Goal: Task Accomplishment & Management: Manage account settings

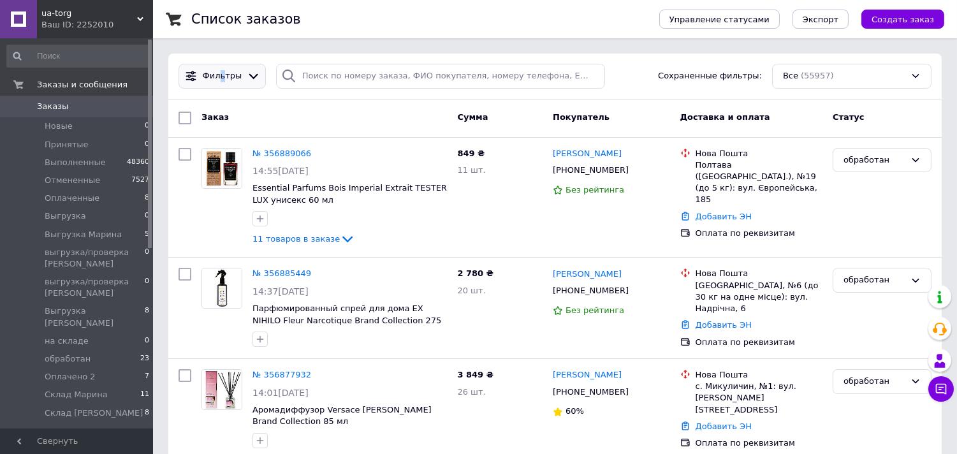
click at [220, 78] on span "Фильтры" at bounding box center [223, 76] width 40 height 12
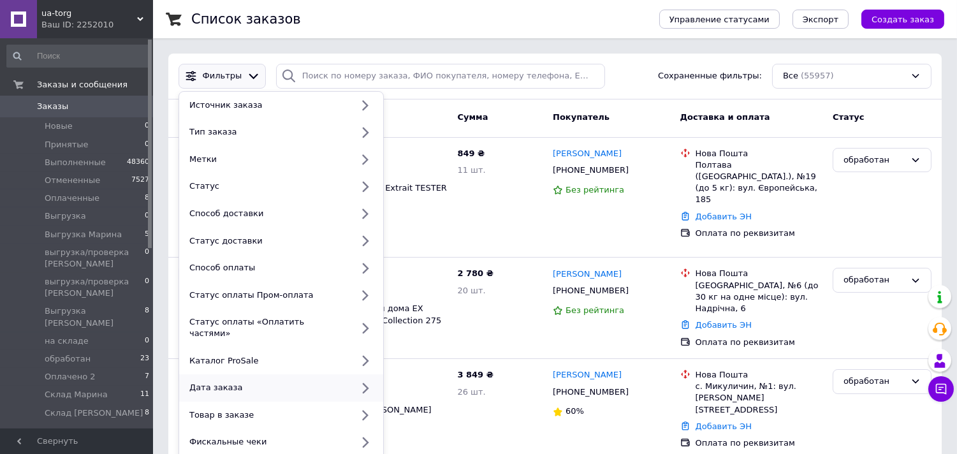
click at [209, 382] on div "Дата заказа" at bounding box center [268, 387] width 168 height 11
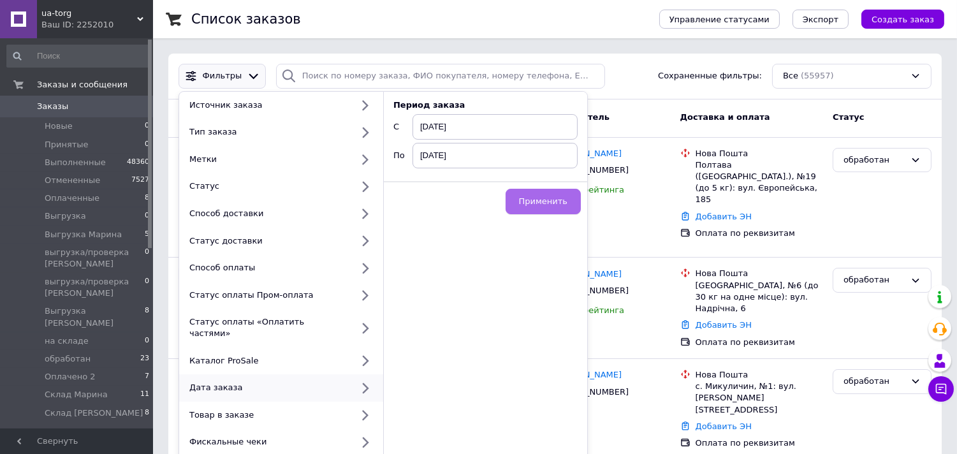
click at [542, 196] on span "Применить" at bounding box center [543, 201] width 48 height 10
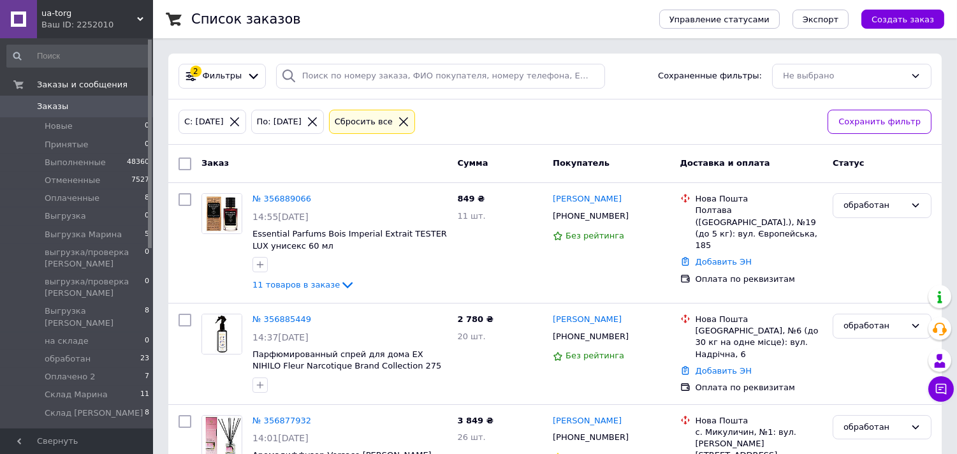
click at [185, 159] on input "checkbox" at bounding box center [184, 163] width 13 height 13
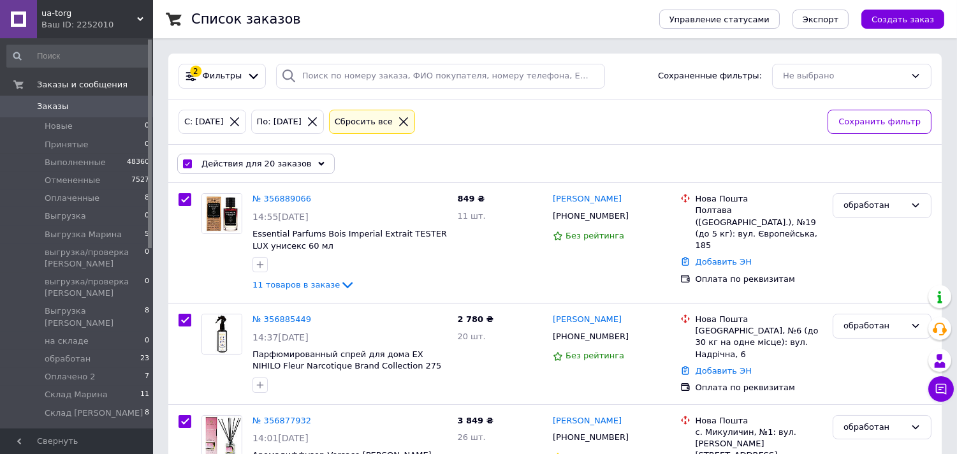
checkbox input "true"
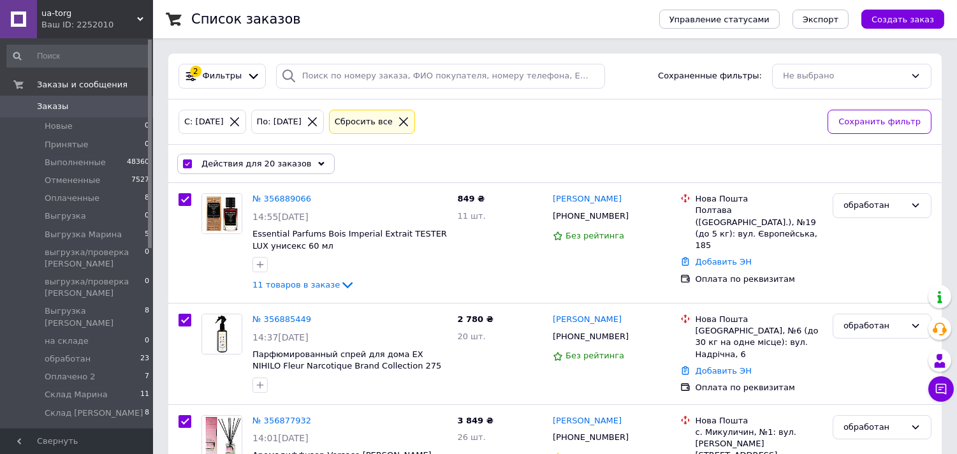
checkbox input "true"
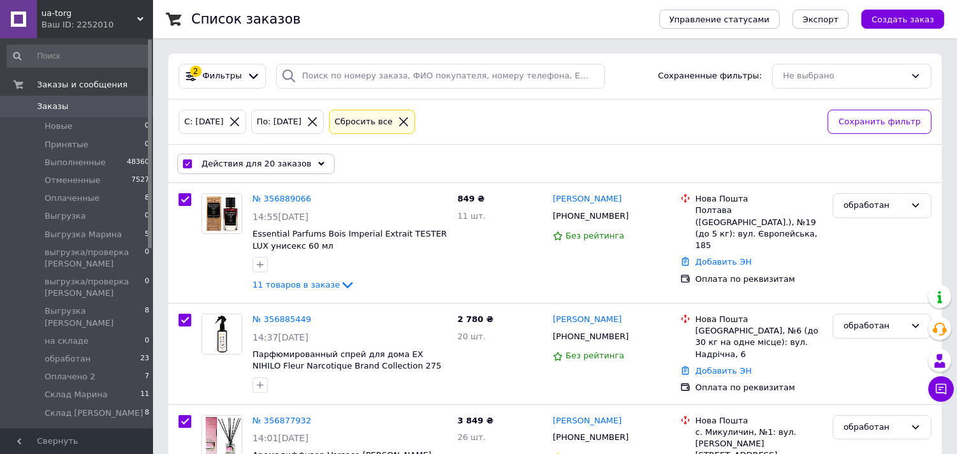
checkbox input "true"
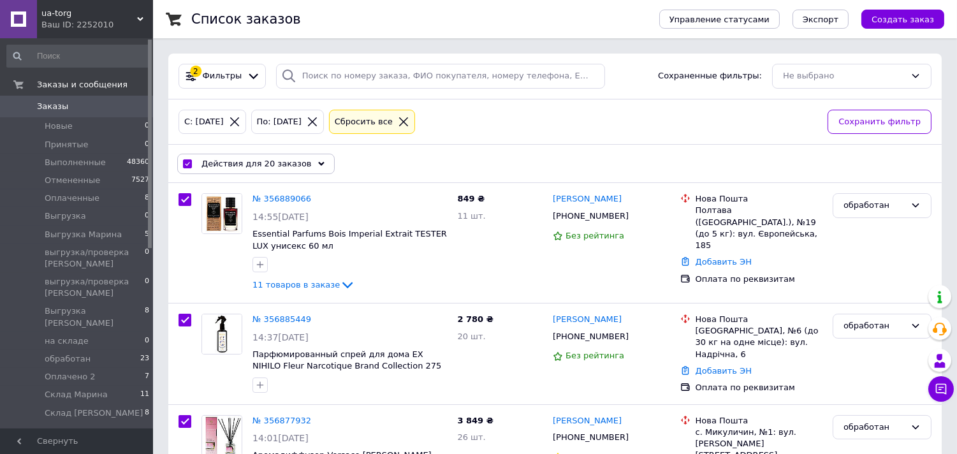
checkbox input "true"
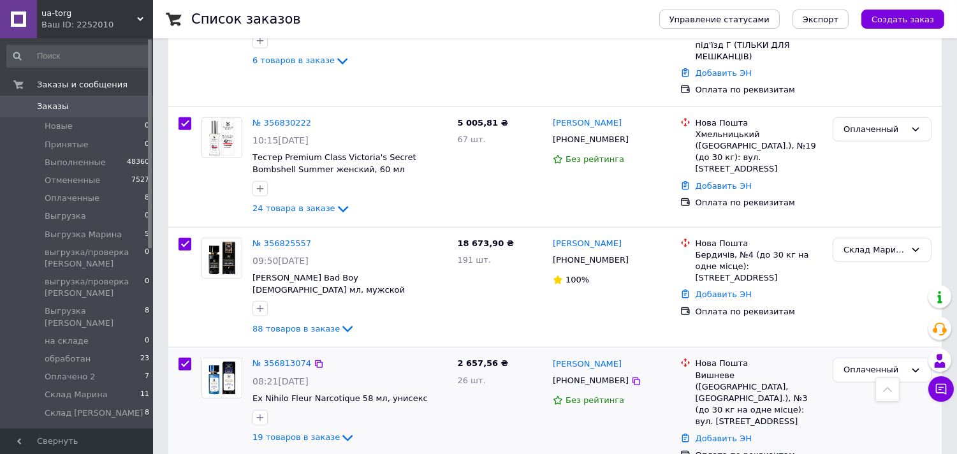
scroll to position [2015, 0]
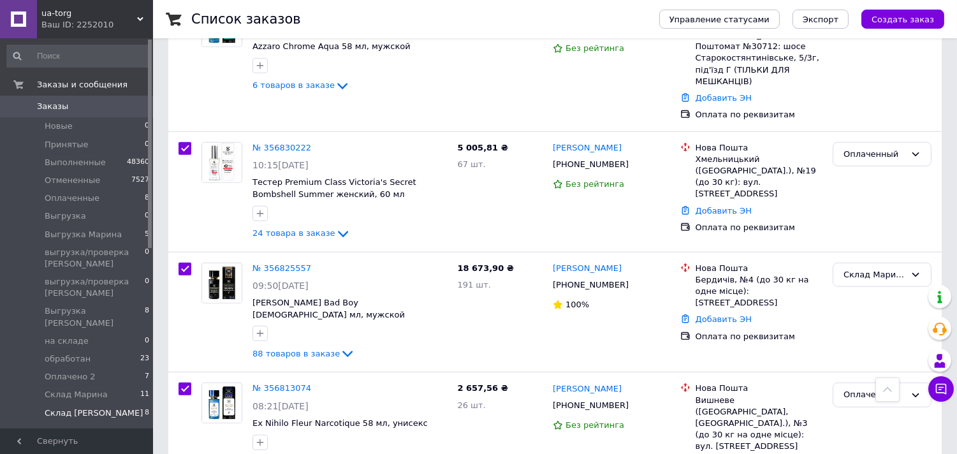
click at [136, 404] on li "Склад Юля 8" at bounding box center [78, 416] width 157 height 24
checkbox input "false"
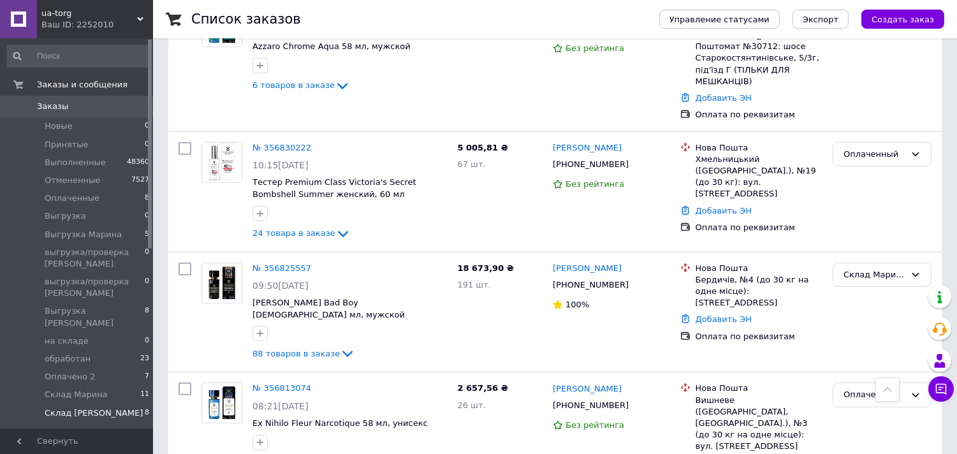
checkbox input "false"
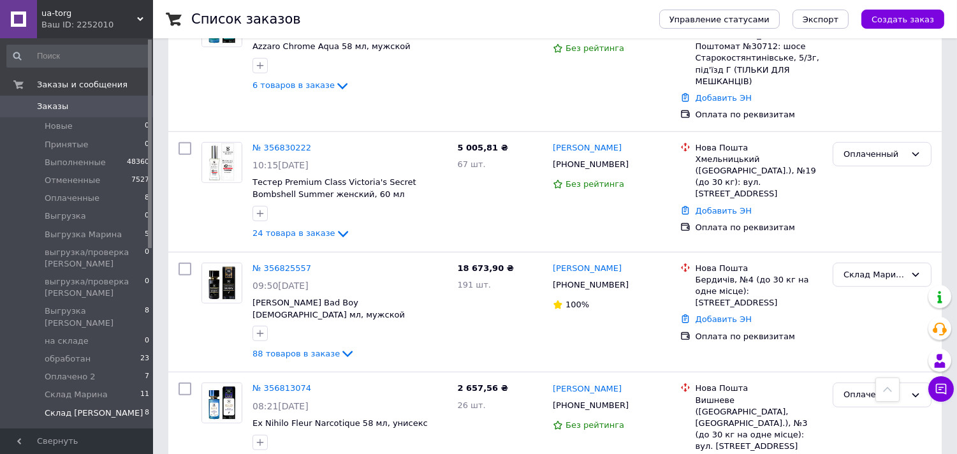
checkbox input "false"
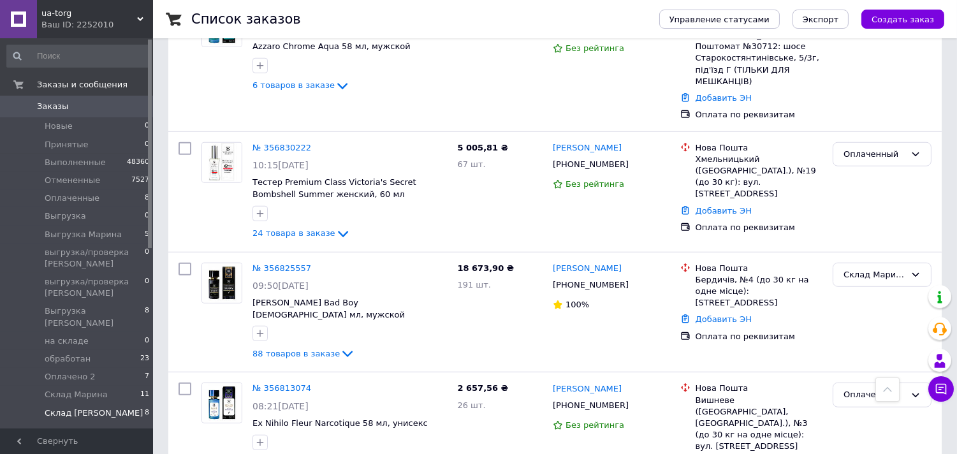
checkbox input "false"
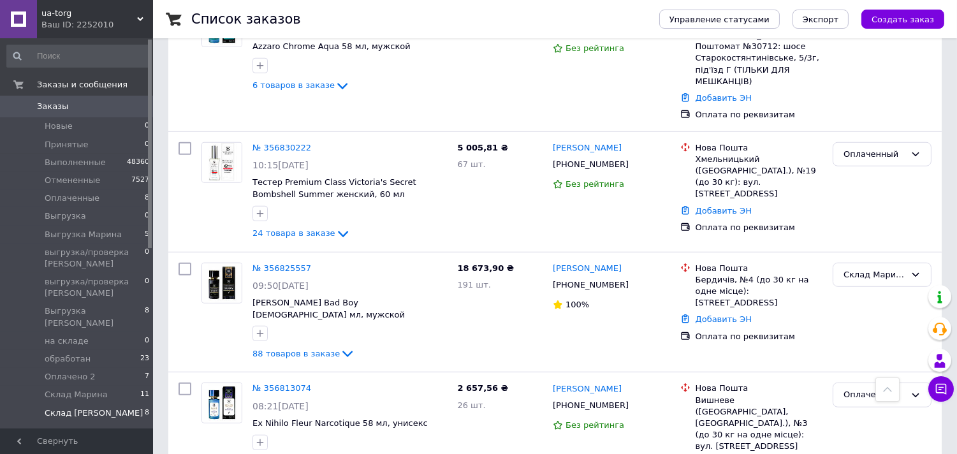
checkbox input "false"
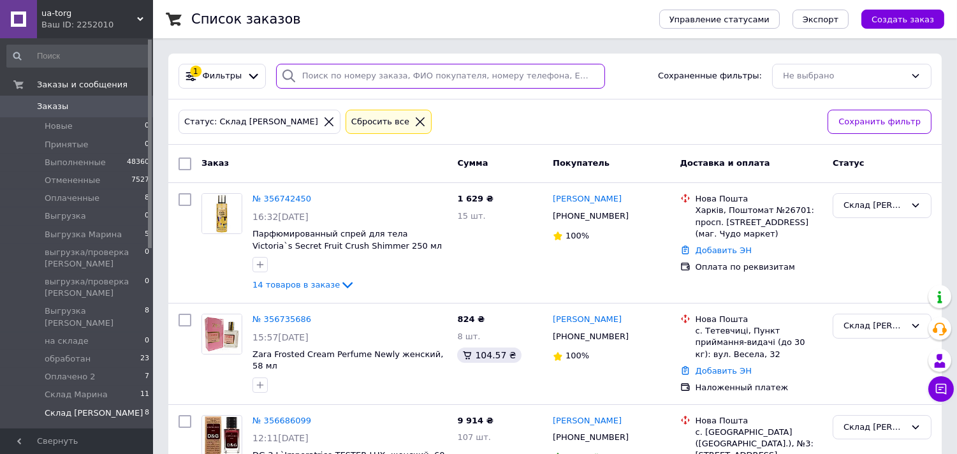
click at [410, 83] on input "search" at bounding box center [440, 76] width 329 height 25
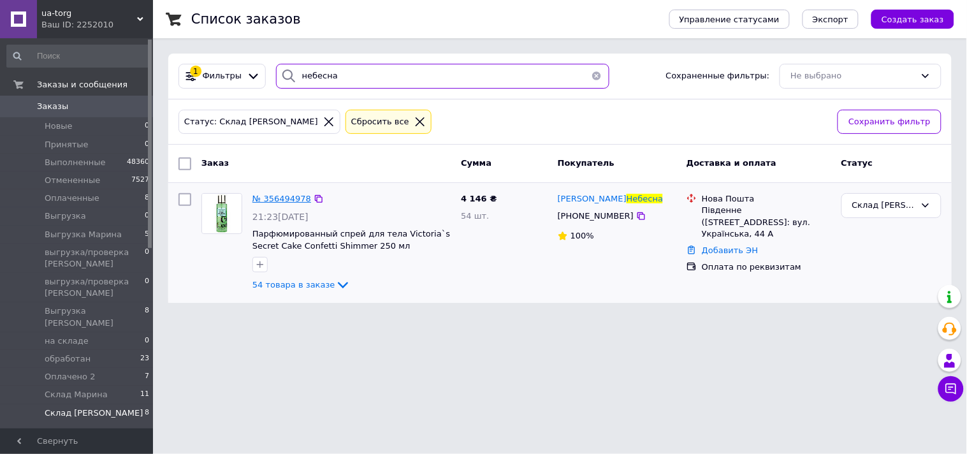
type input "небесна"
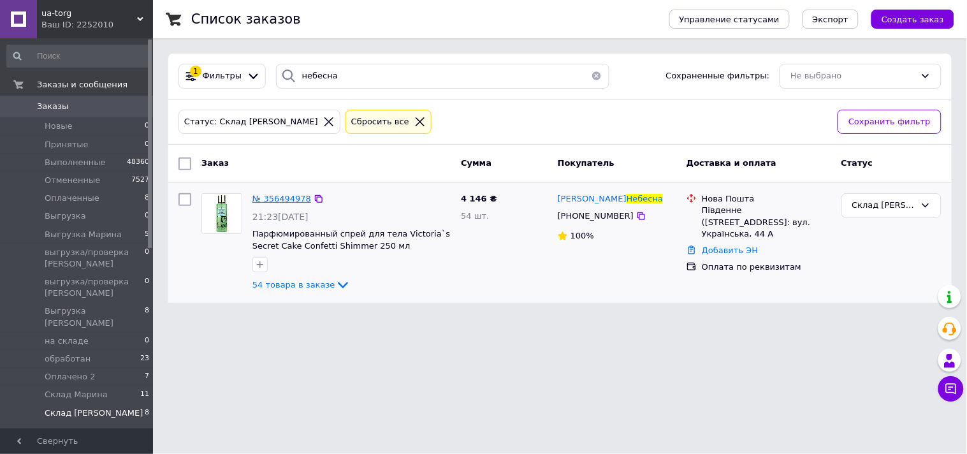
click at [289, 196] on span "№ 356494978" at bounding box center [281, 199] width 59 height 10
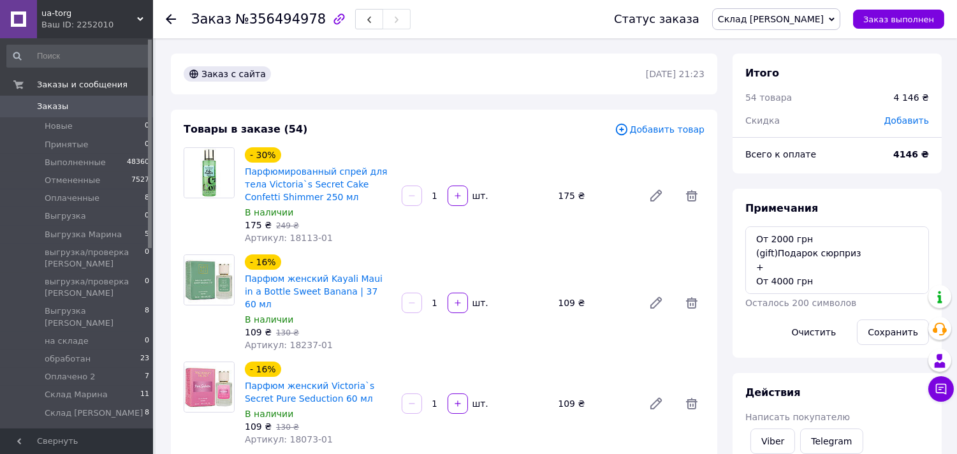
click at [815, 20] on span "Склад [PERSON_NAME]" at bounding box center [771, 19] width 106 height 10
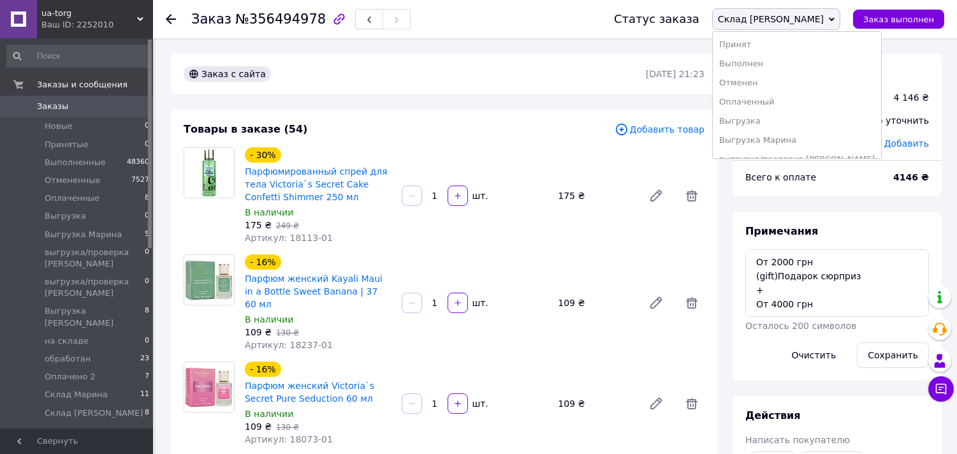
scroll to position [71, 0]
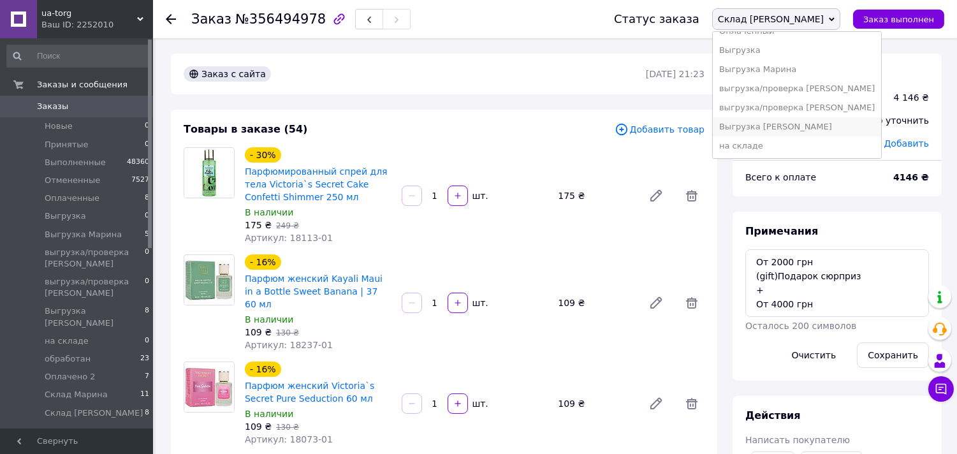
click at [832, 126] on li "Выгрузка [PERSON_NAME]" at bounding box center [797, 126] width 168 height 19
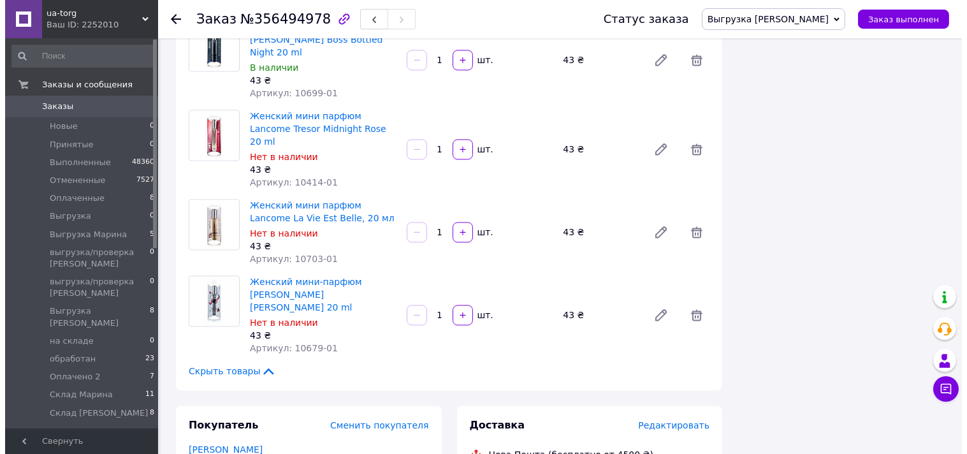
scroll to position [4957, 0]
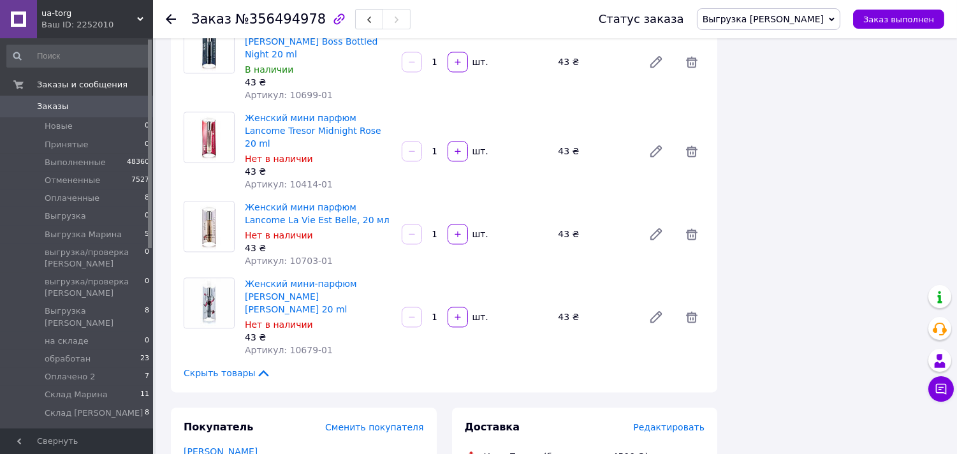
click at [678, 422] on span "Редактировать" at bounding box center [668, 427] width 71 height 10
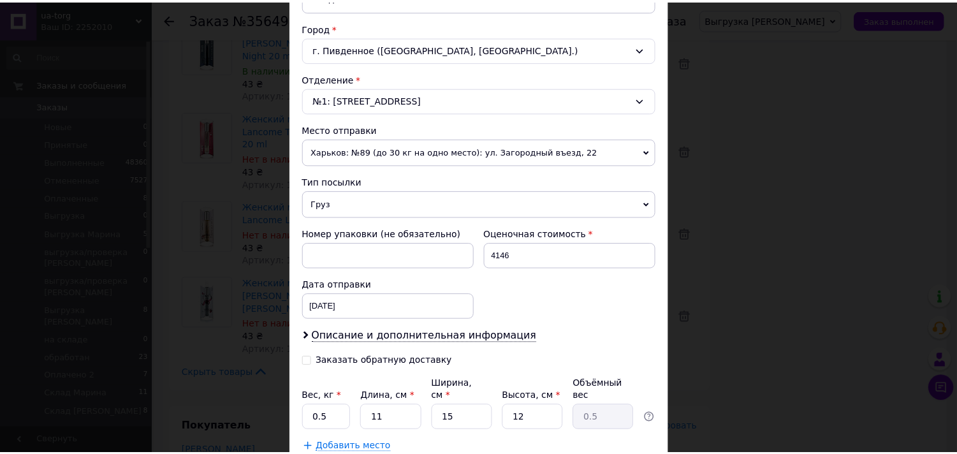
scroll to position [417, 0]
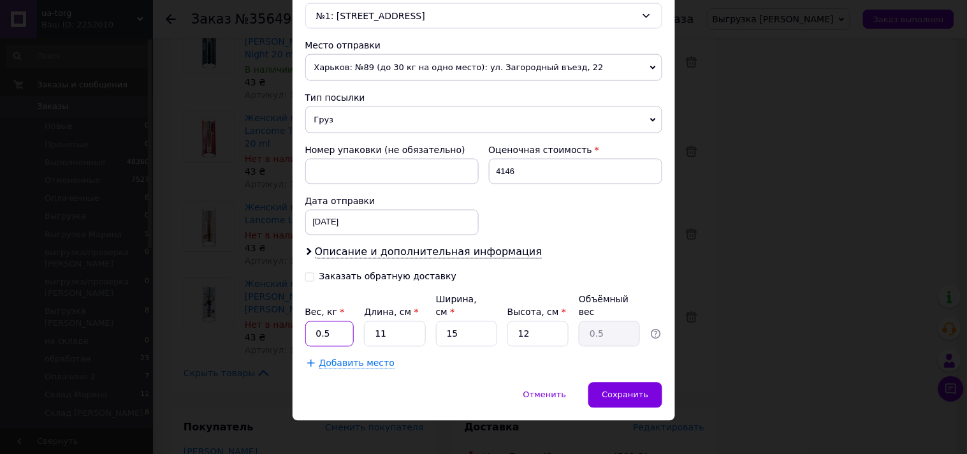
click at [333, 321] on input "0.5" at bounding box center [329, 333] width 49 height 25
type input "6.9"
click at [400, 326] on input "11" at bounding box center [394, 333] width 61 height 25
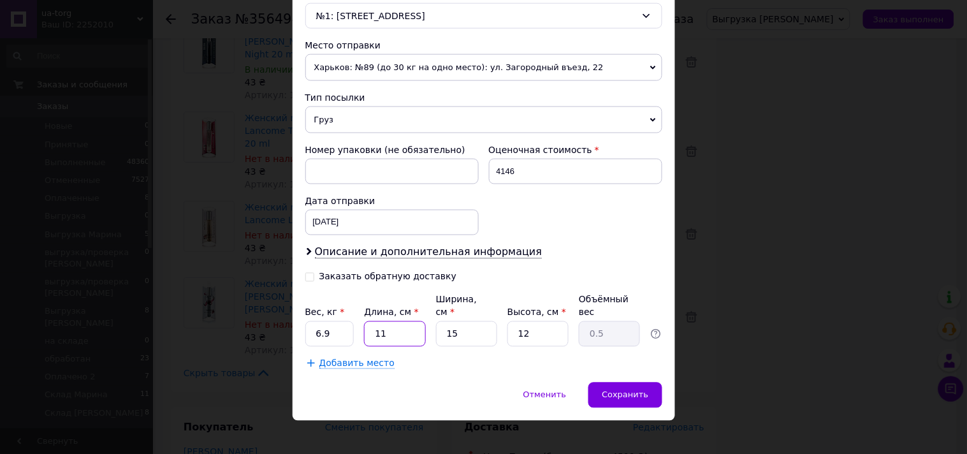
type input "3"
type input "0.14"
type input "32"
type input "1.44"
type input "32"
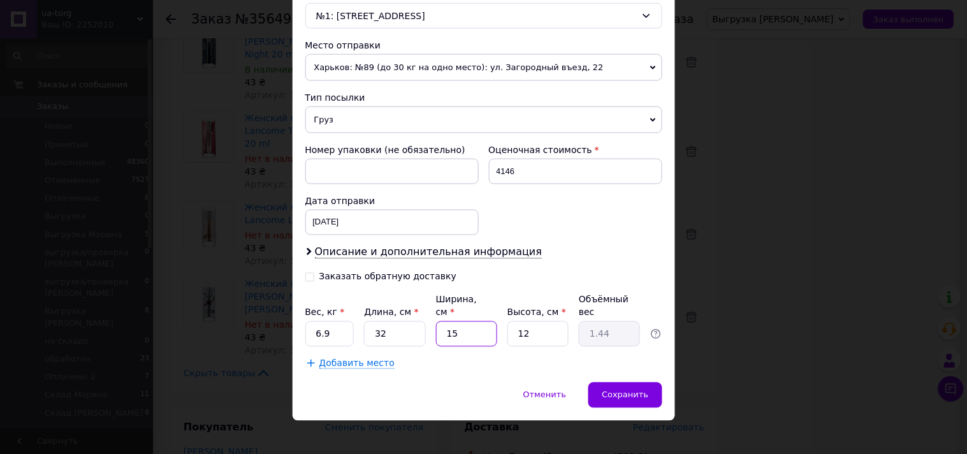
click at [488, 321] on input "15" at bounding box center [466, 333] width 61 height 25
type input "2"
type input "0.19"
type input "23"
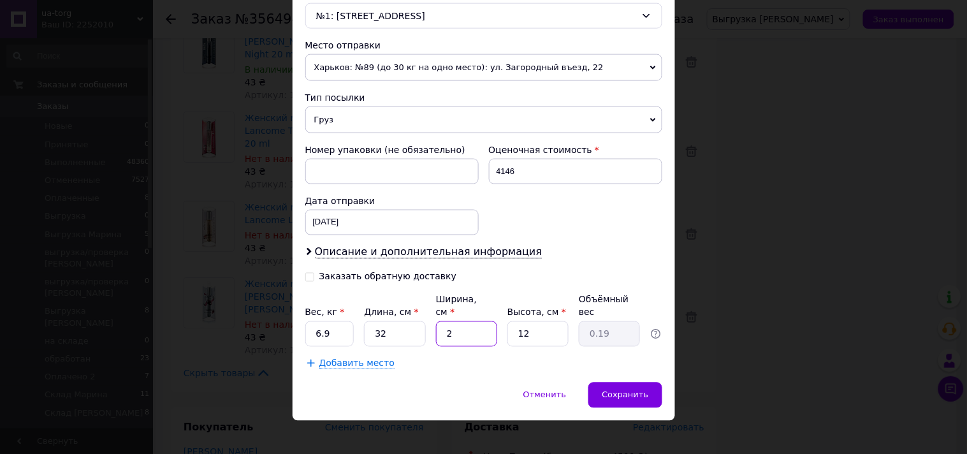
type input "2.21"
type input "23"
click at [538, 322] on input "12" at bounding box center [537, 333] width 61 height 25
type input "2"
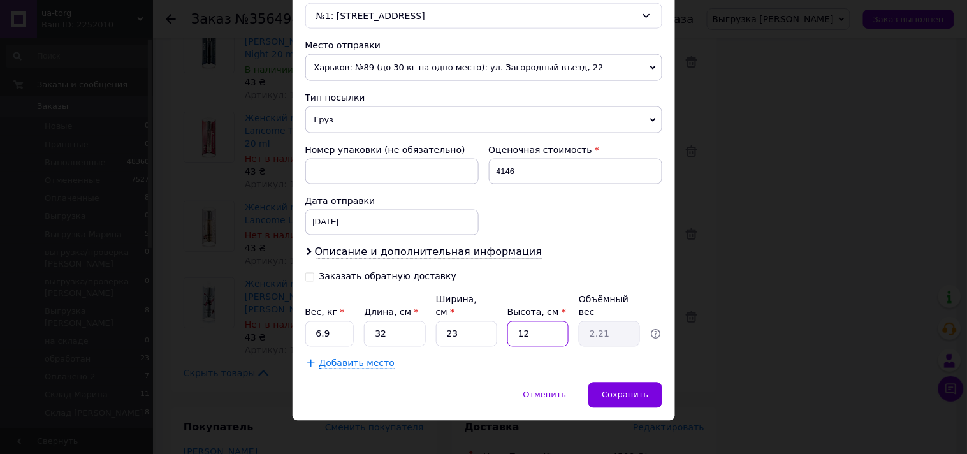
type input "0.37"
type input "24"
type input "4.42"
type input "24"
click at [631, 391] on div "Сохранить" at bounding box center [624, 394] width 73 height 25
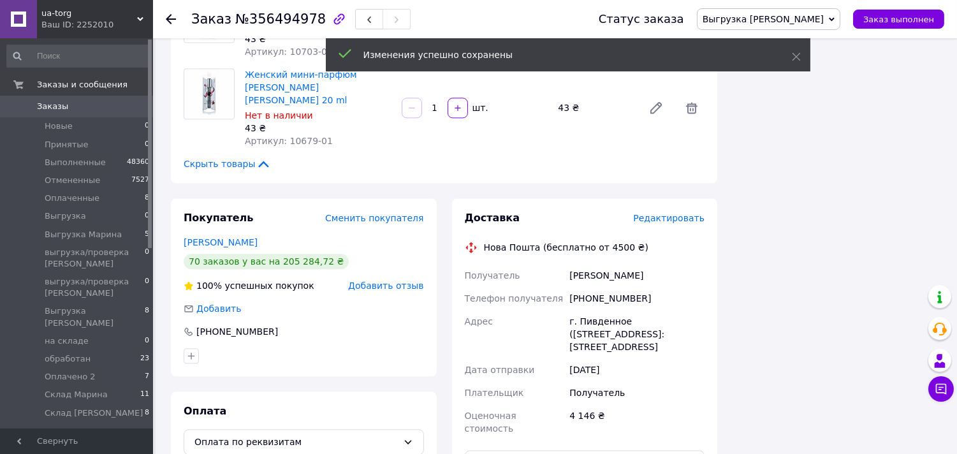
scroll to position [5170, 0]
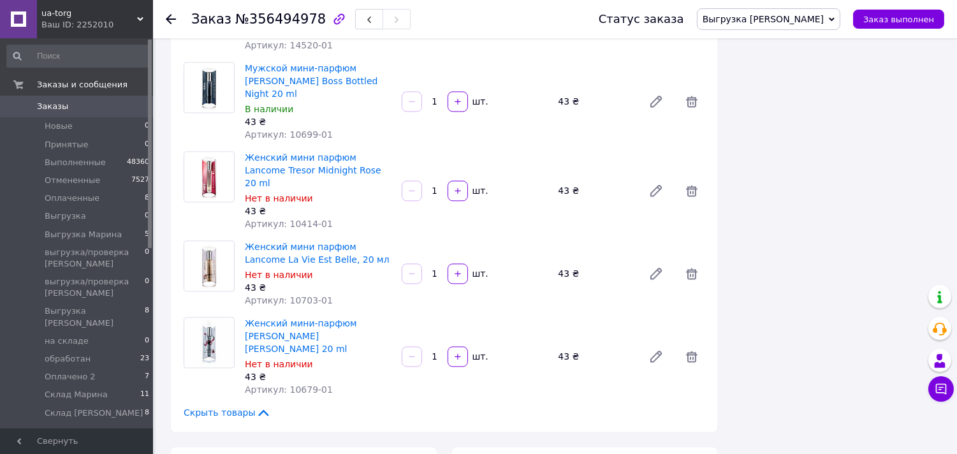
scroll to position [4886, 0]
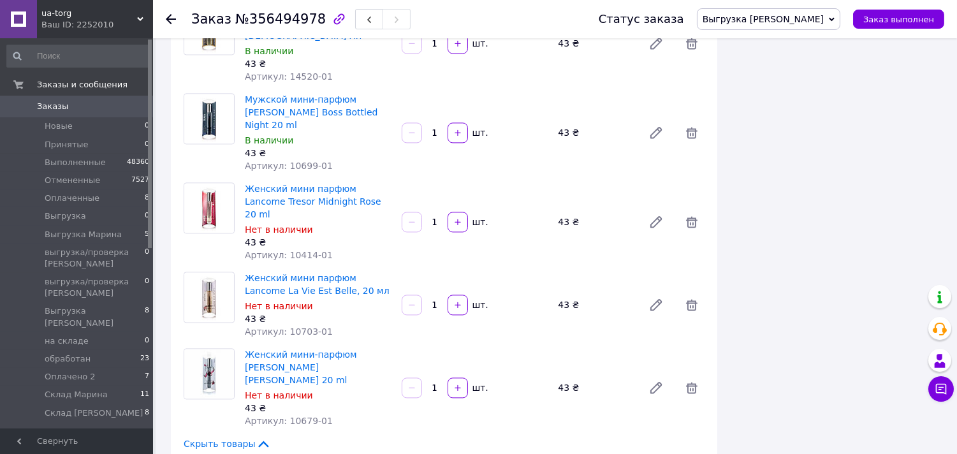
click at [70, 110] on span "Заказы" at bounding box center [77, 106] width 81 height 11
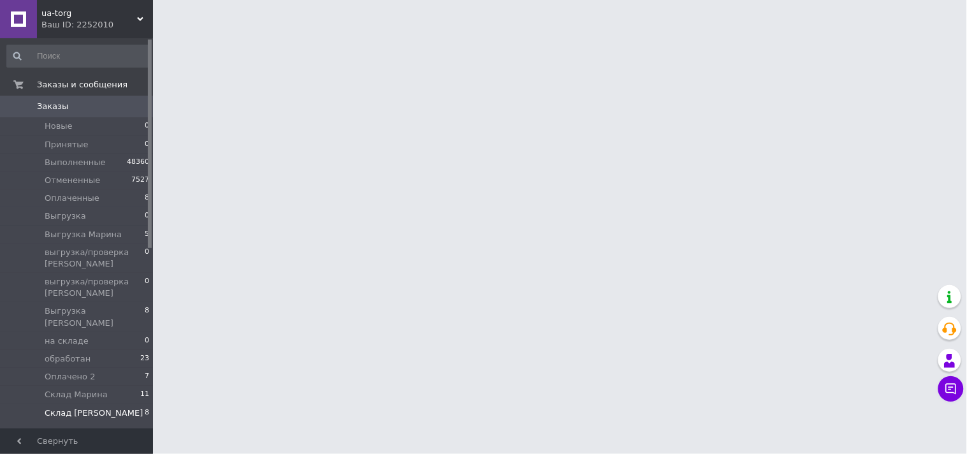
click at [73, 407] on span "Склад [PERSON_NAME]" at bounding box center [94, 412] width 98 height 11
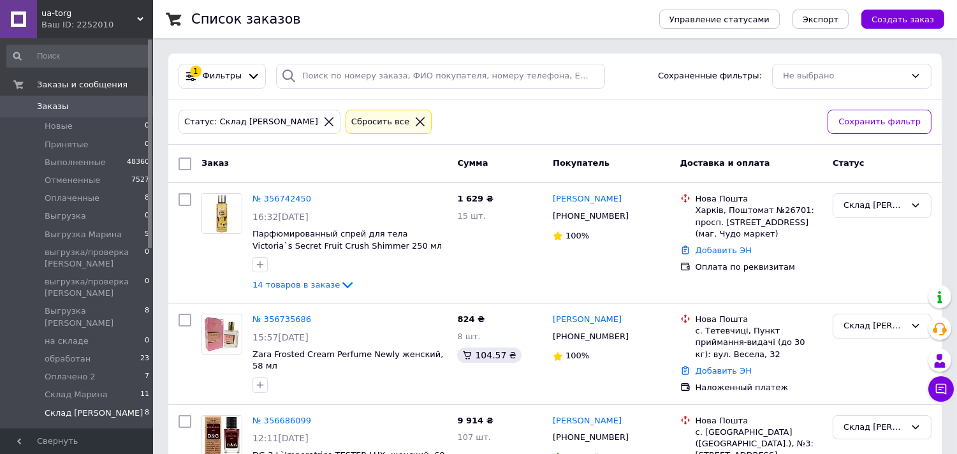
click at [367, 91] on div "1 Фильтры Сохраненные фильтры: Не выбрано" at bounding box center [554, 77] width 773 height 46
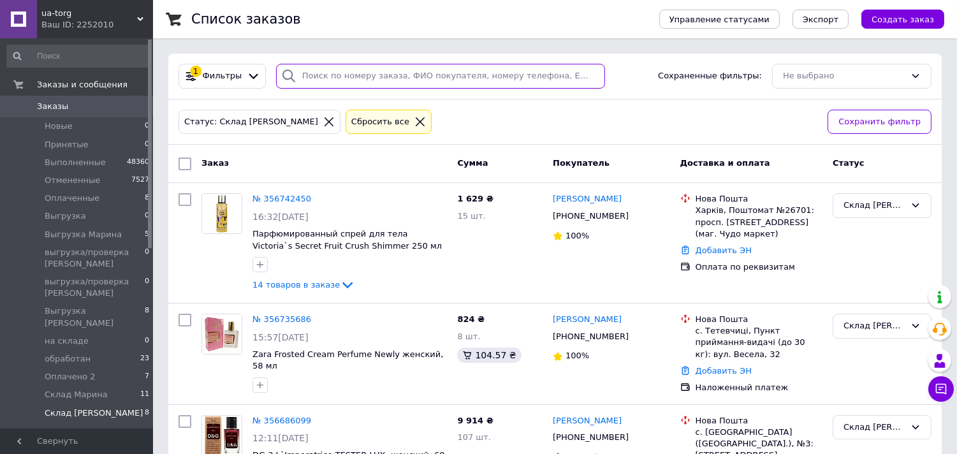
drag, startPoint x: 367, startPoint y: 91, endPoint x: 361, endPoint y: 69, distance: 22.4
click at [361, 69] on div "1 Фильтры Сохраненные фильтры: Не выбрано" at bounding box center [554, 77] width 773 height 46
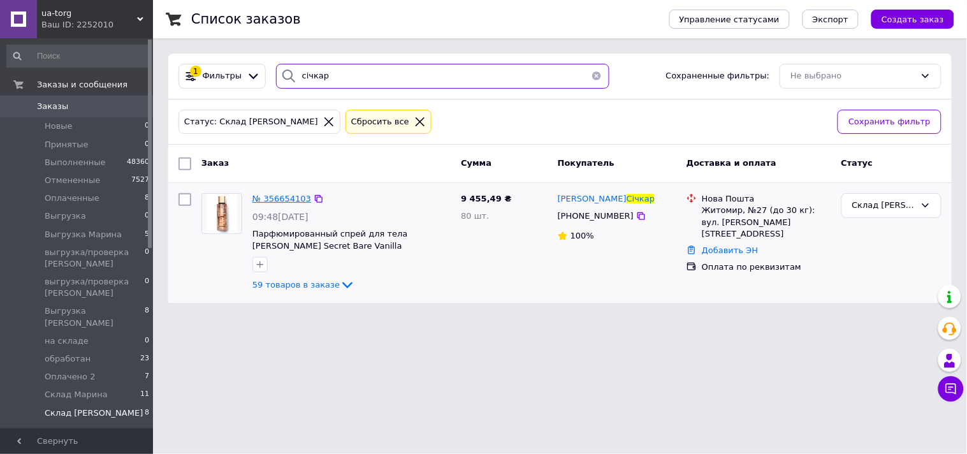
type input "січкар"
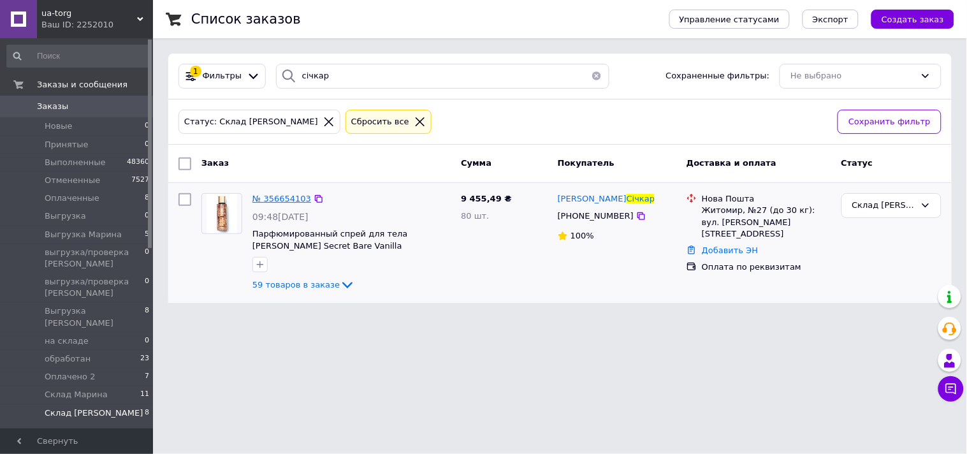
click at [278, 201] on span "№ 356654103" at bounding box center [281, 199] width 59 height 10
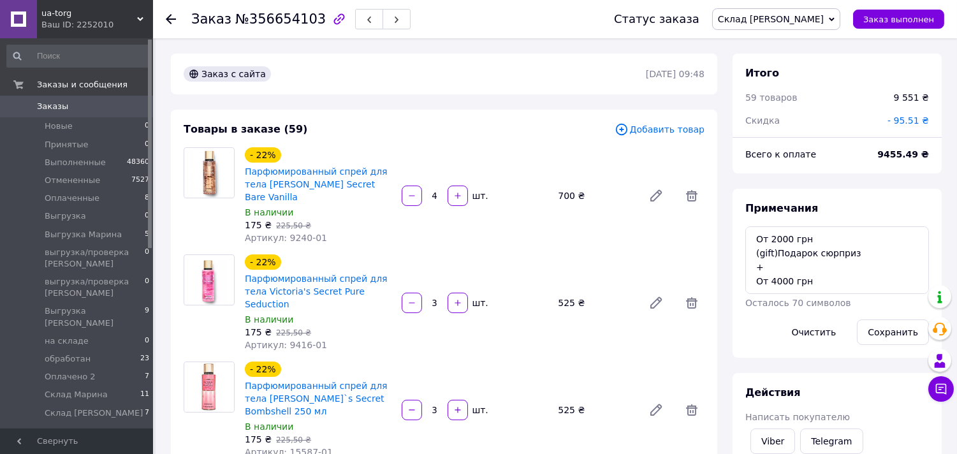
drag, startPoint x: 823, startPoint y: 13, endPoint x: 827, endPoint y: 24, distance: 11.5
click at [824, 15] on span "Склад [PERSON_NAME]" at bounding box center [771, 19] width 106 height 10
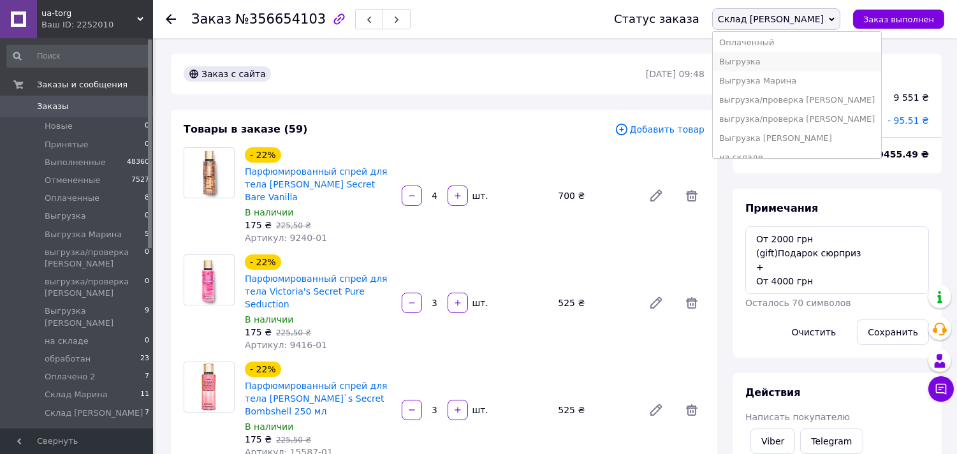
scroll to position [129, 0]
click at [843, 68] on li "Выгрузка [PERSON_NAME]" at bounding box center [797, 68] width 168 height 19
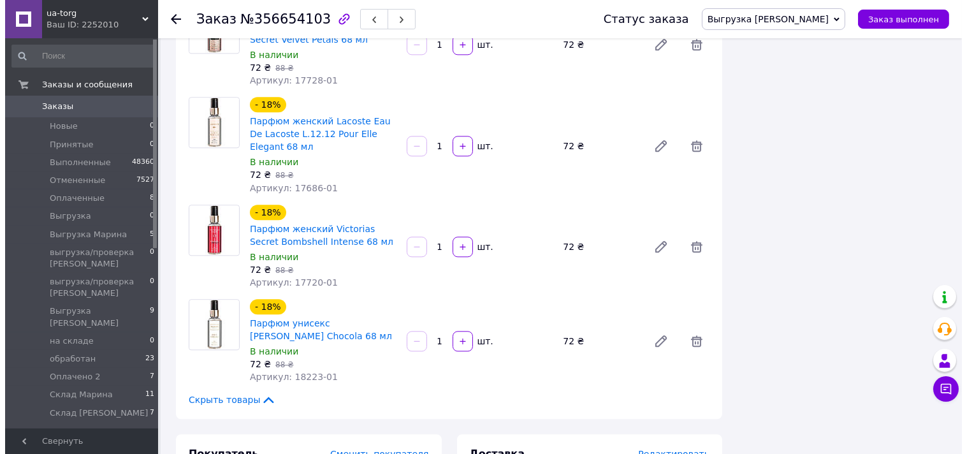
scroll to position [5737, 0]
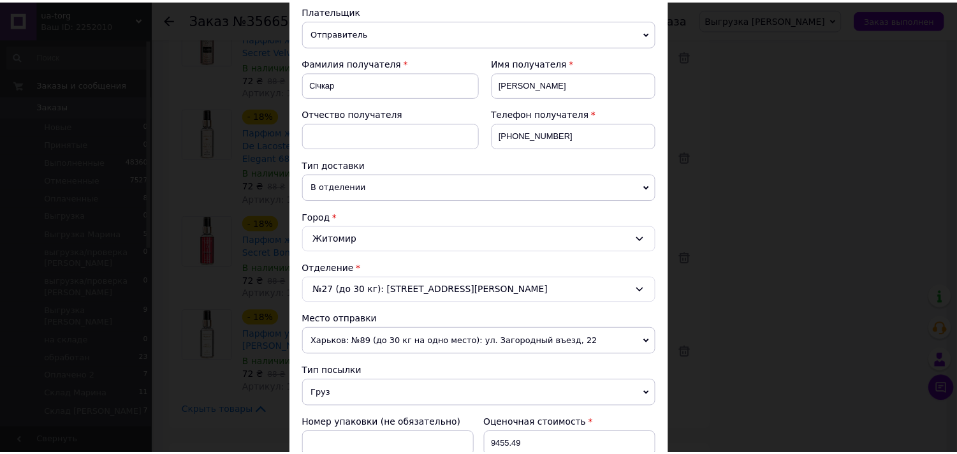
scroll to position [417, 0]
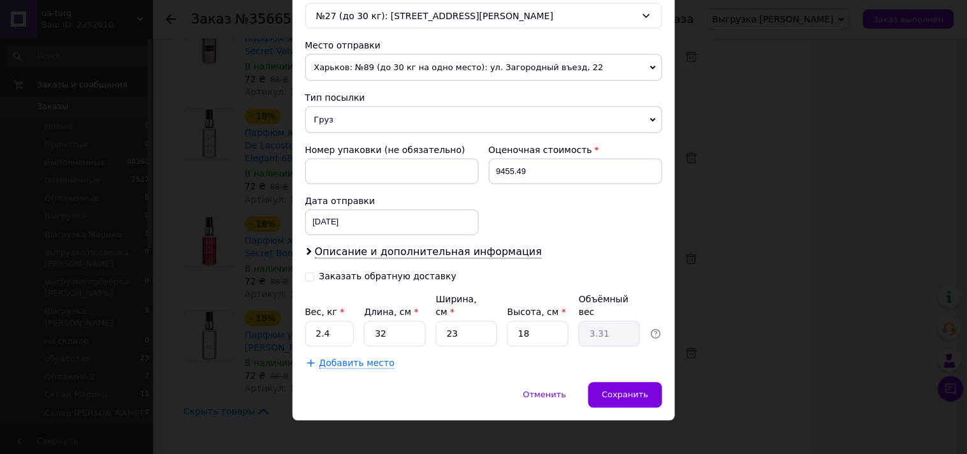
click at [340, 307] on div "Вес, кг *" at bounding box center [329, 312] width 49 height 13
click at [323, 330] on input "2.4" at bounding box center [329, 333] width 49 height 25
type input "15.8"
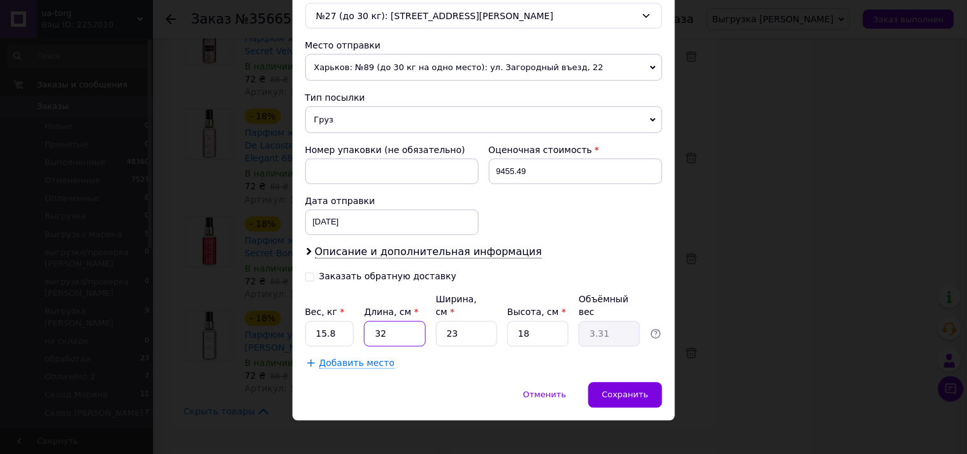
click at [402, 321] on input "32" at bounding box center [394, 333] width 61 height 25
type input "4"
type input "0.41"
type input "40"
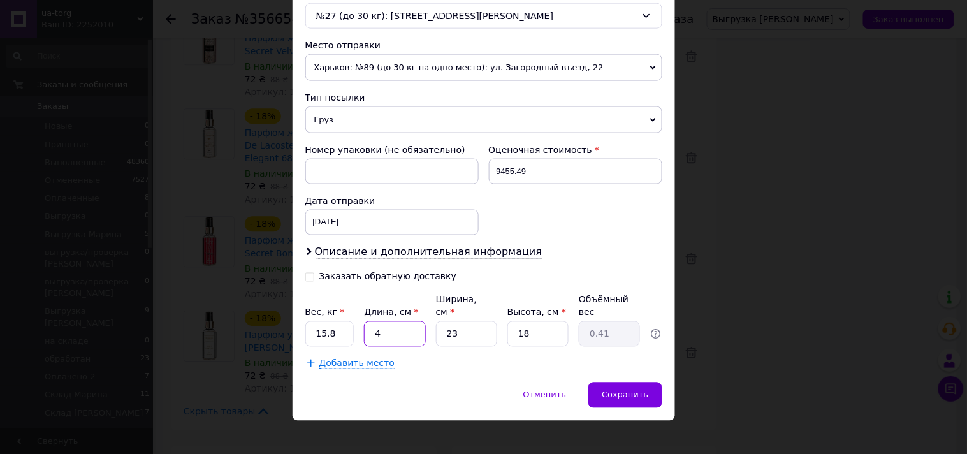
type input "4.14"
type input "40"
click at [459, 321] on input "23" at bounding box center [466, 333] width 61 height 25
type input "3"
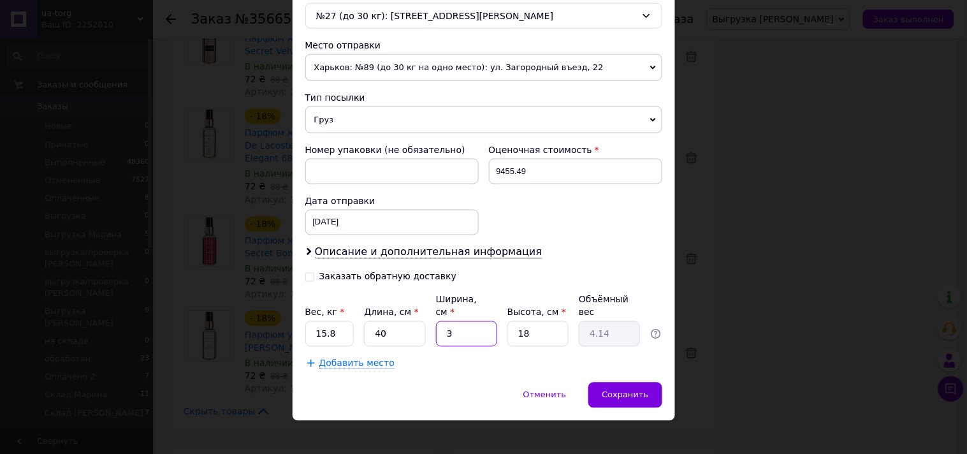
type input "0.54"
type input "30"
type input "5.4"
type input "30"
click at [543, 321] on input "18" at bounding box center [537, 333] width 61 height 25
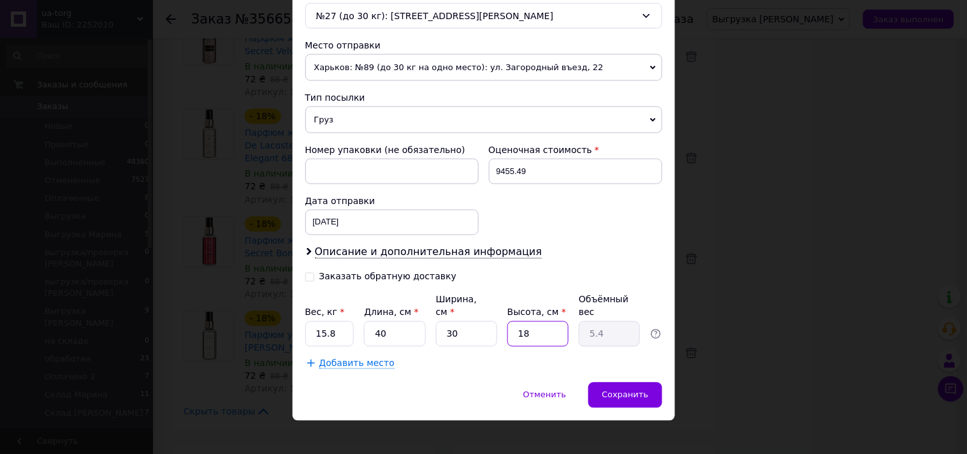
click at [543, 321] on input "18" at bounding box center [537, 333] width 61 height 25
type input "2"
type input "0.6"
type input "24"
type input "7.2"
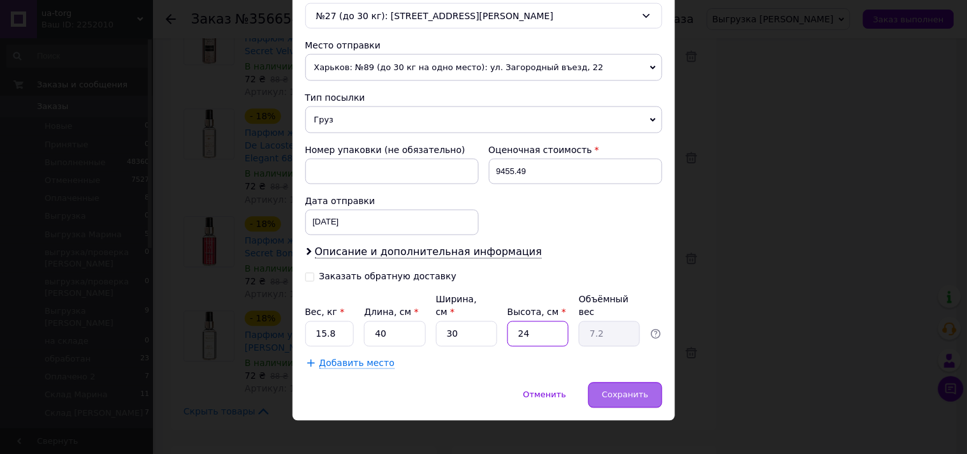
type input "24"
click at [634, 390] on span "Сохранить" at bounding box center [625, 395] width 47 height 10
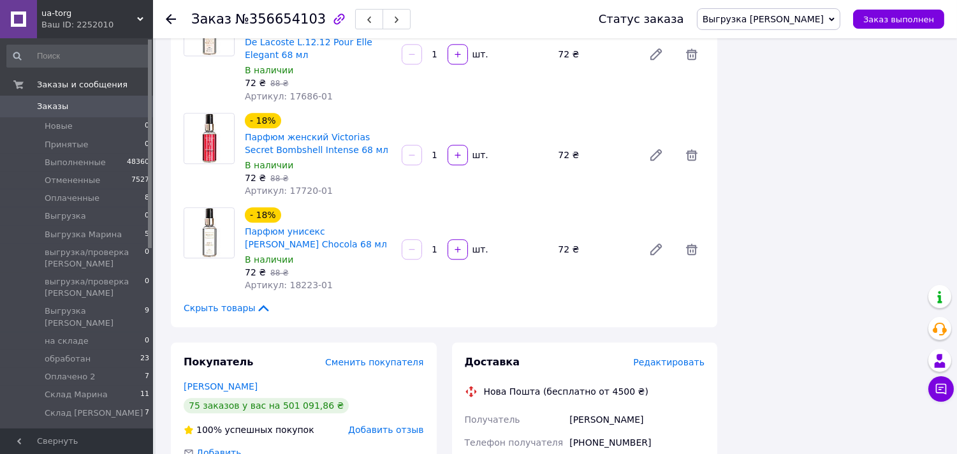
scroll to position [5846, 0]
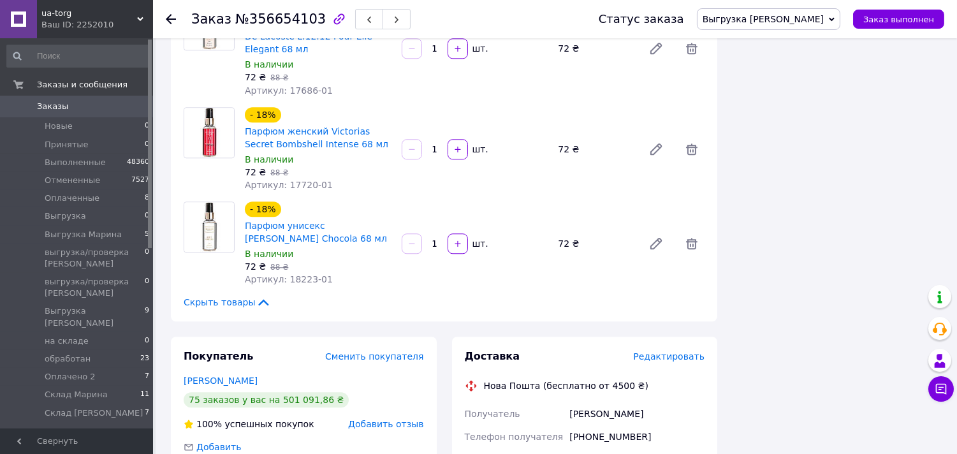
click at [119, 404] on li "Склад Юля 7" at bounding box center [78, 416] width 157 height 24
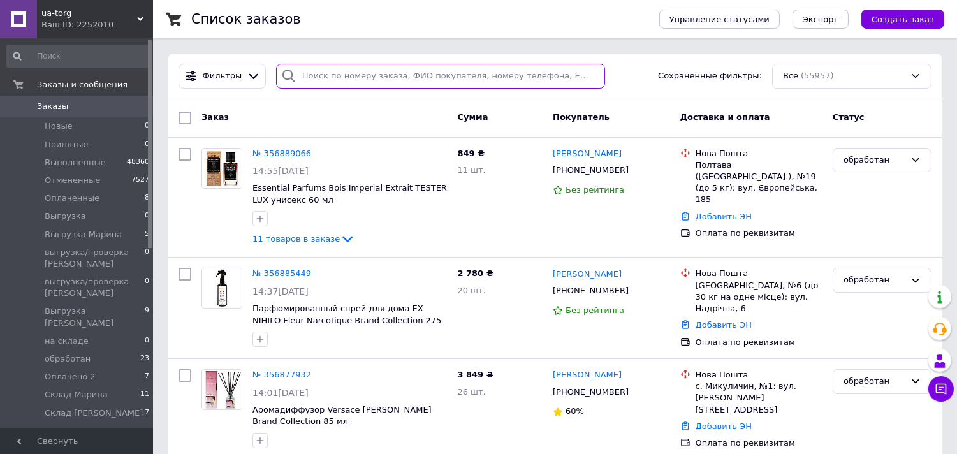
click at [366, 75] on input "search" at bounding box center [440, 76] width 329 height 25
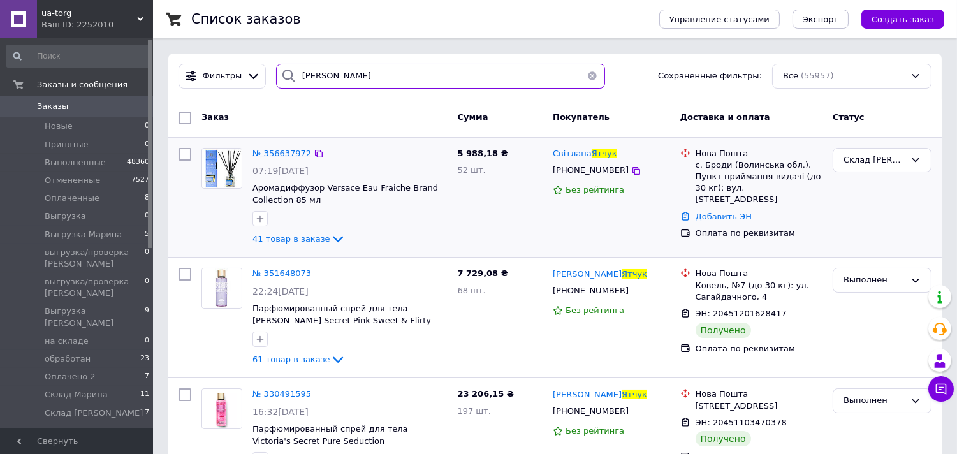
type input "ятчук"
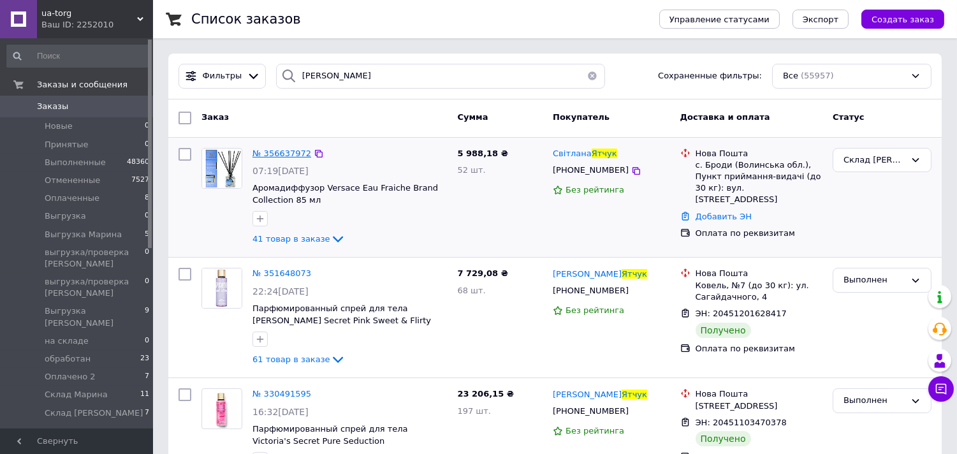
click at [287, 153] on span "№ 356637972" at bounding box center [281, 154] width 59 height 10
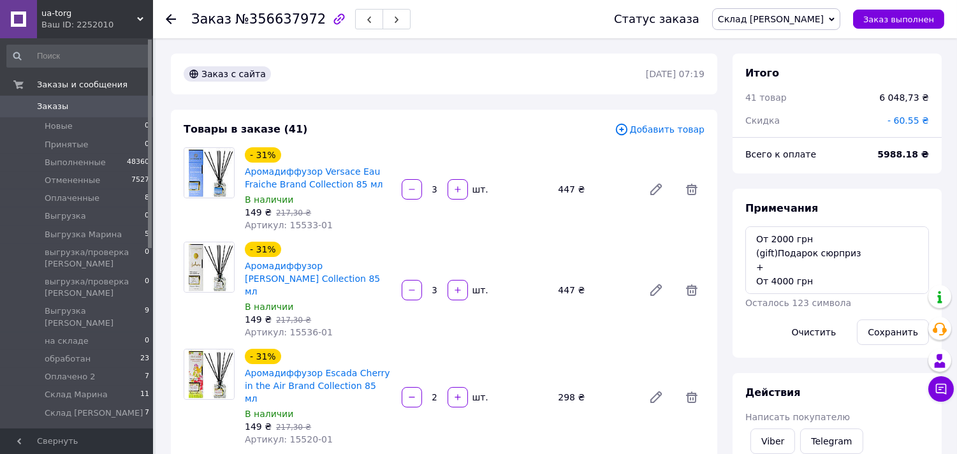
click at [806, 18] on span "Склад [PERSON_NAME]" at bounding box center [771, 19] width 106 height 10
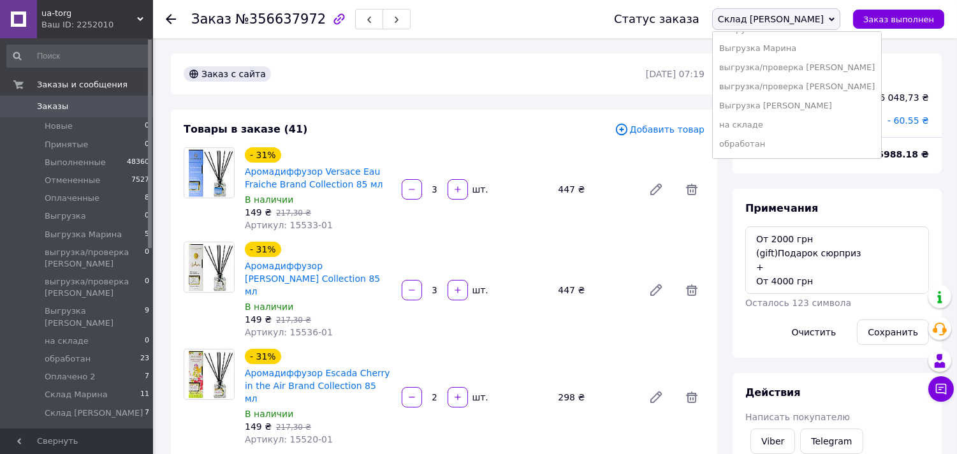
scroll to position [99, 0]
click at [829, 101] on li "Выгрузка [PERSON_NAME]" at bounding box center [797, 98] width 168 height 19
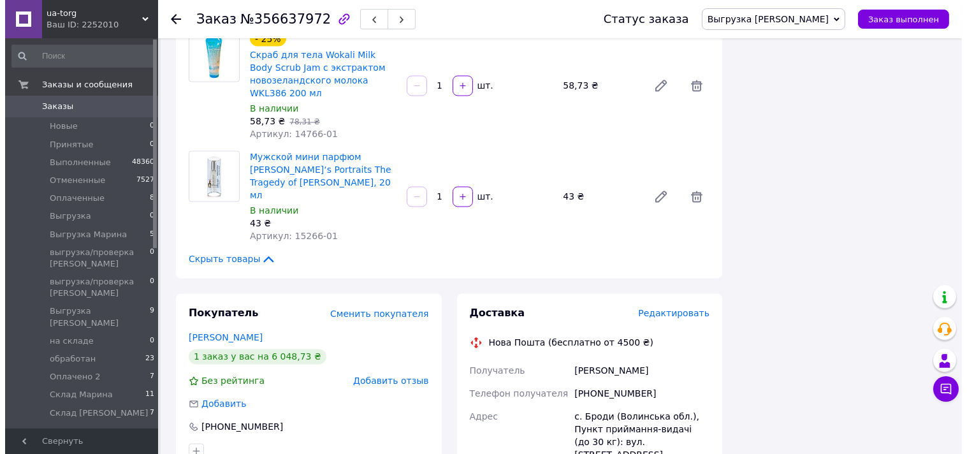
scroll to position [4221, 0]
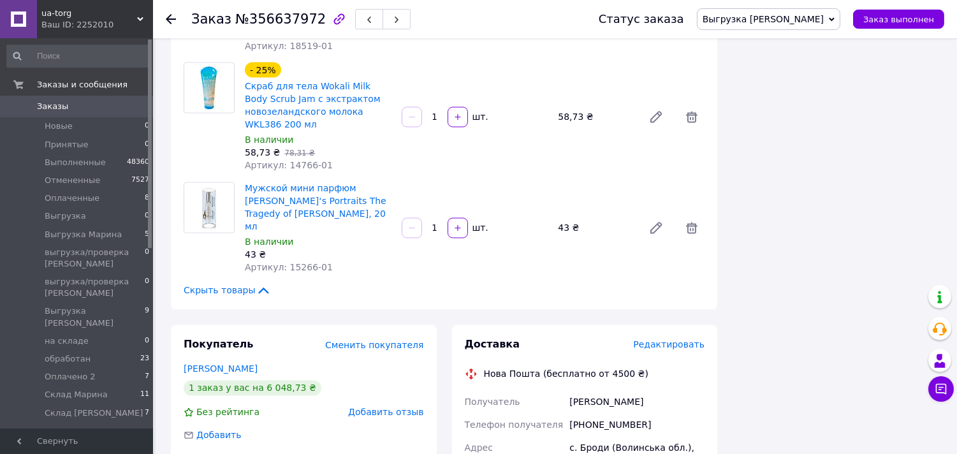
click at [671, 340] on span "Редактировать" at bounding box center [668, 345] width 71 height 10
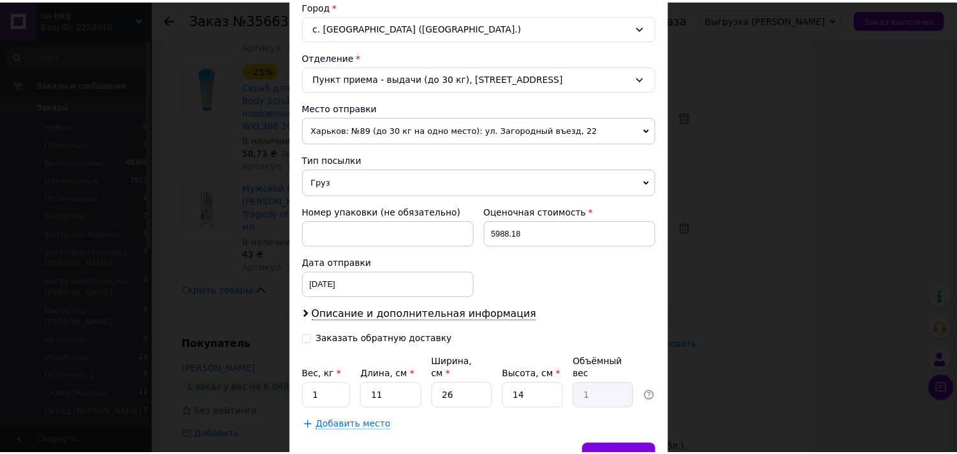
scroll to position [417, 0]
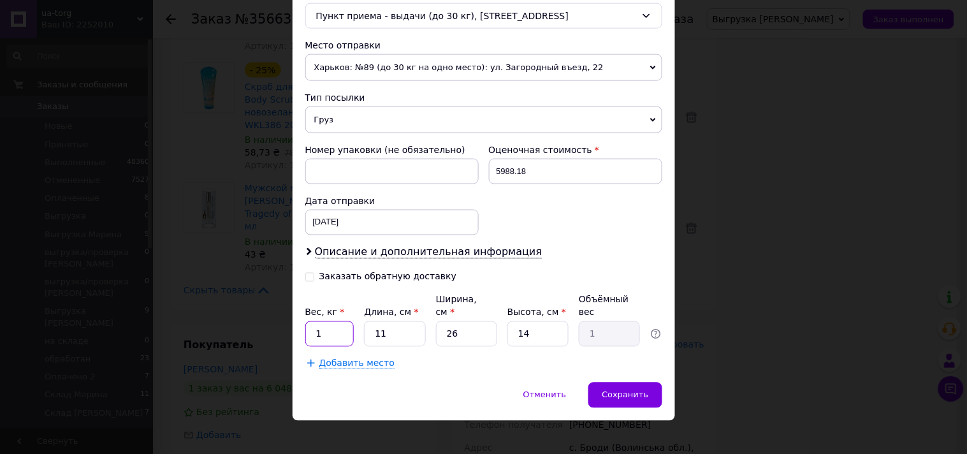
click at [335, 321] on input "1" at bounding box center [329, 333] width 49 height 25
type input "13.3"
click at [418, 326] on input "11" at bounding box center [394, 333] width 61 height 25
type input "3"
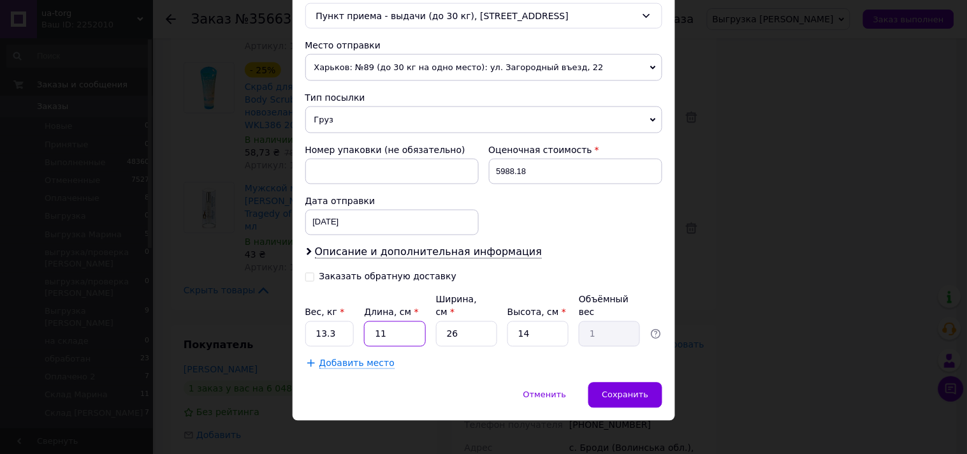
type input "0.27"
type input "30"
type input "2.73"
type input "30"
click at [444, 325] on input "26" at bounding box center [466, 333] width 61 height 25
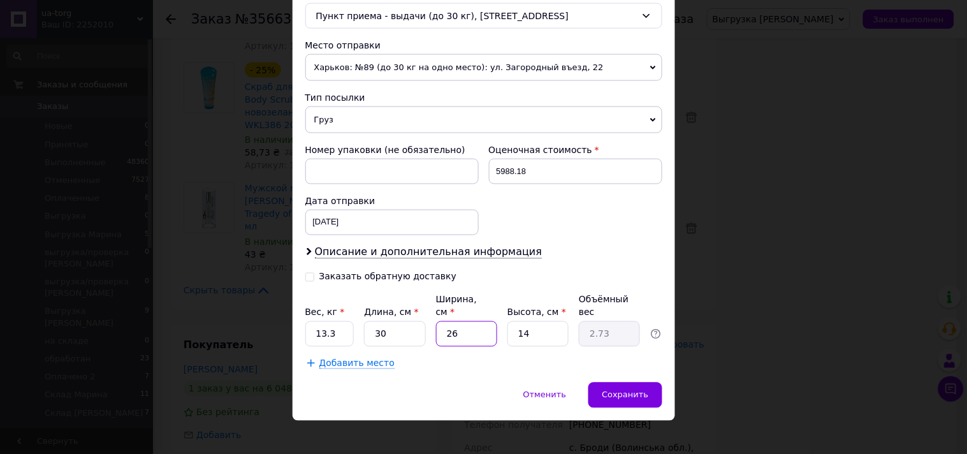
click at [444, 325] on input "26" at bounding box center [466, 333] width 61 height 25
type input "4"
type input "0.42"
type input "40"
type input "4.2"
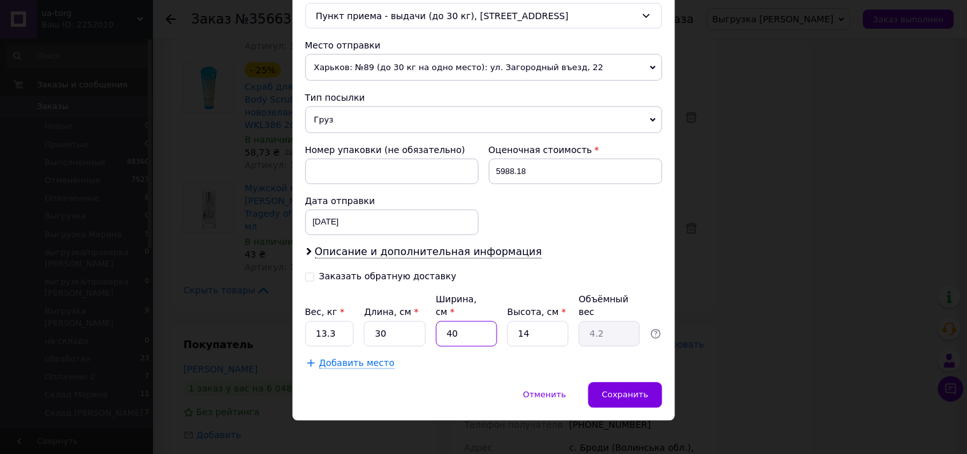
type input "40"
click at [531, 321] on input "14" at bounding box center [537, 333] width 61 height 25
type input "2"
type input "0.6"
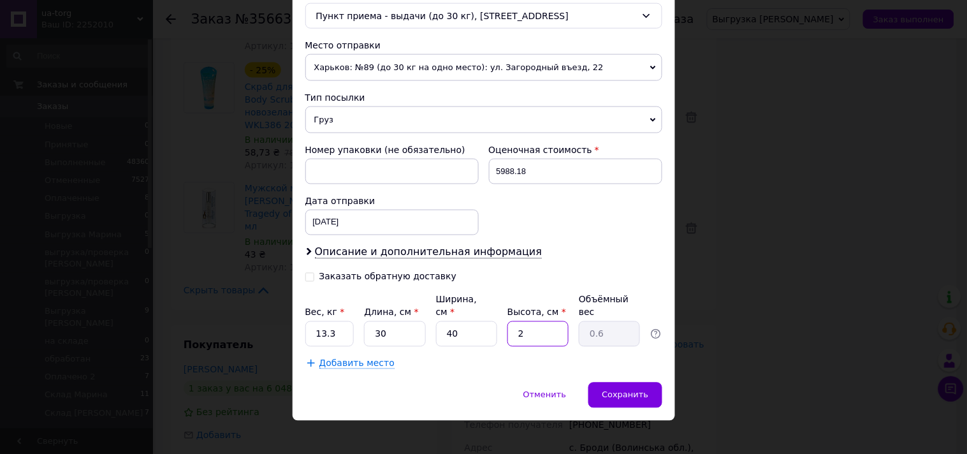
type input "27"
type input "8.1"
type input "27"
click at [629, 392] on div "Сохранить" at bounding box center [624, 394] width 73 height 25
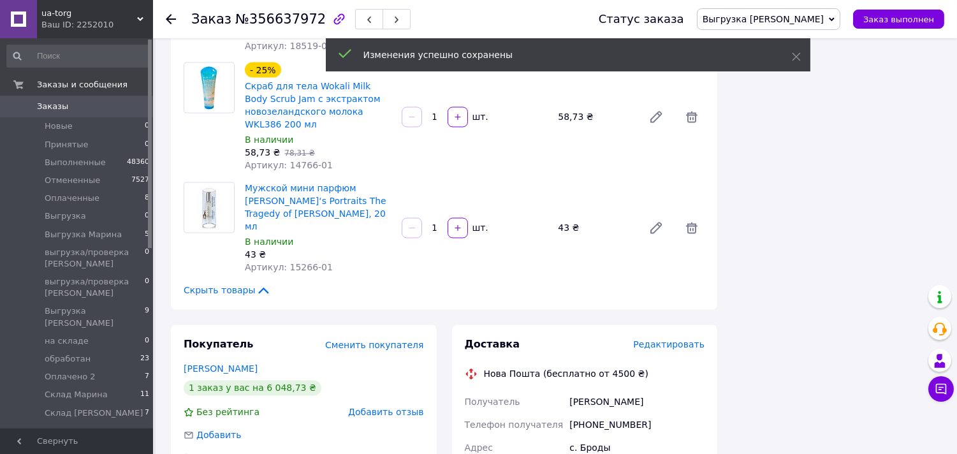
scroll to position [81, 0]
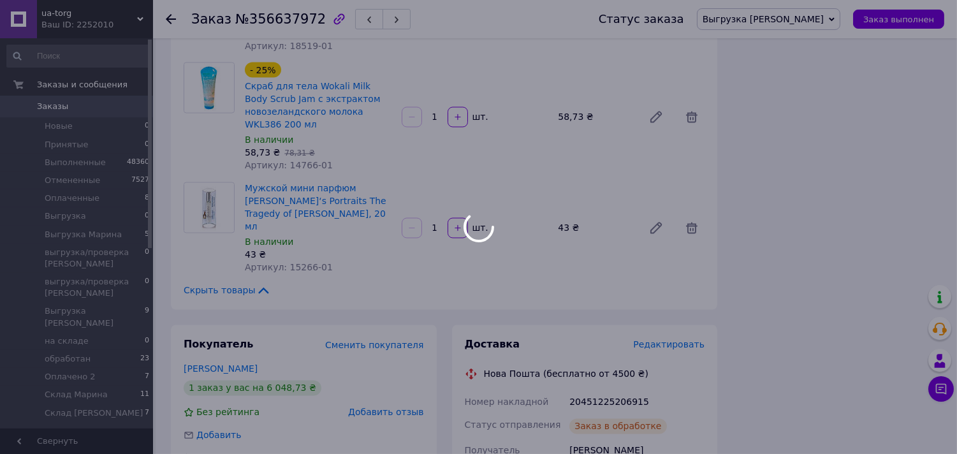
scroll to position [112, 0]
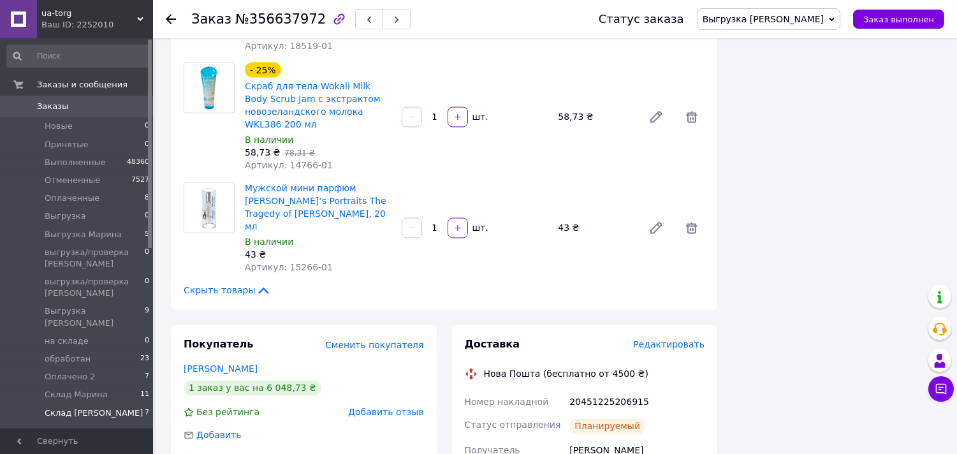
click at [71, 404] on li "Склад Юля 7" at bounding box center [78, 416] width 157 height 24
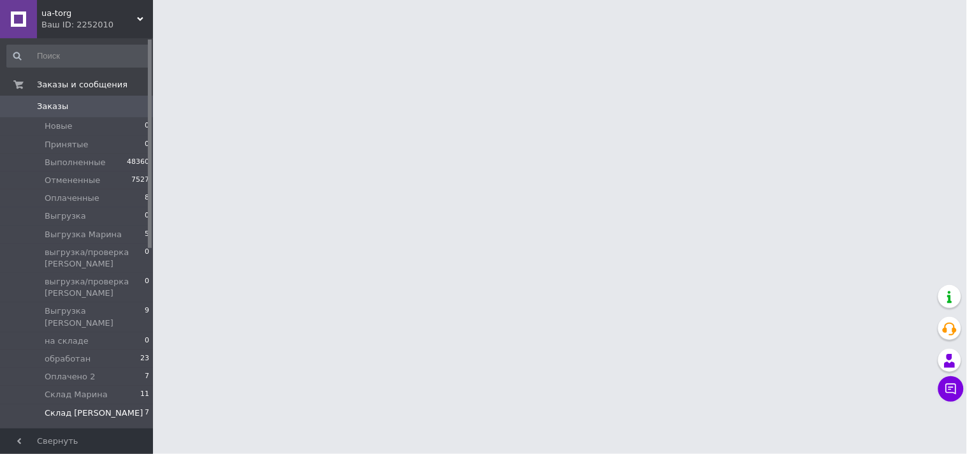
click at [56, 404] on li "Склад Юля 7" at bounding box center [78, 416] width 157 height 24
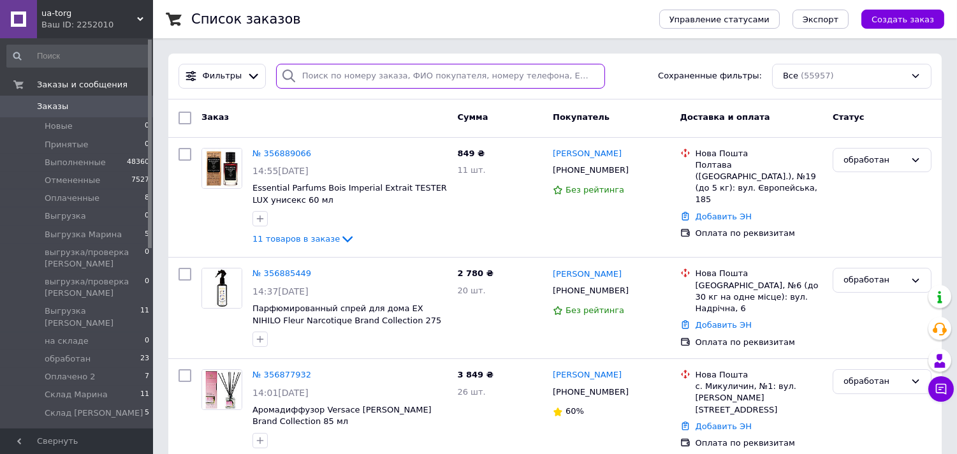
click at [340, 75] on input "search" at bounding box center [440, 76] width 329 height 25
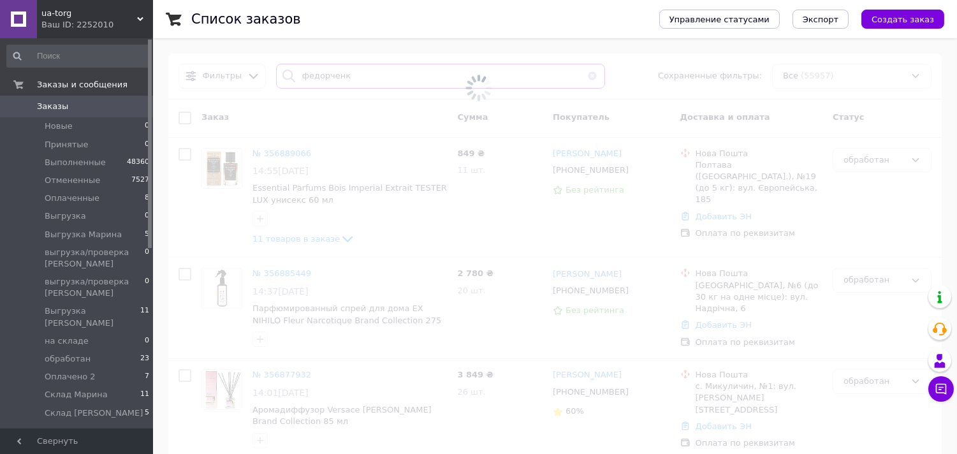
type input "федорченко"
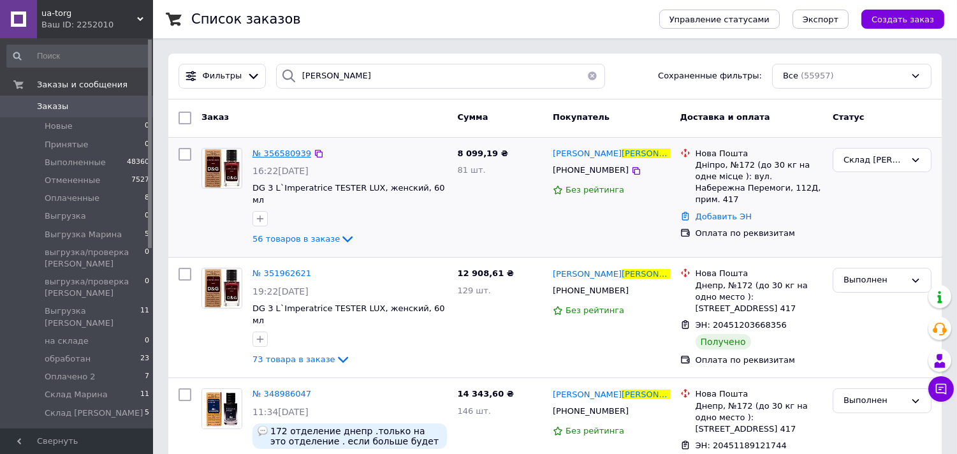
click at [302, 150] on span "№ 356580939" at bounding box center [281, 154] width 59 height 10
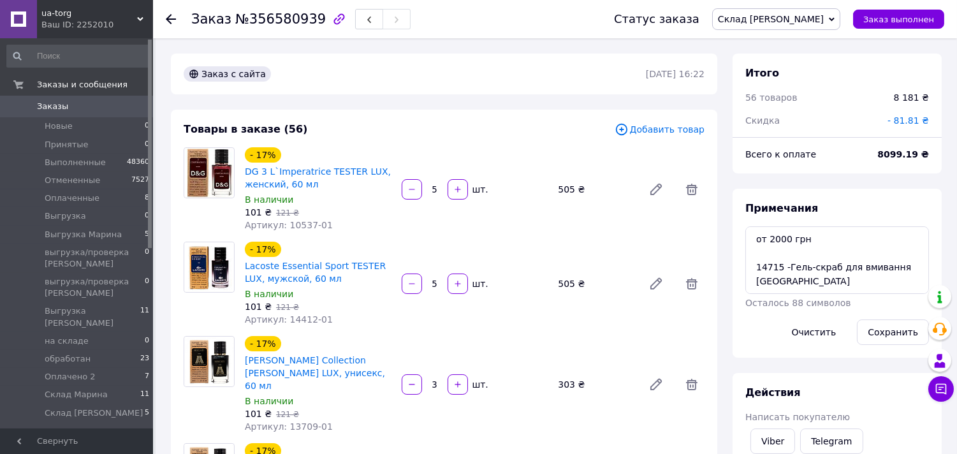
click at [824, 21] on span "Склад [PERSON_NAME]" at bounding box center [771, 19] width 106 height 10
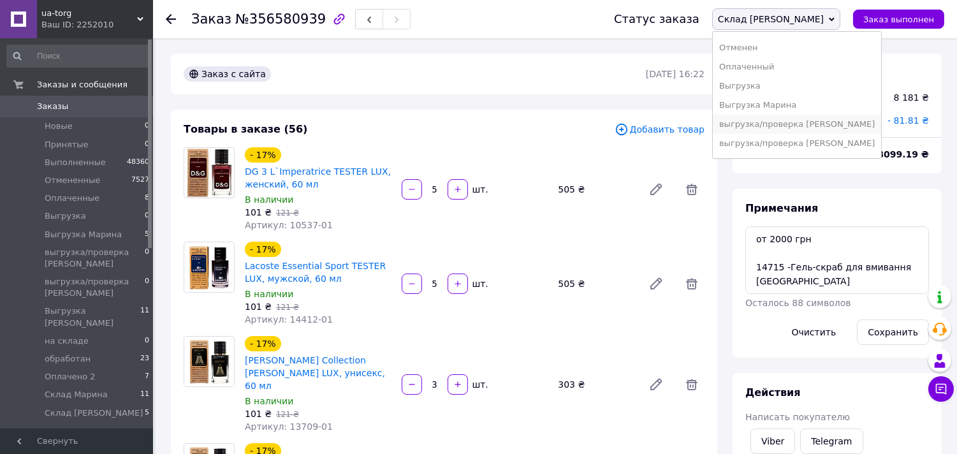
scroll to position [71, 0]
click at [861, 129] on li "Выгрузка [PERSON_NAME]" at bounding box center [797, 126] width 168 height 19
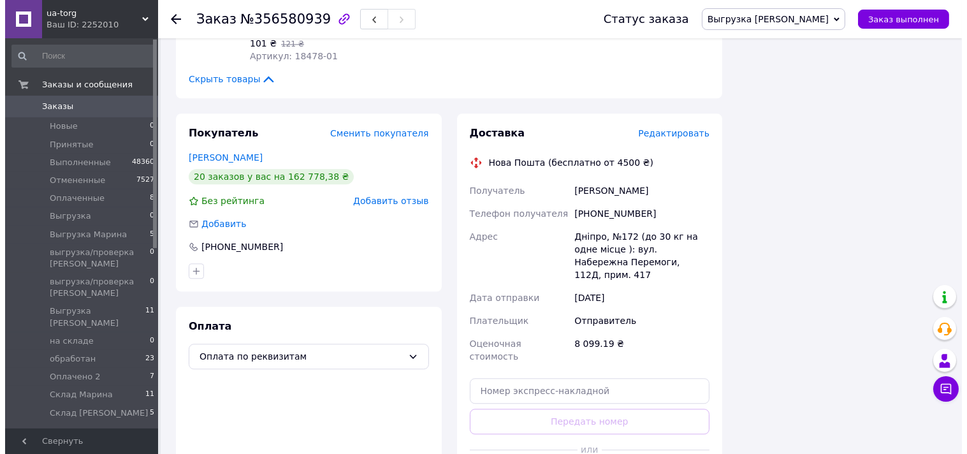
scroll to position [5457, 0]
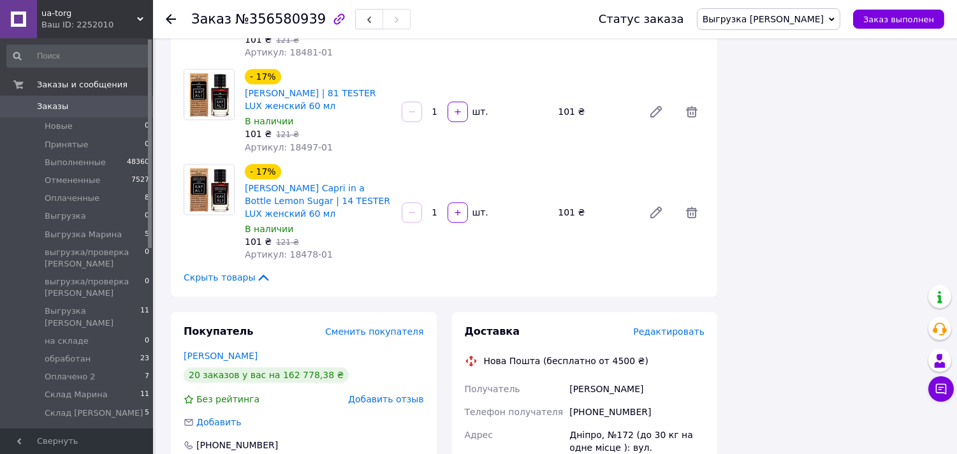
click at [686, 326] on span "Редактировать" at bounding box center [668, 331] width 71 height 10
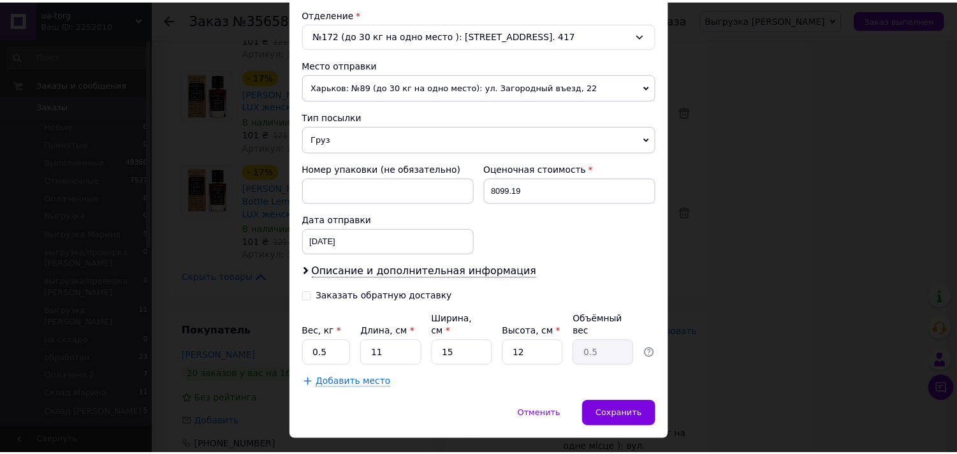
scroll to position [417, 0]
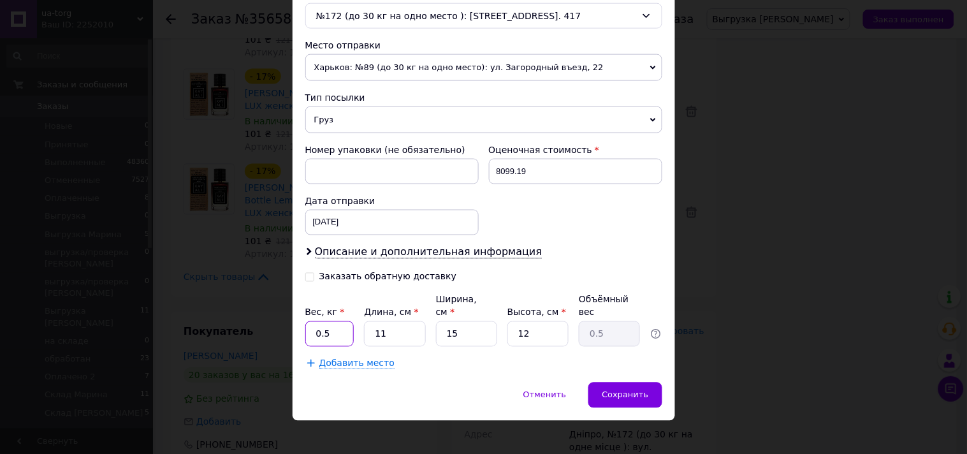
click at [330, 325] on input "0.5" at bounding box center [329, 333] width 49 height 25
type input "17.7"
click at [403, 328] on input "11" at bounding box center [394, 333] width 61 height 25
drag, startPoint x: 403, startPoint y: 328, endPoint x: 395, endPoint y: 296, distance: 33.5
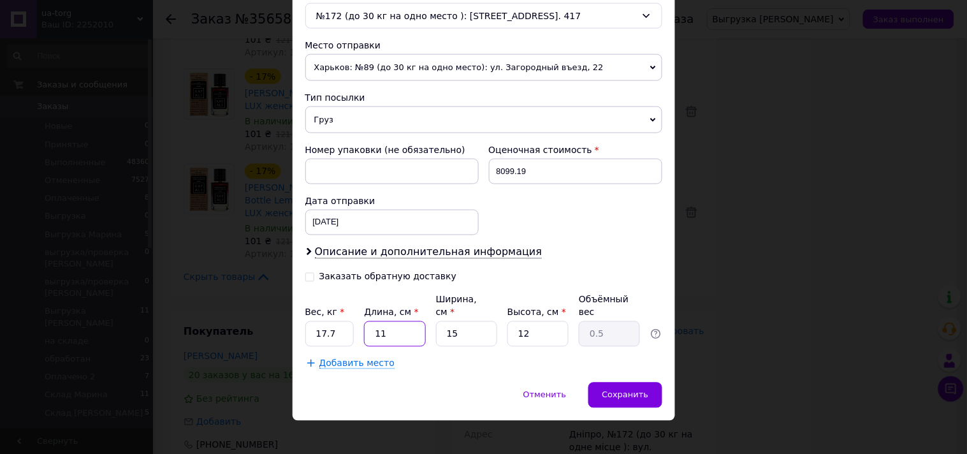
click at [399, 321] on input "11" at bounding box center [394, 333] width 61 height 25
type input "4"
type input "0.18"
type input "40"
type input "1.8"
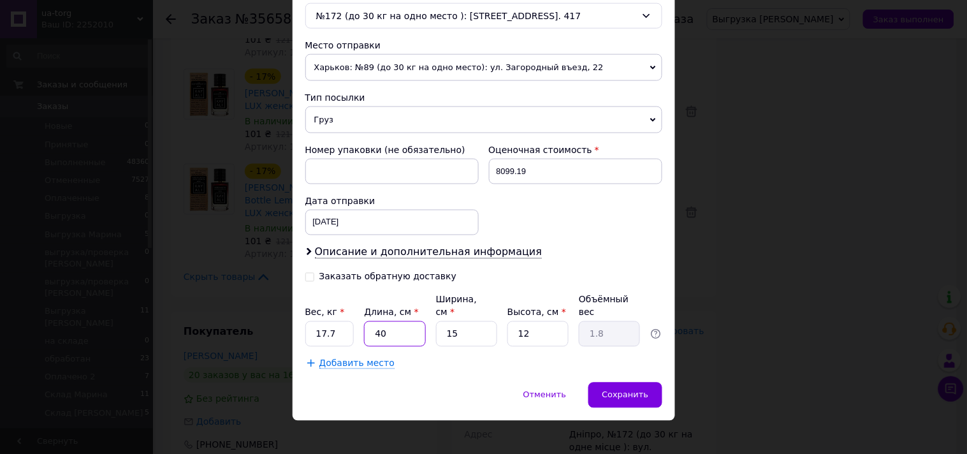
type input "40"
click at [462, 329] on input "15" at bounding box center [466, 333] width 61 height 25
type input "3"
type input "0.36"
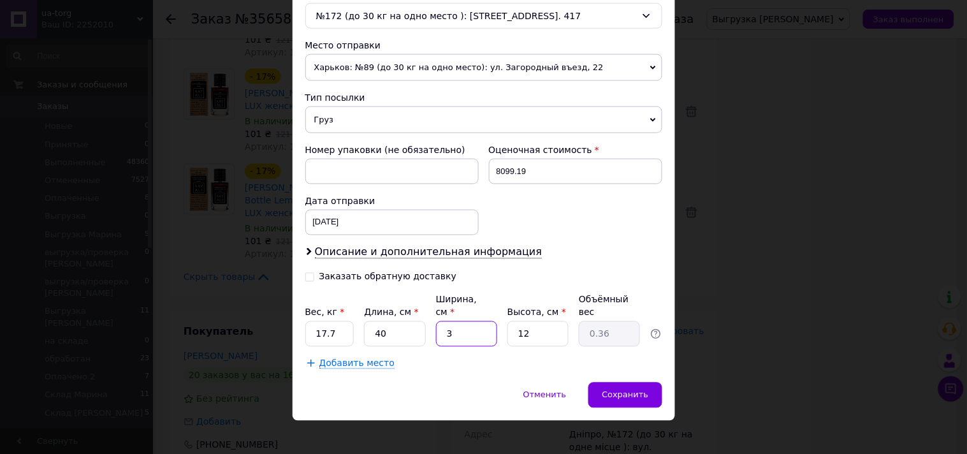
type input "30"
type input "3.6"
type input "30"
click at [541, 321] on input "12" at bounding box center [537, 333] width 61 height 25
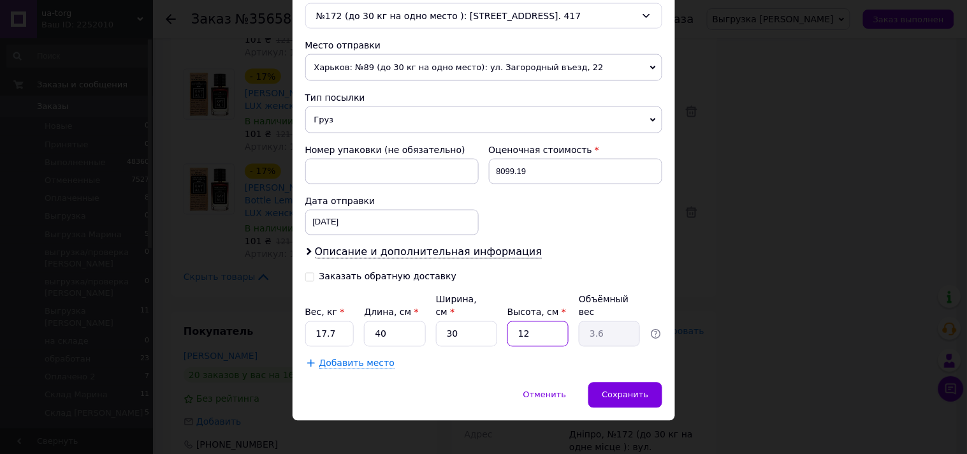
type input "2"
type input "0.6"
type input "23"
type input "6.9"
type input "23"
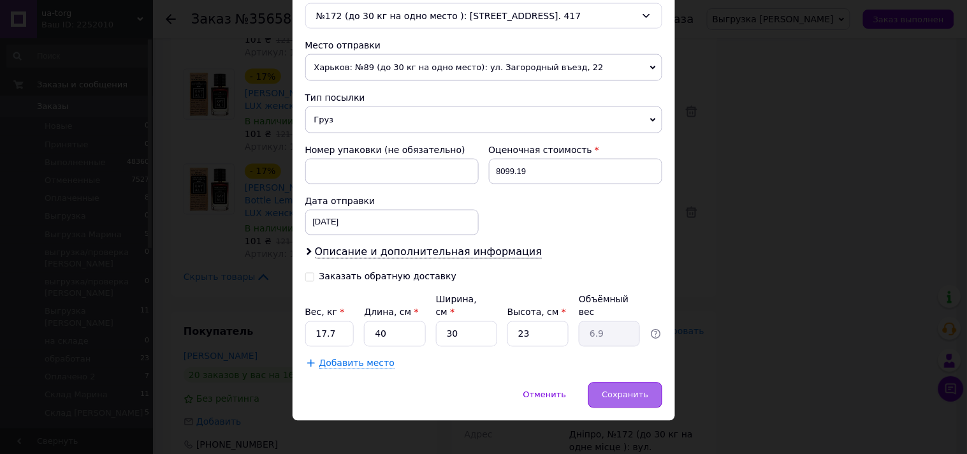
click at [613, 382] on div "Сохранить" at bounding box center [624, 394] width 73 height 25
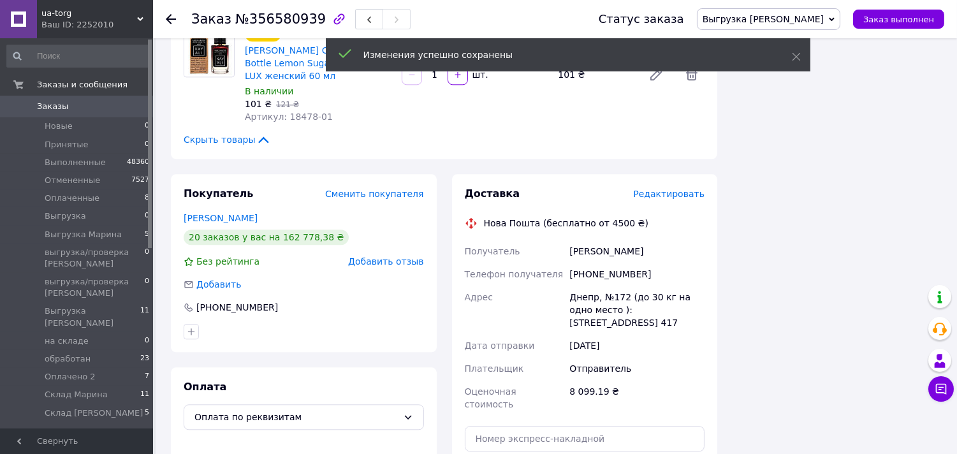
scroll to position [5599, 0]
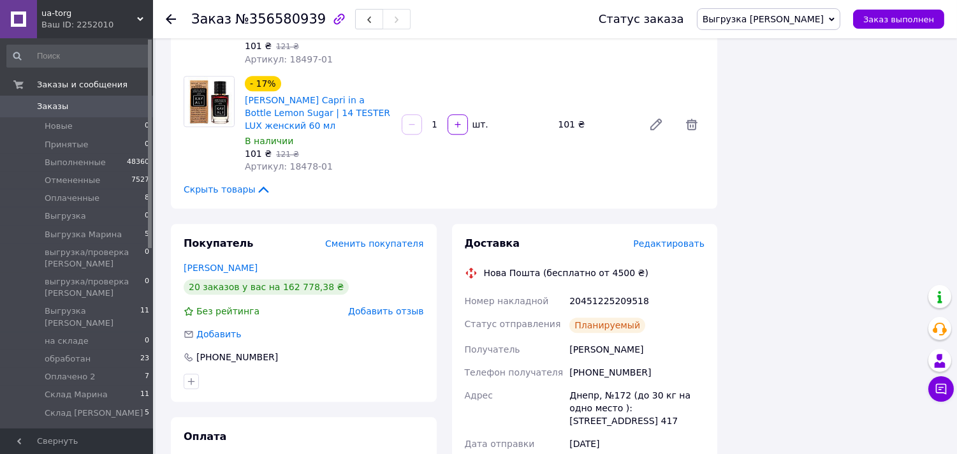
scroll to position [5387, 0]
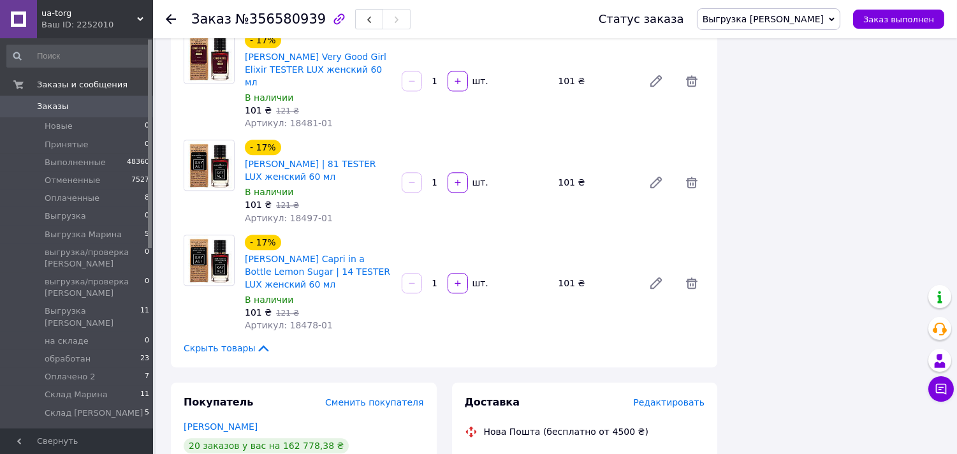
click at [105, 102] on span "Заказы" at bounding box center [77, 106] width 81 height 11
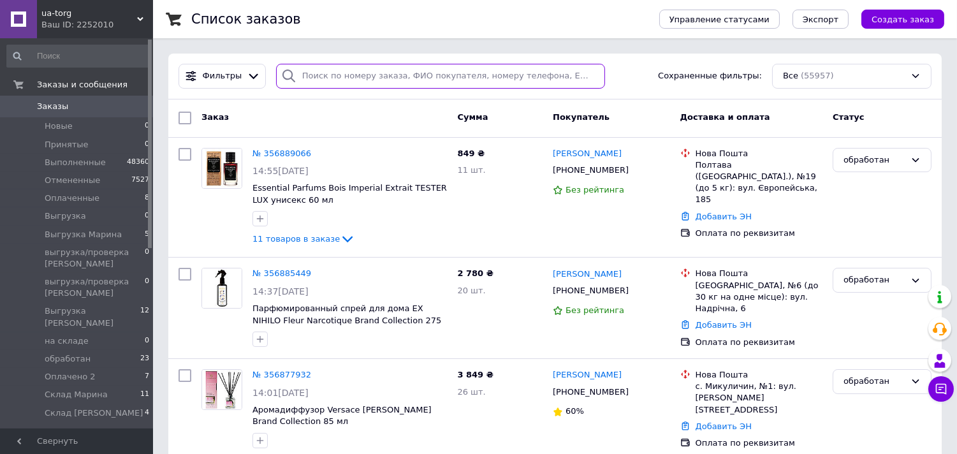
click at [508, 78] on input "search" at bounding box center [440, 76] width 329 height 25
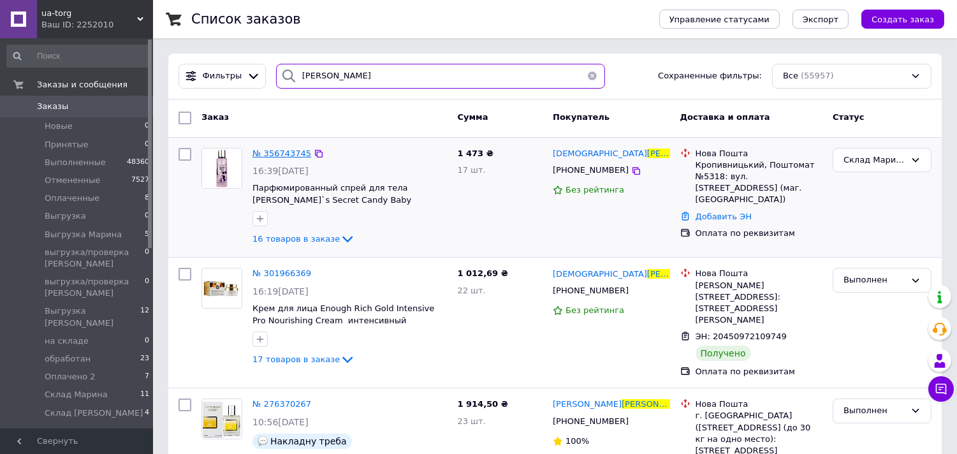
type input "герман"
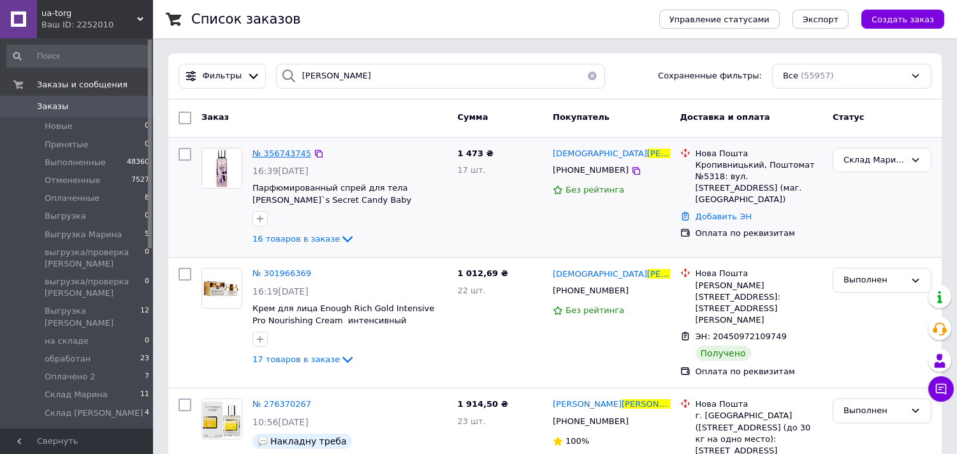
click at [296, 150] on span "№ 356743745" at bounding box center [281, 154] width 59 height 10
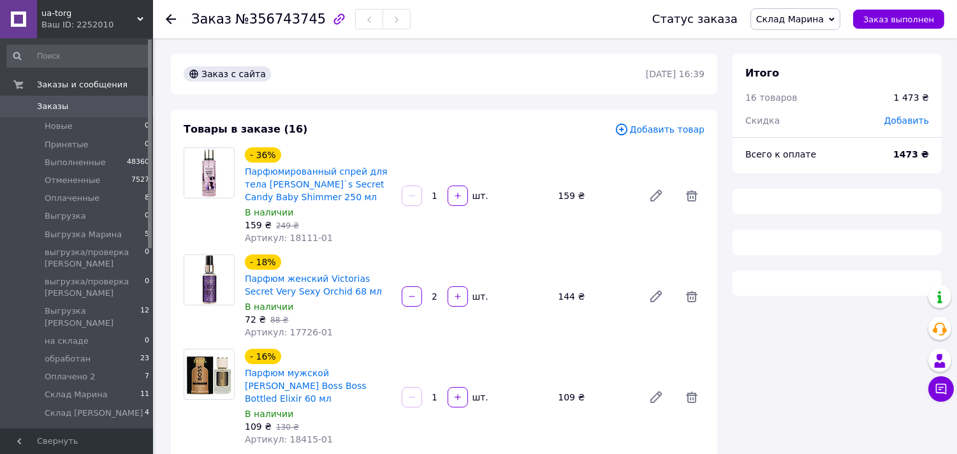
click at [804, 17] on span "Склад Марина" at bounding box center [790, 19] width 68 height 10
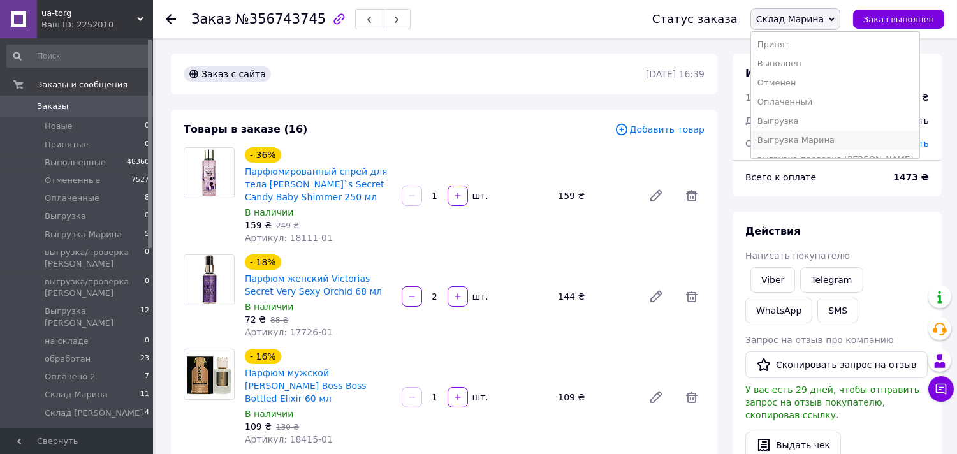
click at [819, 140] on li "Выгрузка Марина" at bounding box center [835, 140] width 168 height 19
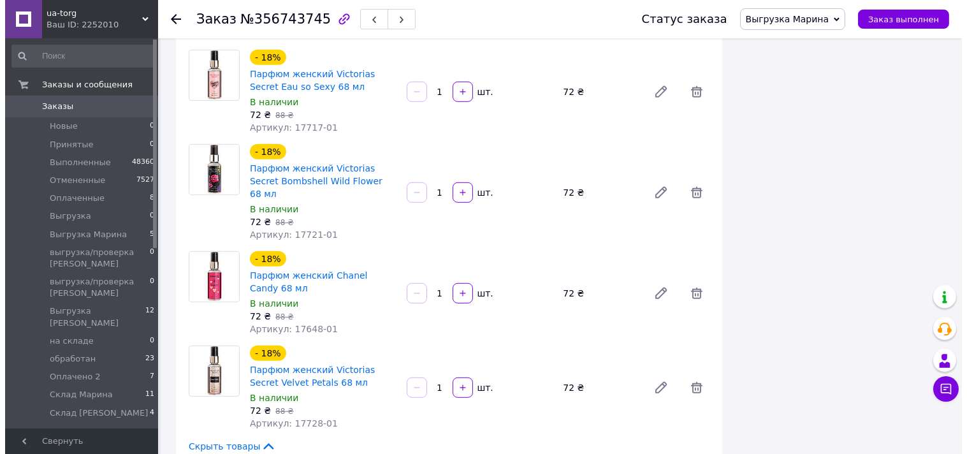
scroll to position [1629, 0]
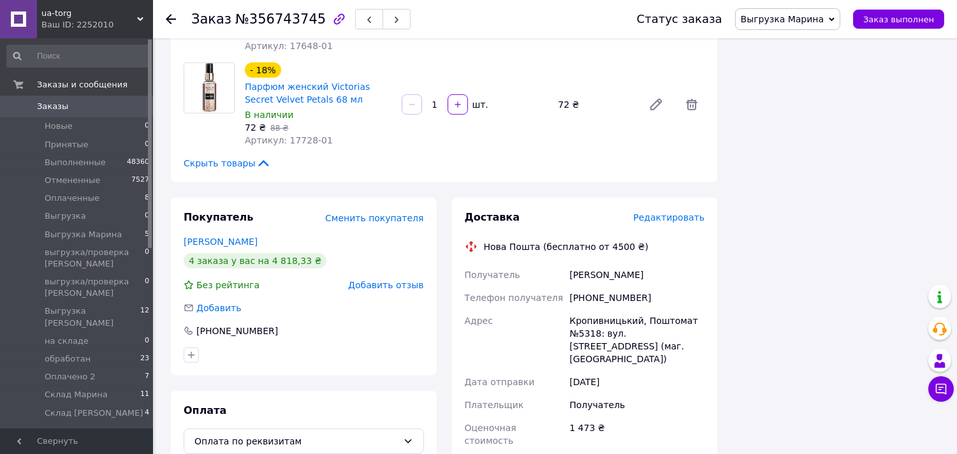
click at [693, 212] on span "Редактировать" at bounding box center [668, 217] width 71 height 10
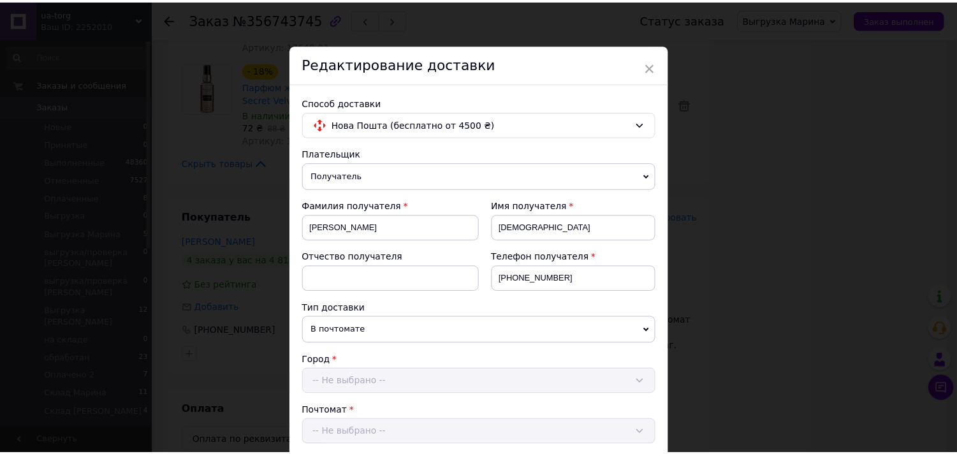
scroll to position [417, 0]
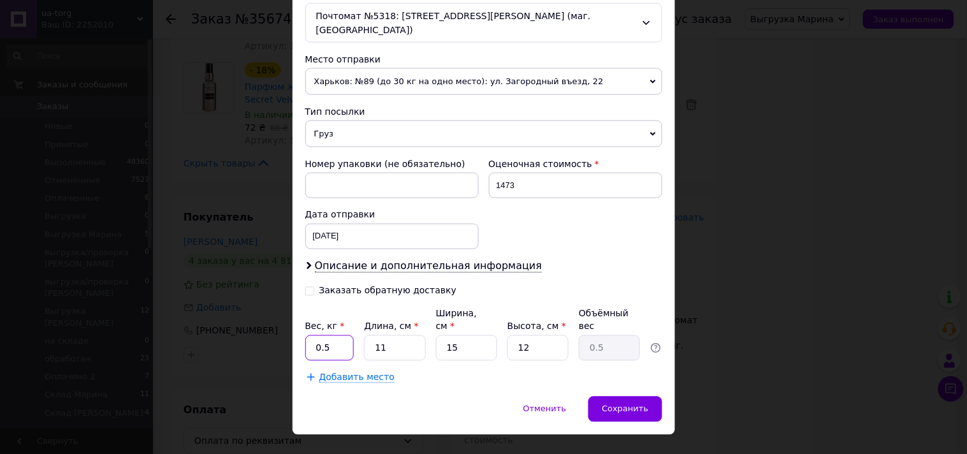
click at [325, 335] on input "0.5" at bounding box center [329, 347] width 49 height 25
click at [326, 335] on input "0.5" at bounding box center [329, 347] width 49 height 25
type input "2.3"
click at [389, 335] on input "11" at bounding box center [394, 347] width 61 height 25
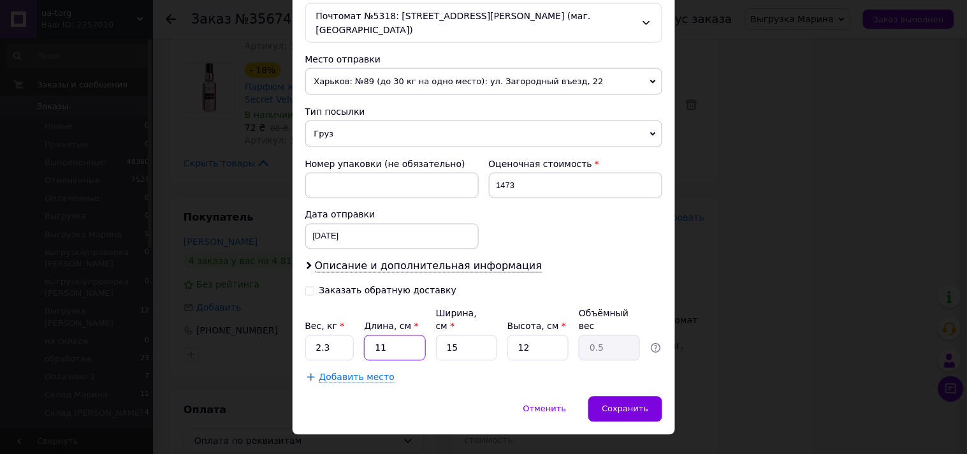
type input "1"
type input "0.1"
type input "12"
type input "0.54"
type input "12"
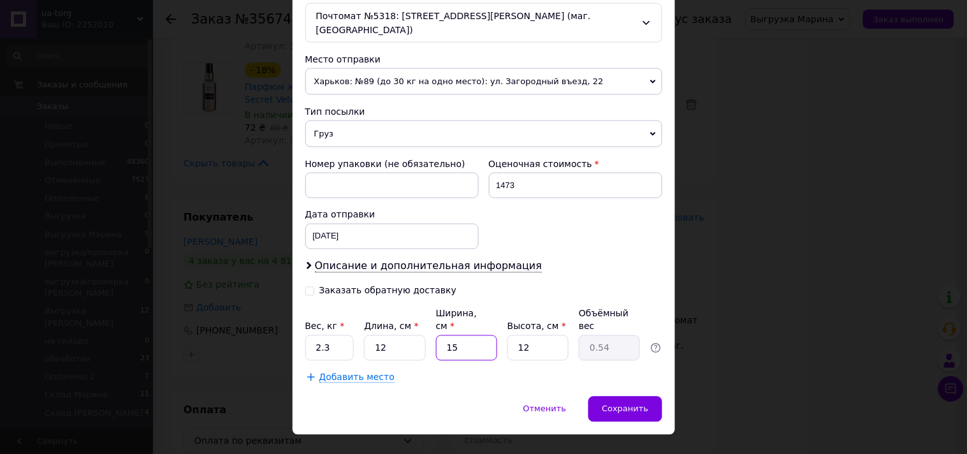
click at [475, 335] on input "15" at bounding box center [466, 347] width 61 height 25
type input "1"
type input "0.1"
type input "16"
type input "0.58"
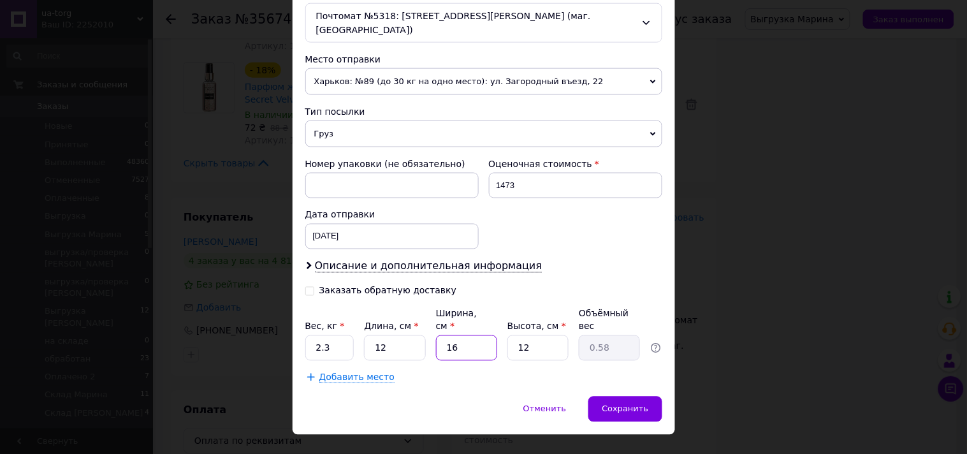
type input "16"
click at [537, 335] on input "12" at bounding box center [537, 347] width 61 height 25
type input "2"
type input "0.1"
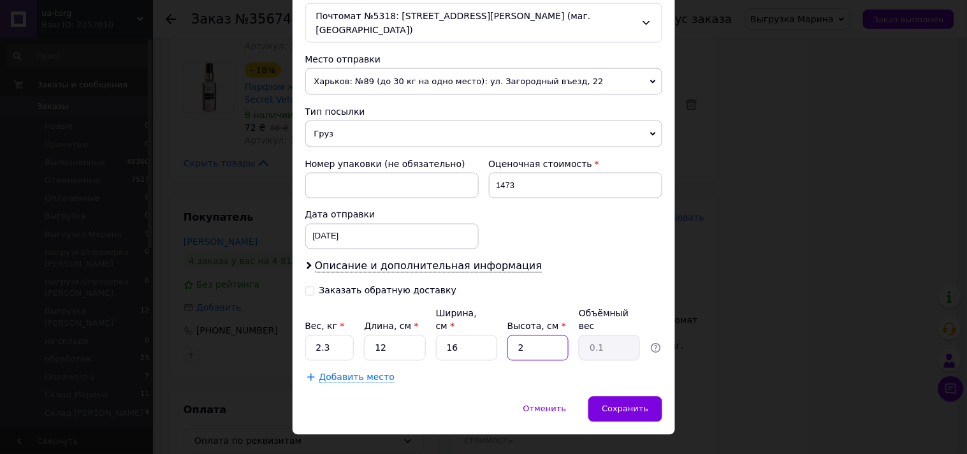
type input "21"
type input "1.01"
type input "21"
click at [634, 404] on span "Сохранить" at bounding box center [625, 409] width 47 height 10
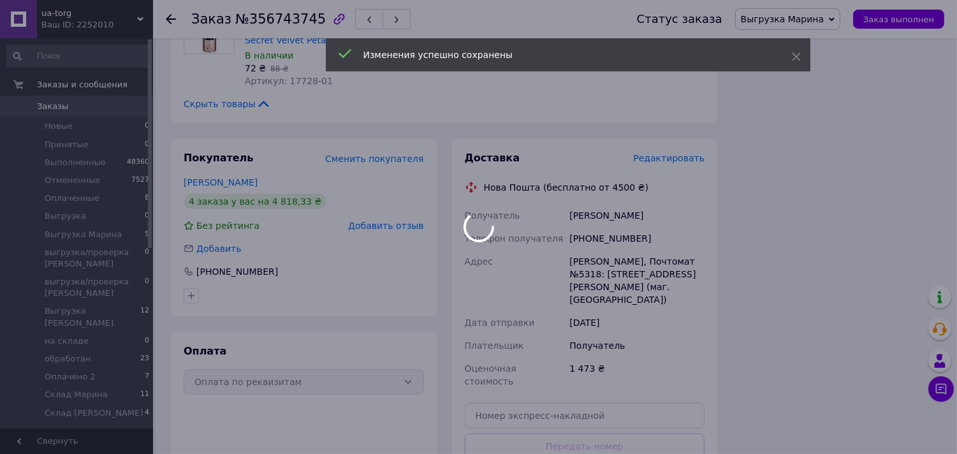
scroll to position [1770, 0]
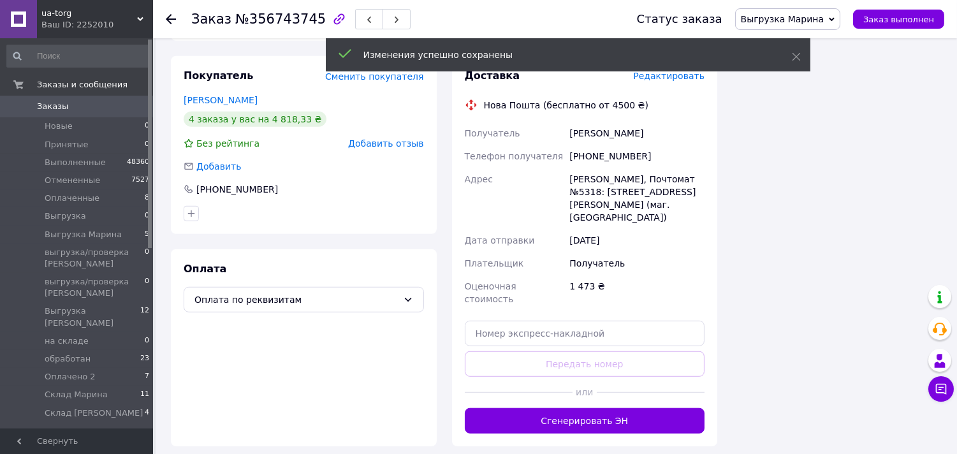
click at [645, 408] on button "Сгенерировать ЭН" at bounding box center [585, 420] width 240 height 25
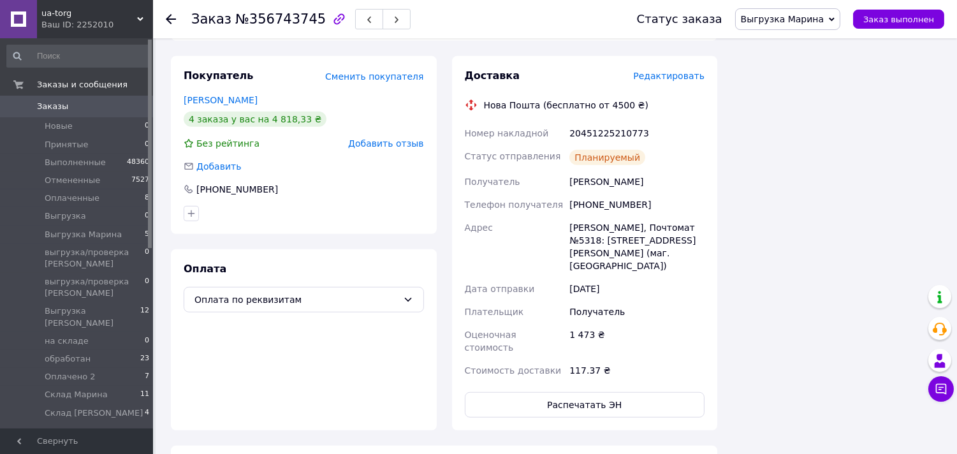
click at [101, 103] on span "Заказы" at bounding box center [77, 106] width 81 height 11
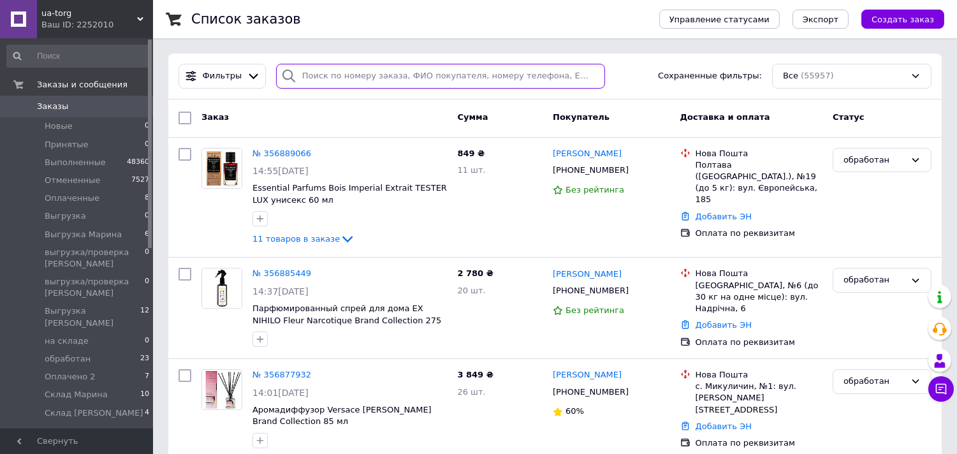
click at [359, 75] on input "search" at bounding box center [440, 76] width 329 height 25
type input "віктор"
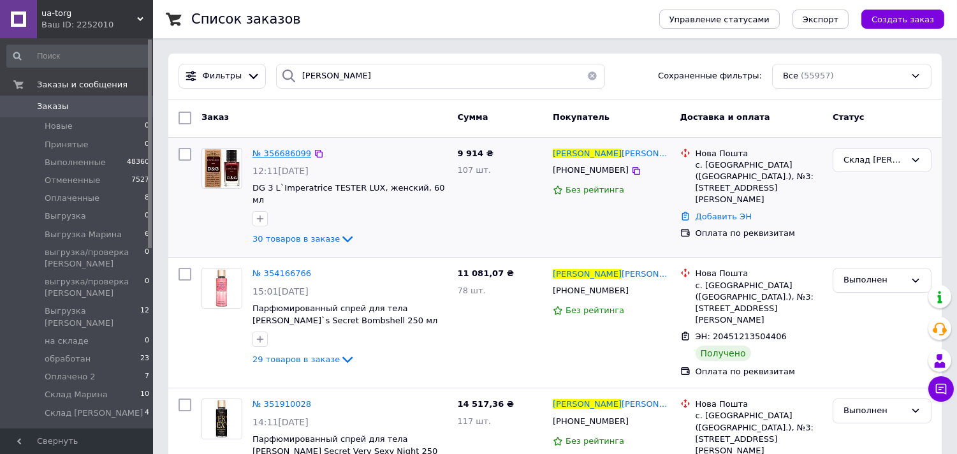
click at [293, 156] on span "№ 356686099" at bounding box center [281, 154] width 59 height 10
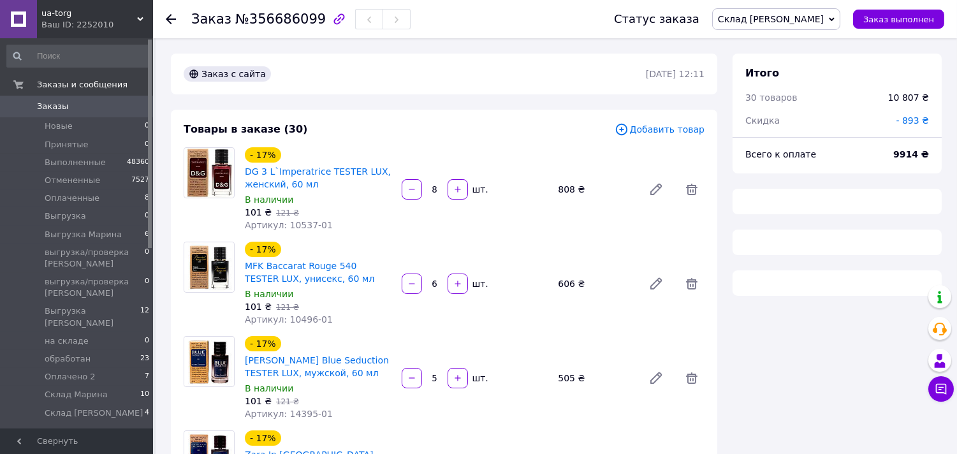
click at [834, 20] on icon at bounding box center [832, 20] width 6 height 6
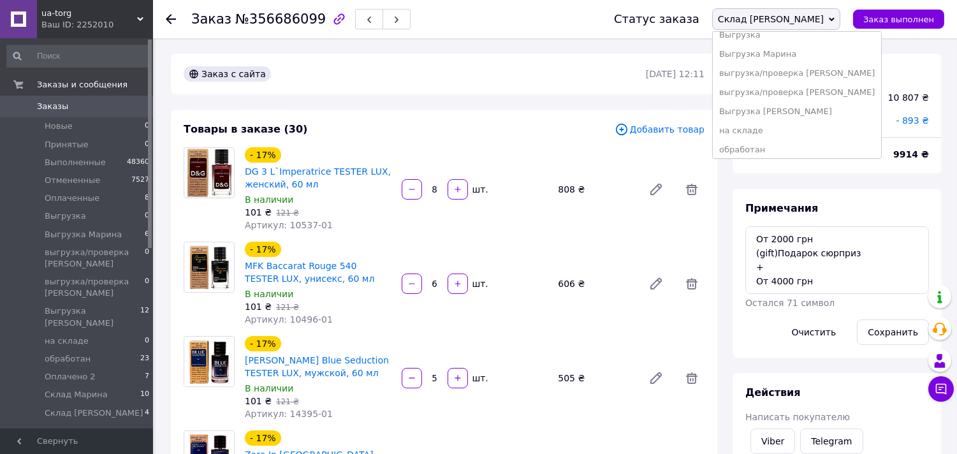
scroll to position [91, 0]
click at [835, 103] on li "Выгрузка [PERSON_NAME]" at bounding box center [797, 106] width 168 height 19
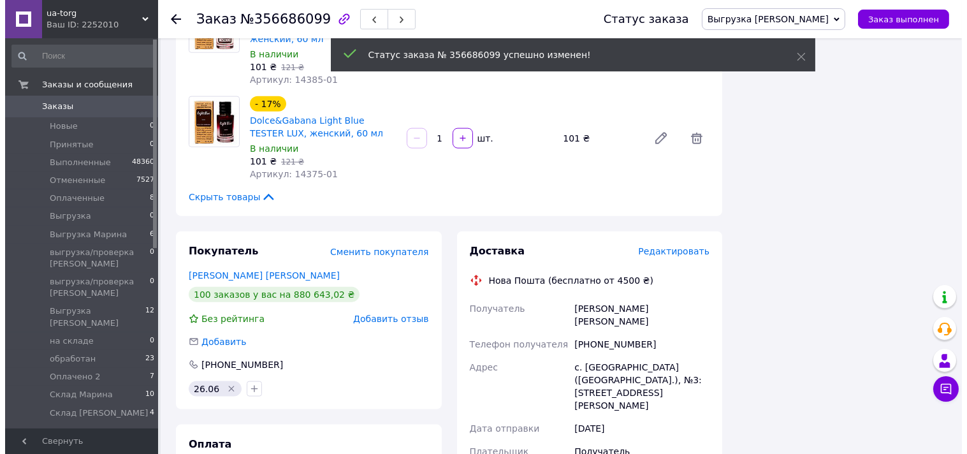
scroll to position [2811, 0]
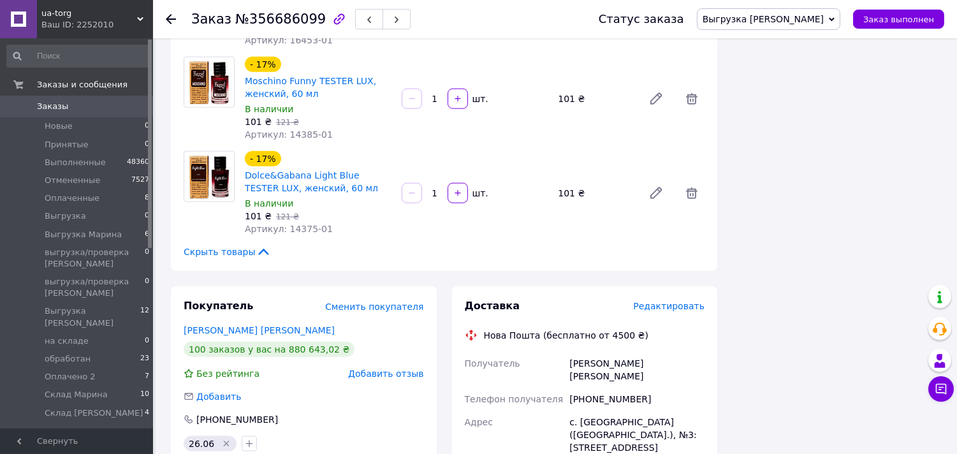
click at [677, 301] on span "Редактировать" at bounding box center [668, 306] width 71 height 10
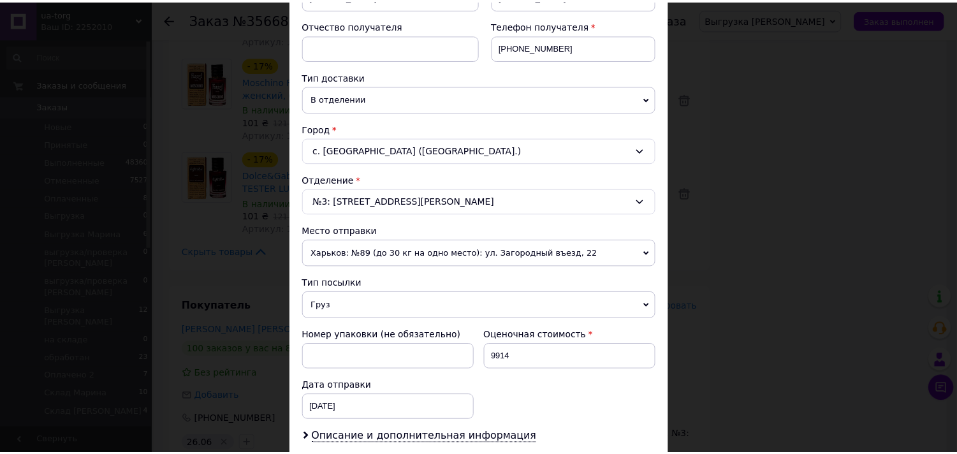
scroll to position [417, 0]
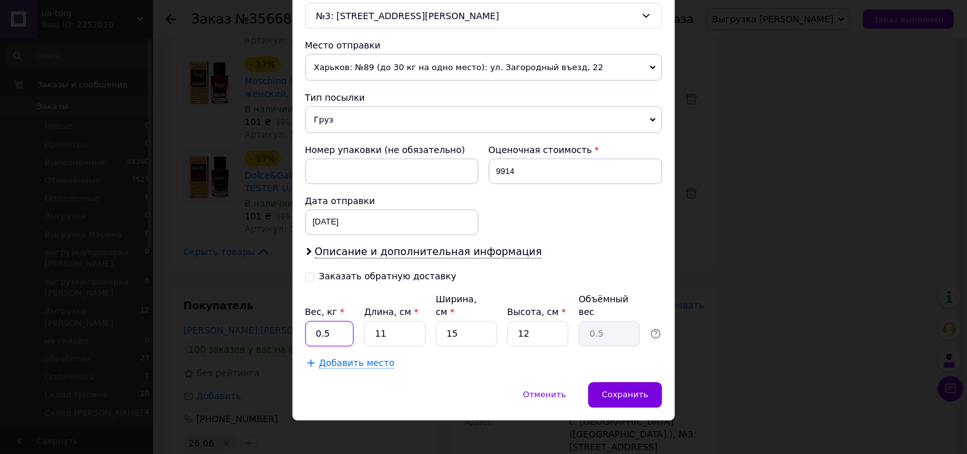
click at [337, 323] on input "0.5" at bounding box center [329, 333] width 49 height 25
type input "0"
type input "23.1"
click at [389, 321] on input "11" at bounding box center [394, 333] width 61 height 25
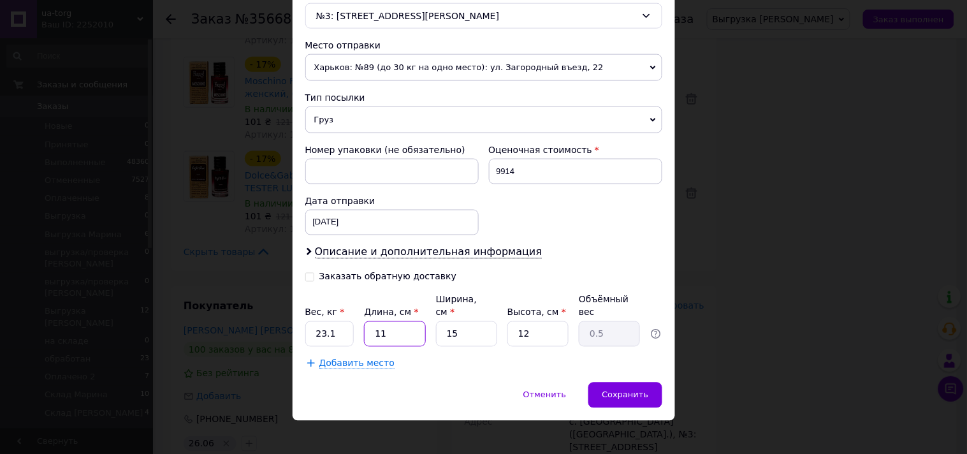
type input "4"
type input "0.18"
type input "40"
type input "1.8"
type input "40"
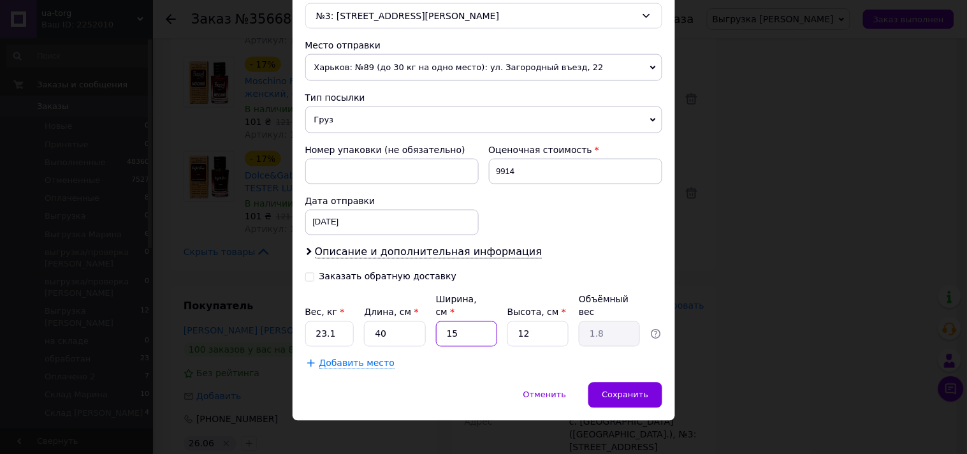
click at [469, 321] on input "15" at bounding box center [466, 333] width 61 height 25
type input "3"
type input "0.36"
type input "30"
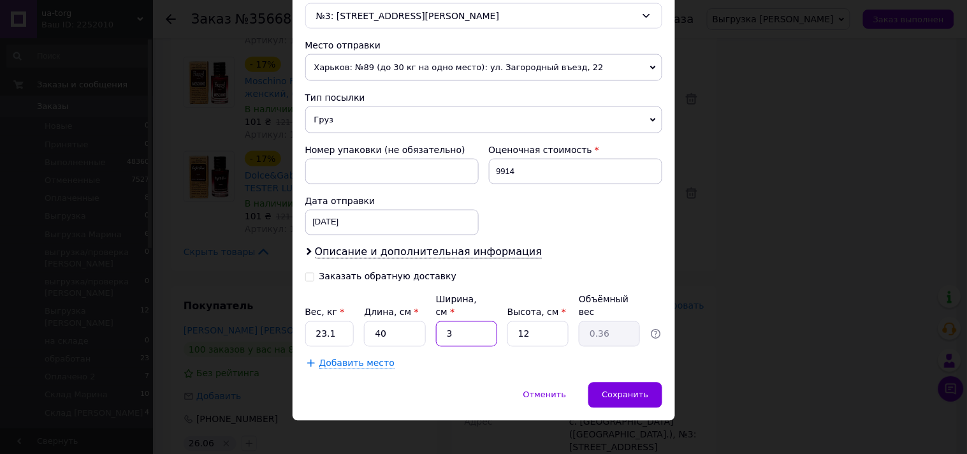
type input "3.6"
type input "30"
click at [534, 321] on input "12" at bounding box center [537, 333] width 61 height 25
type input "3"
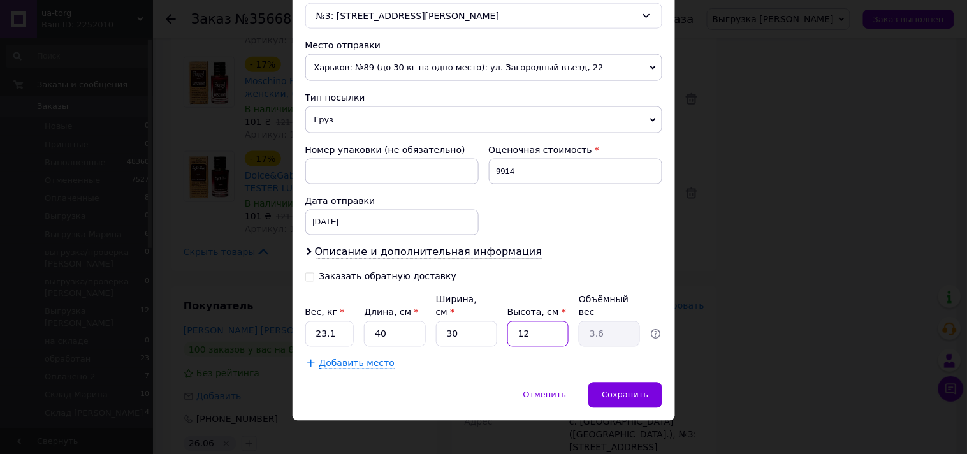
type input "0.9"
type input "30"
type input "9"
type input "30"
click at [606, 390] on span "Сохранить" at bounding box center [625, 395] width 47 height 10
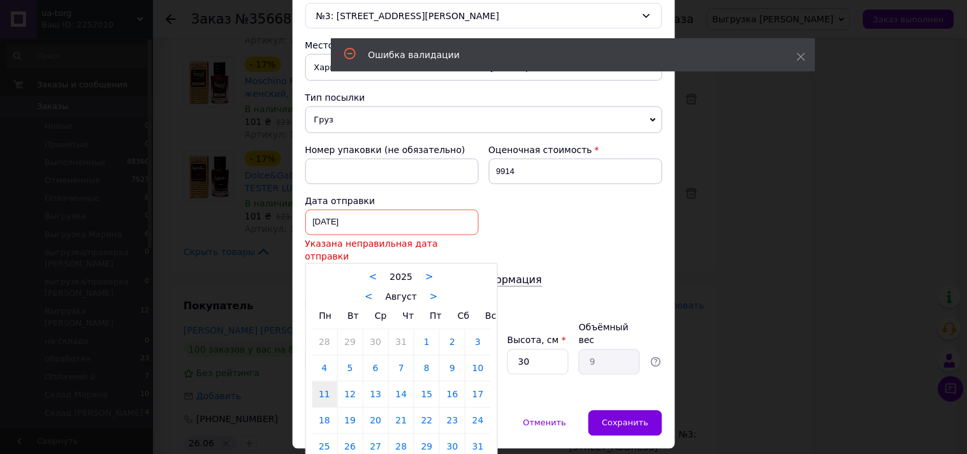
click at [444, 219] on div "11.08.2025 < 2025 > < Август > Пн Вт Ср Чт Пт Сб Вс 28 29 30 31 1 2 3 4 5 6 7 8…" at bounding box center [391, 222] width 173 height 25
click at [346, 382] on link "12" at bounding box center [350, 394] width 25 height 25
type input "[DATE]"
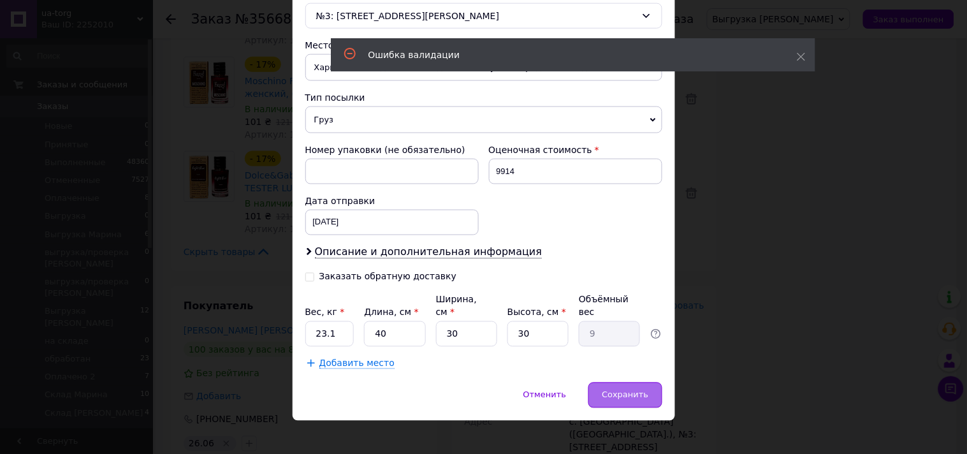
click at [644, 390] on span "Сохранить" at bounding box center [625, 395] width 47 height 10
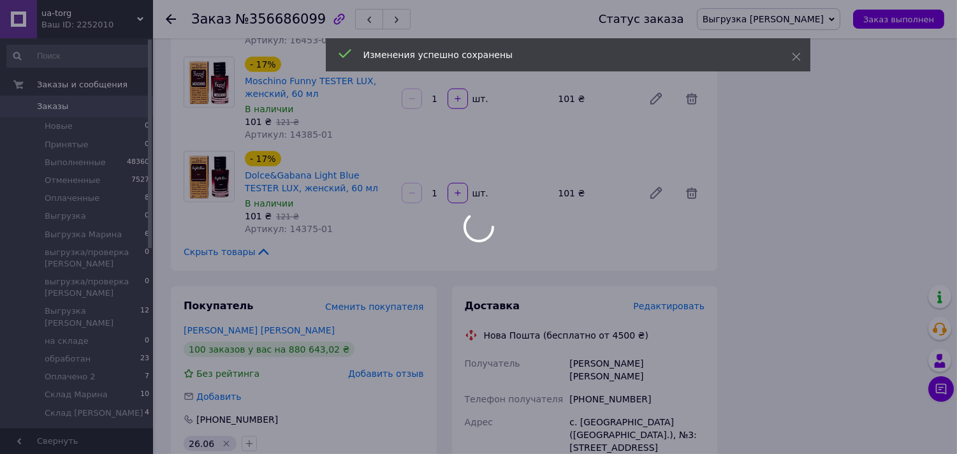
scroll to position [94, 0]
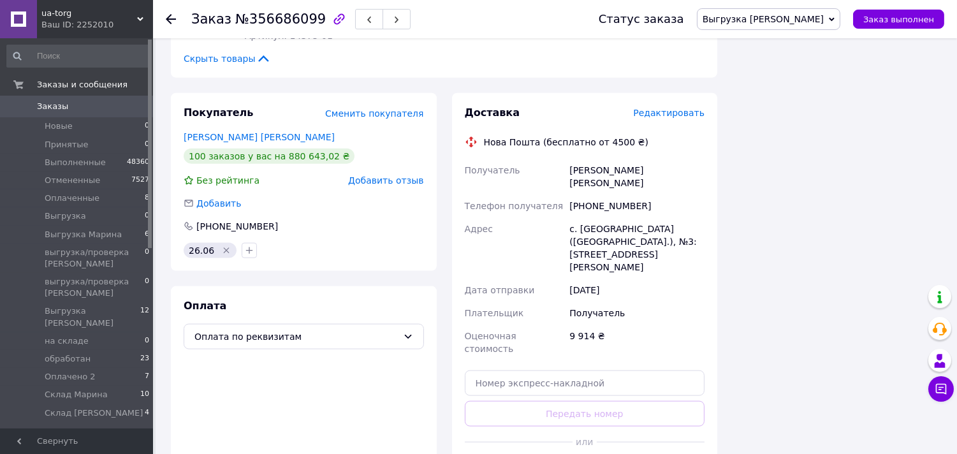
scroll to position [3022, 0]
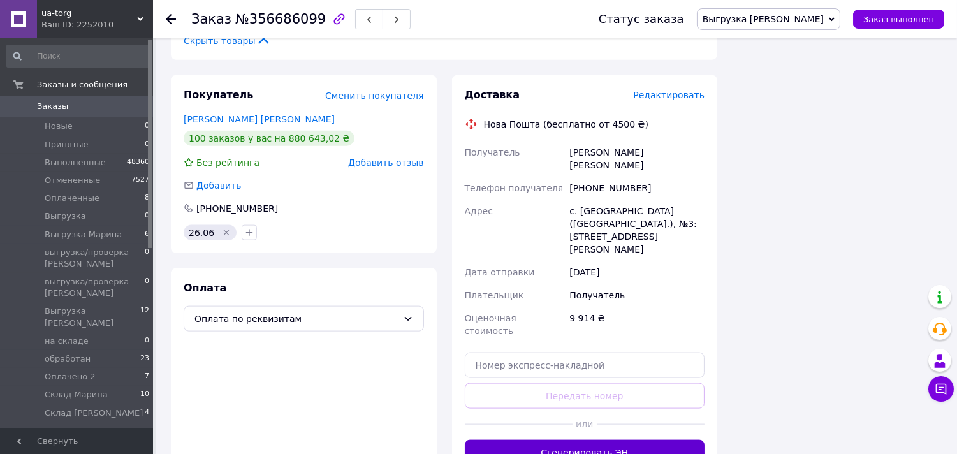
click at [638, 440] on button "Сгенерировать ЭН" at bounding box center [585, 452] width 240 height 25
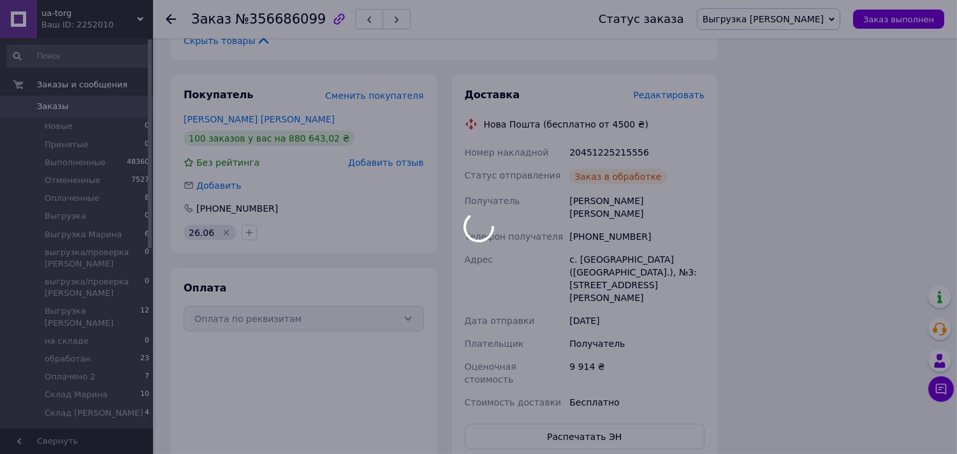
scroll to position [124, 0]
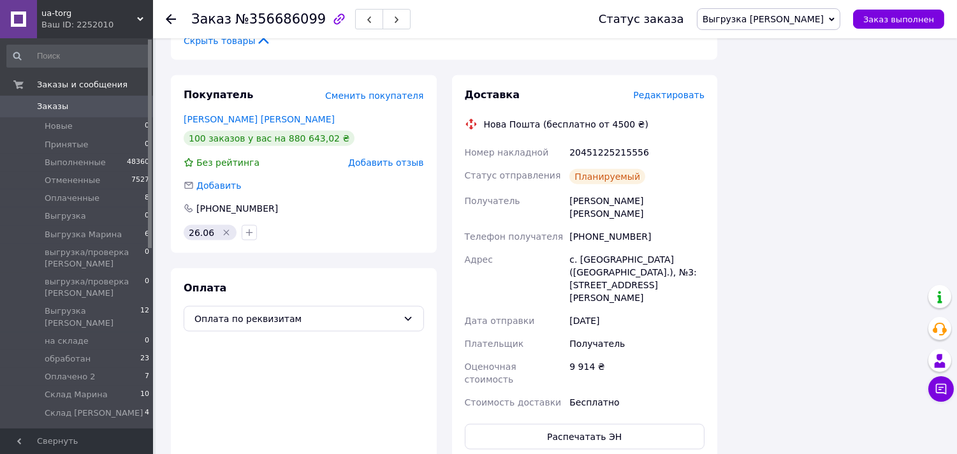
click at [64, 102] on span "Заказы" at bounding box center [77, 106] width 81 height 11
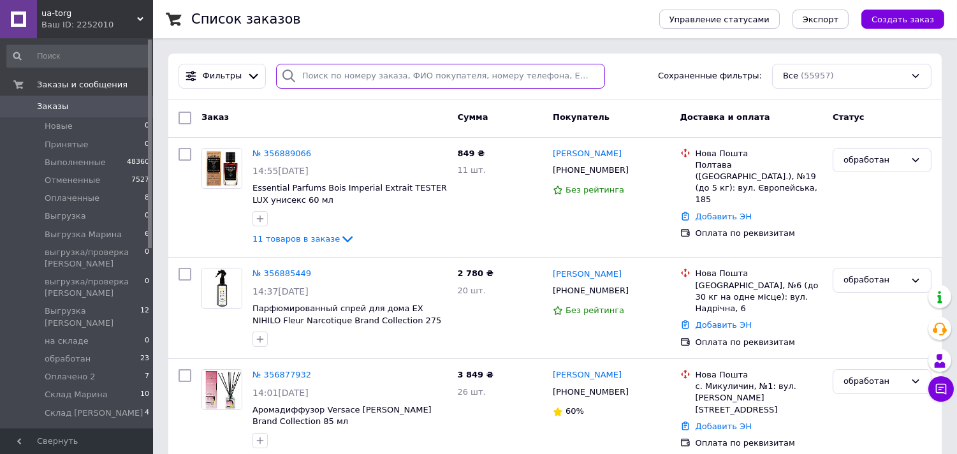
click at [382, 67] on input "search" at bounding box center [440, 76] width 329 height 25
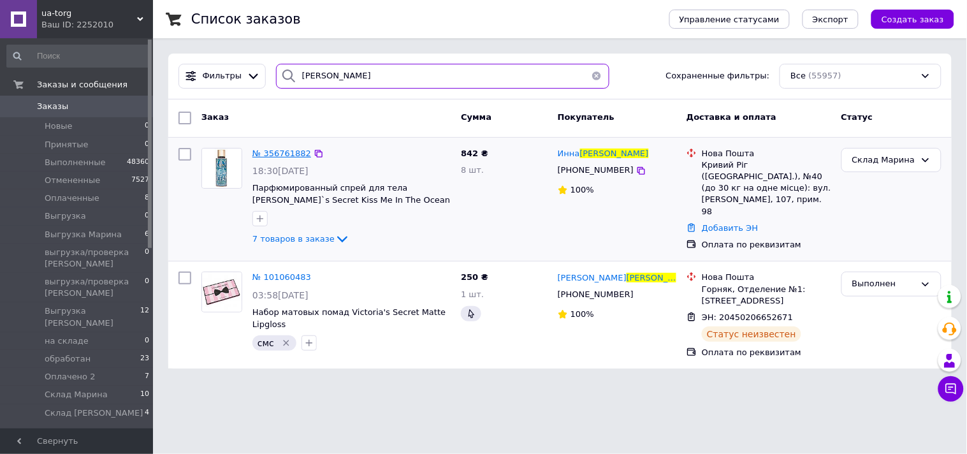
type input "снигур"
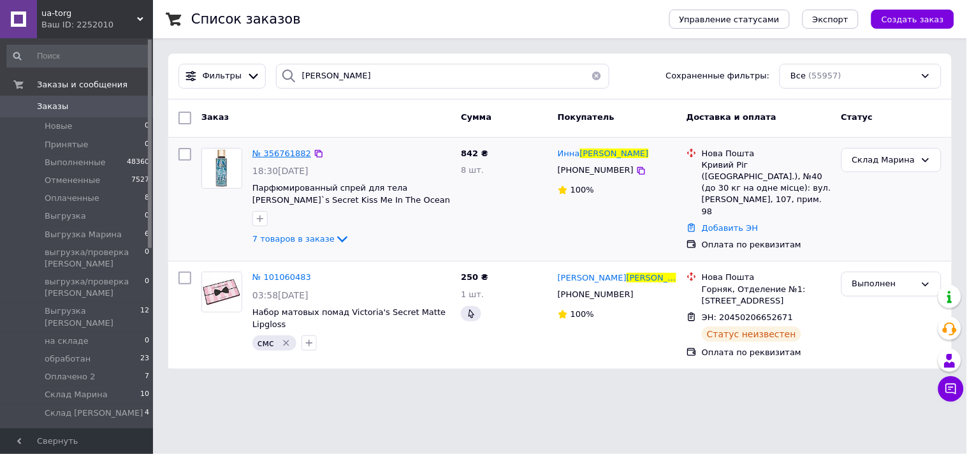
click at [279, 150] on span "№ 356761882" at bounding box center [281, 154] width 59 height 10
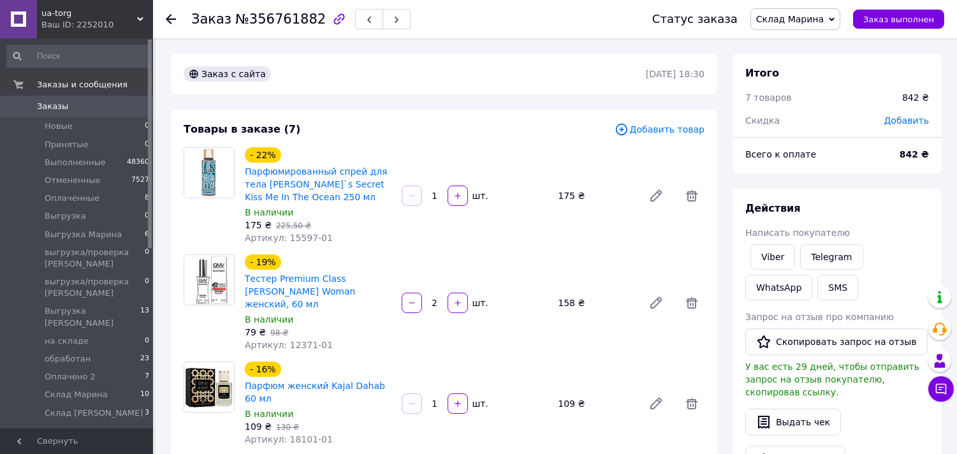
click at [806, 18] on span "Склад Марина" at bounding box center [790, 19] width 68 height 10
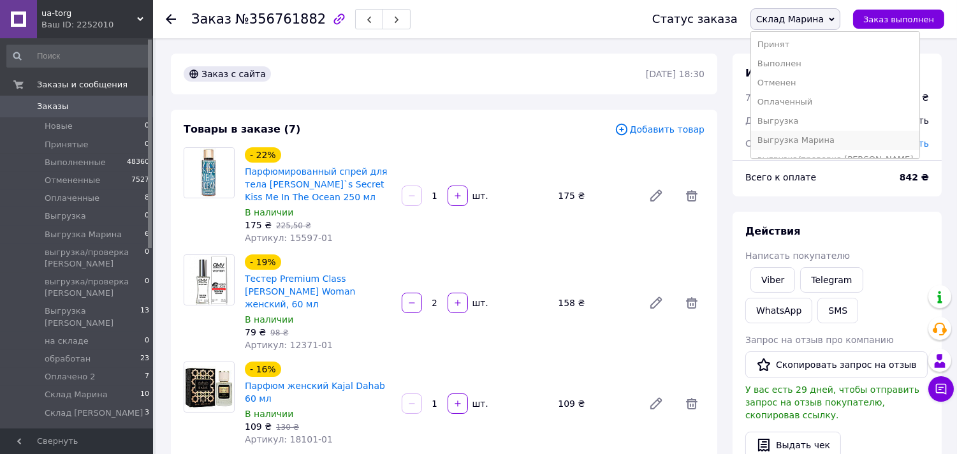
click at [823, 147] on li "Выгрузка Марина" at bounding box center [835, 140] width 168 height 19
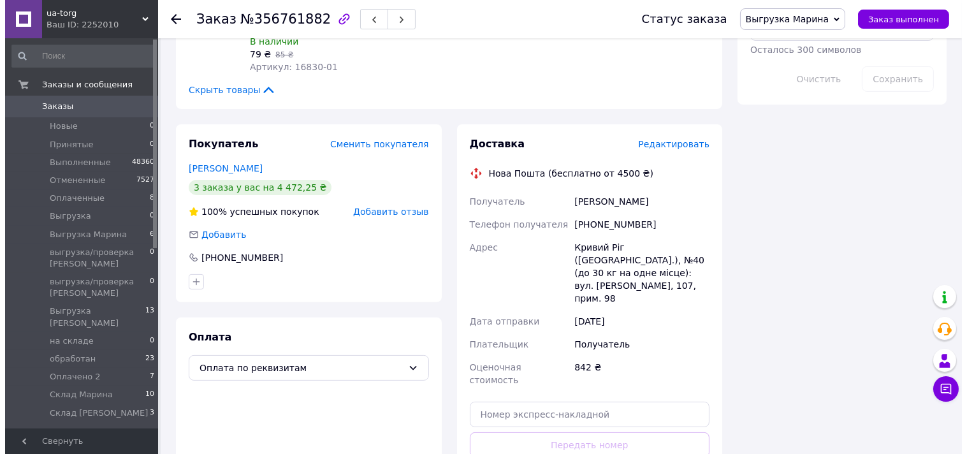
scroll to position [780, 0]
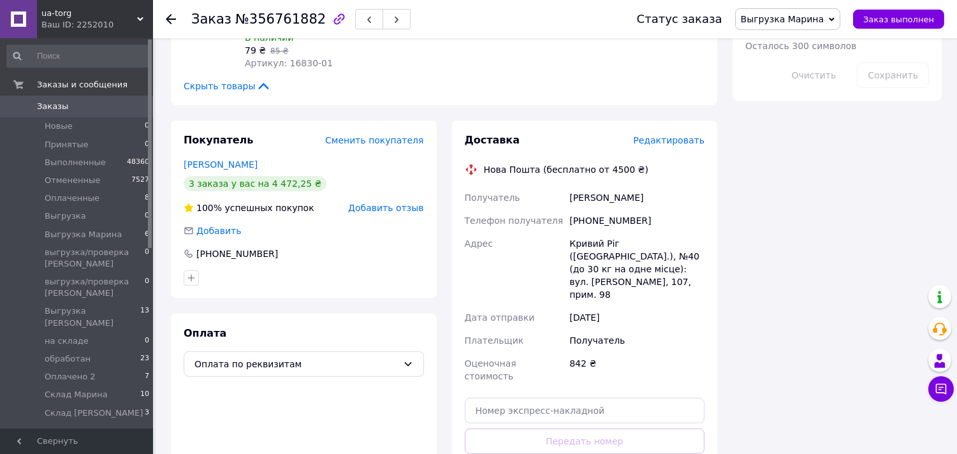
click at [673, 135] on span "Редактировать" at bounding box center [668, 140] width 71 height 10
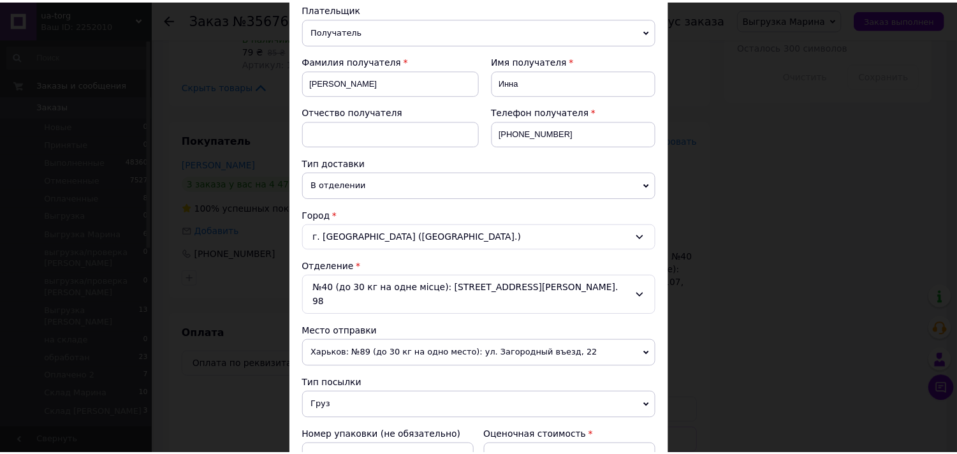
scroll to position [417, 0]
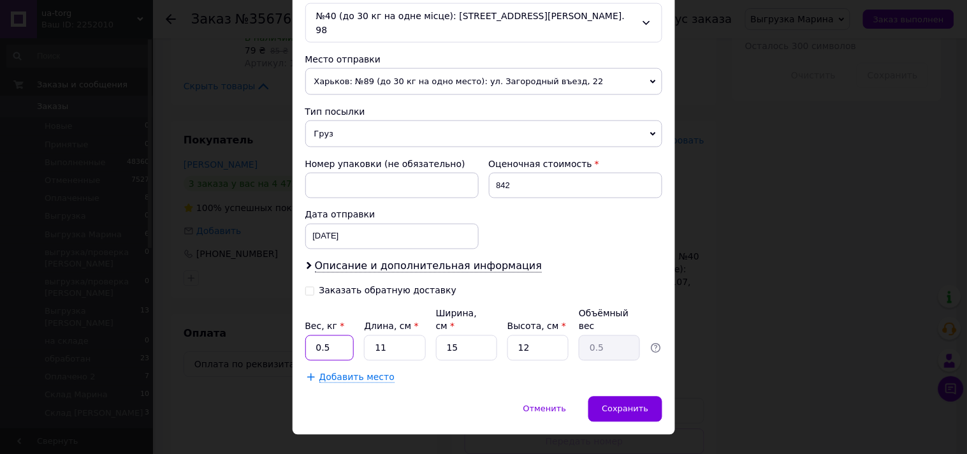
click at [340, 335] on input "0.5" at bounding box center [329, 347] width 49 height 25
type input "0"
type input "1.8"
click at [402, 335] on input "11" at bounding box center [394, 347] width 61 height 25
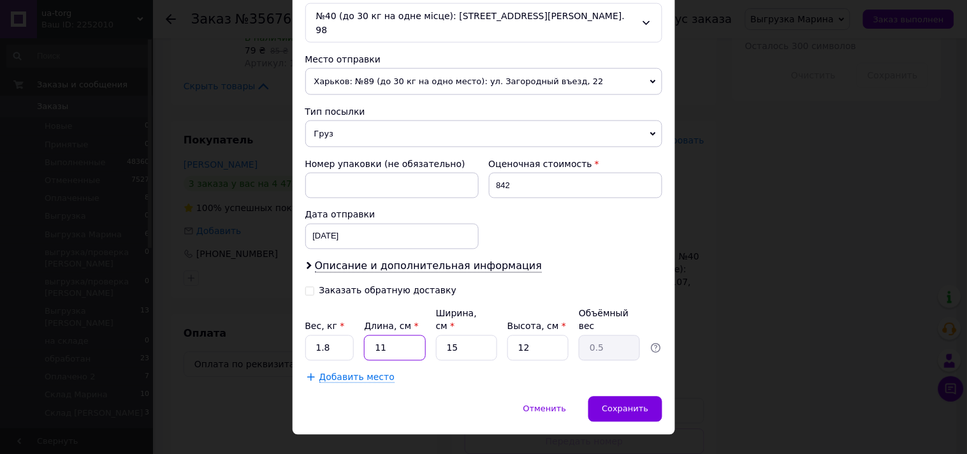
type input "1"
type input "0.1"
type input "12"
type input "0.54"
type input "12"
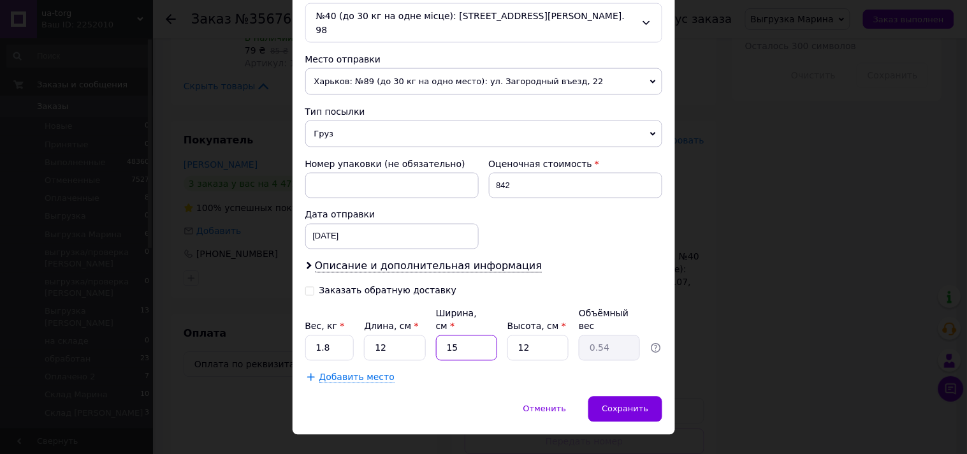
click at [473, 335] on input "15" at bounding box center [466, 347] width 61 height 25
type input "1"
type input "0.1"
type input "16"
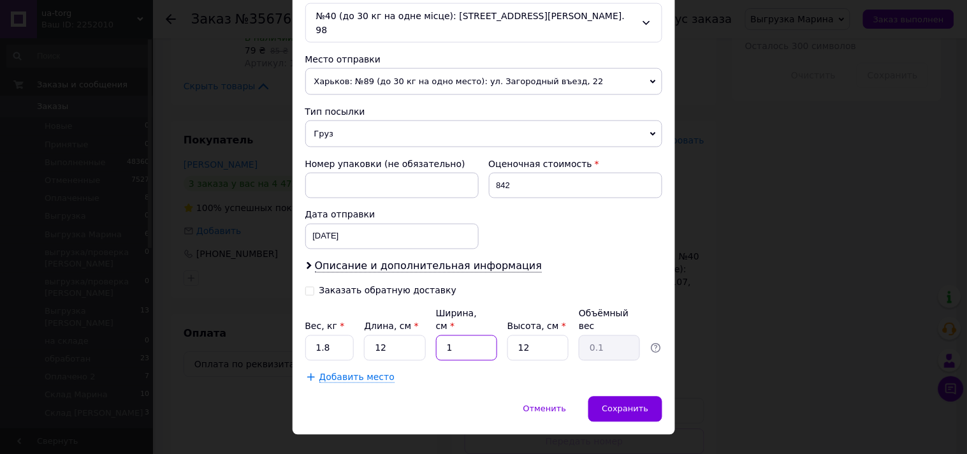
type input "0.58"
type input "16"
click at [537, 335] on input "12" at bounding box center [537, 347] width 61 height 25
type input "2"
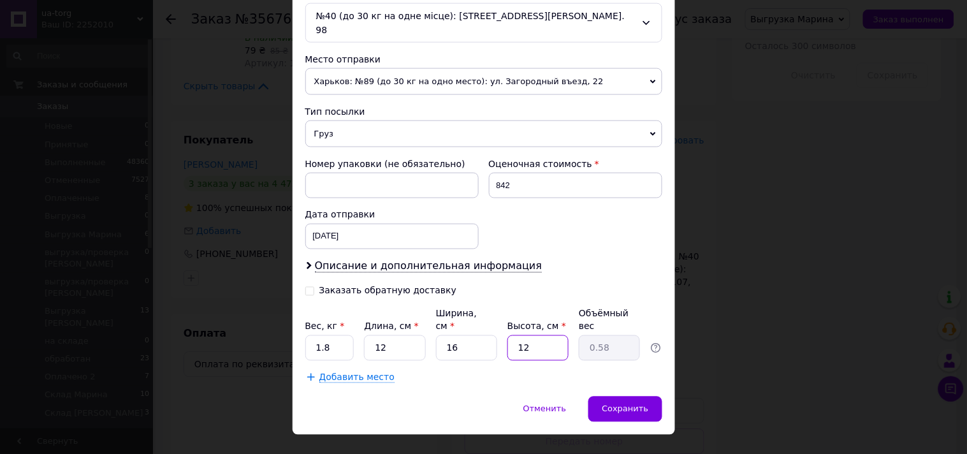
type input "0.1"
type input "21"
type input "1.01"
type input "21"
click at [630, 404] on span "Сохранить" at bounding box center [625, 409] width 47 height 10
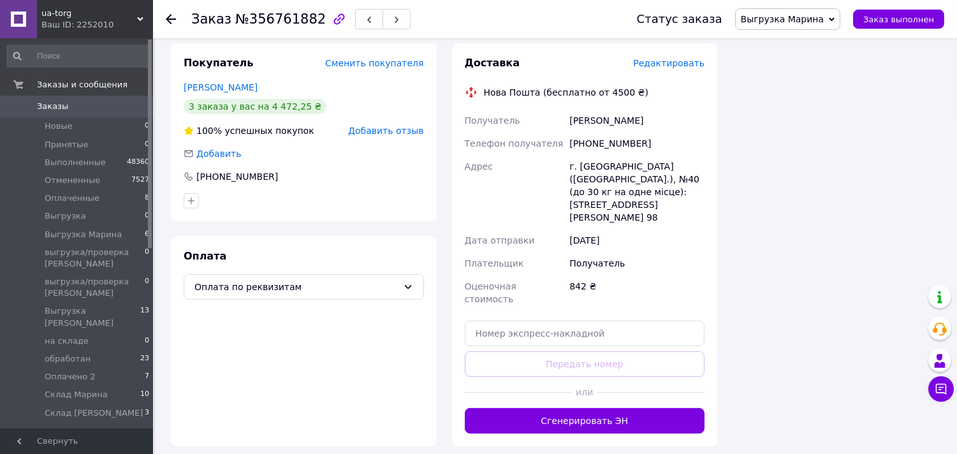
scroll to position [857, 0]
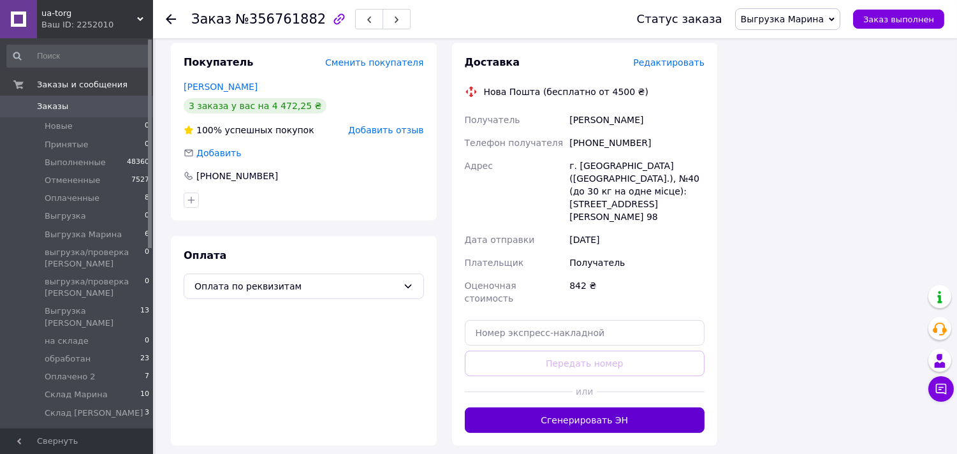
click at [630, 407] on button "Сгенерировать ЭН" at bounding box center [585, 419] width 240 height 25
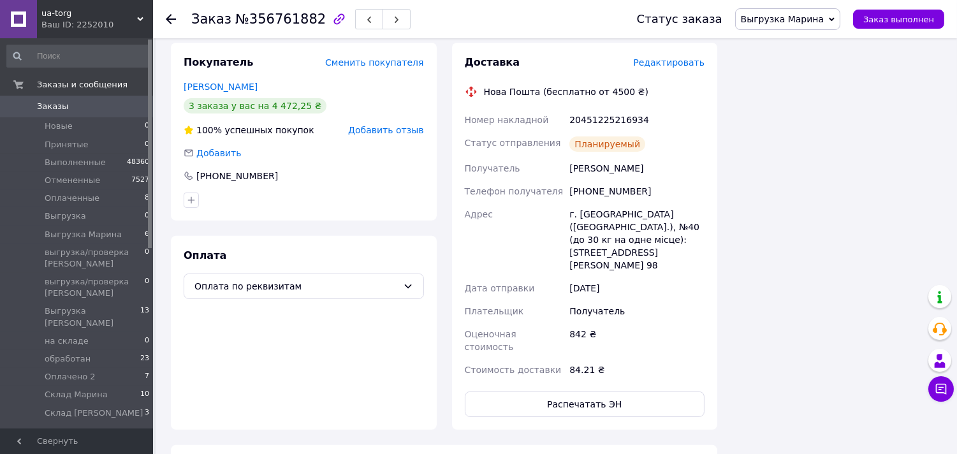
click at [71, 101] on span "Заказы" at bounding box center [77, 106] width 81 height 11
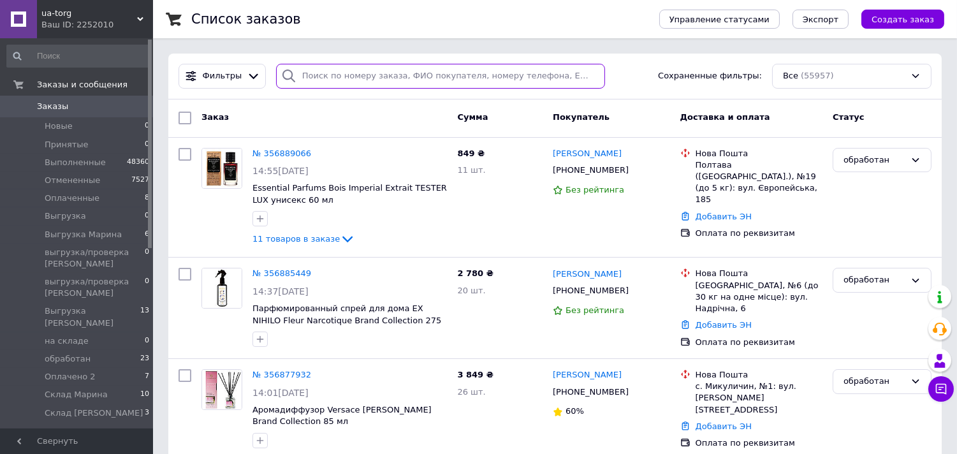
click at [356, 66] on input "search" at bounding box center [440, 76] width 329 height 25
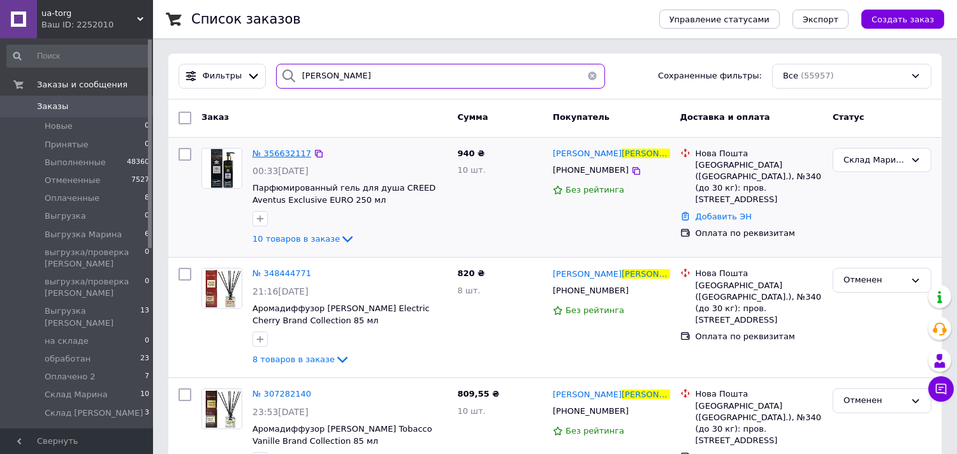
type input "степурко"
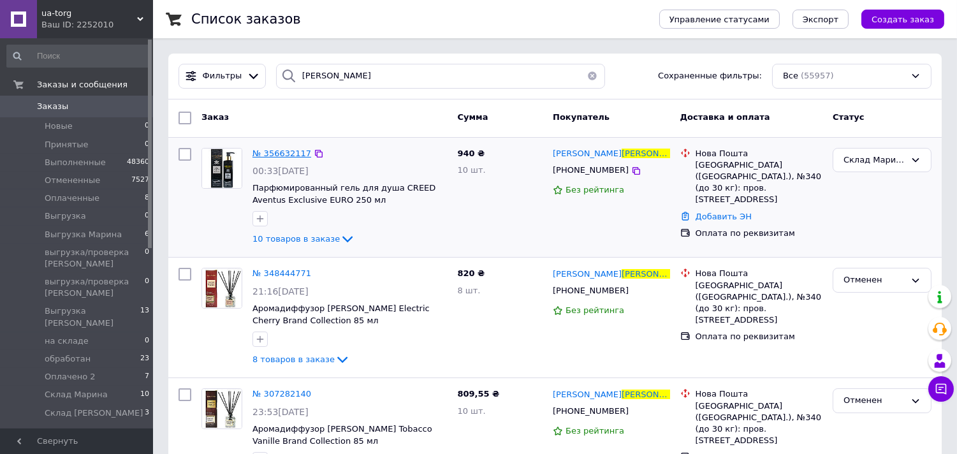
click at [284, 154] on span "№ 356632117" at bounding box center [281, 154] width 59 height 10
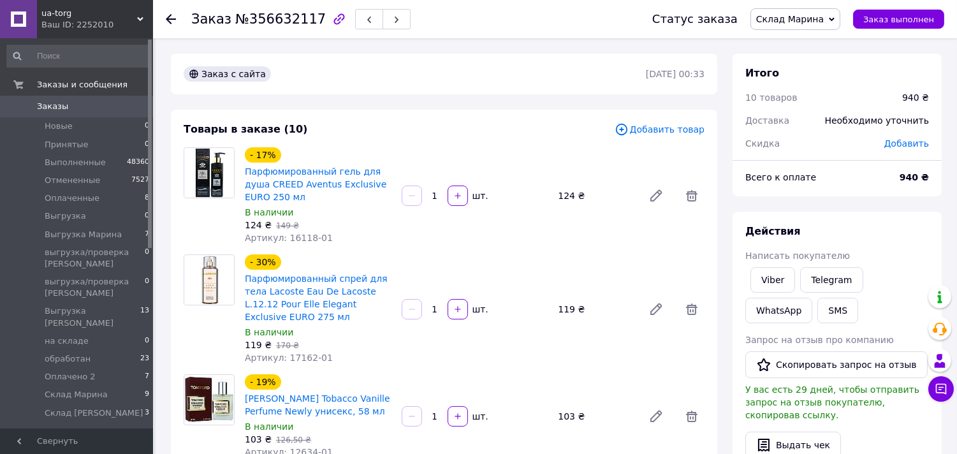
click at [810, 15] on span "Склад Марина" at bounding box center [790, 19] width 68 height 10
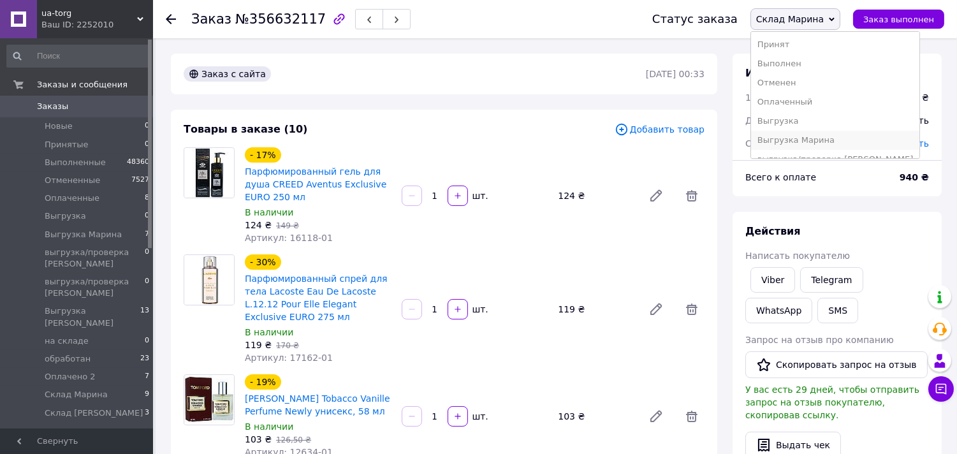
click at [816, 136] on li "Выгрузка Марина" at bounding box center [835, 140] width 168 height 19
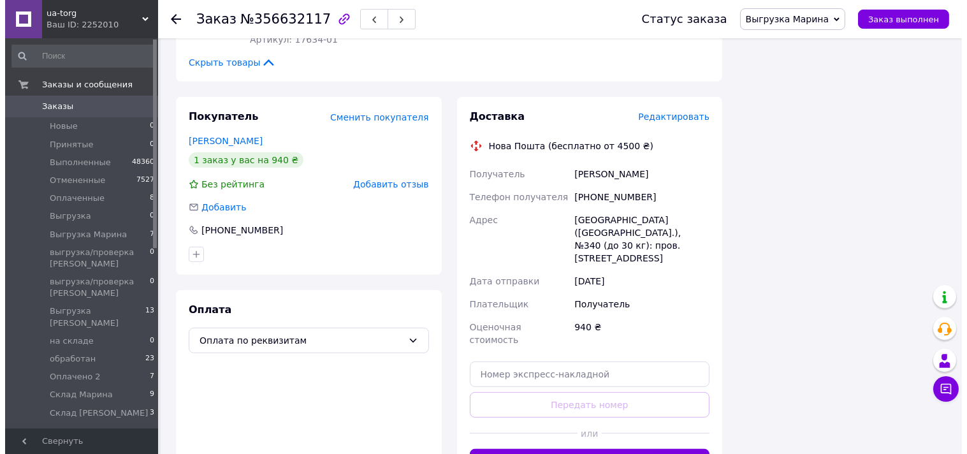
scroll to position [1146, 0]
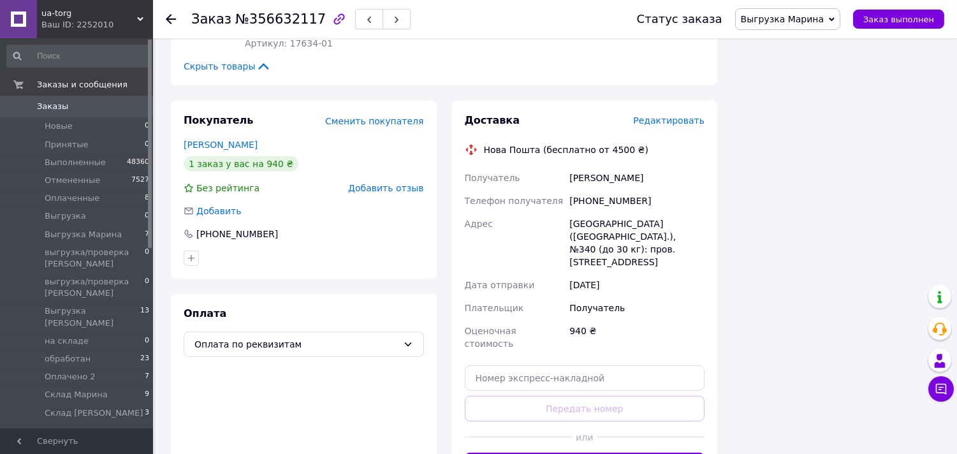
click at [688, 115] on span "Редактировать" at bounding box center [668, 120] width 71 height 10
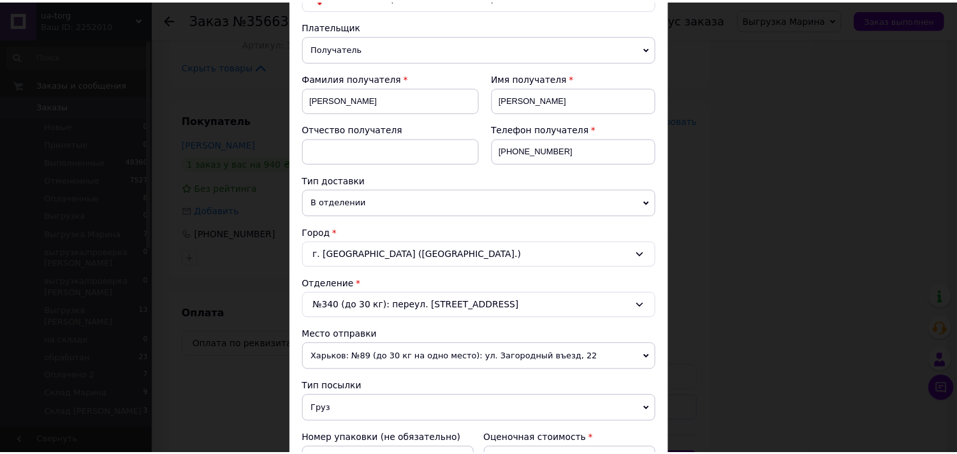
scroll to position [417, 0]
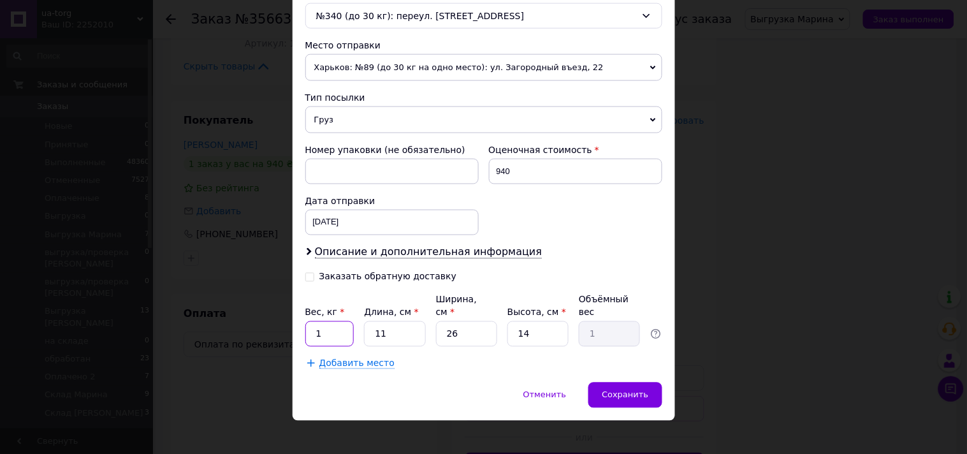
click at [328, 325] on input "1" at bounding box center [329, 333] width 49 height 25
type input "1.9"
click at [381, 321] on input "11" at bounding box center [394, 333] width 61 height 25
type input "1"
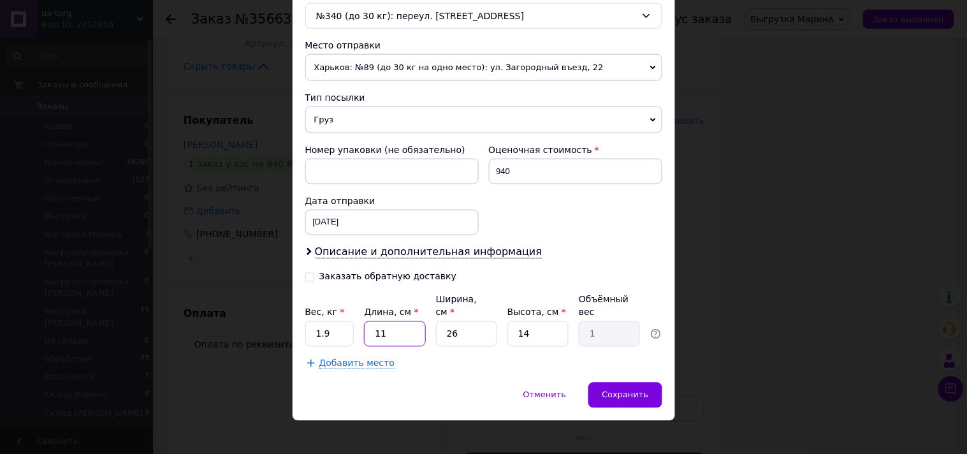
type input "0.1"
type input "14"
type input "1.27"
type input "14"
click at [456, 326] on input "26" at bounding box center [466, 333] width 61 height 25
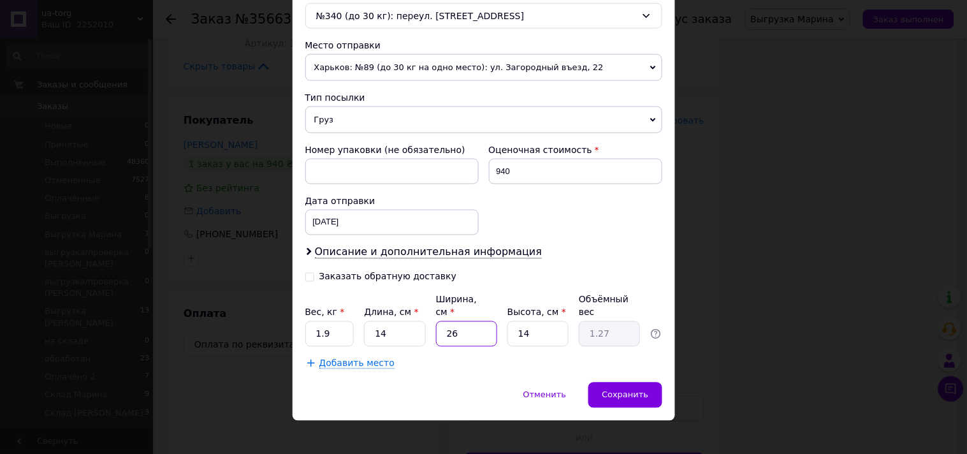
click at [456, 326] on input "26" at bounding box center [466, 333] width 61 height 25
type input "1"
type input "0.1"
type input "16"
type input "0.78"
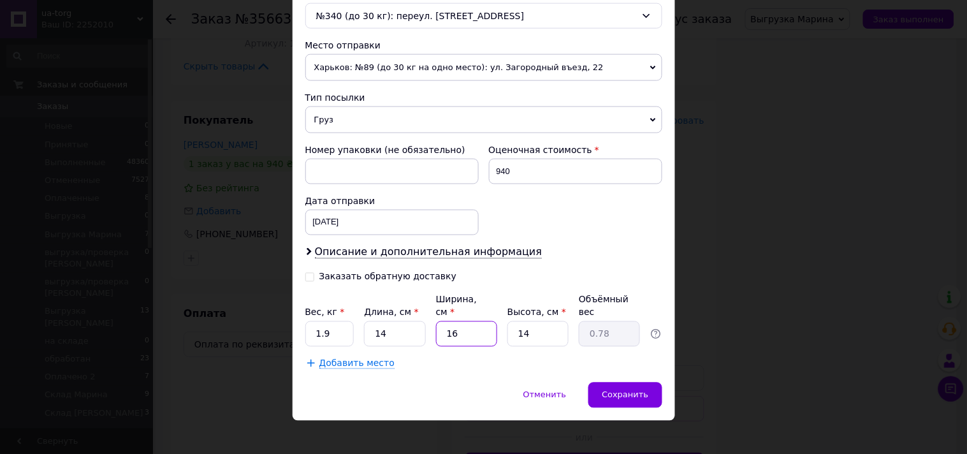
type input "16"
click at [532, 327] on input "14" at bounding box center [537, 333] width 61 height 25
type input "2"
type input "0.11"
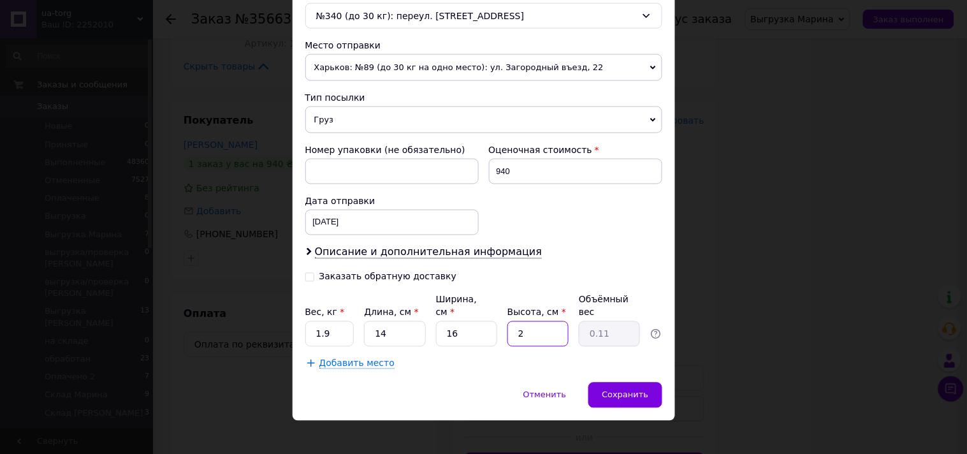
type input "21"
type input "1.18"
type input "21"
click at [621, 391] on div "Сохранить" at bounding box center [624, 394] width 73 height 25
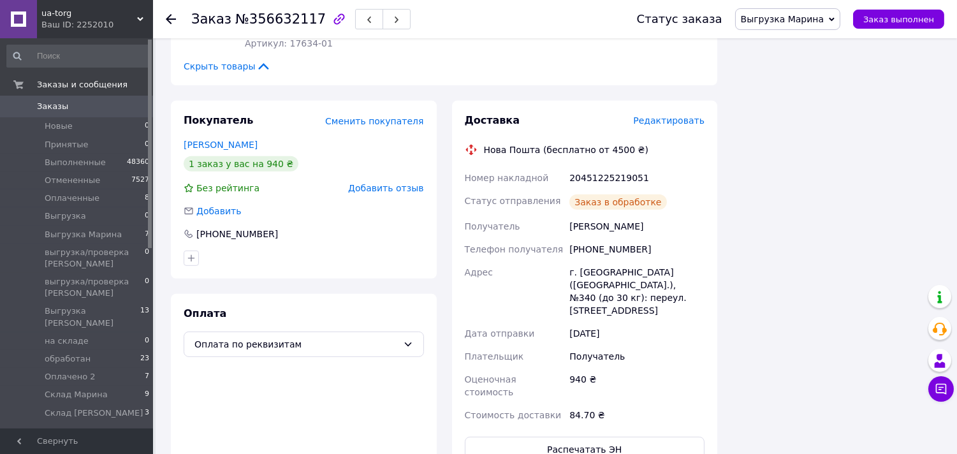
click at [94, 110] on span "Заказы" at bounding box center [77, 106] width 81 height 11
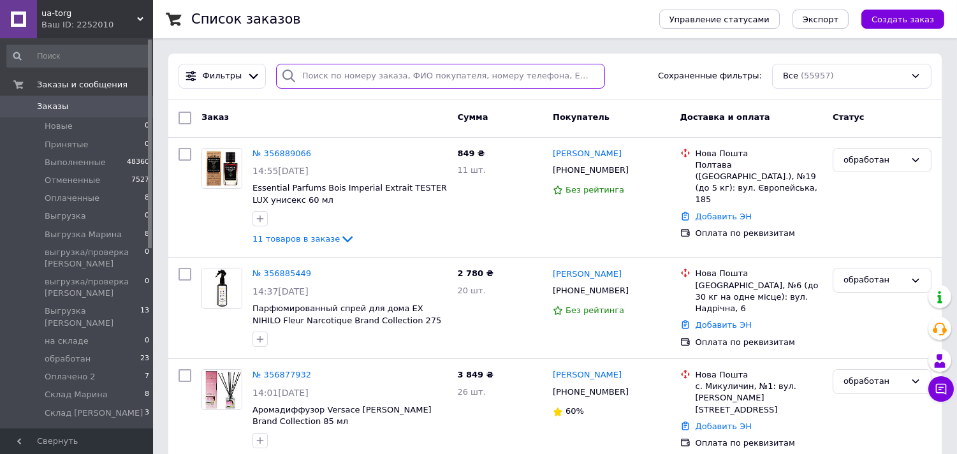
click at [340, 80] on input "search" at bounding box center [440, 76] width 329 height 25
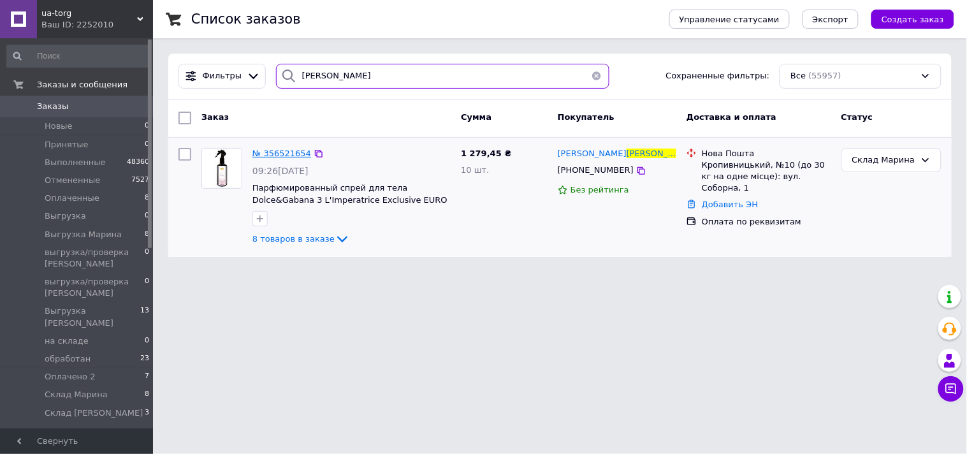
type input "куцепал"
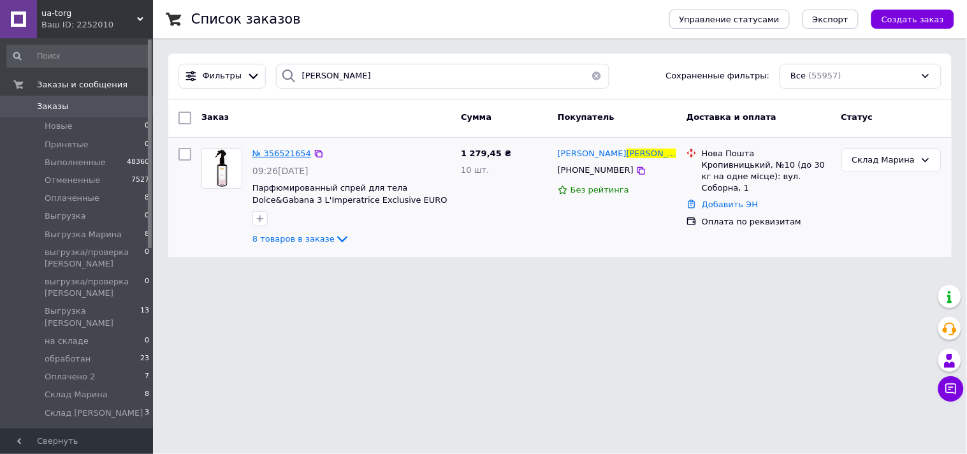
click at [287, 153] on span "№ 356521654" at bounding box center [281, 154] width 59 height 10
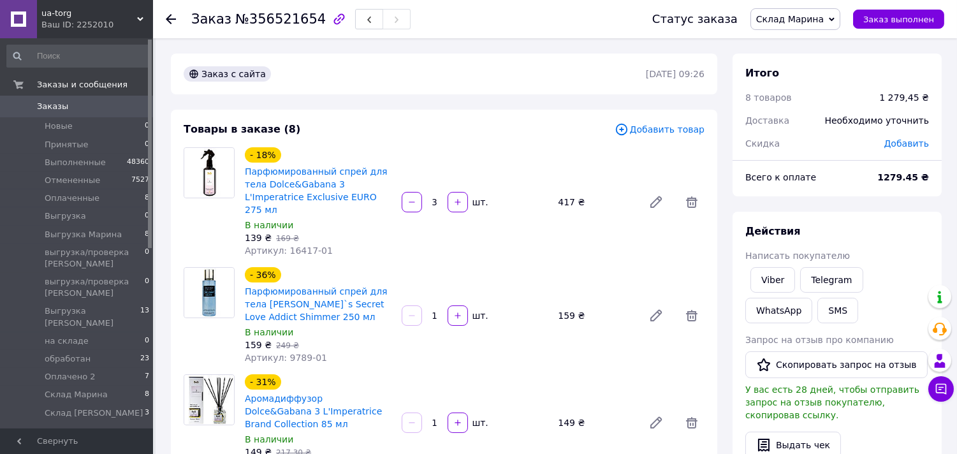
click at [802, 20] on span "Склад Марина" at bounding box center [790, 19] width 68 height 10
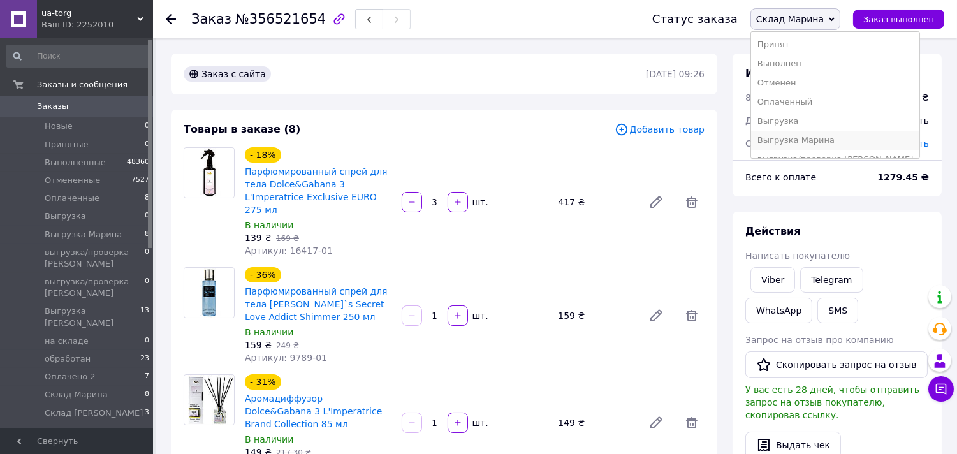
click at [832, 135] on li "Выгрузка Марина" at bounding box center [835, 140] width 168 height 19
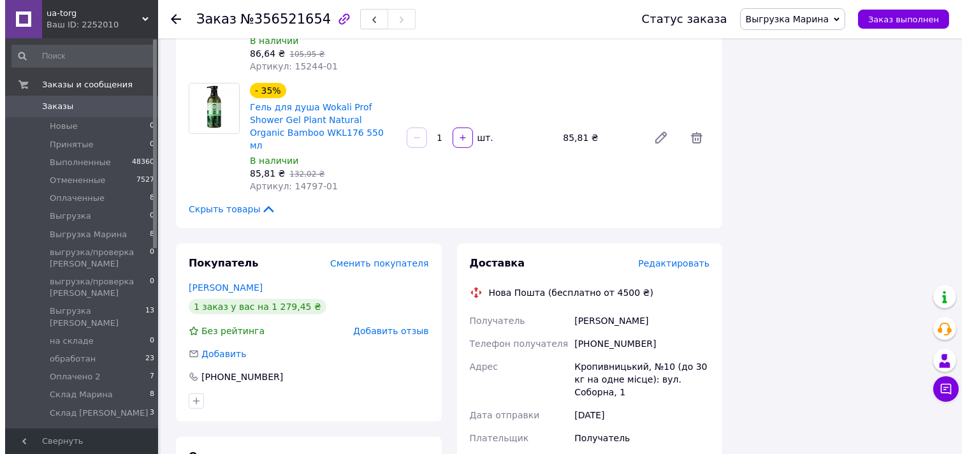
scroll to position [860, 0]
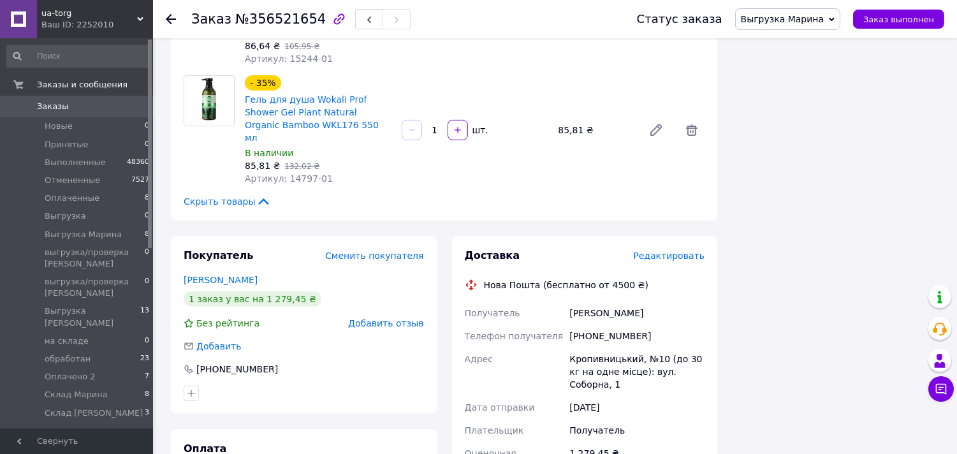
click at [690, 250] on span "Редактировать" at bounding box center [668, 255] width 71 height 10
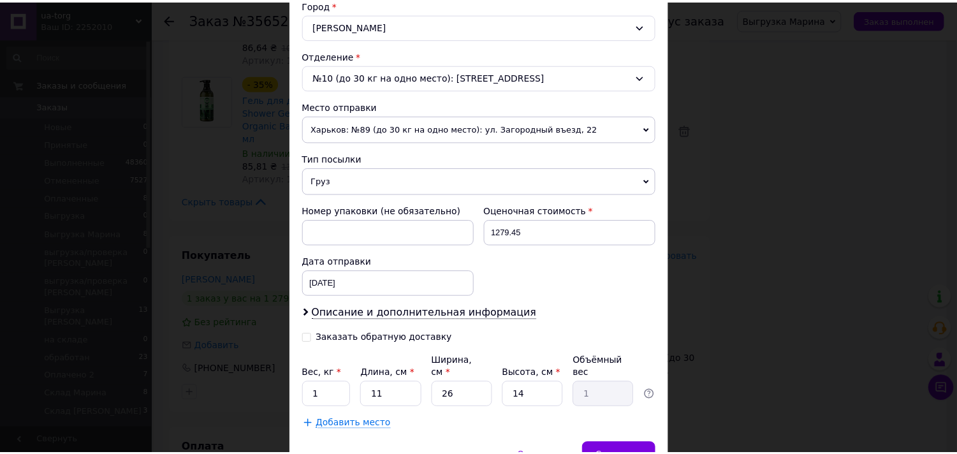
scroll to position [417, 0]
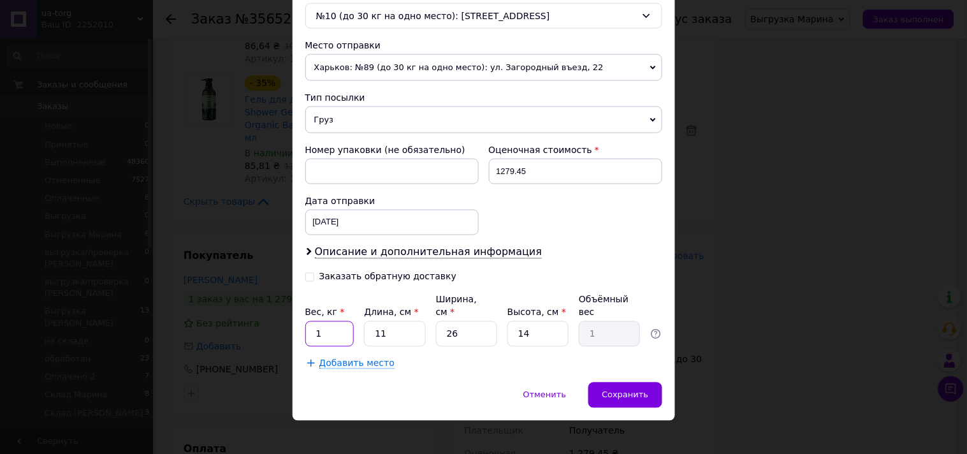
click at [336, 321] on input "1" at bounding box center [329, 333] width 49 height 25
type input "3.5"
click at [389, 321] on input "11" at bounding box center [394, 333] width 61 height 25
type input "3"
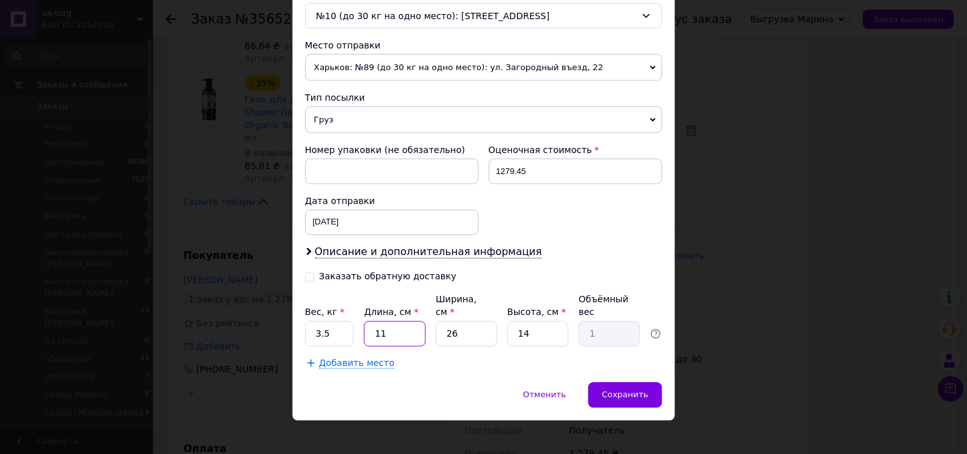
type input "0.27"
type input "31"
type input "2.82"
type input "31"
click at [450, 324] on input "26" at bounding box center [466, 333] width 61 height 25
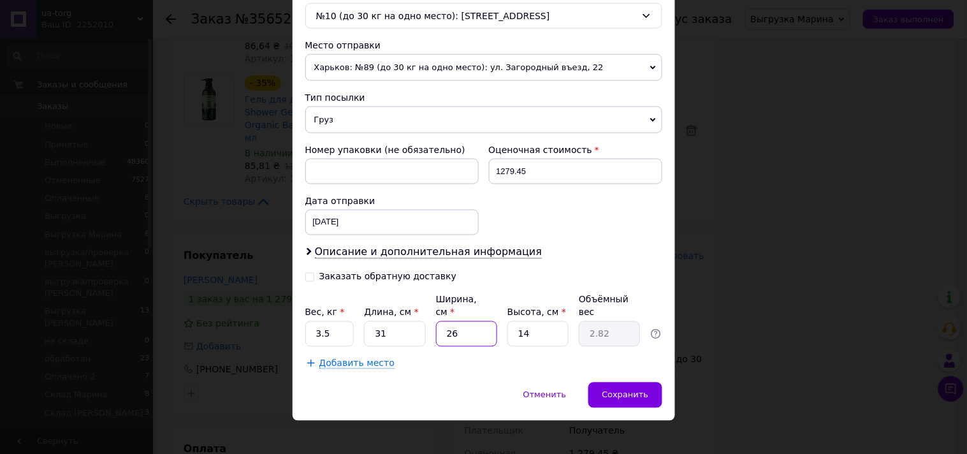
click at [450, 324] on input "26" at bounding box center [466, 333] width 61 height 25
type input "1"
type input "0.11"
type input "18"
type input "1.95"
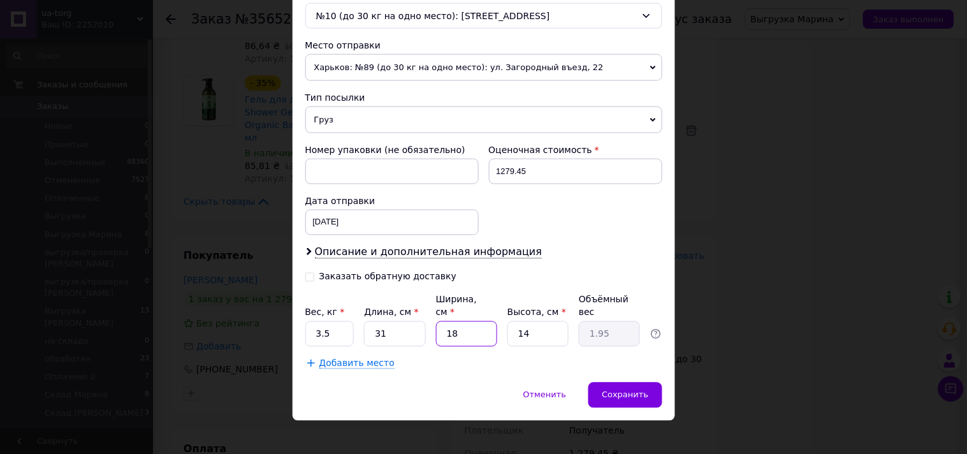
type input "18"
click at [530, 322] on input "14" at bounding box center [537, 333] width 61 height 25
type input "1"
type input "0.14"
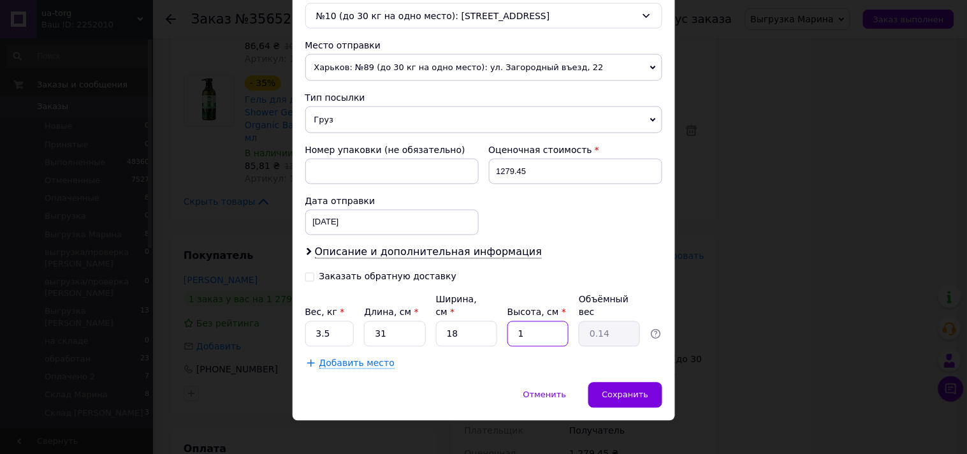
type input "17"
type input "2.37"
type input "17"
click at [628, 390] on span "Сохранить" at bounding box center [625, 395] width 47 height 10
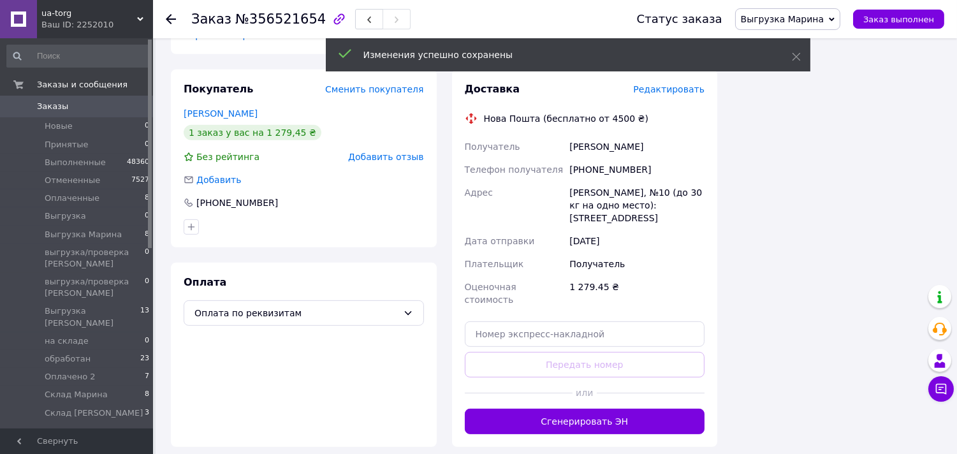
scroll to position [1030, 0]
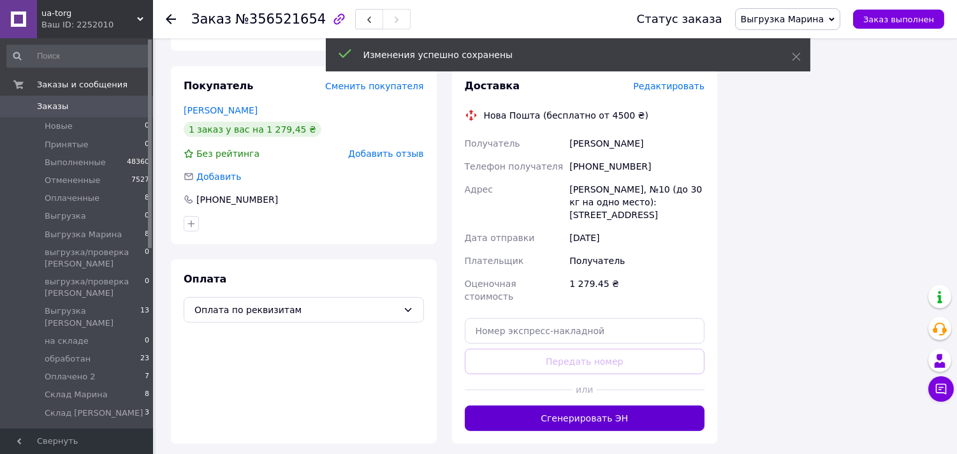
click at [632, 405] on button "Сгенерировать ЭН" at bounding box center [585, 417] width 240 height 25
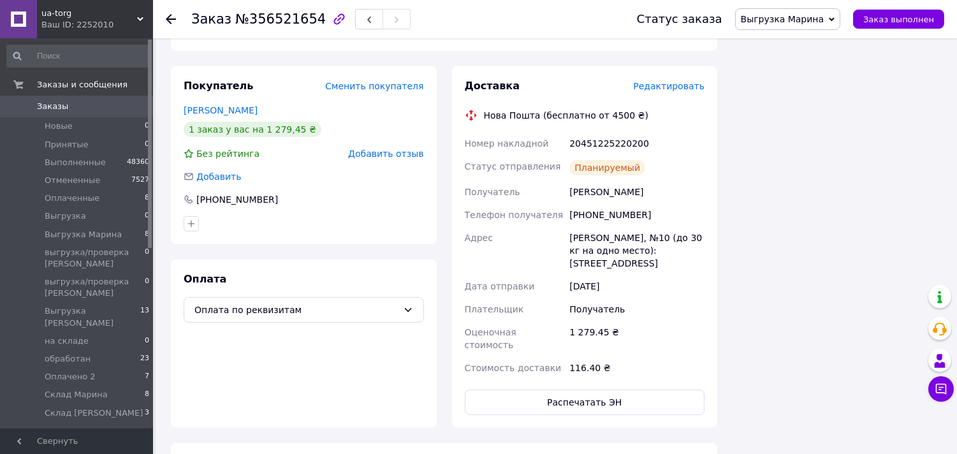
click at [117, 109] on span "Заказы" at bounding box center [77, 106] width 81 height 11
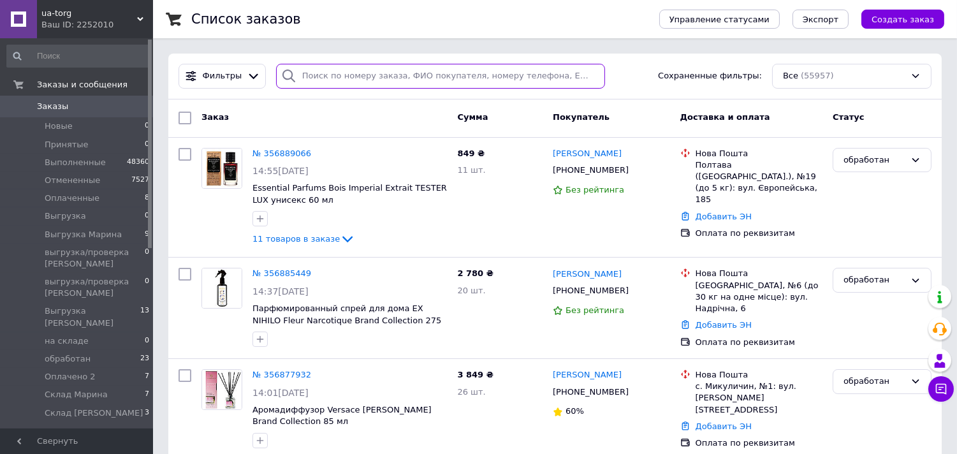
click at [333, 73] on input "search" at bounding box center [440, 76] width 329 height 25
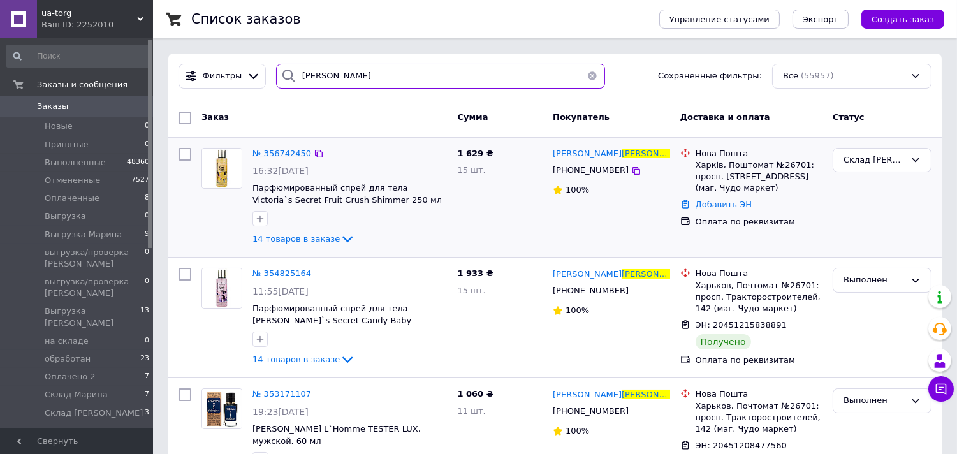
type input "машкович"
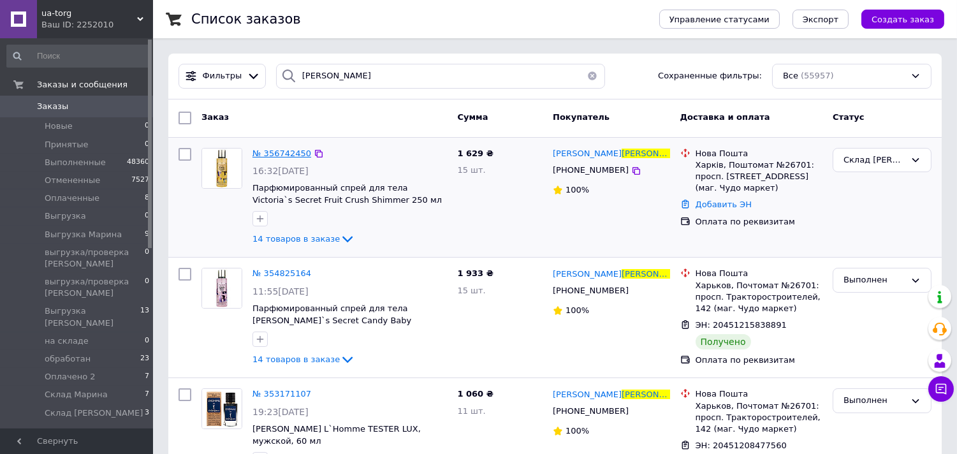
click at [283, 150] on span "№ 356742450" at bounding box center [281, 154] width 59 height 10
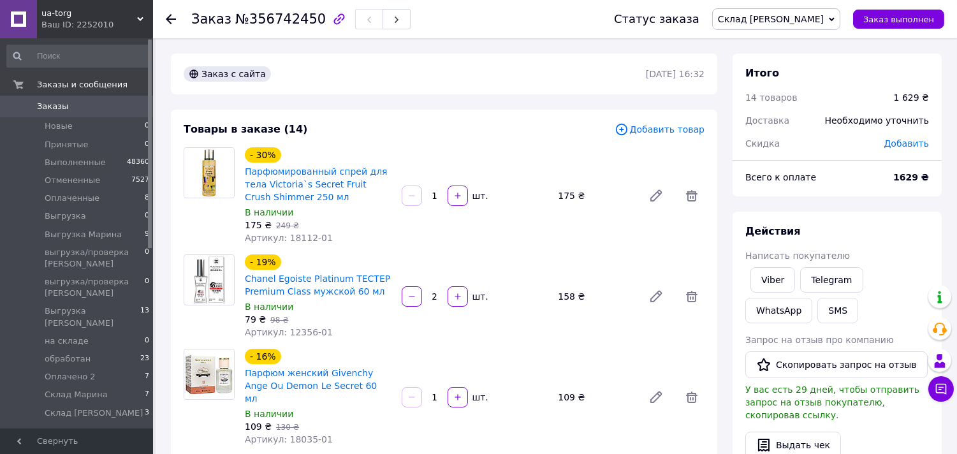
click at [808, 14] on span "Склад [PERSON_NAME]" at bounding box center [771, 19] width 106 height 10
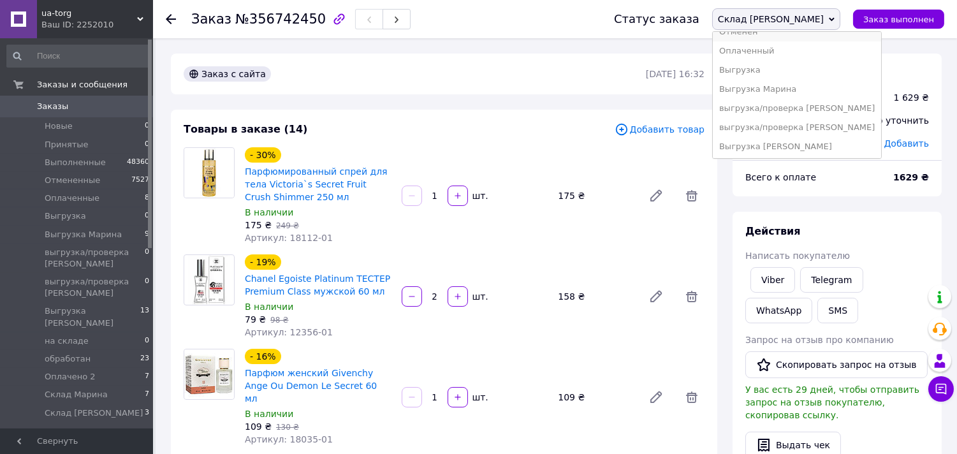
scroll to position [61, 0]
click at [830, 134] on li "Выгрузка [PERSON_NAME]" at bounding box center [797, 136] width 168 height 19
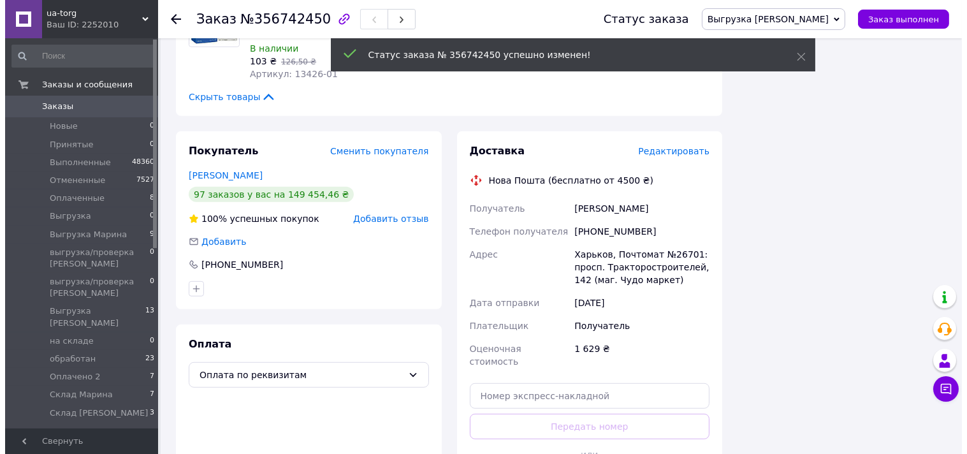
scroll to position [1446, 0]
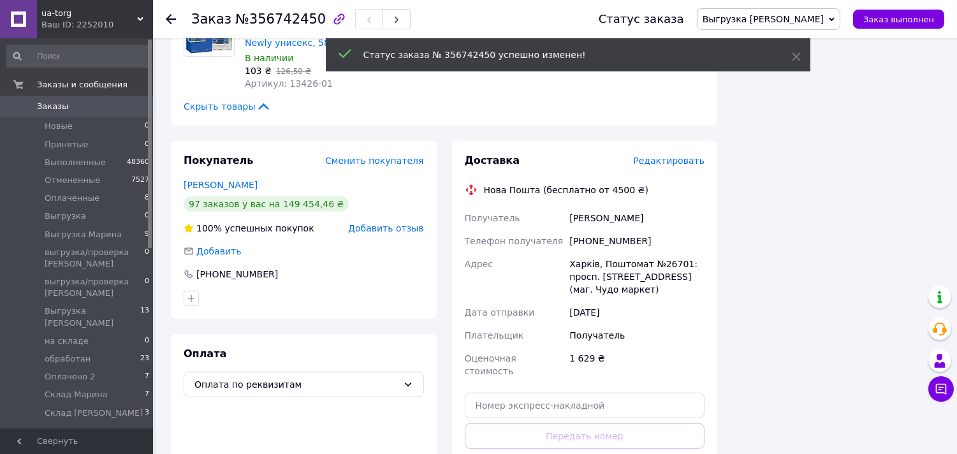
click at [683, 154] on div "Доставка Редактировать" at bounding box center [585, 161] width 240 height 15
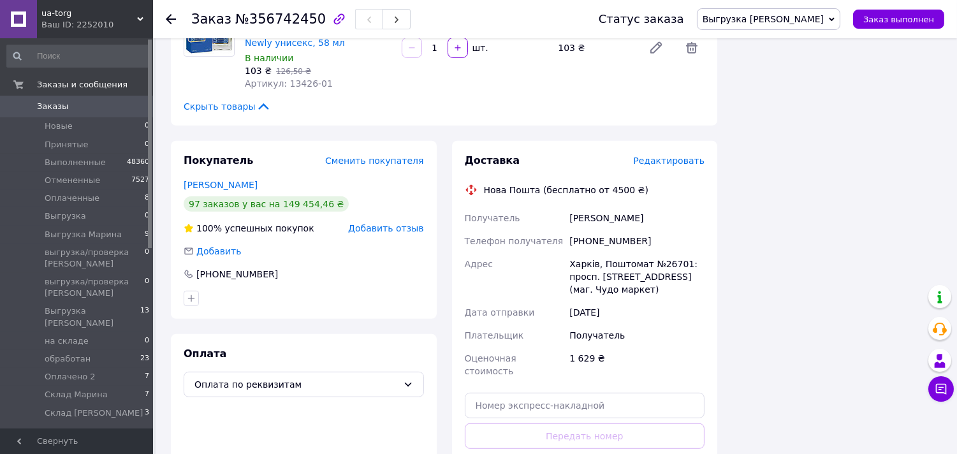
click at [687, 156] on span "Редактировать" at bounding box center [668, 161] width 71 height 10
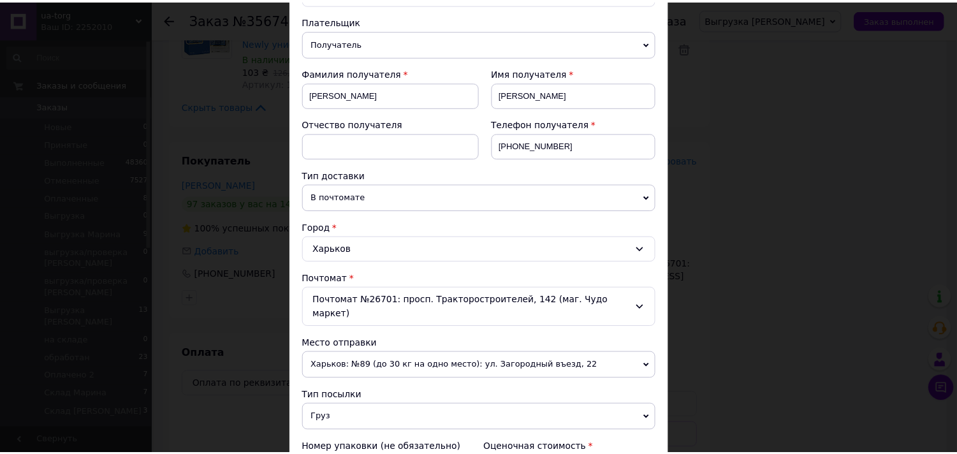
scroll to position [417, 0]
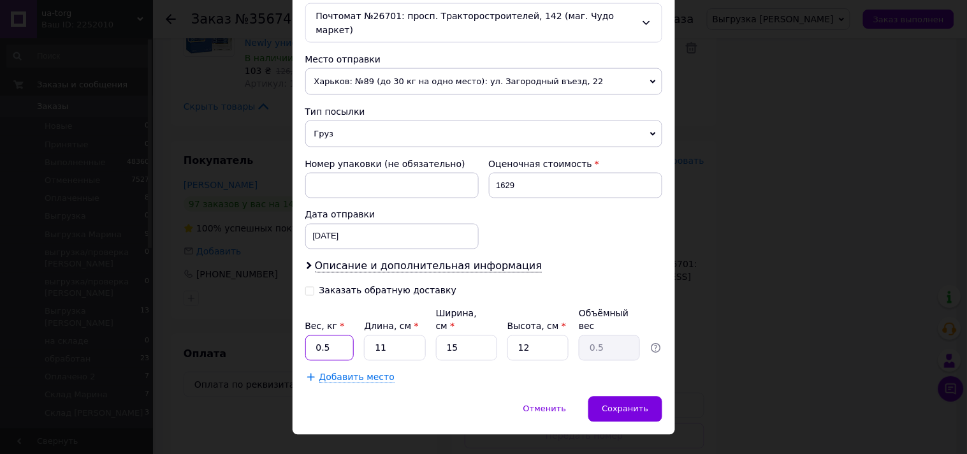
click at [332, 335] on input "0.5" at bounding box center [329, 347] width 49 height 25
type input "0"
type input "3.5"
click at [400, 335] on input "11" at bounding box center [394, 347] width 61 height 25
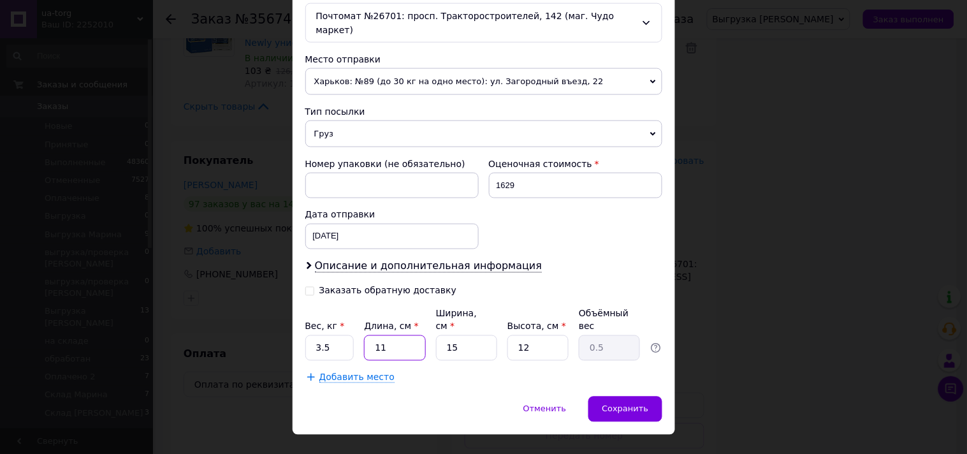
type input "3"
click at [456, 335] on input "15" at bounding box center [466, 347] width 61 height 25
click at [555, 335] on input "12" at bounding box center [537, 347] width 61 height 25
click at [627, 404] on span "Сохранить" at bounding box center [625, 409] width 47 height 10
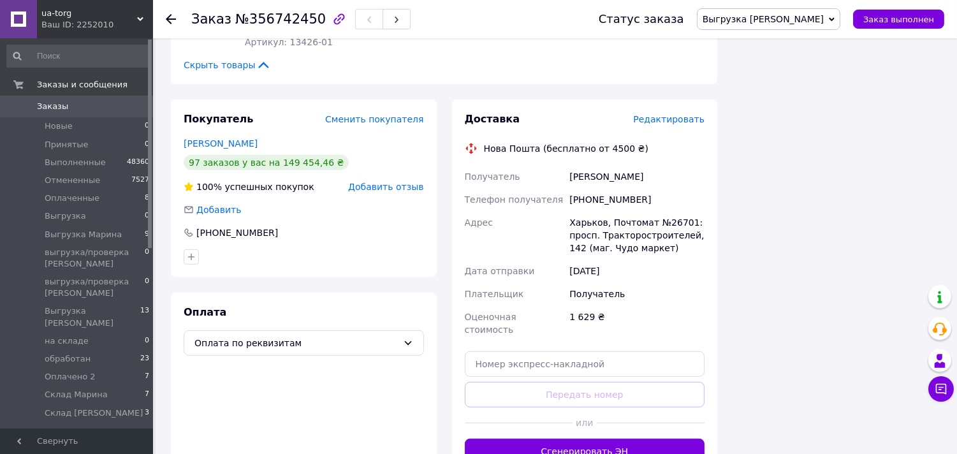
scroll to position [1560, 0]
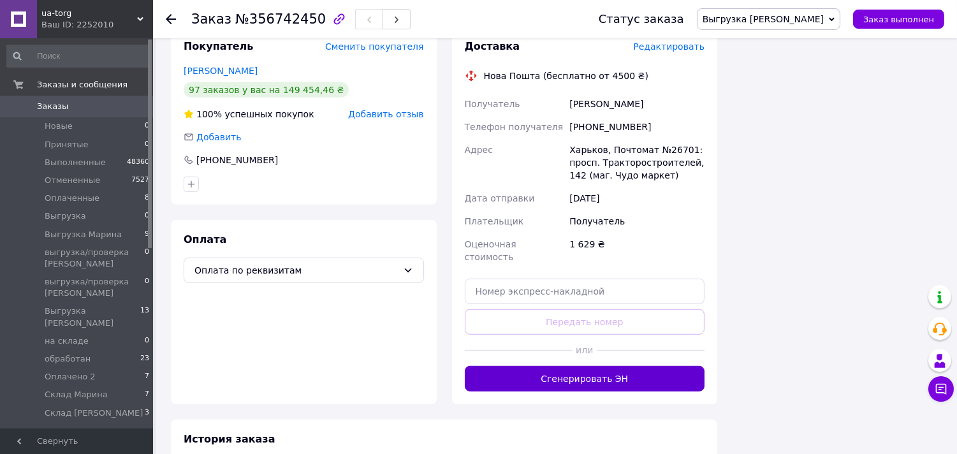
click at [629, 366] on button "Сгенерировать ЭН" at bounding box center [585, 378] width 240 height 25
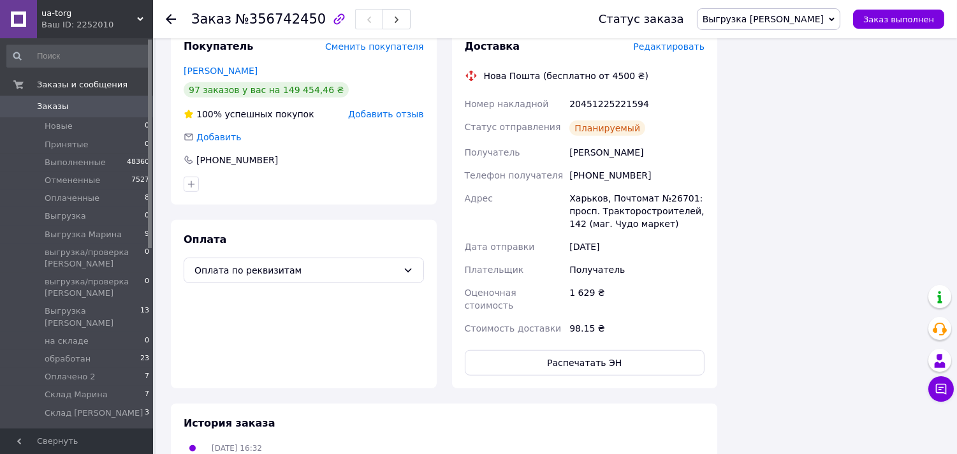
click at [83, 99] on link "Заказы 0" at bounding box center [78, 107] width 157 height 22
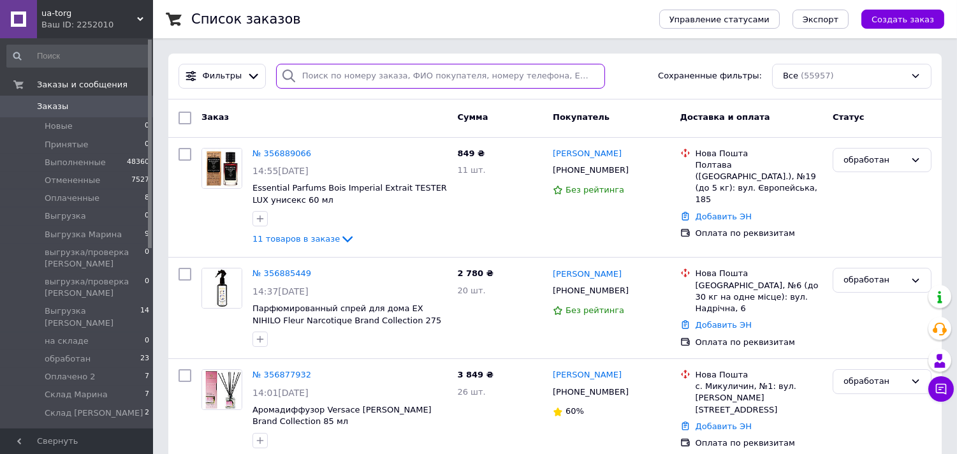
click at [464, 75] on input "search" at bounding box center [440, 76] width 329 height 25
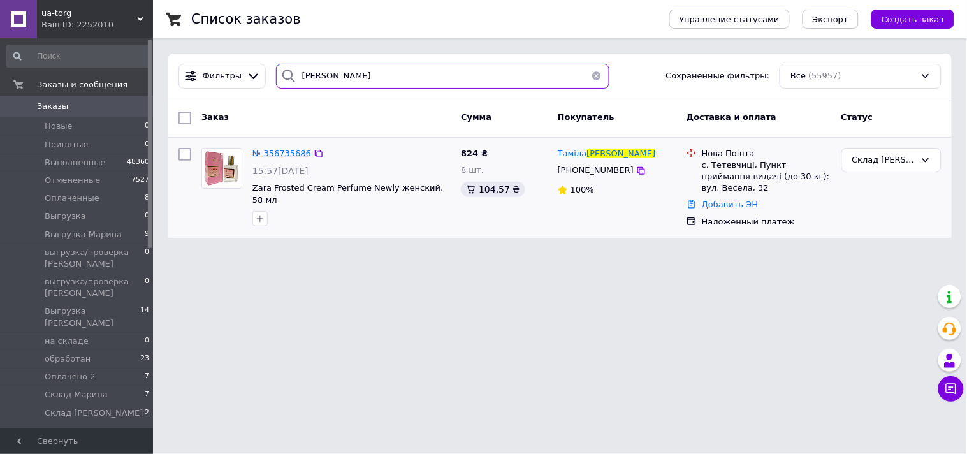
type input "тимчак"
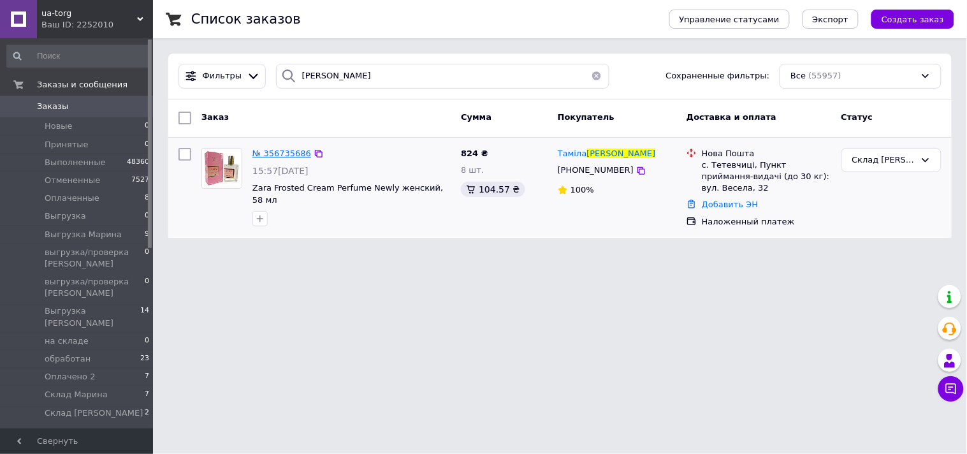
click at [283, 154] on span "№ 356735686" at bounding box center [281, 154] width 59 height 10
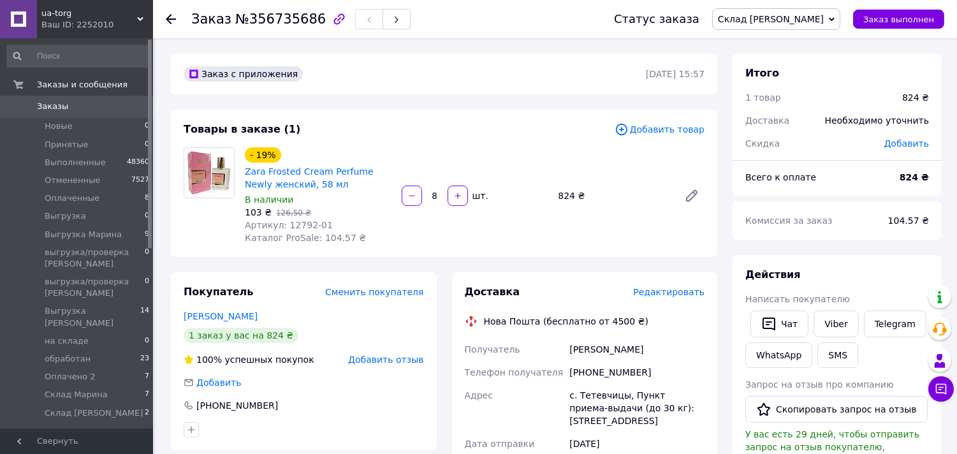
click at [804, 20] on span "Склад [PERSON_NAME]" at bounding box center [771, 19] width 106 height 10
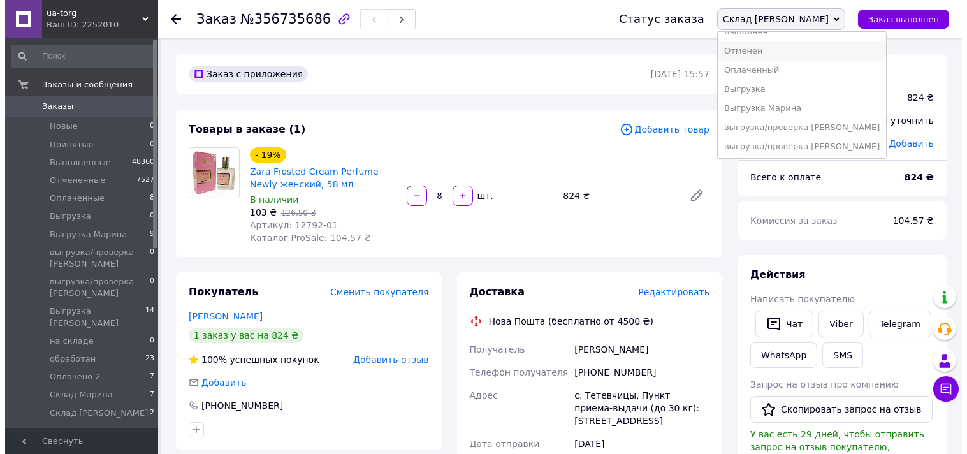
scroll to position [66, 0]
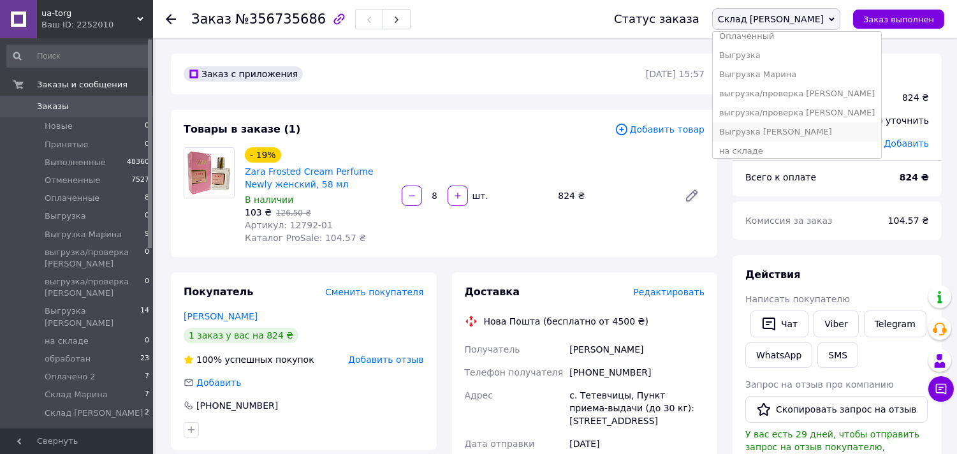
click at [831, 135] on li "Выгрузка [PERSON_NAME]" at bounding box center [797, 131] width 168 height 19
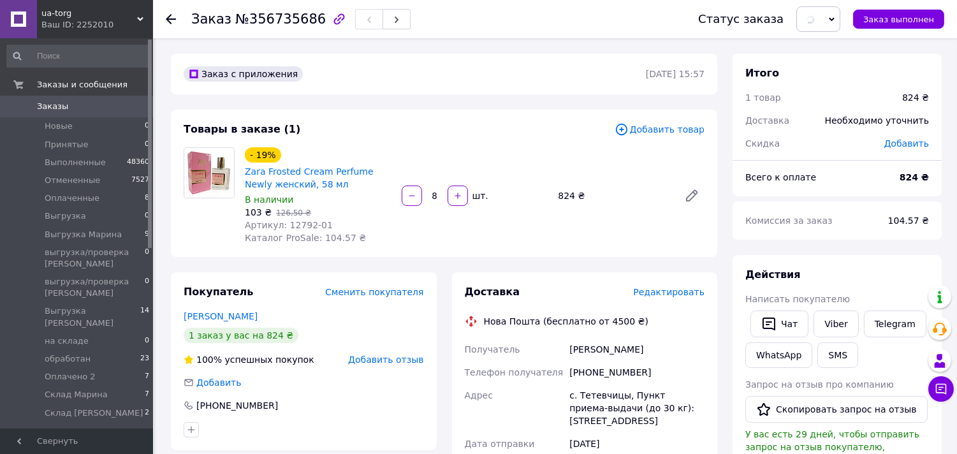
click at [686, 291] on span "Редактировать" at bounding box center [668, 292] width 71 height 10
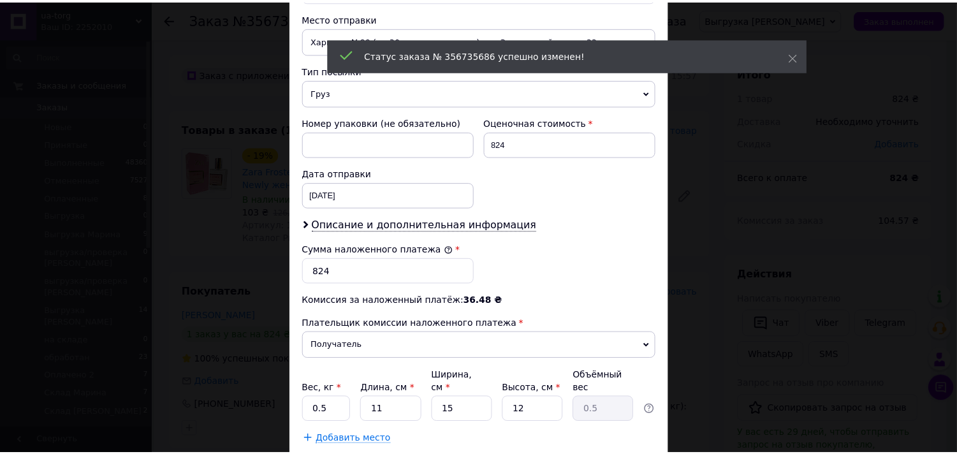
scroll to position [520, 0]
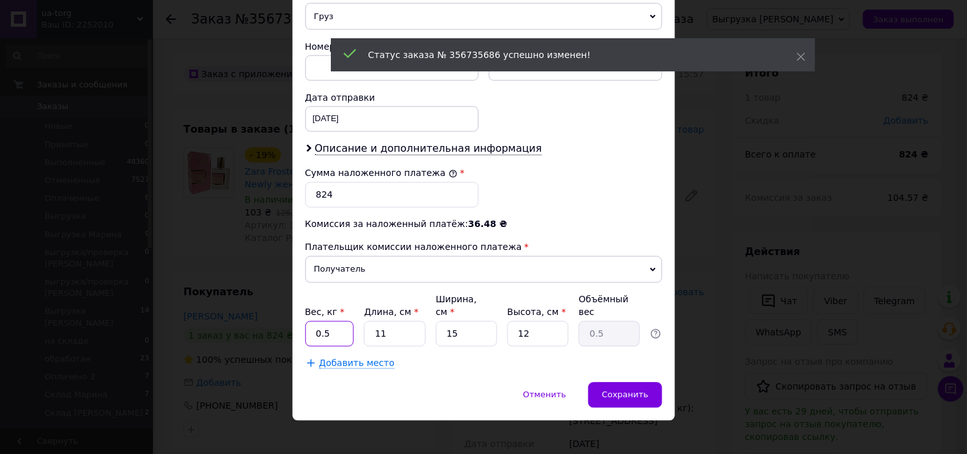
click at [331, 323] on input "0.5" at bounding box center [329, 333] width 49 height 25
type input "0"
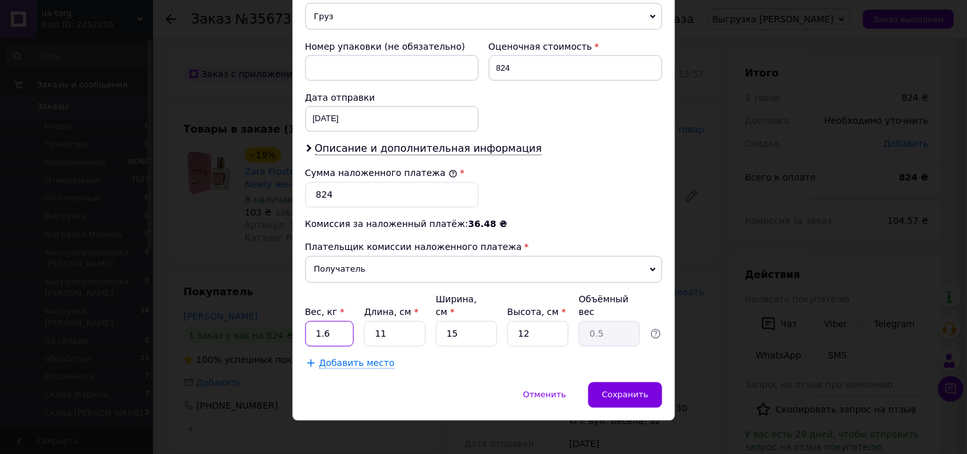
type input "1.6"
click at [396, 325] on input "11" at bounding box center [394, 333] width 61 height 25
type input "1"
type input "0.1"
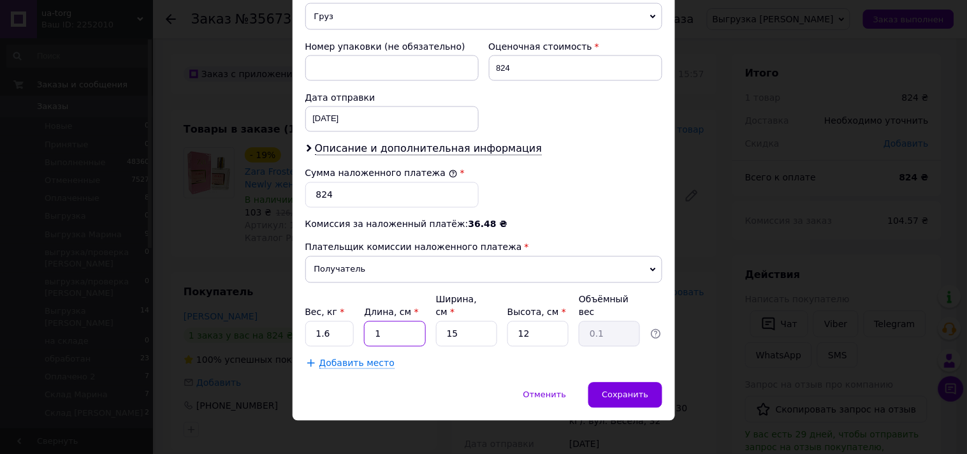
type input "12"
type input "0.54"
type input "12"
click at [460, 321] on input "15" at bounding box center [466, 333] width 61 height 25
type input "1"
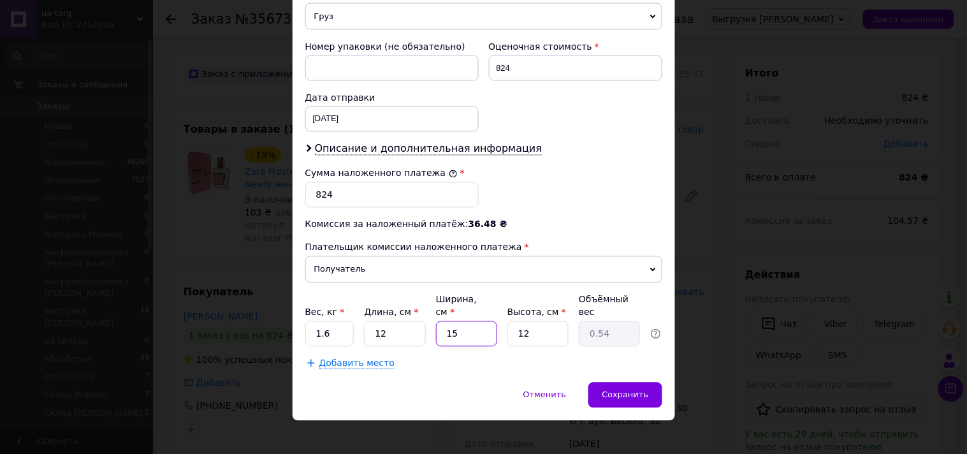
type input "0.1"
type input "16"
type input "0.58"
type input "16"
click at [529, 321] on input "12" at bounding box center [537, 333] width 61 height 25
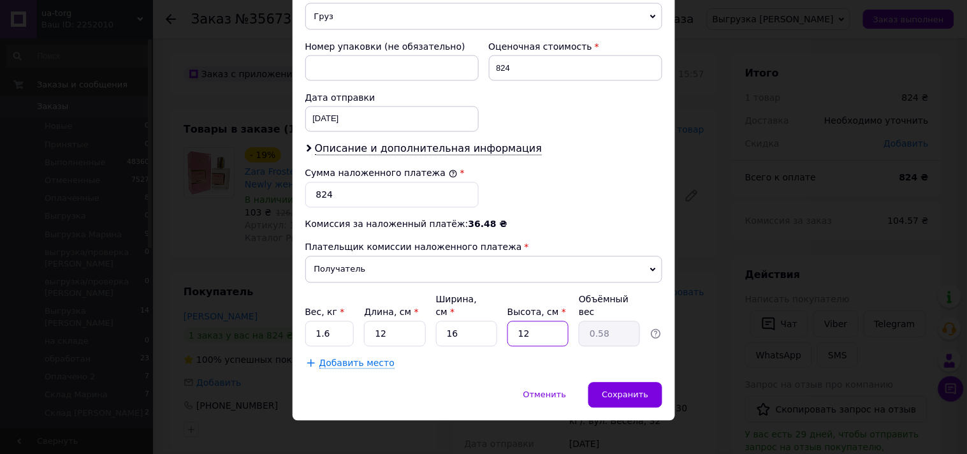
type input "1"
type input "0.1"
type input "18"
type input "0.86"
type input "18"
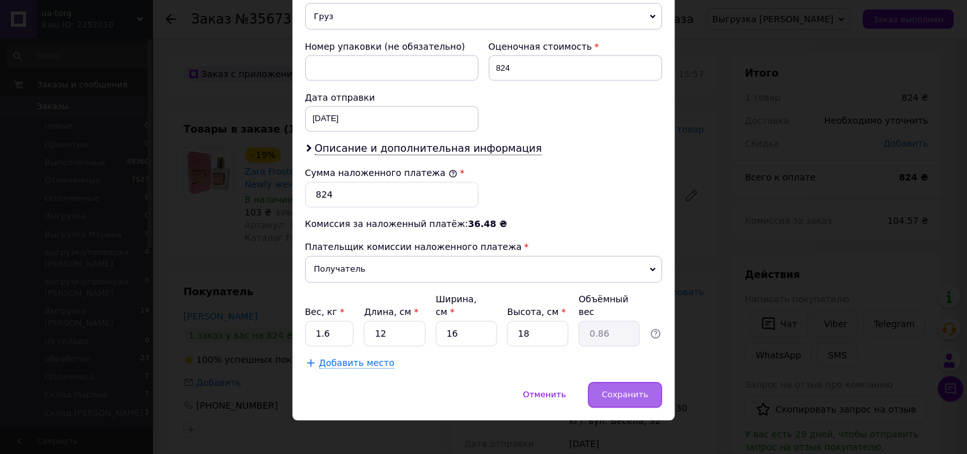
click at [628, 390] on span "Сохранить" at bounding box center [625, 395] width 47 height 10
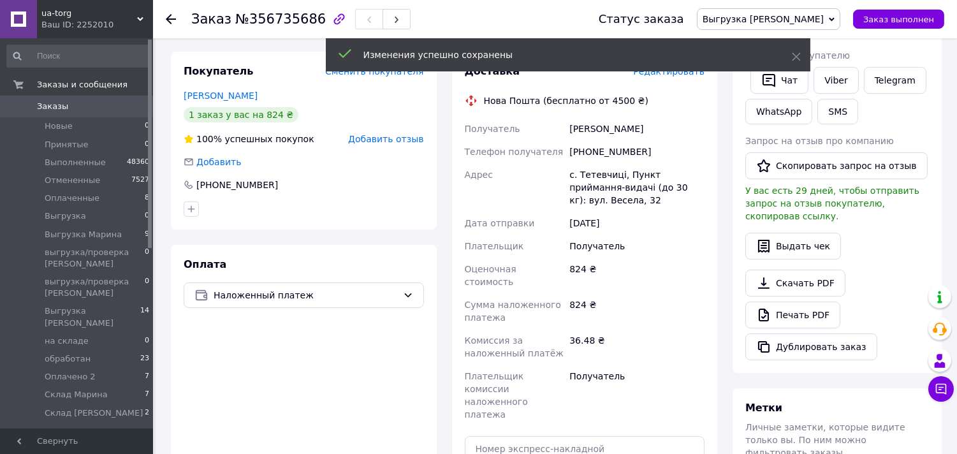
scroll to position [236, 0]
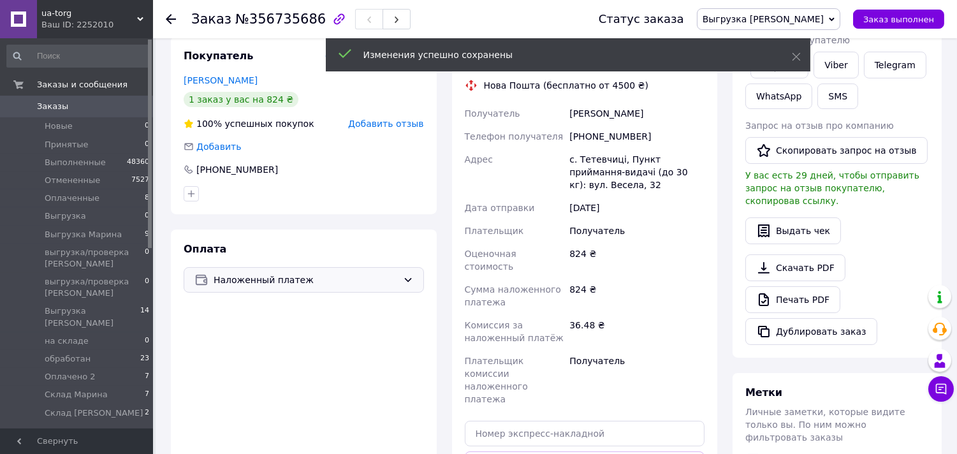
click at [321, 277] on span "Наложенный платеж" at bounding box center [306, 280] width 184 height 14
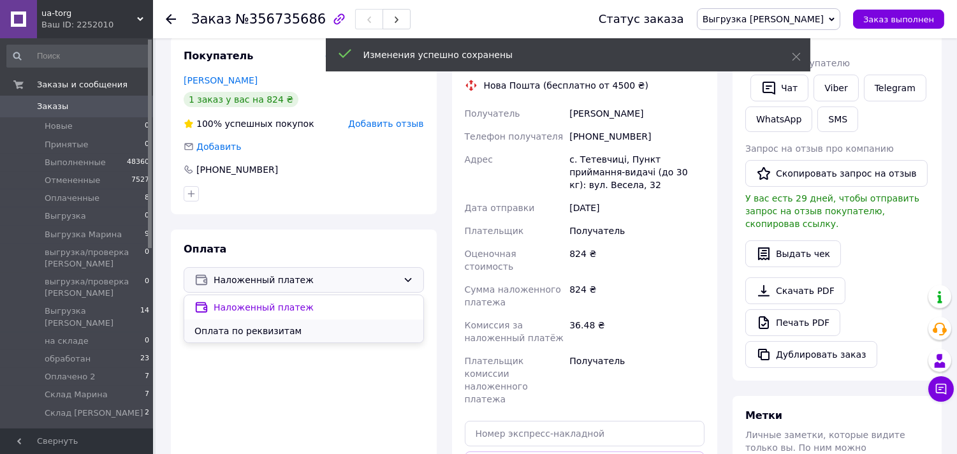
click at [273, 332] on span "Оплата по реквизитам" at bounding box center [303, 330] width 219 height 13
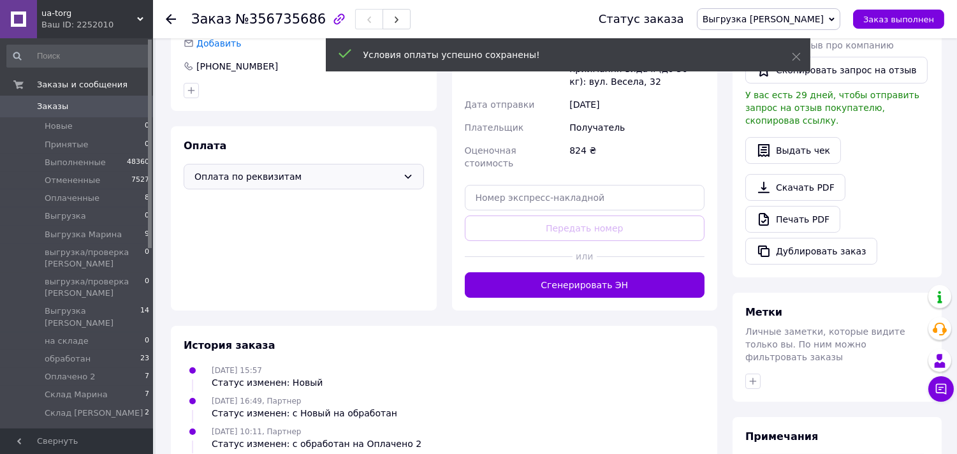
scroll to position [343, 0]
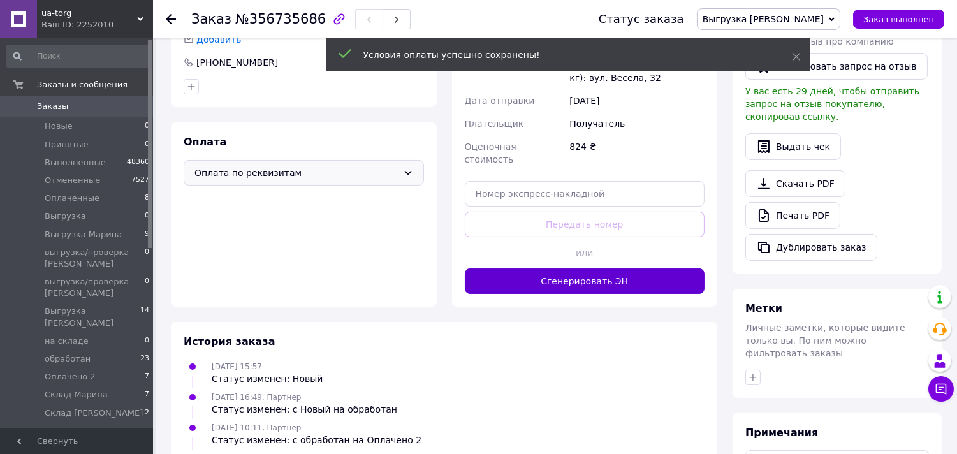
click at [638, 268] on button "Сгенерировать ЭН" at bounding box center [585, 280] width 240 height 25
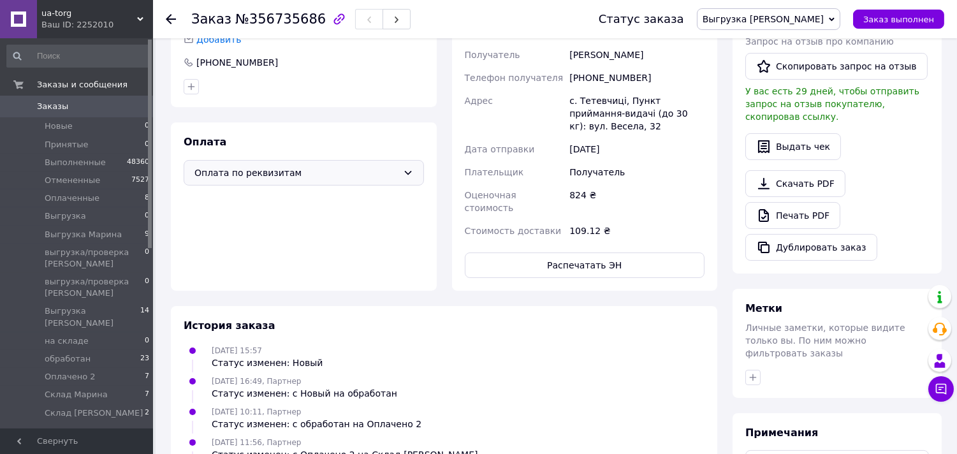
click at [816, 27] on span "Выгрузка [PERSON_NAME]" at bounding box center [768, 19] width 143 height 22
click at [599, 344] on div "11.08.2025 15:57 Статус изменен: Новый" at bounding box center [443, 356] width 531 height 25
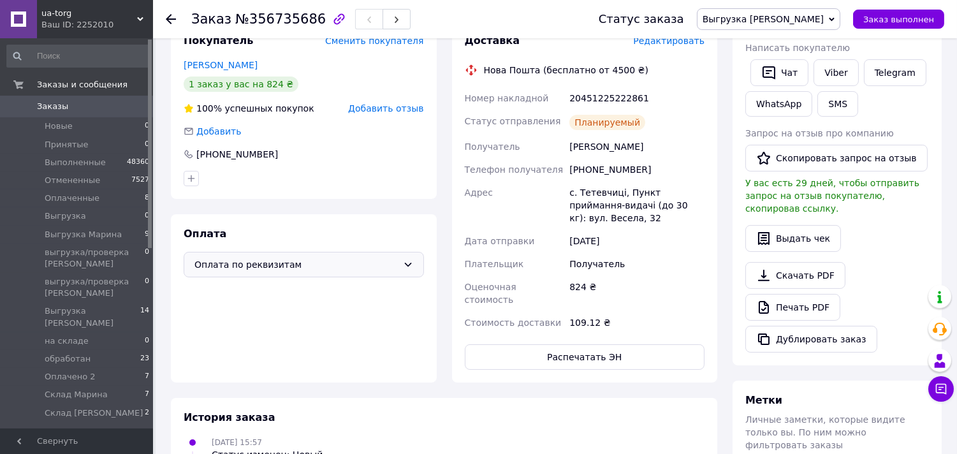
scroll to position [247, 0]
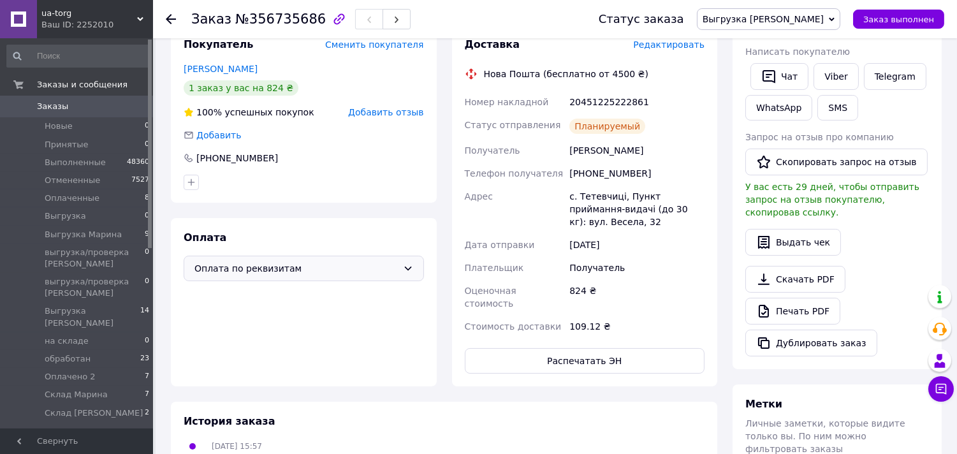
click at [83, 115] on link "Заказы 0" at bounding box center [78, 107] width 157 height 22
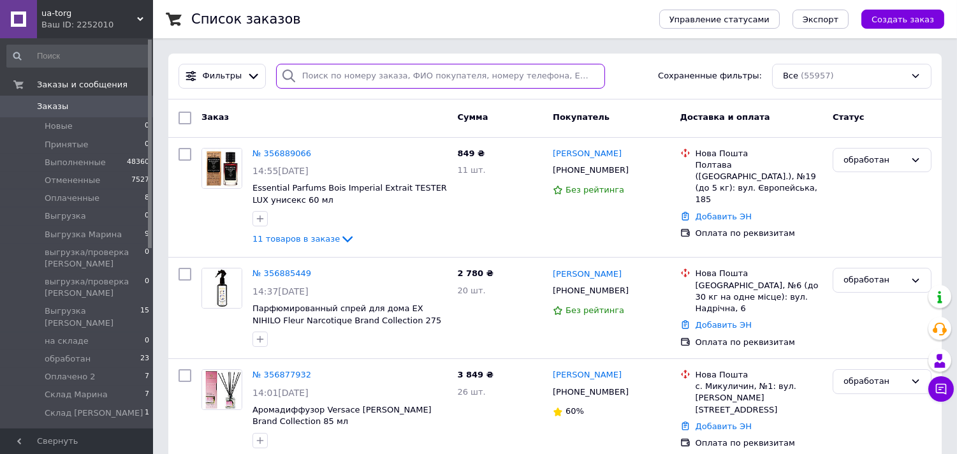
click at [403, 77] on input "search" at bounding box center [440, 76] width 329 height 25
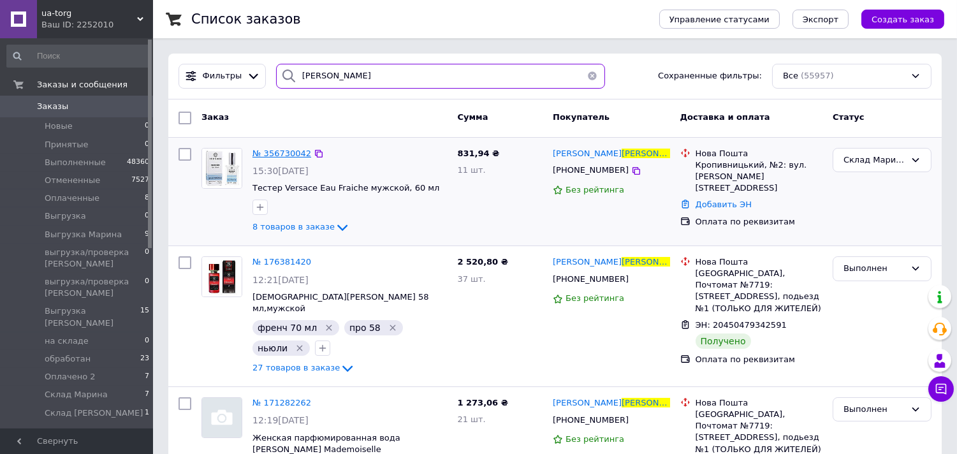
type input "богданова"
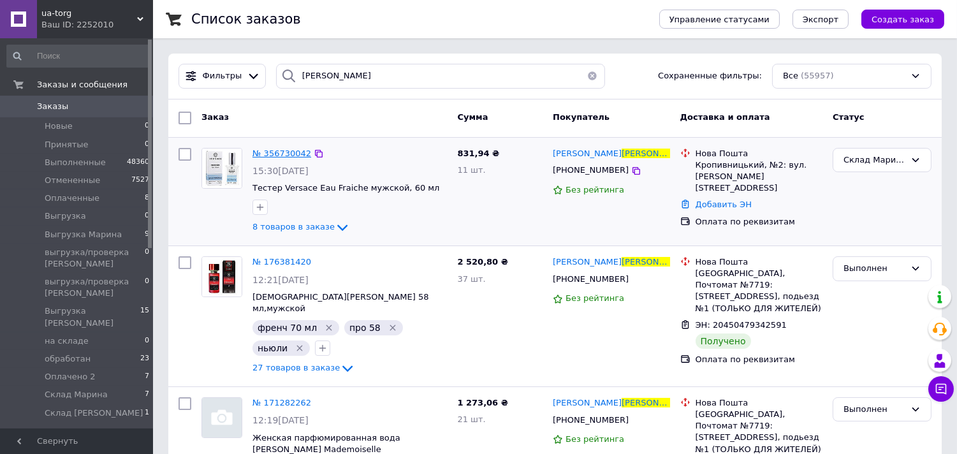
click at [284, 152] on span "№ 356730042" at bounding box center [281, 154] width 59 height 10
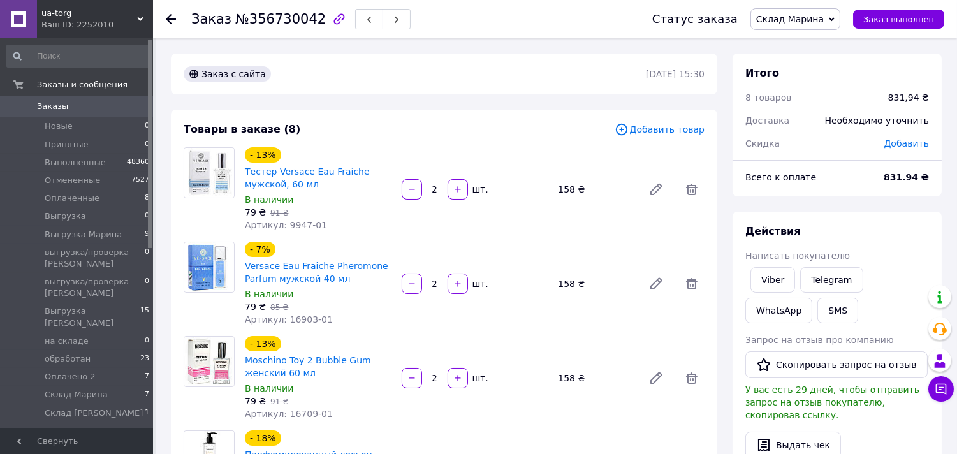
click at [807, 26] on span "Склад Марина" at bounding box center [795, 19] width 90 height 22
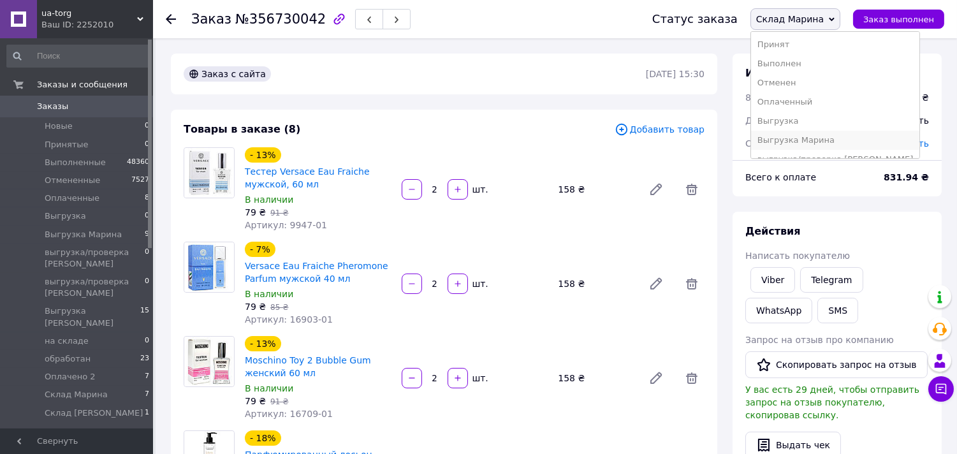
click at [818, 142] on li "Выгрузка Марина" at bounding box center [835, 140] width 168 height 19
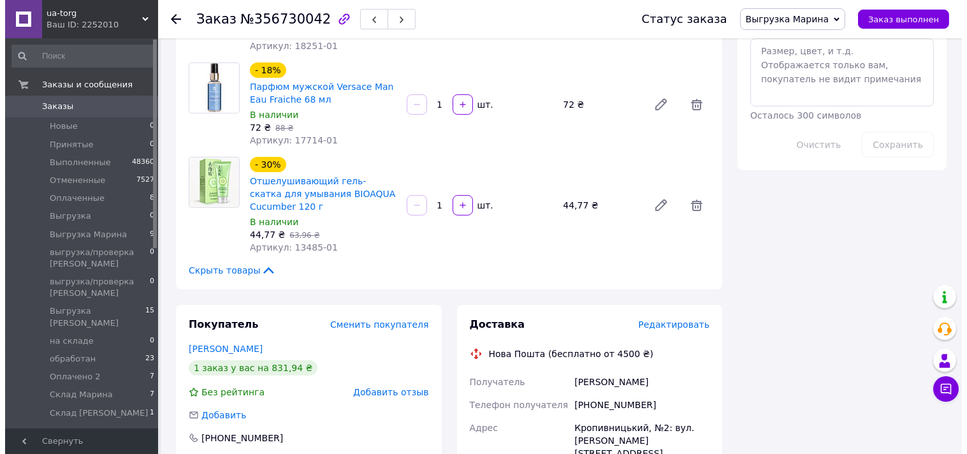
scroll to position [768, 0]
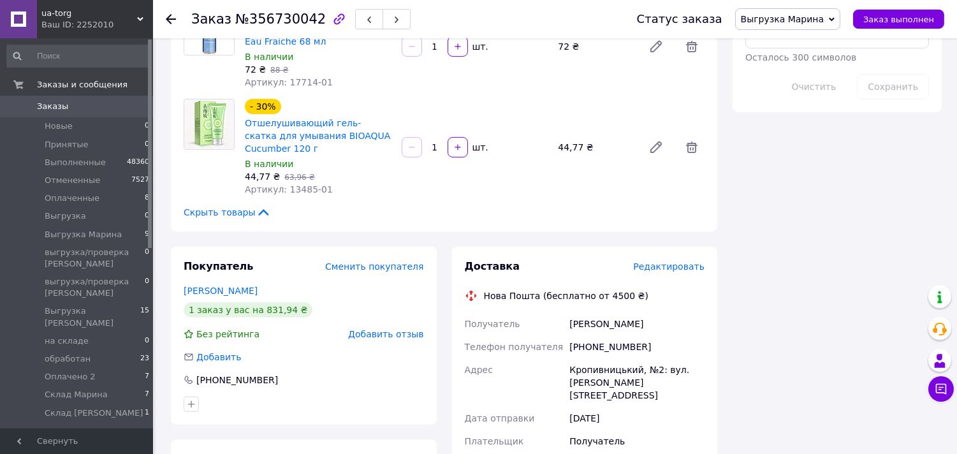
click at [686, 261] on span "Редактировать" at bounding box center [668, 266] width 71 height 10
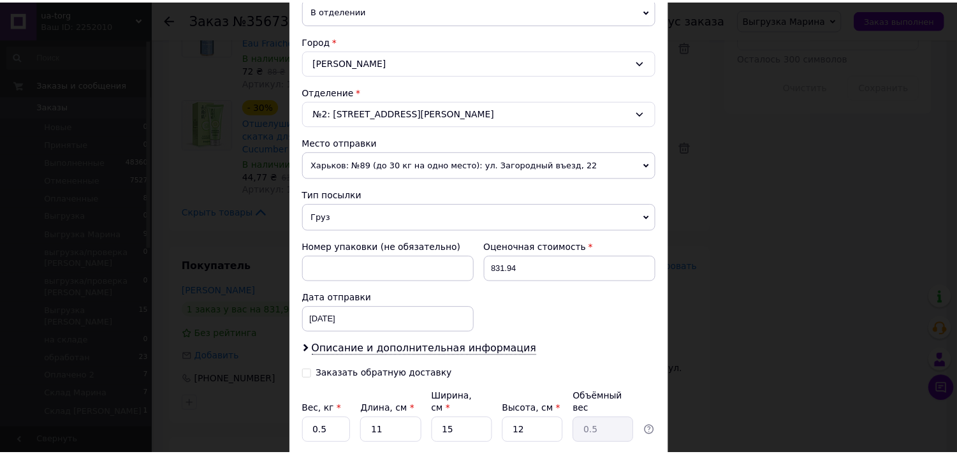
scroll to position [417, 0]
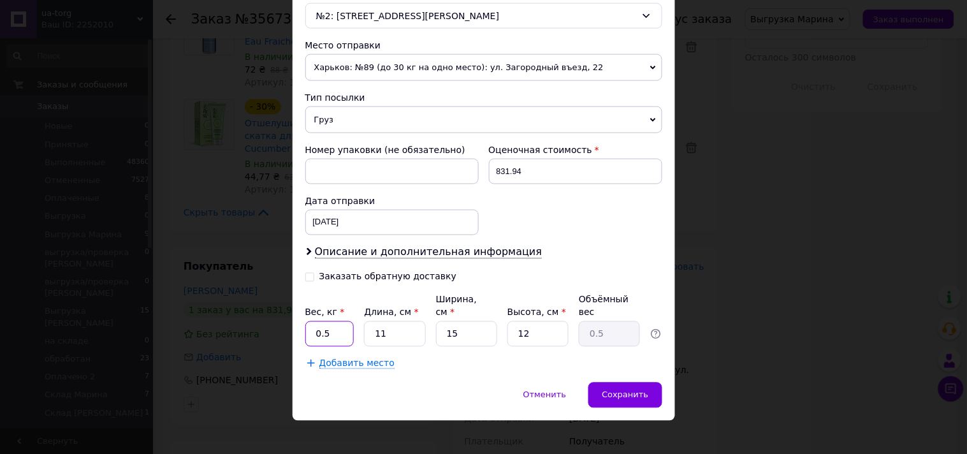
click at [338, 323] on input "0.5" at bounding box center [329, 333] width 49 height 25
type input "0"
type input "1.8"
click at [396, 321] on input "11" at bounding box center [394, 333] width 61 height 25
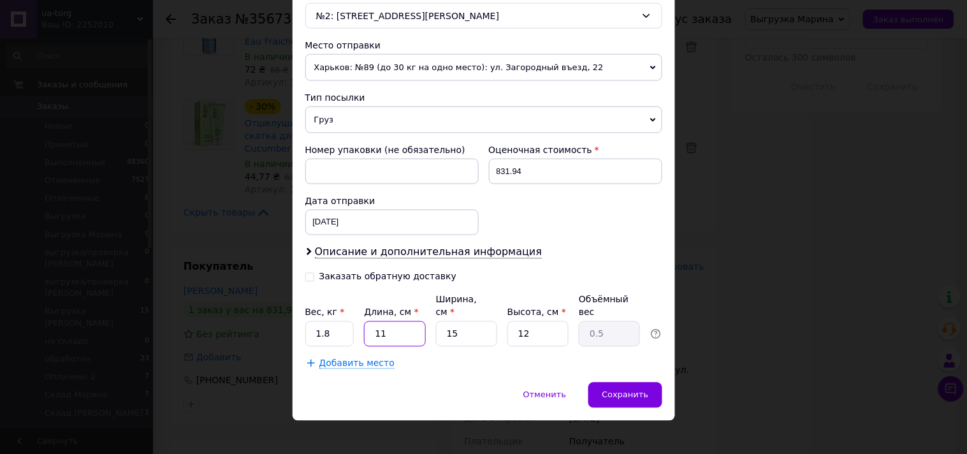
type input "1"
type input "0.1"
type input "13"
type input "0.59"
type input "13"
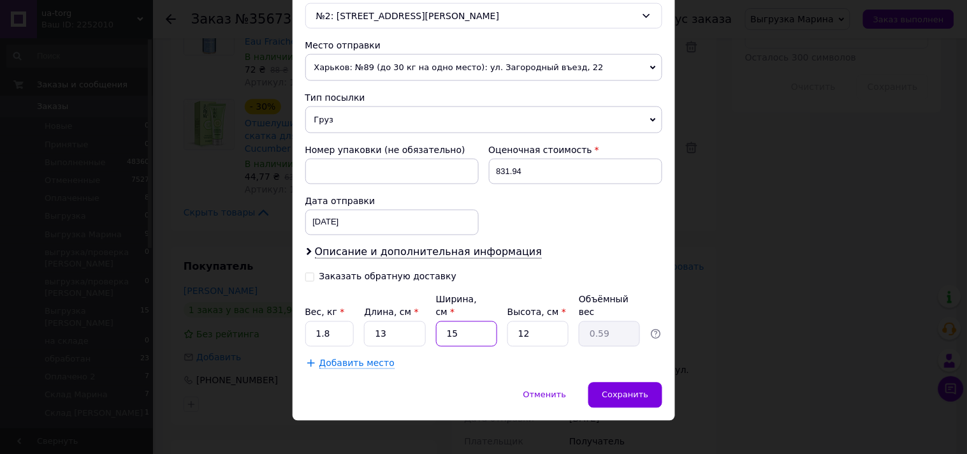
click at [466, 321] on input "15" at bounding box center [466, 333] width 61 height 25
type input "1"
type input "0.1"
type input "16"
type input "0.62"
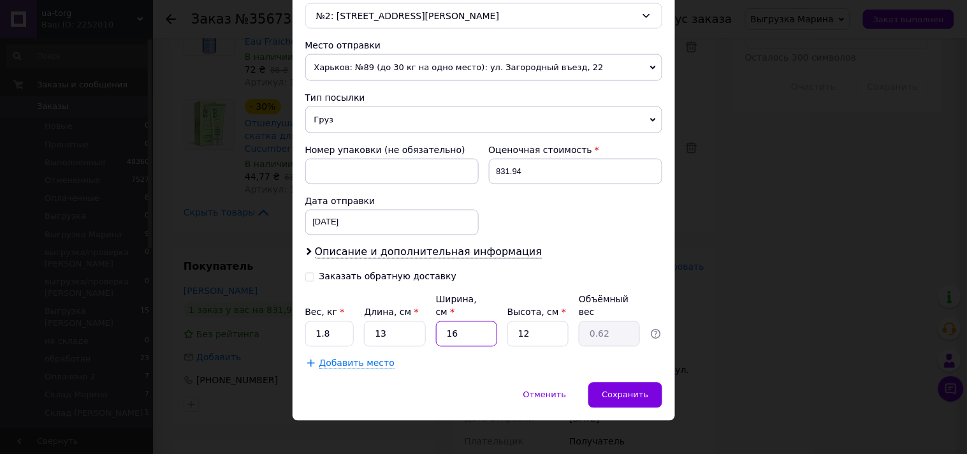
type input "16"
click at [544, 325] on input "12" at bounding box center [537, 333] width 61 height 25
type input "2"
type input "0.1"
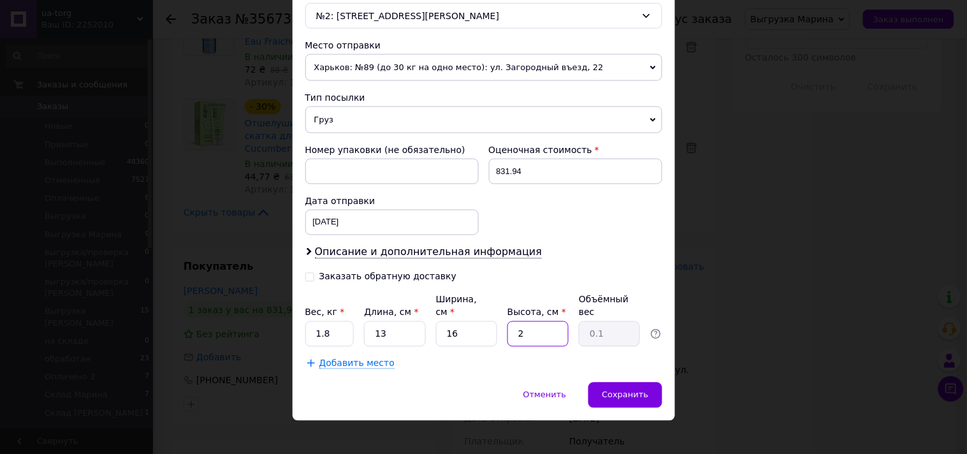
type input "21"
type input "1.09"
type input "21"
click at [621, 382] on div "Сохранить" at bounding box center [624, 394] width 73 height 25
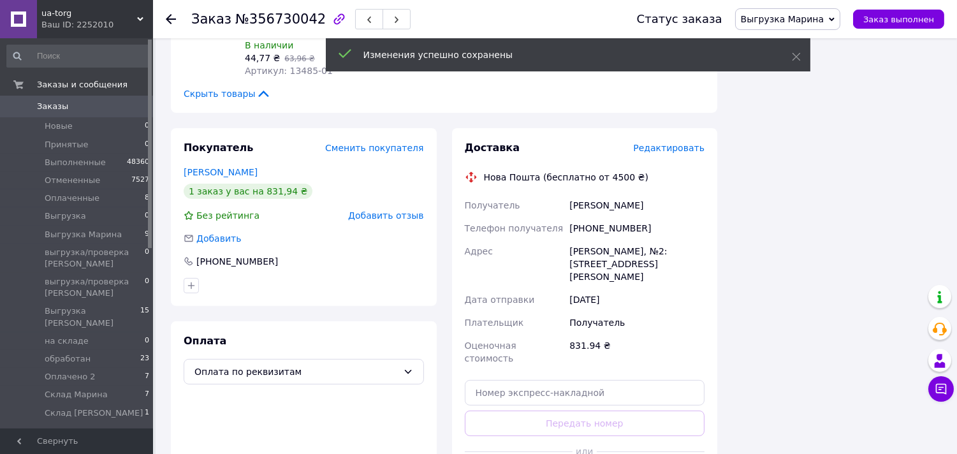
scroll to position [896, 0]
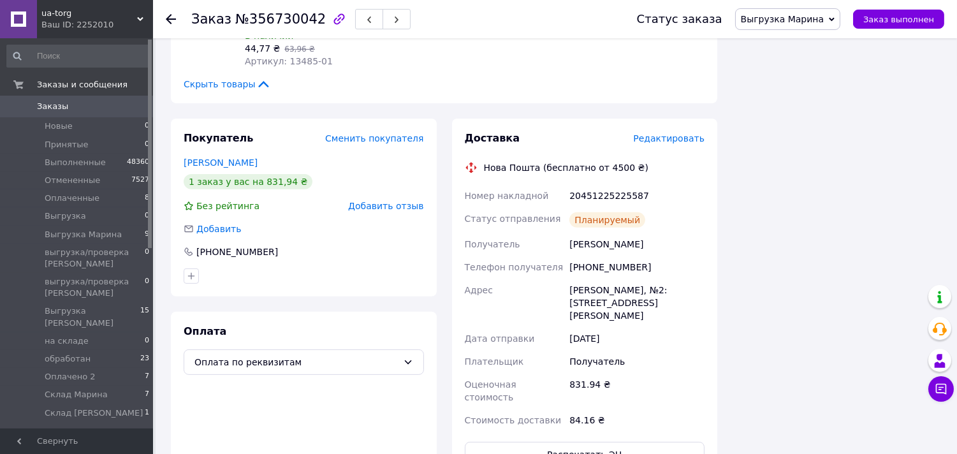
click at [85, 103] on span "Заказы" at bounding box center [77, 106] width 81 height 11
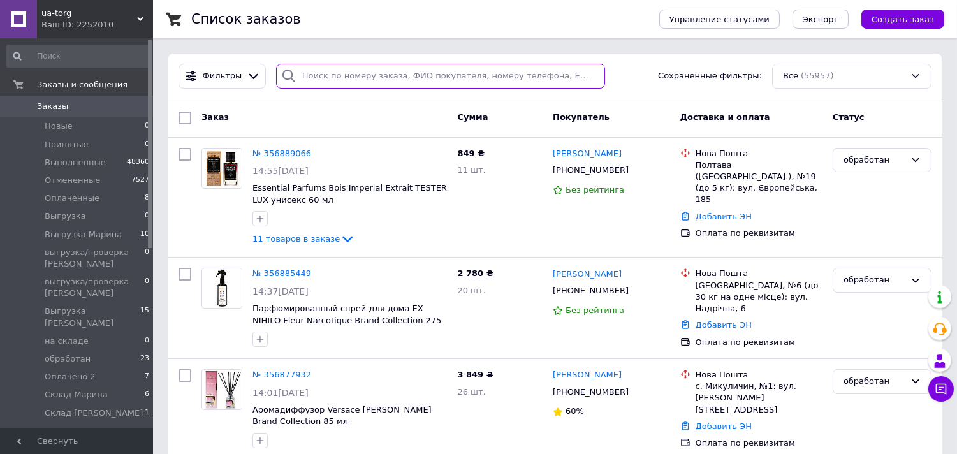
click at [348, 78] on input "search" at bounding box center [440, 76] width 329 height 25
type input "джура"
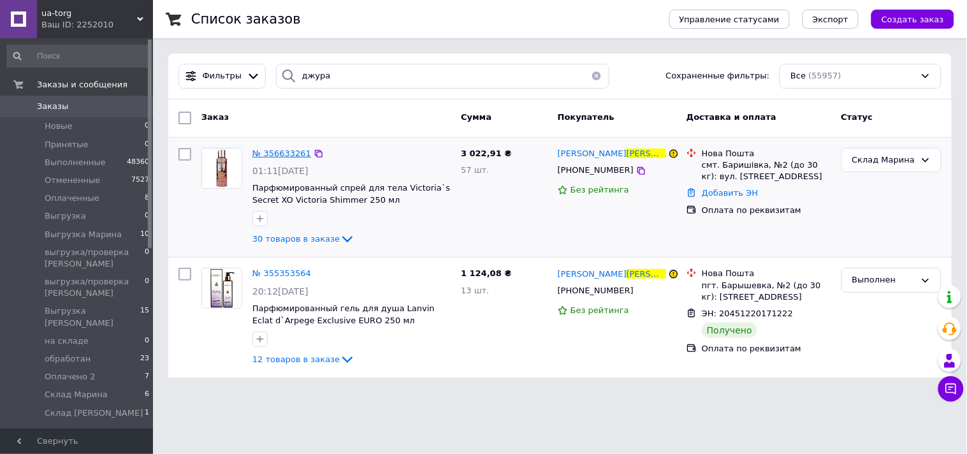
click at [287, 151] on span "№ 356633261" at bounding box center [281, 154] width 59 height 10
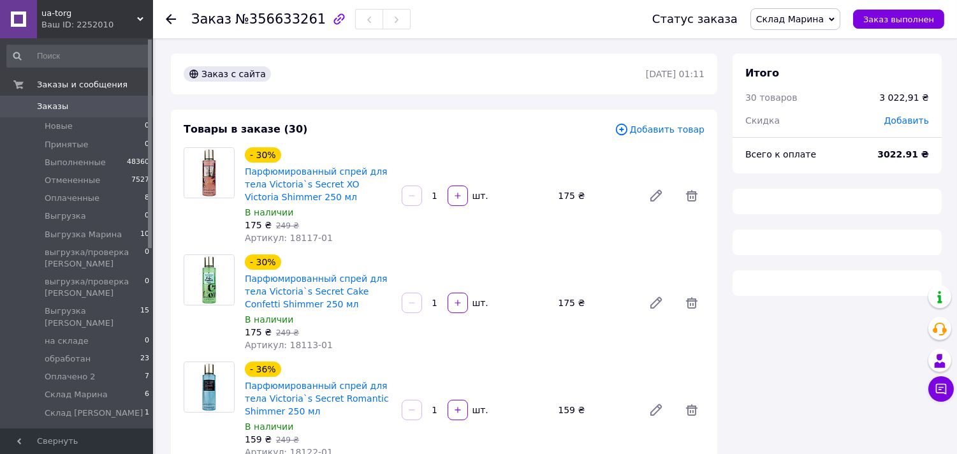
click at [820, 21] on span "Склад Марина" at bounding box center [790, 19] width 68 height 10
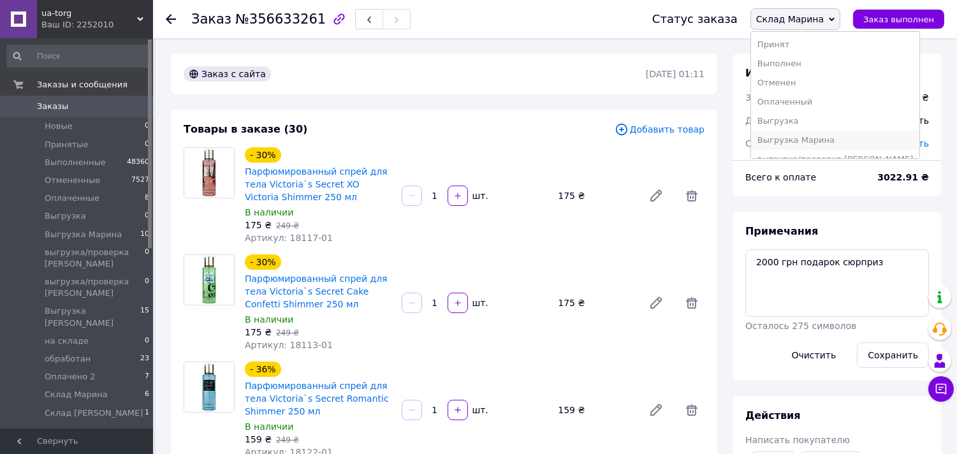
click at [827, 143] on li "Выгрузка Марина" at bounding box center [835, 140] width 168 height 19
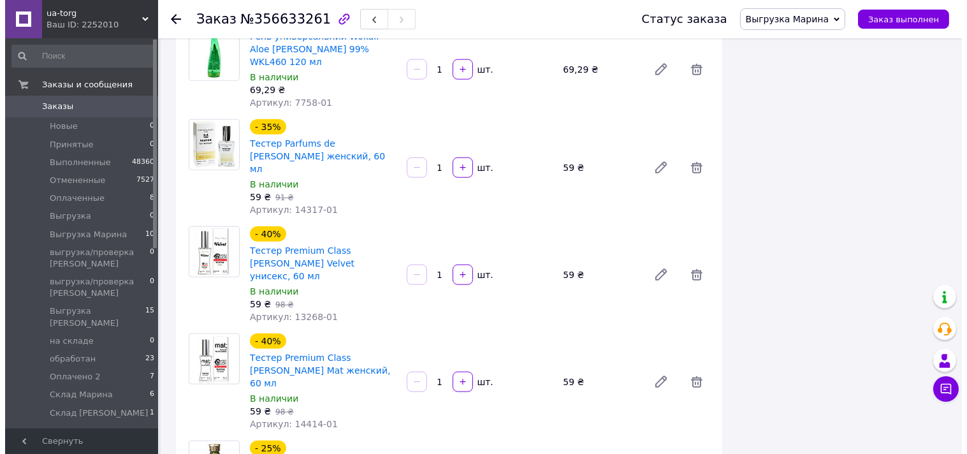
scroll to position [2974, 0]
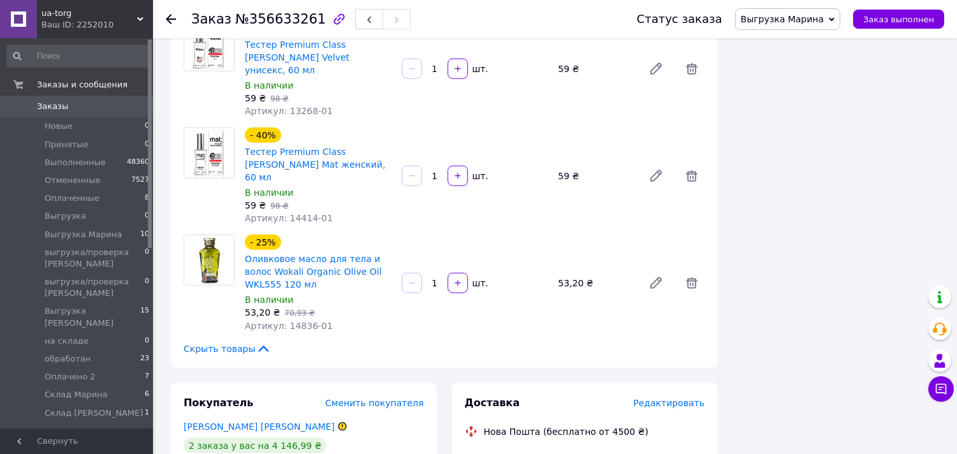
click at [672, 398] on span "Редактировать" at bounding box center [668, 403] width 71 height 10
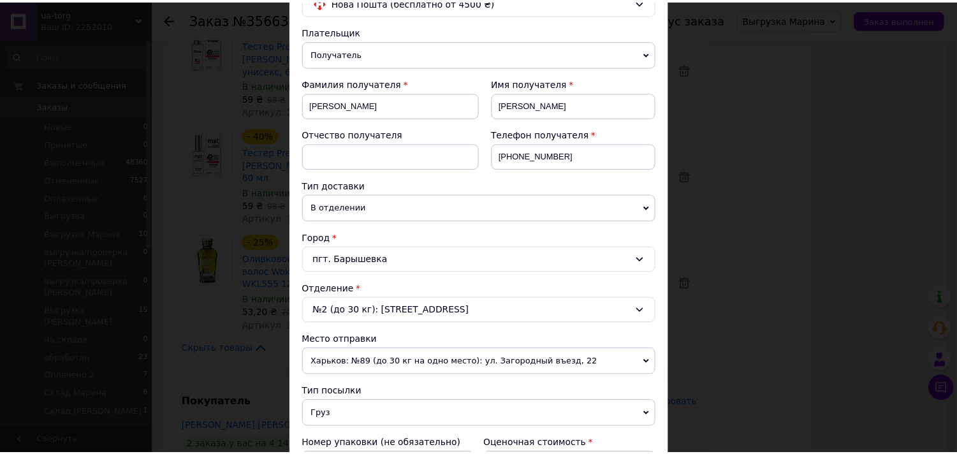
scroll to position [417, 0]
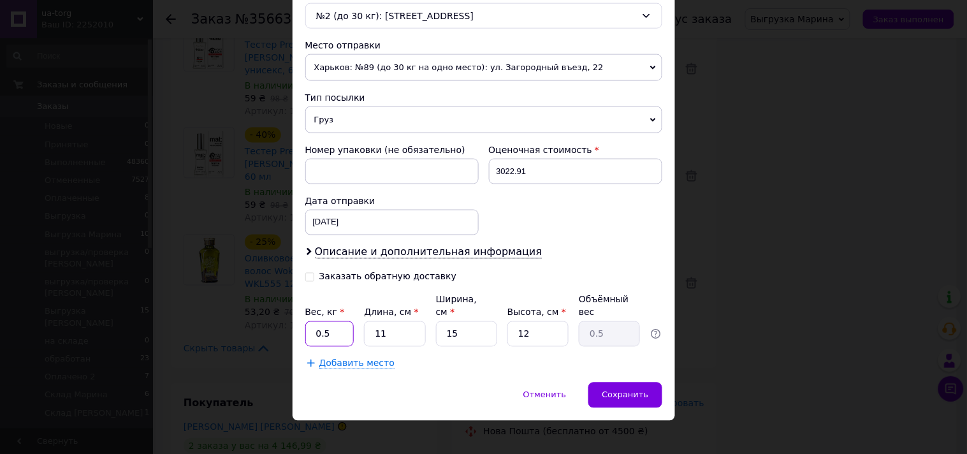
click at [332, 321] on input "0.5" at bounding box center [329, 333] width 49 height 25
type input "7"
click at [409, 321] on input "11" at bounding box center [394, 333] width 61 height 25
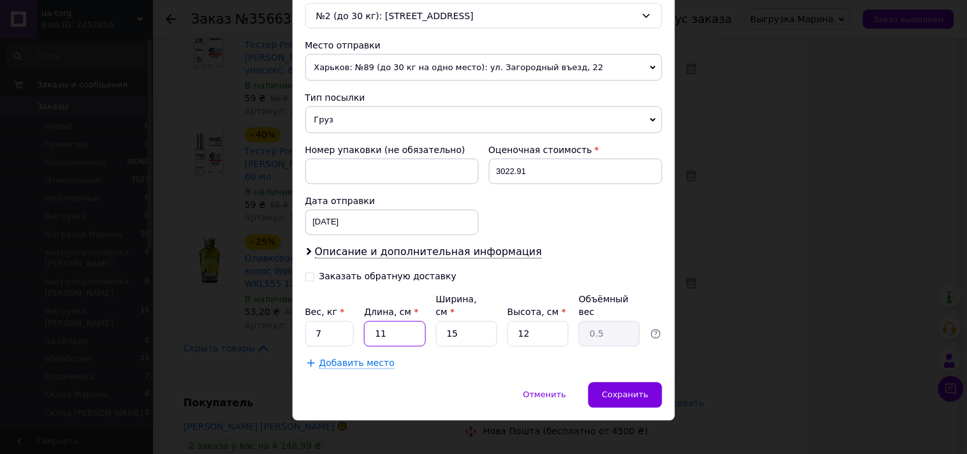
type input "3"
type input "0.14"
type input "35"
type input "1.58"
type input "35"
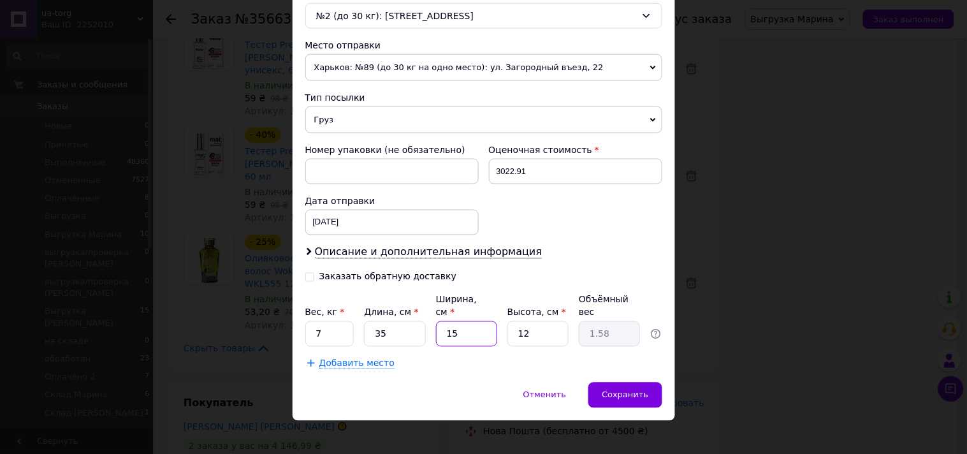
click at [462, 321] on input "15" at bounding box center [466, 333] width 61 height 25
type input "2"
type input "0.21"
type input "26"
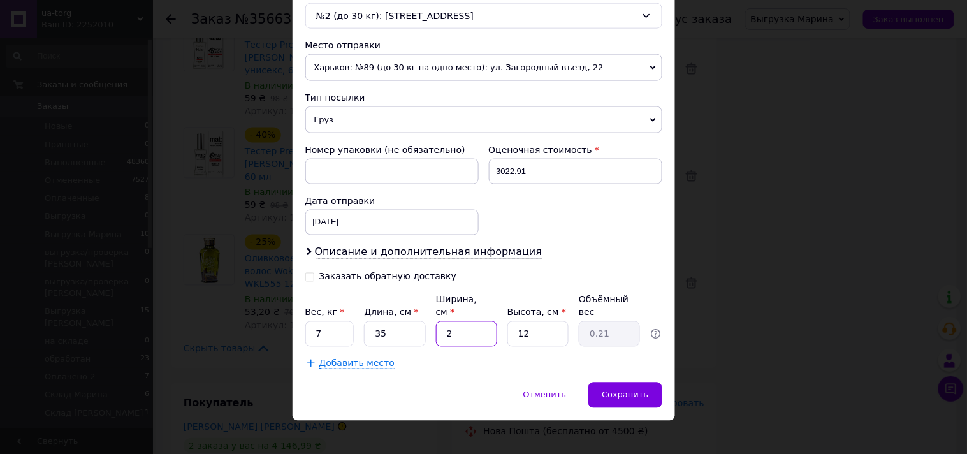
type input "2.73"
type input "26"
click at [533, 321] on input "12" at bounding box center [537, 333] width 61 height 25
type input "2"
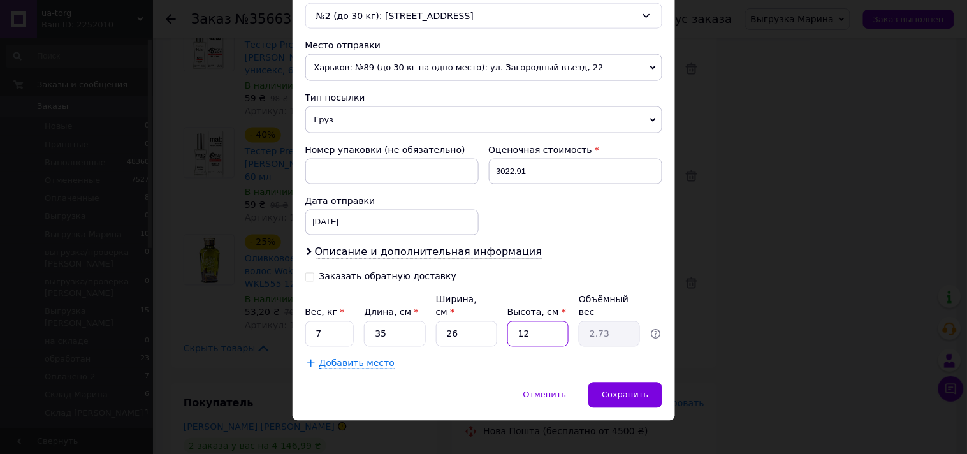
type input "0.46"
type input "21"
type input "4.78"
type input "21"
click at [608, 390] on span "Сохранить" at bounding box center [625, 395] width 47 height 10
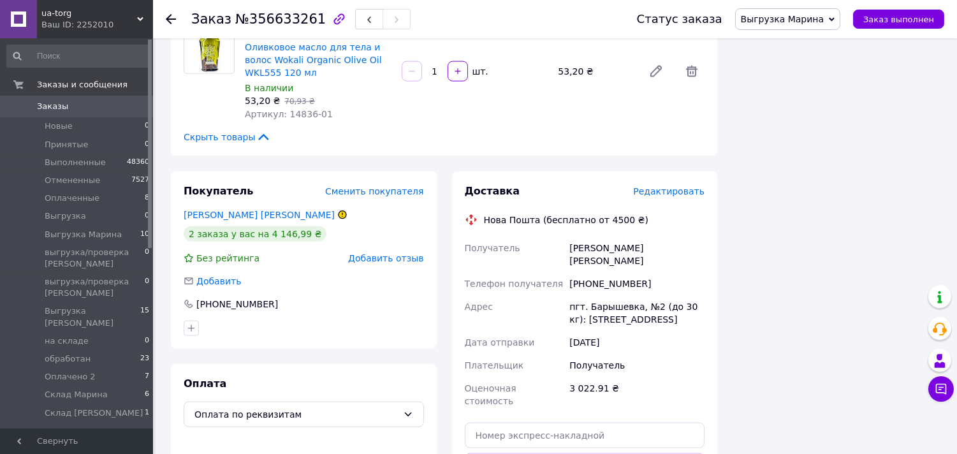
scroll to position [3187, 0]
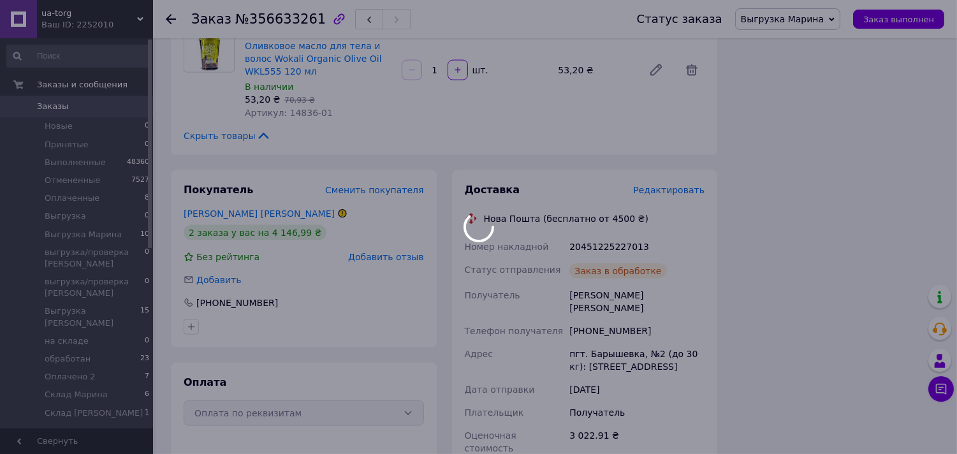
scroll to position [55, 0]
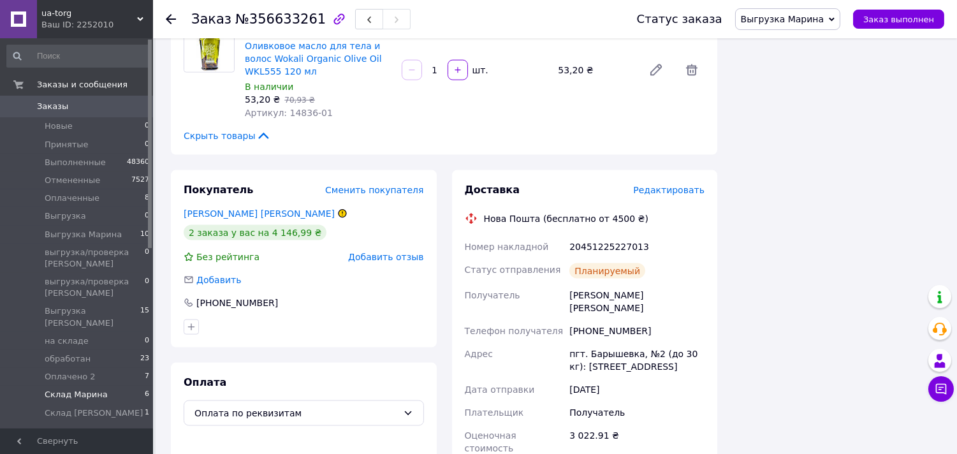
click at [103, 386] on li "Склад Марина 6" at bounding box center [78, 395] width 157 height 18
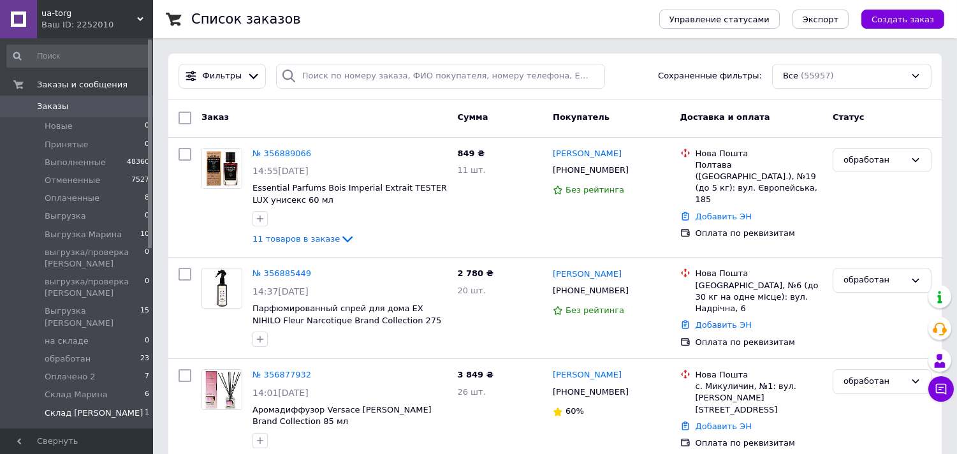
click at [87, 404] on li "Склад Юля 1" at bounding box center [78, 416] width 157 height 24
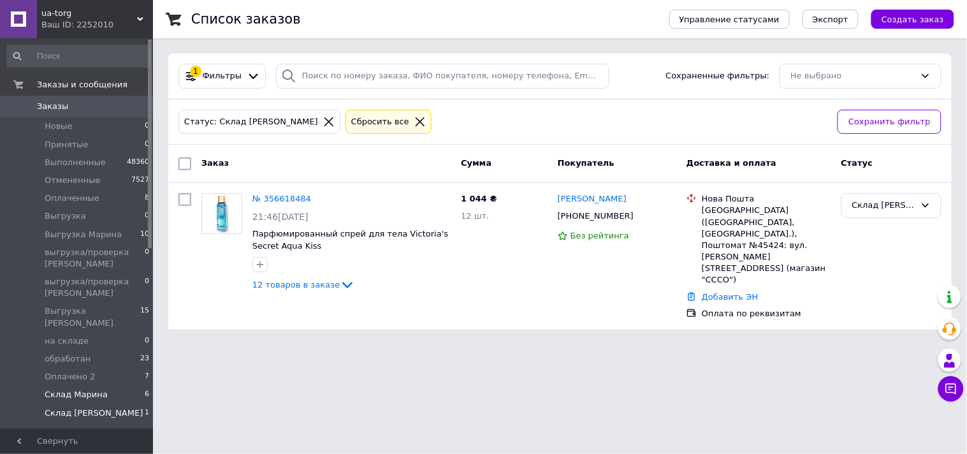
click at [131, 386] on li "Склад Марина 6" at bounding box center [78, 395] width 157 height 18
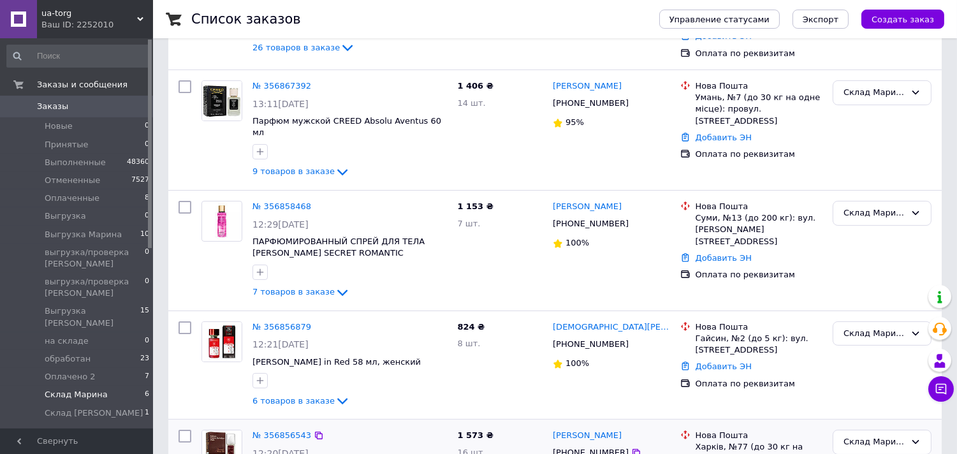
scroll to position [283, 0]
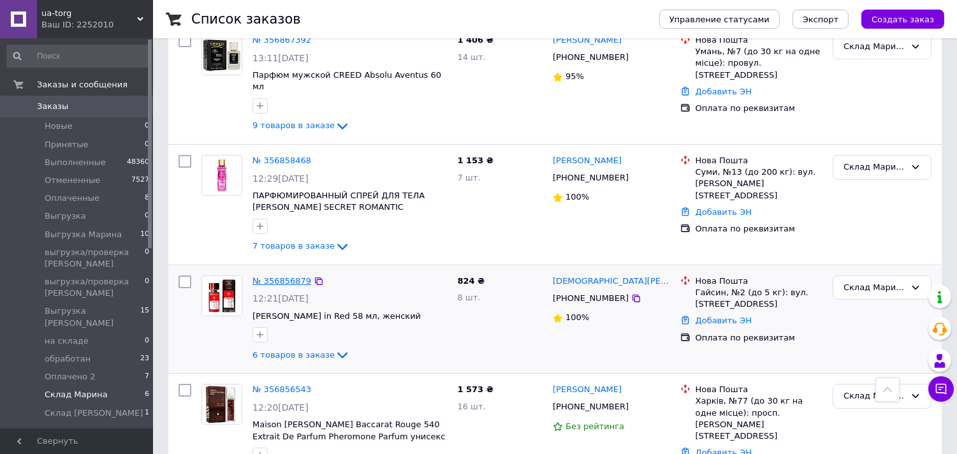
click at [282, 276] on link "№ 356856879" at bounding box center [281, 281] width 59 height 10
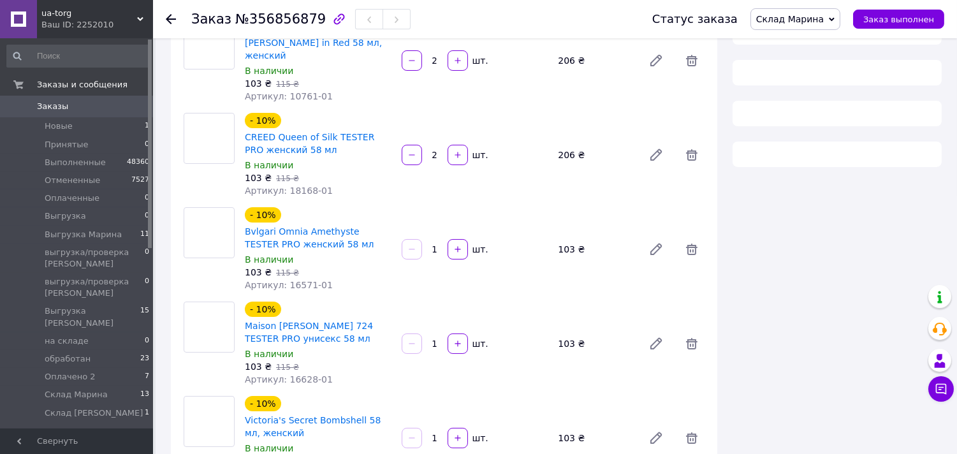
scroll to position [283, 0]
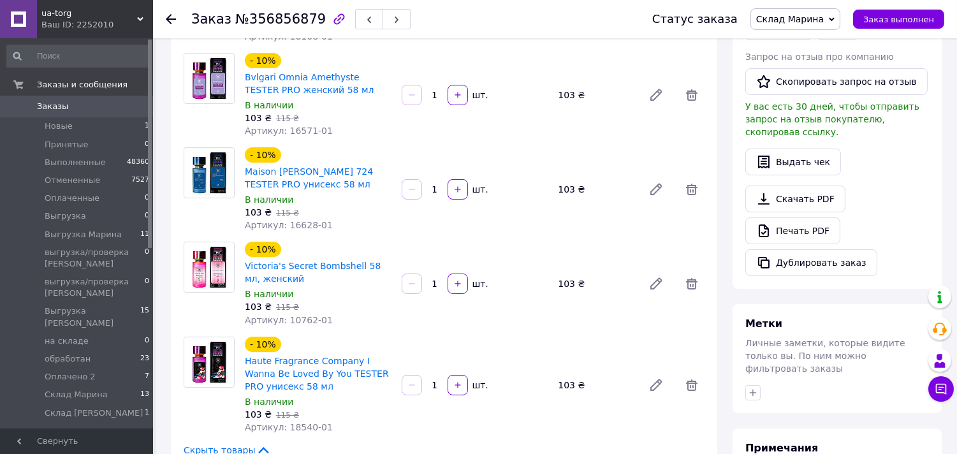
click at [824, 22] on span "Склад Марина" at bounding box center [790, 19] width 68 height 10
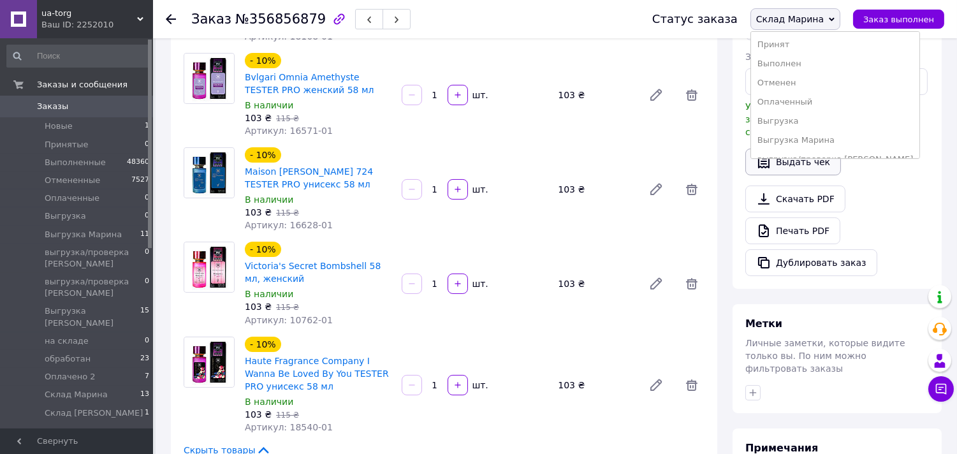
click at [802, 141] on li "Выгрузка Марина" at bounding box center [835, 140] width 168 height 19
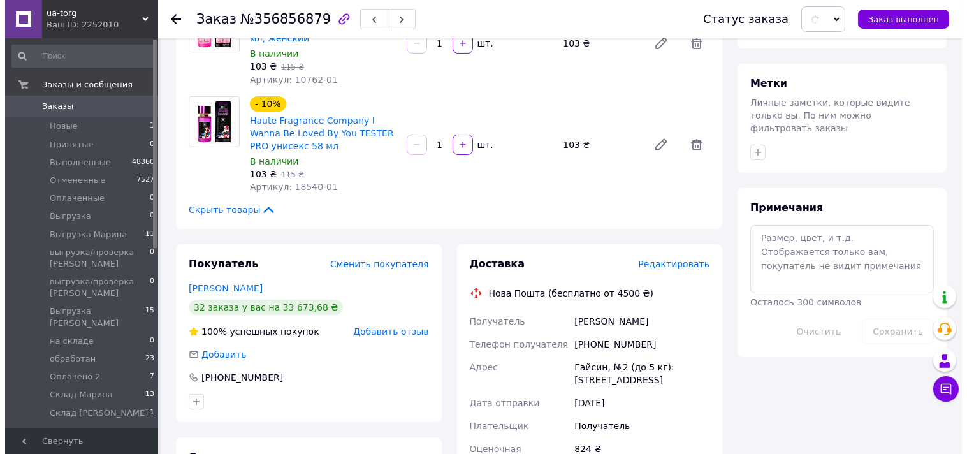
scroll to position [566, 0]
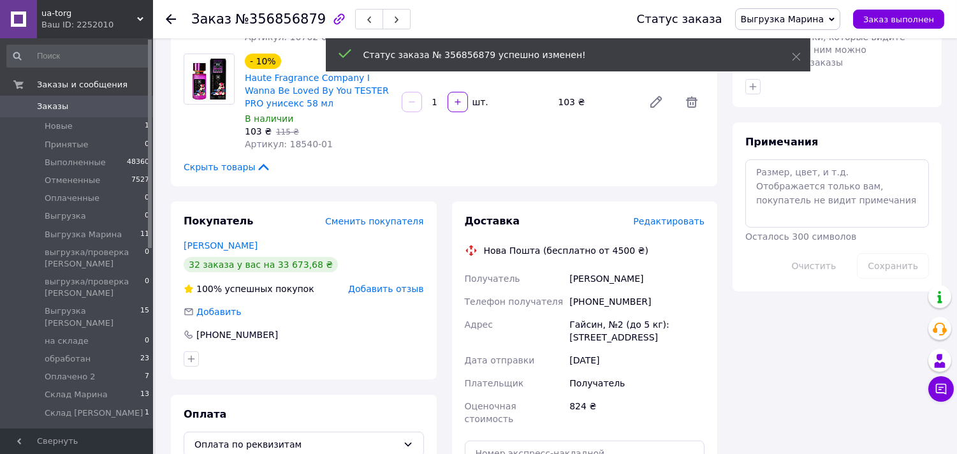
click at [676, 216] on span "Редактировать" at bounding box center [668, 221] width 71 height 10
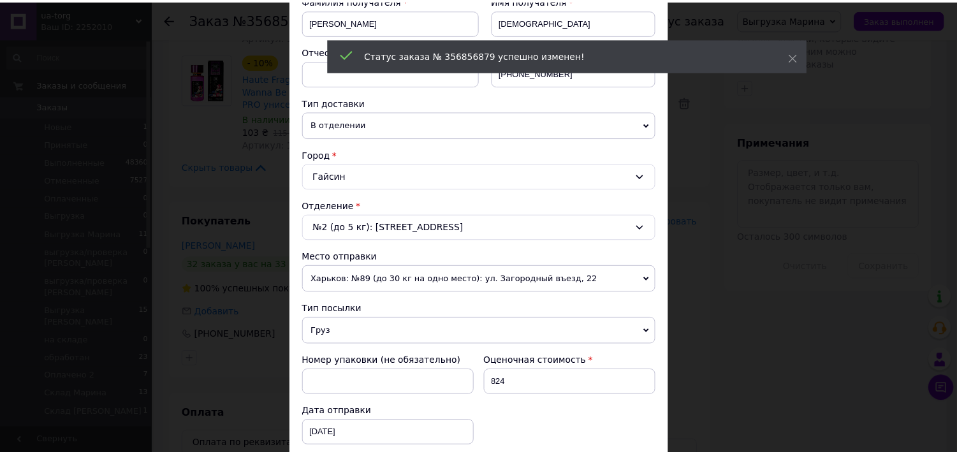
scroll to position [417, 0]
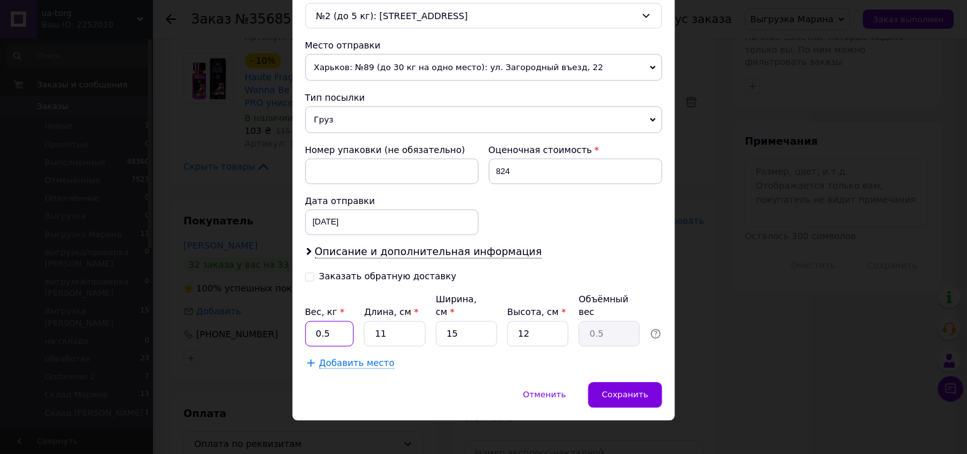
click at [333, 321] on input "0.5" at bounding box center [329, 333] width 49 height 25
click at [334, 321] on input "0.5" at bounding box center [329, 333] width 49 height 25
type input "2.8"
click at [391, 322] on input "11" at bounding box center [394, 333] width 61 height 25
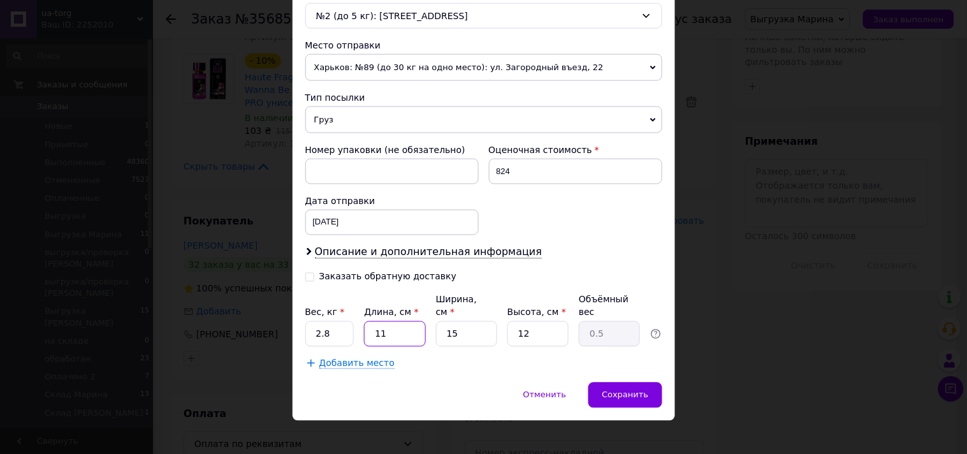
type input "1"
type input "0.1"
type input "16"
type input "0.72"
type input "16"
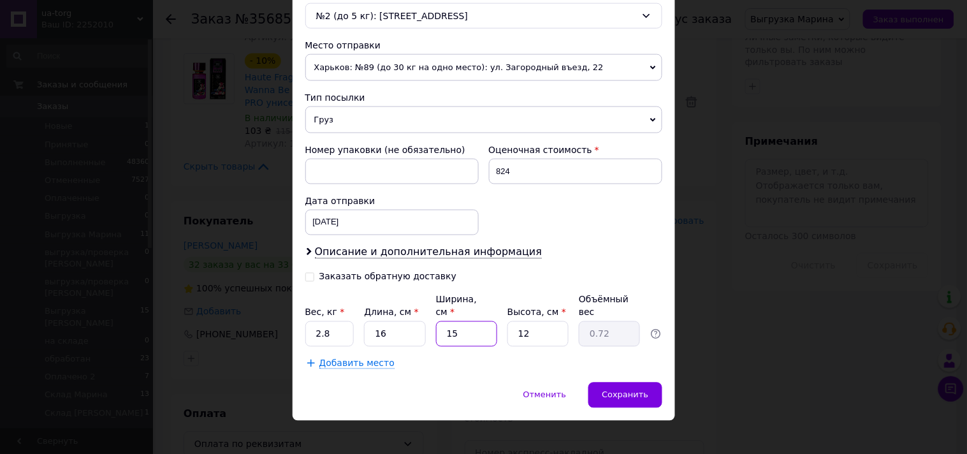
drag, startPoint x: 448, startPoint y: 322, endPoint x: 455, endPoint y: 328, distance: 9.1
click at [455, 328] on input "15" at bounding box center [466, 333] width 61 height 25
type input "14"
type input "0.67"
type input "14"
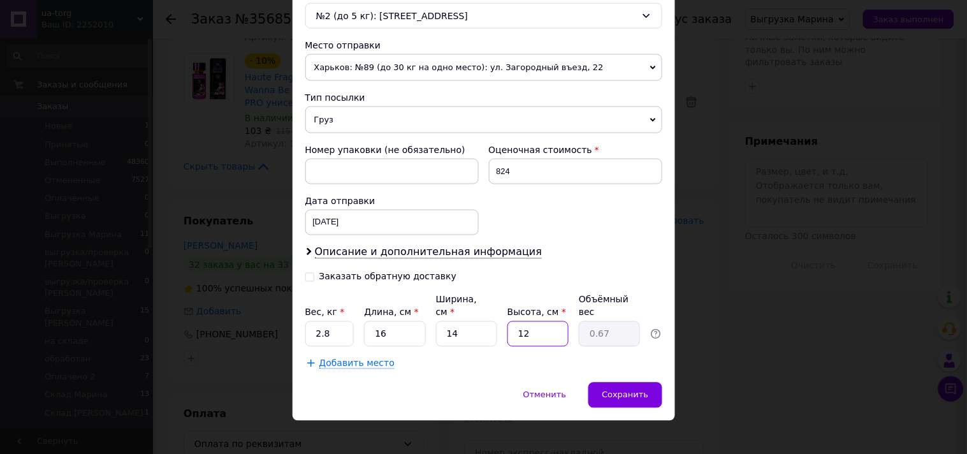
click at [533, 325] on input "12" at bounding box center [537, 333] width 61 height 25
type input "2"
type input "0.11"
type input "21"
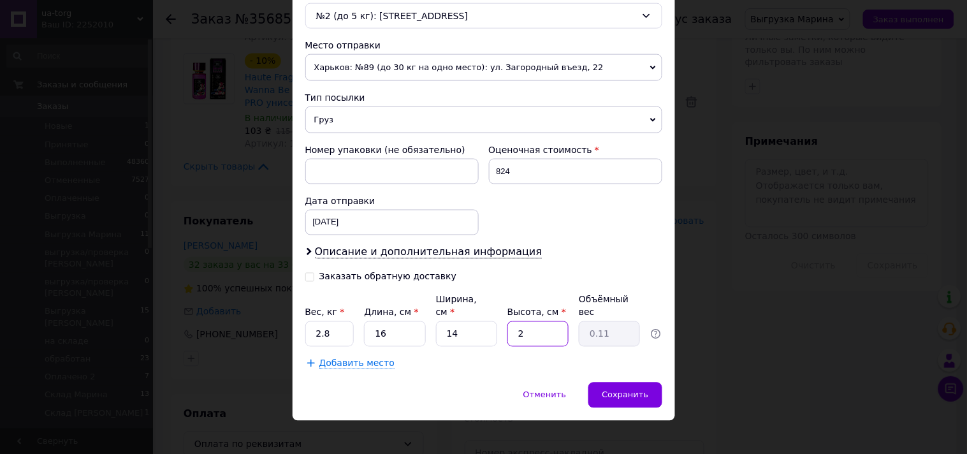
type input "1.18"
type input "21"
click at [627, 390] on span "Сохранить" at bounding box center [625, 395] width 47 height 10
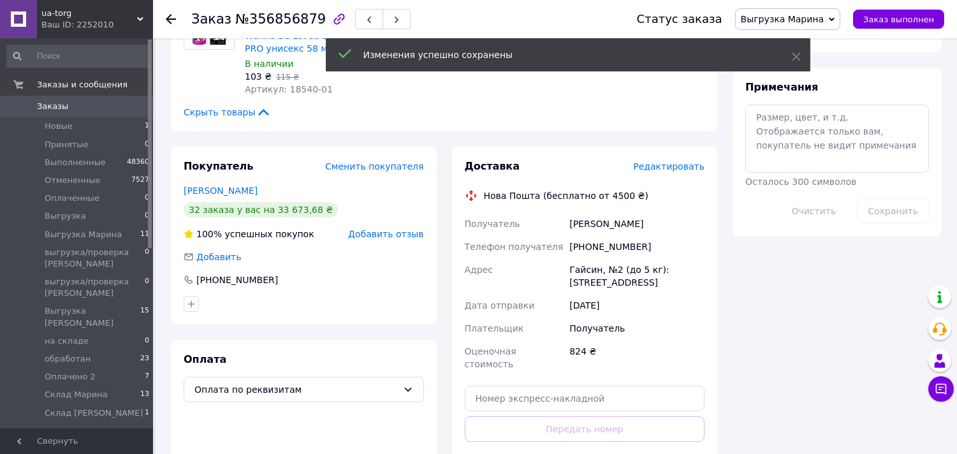
scroll to position [708, 0]
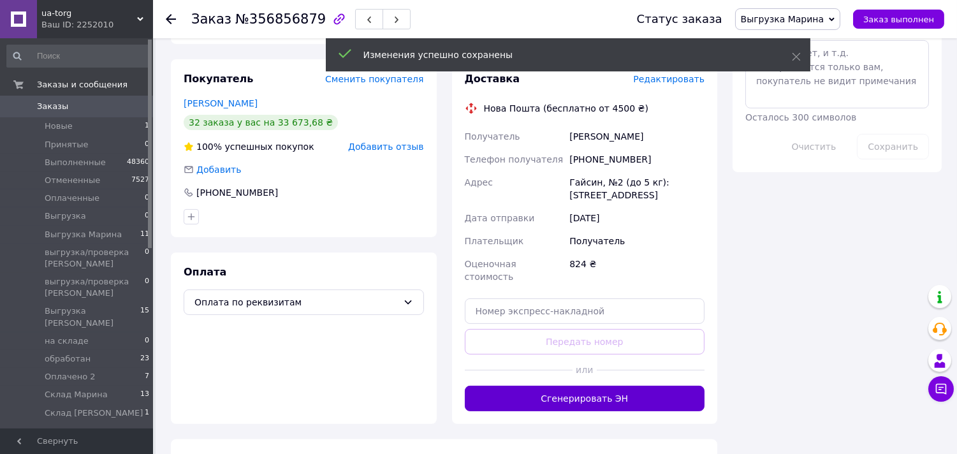
click at [628, 386] on button "Сгенерировать ЭН" at bounding box center [585, 398] width 240 height 25
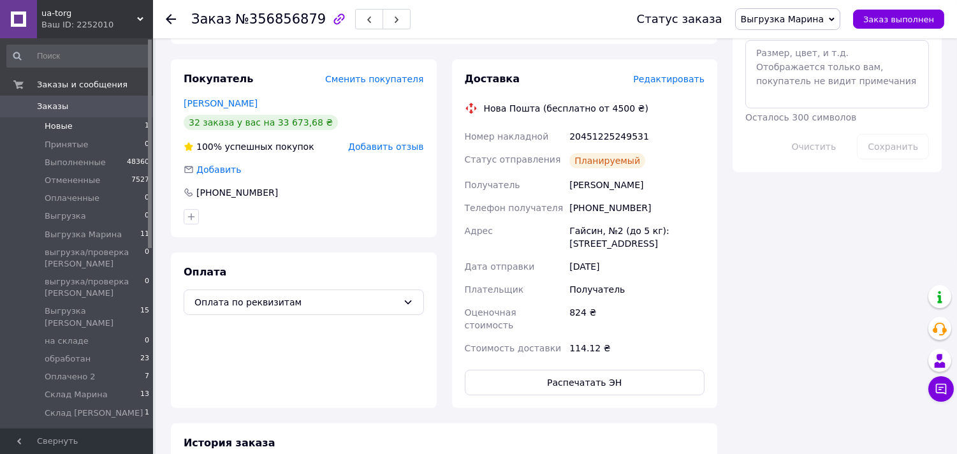
click at [136, 126] on li "Новые 1" at bounding box center [78, 126] width 157 height 18
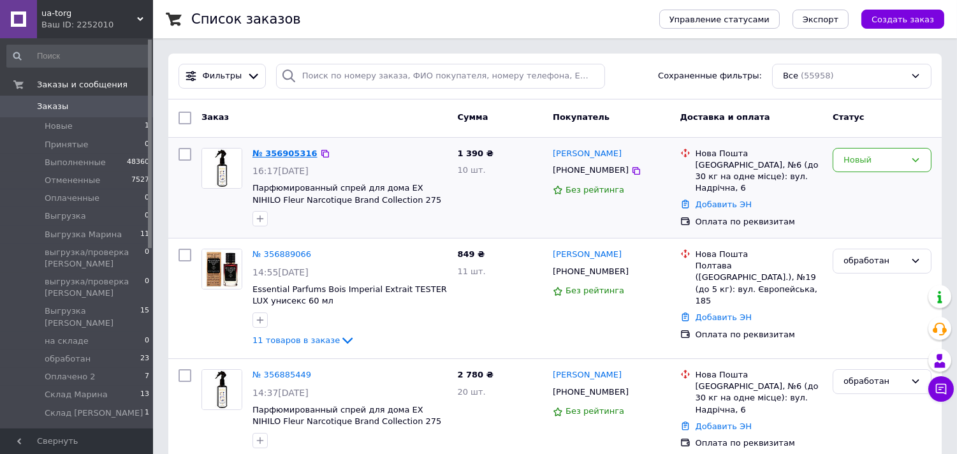
click at [278, 152] on link "№ 356905316" at bounding box center [284, 154] width 65 height 10
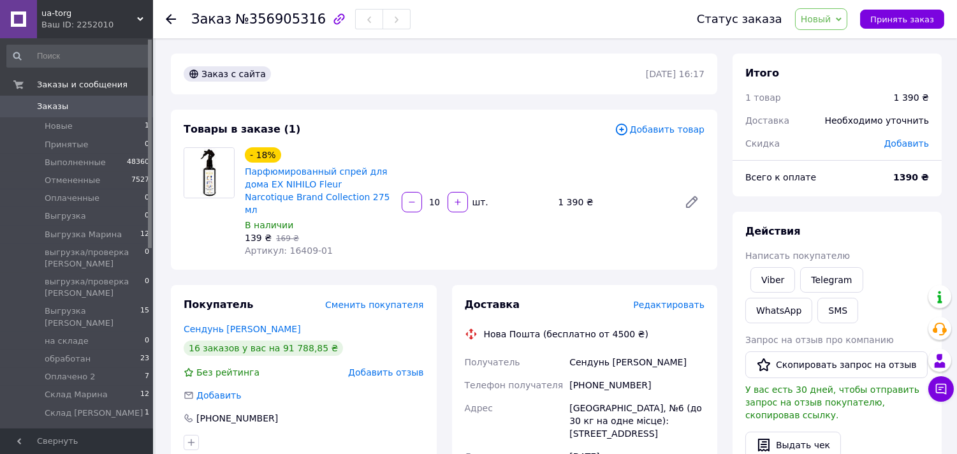
click at [826, 24] on span "Новый" at bounding box center [816, 19] width 31 height 10
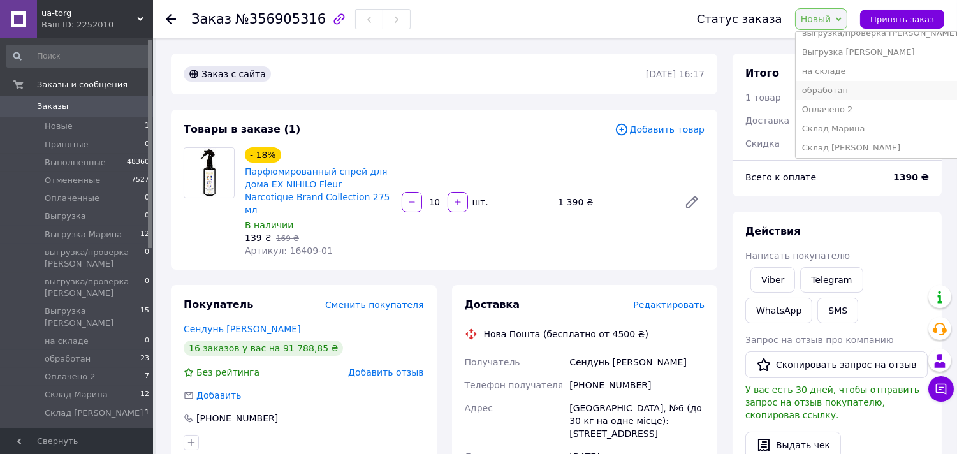
scroll to position [148, 0]
click at [839, 90] on li "обработан" at bounding box center [879, 87] width 168 height 19
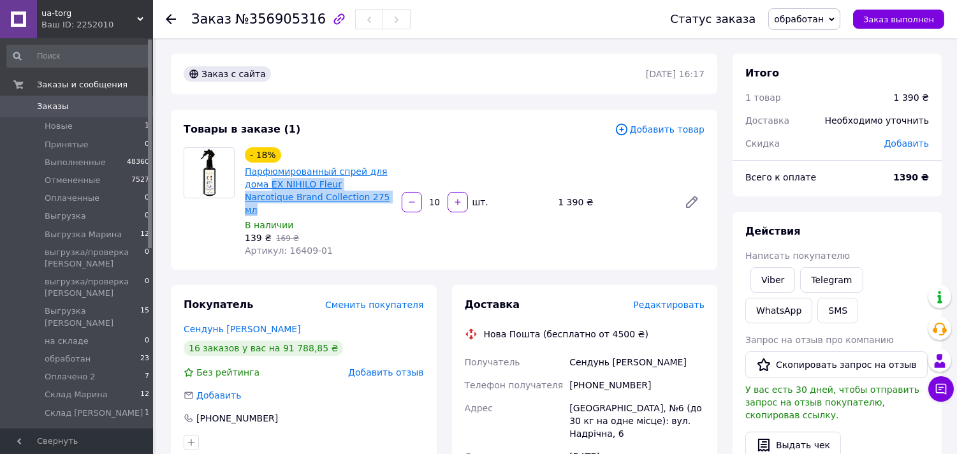
drag, startPoint x: 352, startPoint y: 198, endPoint x: 266, endPoint y: 186, distance: 86.9
click at [266, 186] on span "Парфюмированный спрей для дома EX NIHILO Fleur Narcotique Brand Collection 275 …" at bounding box center [318, 190] width 147 height 51
copy link "EX NIHILO Fleur Narcotique Brand Collection 275 мл"
click at [98, 107] on span "Заказы" at bounding box center [77, 106] width 81 height 11
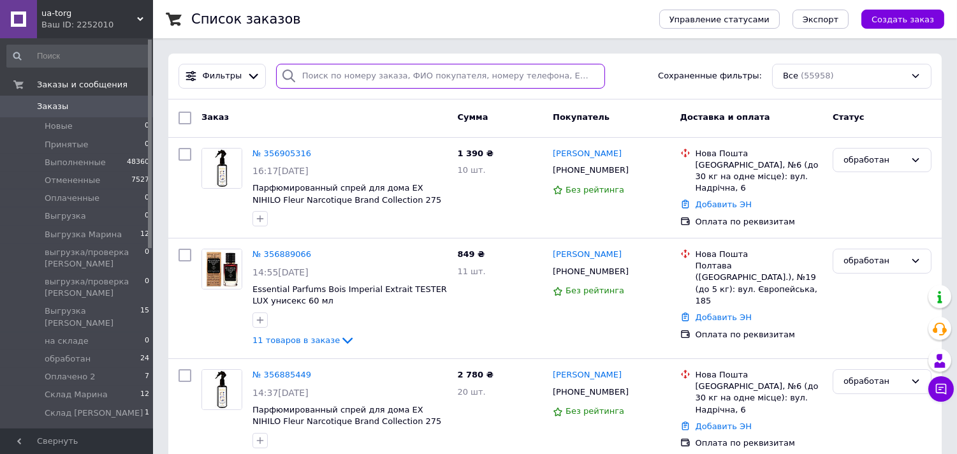
click at [347, 78] on input "search" at bounding box center [440, 76] width 329 height 25
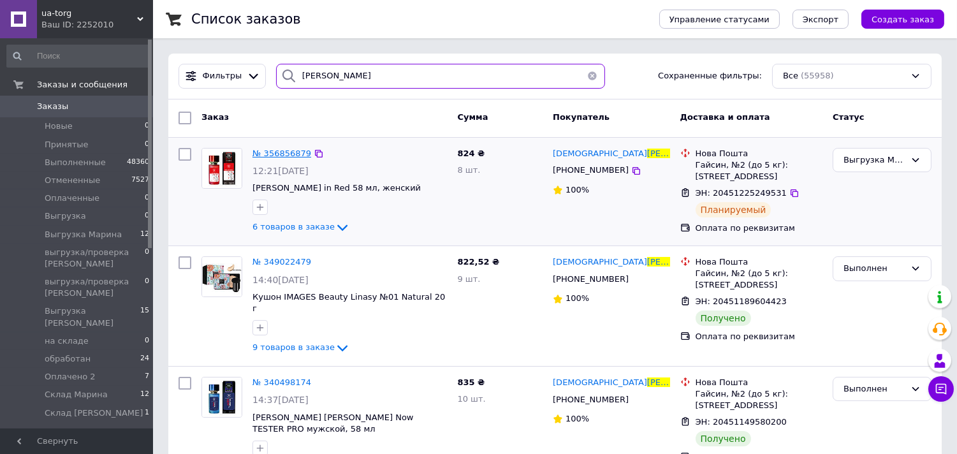
type input "апасова"
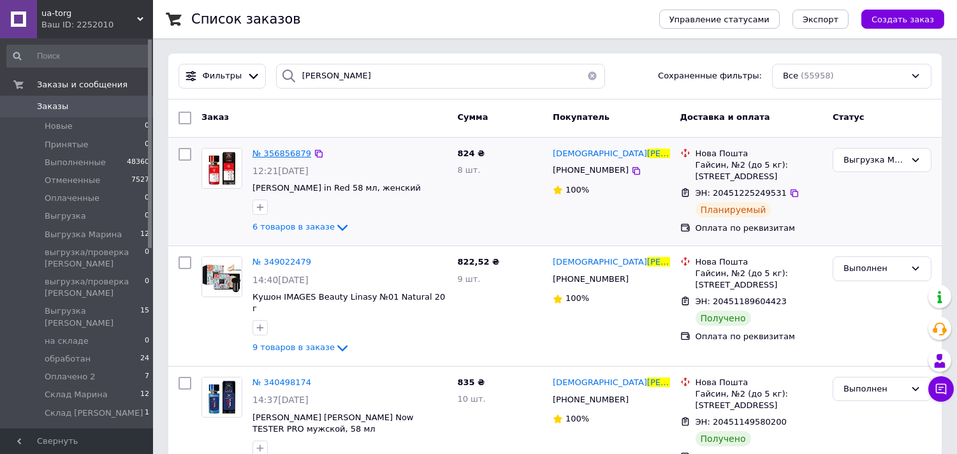
click at [282, 154] on span "№ 356856879" at bounding box center [281, 154] width 59 height 10
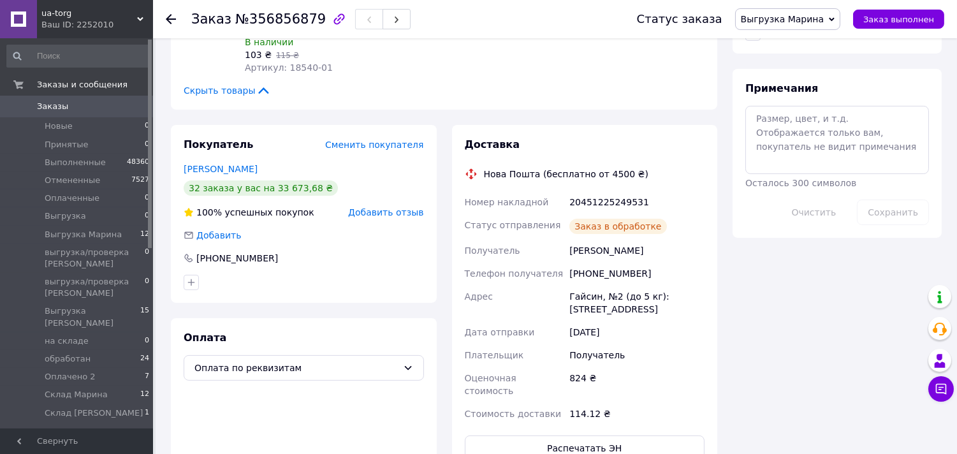
scroll to position [989, 0]
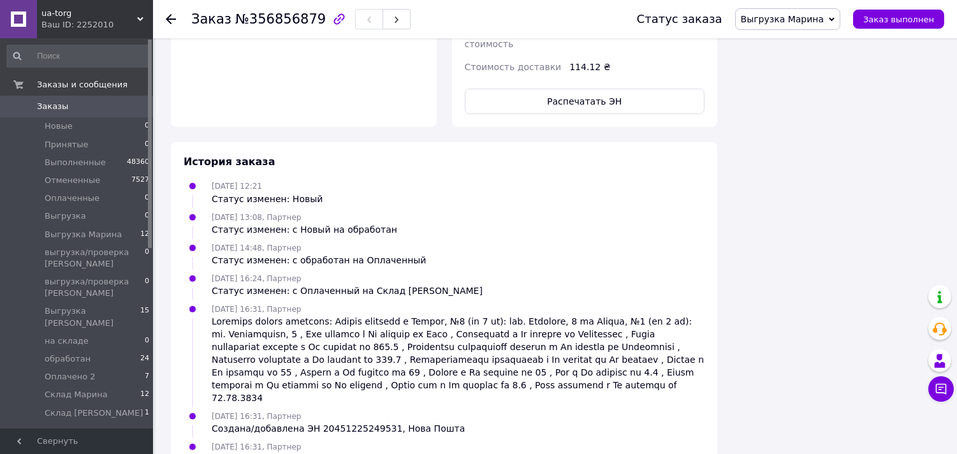
click at [797, 29] on span "Выгрузка Марина" at bounding box center [788, 19] width 106 height 22
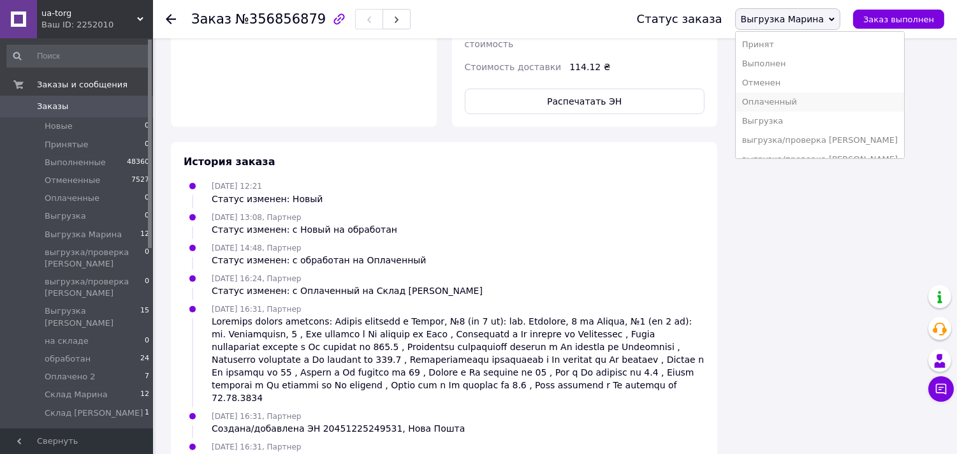
scroll to position [129, 0]
click at [801, 126] on li "Склад Марина" at bounding box center [820, 126] width 168 height 19
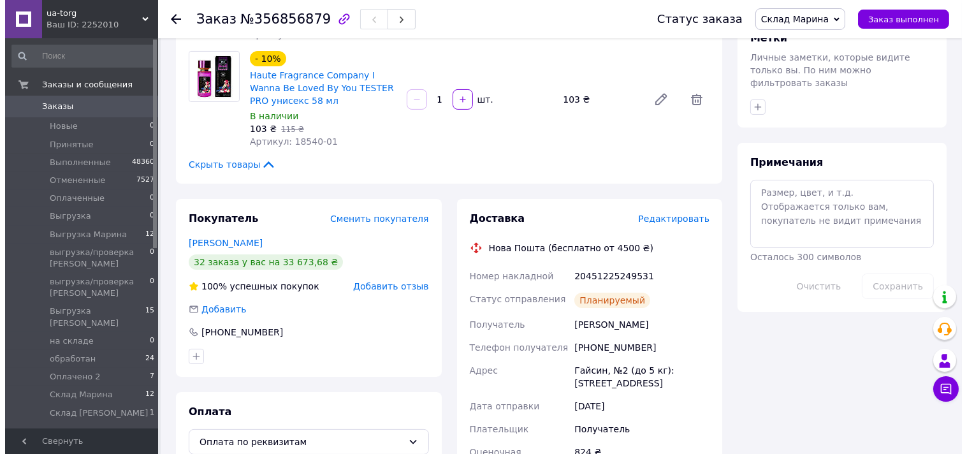
scroll to position [564, 0]
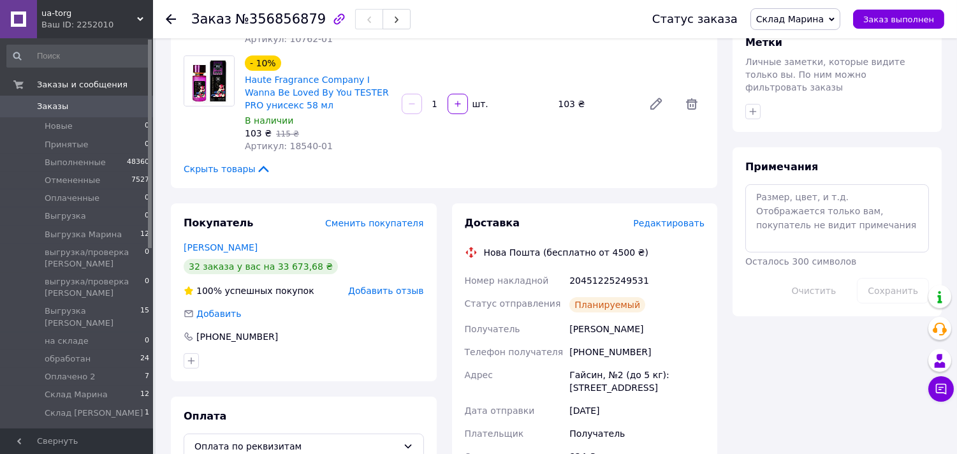
click at [660, 218] on span "Редактировать" at bounding box center [668, 223] width 71 height 10
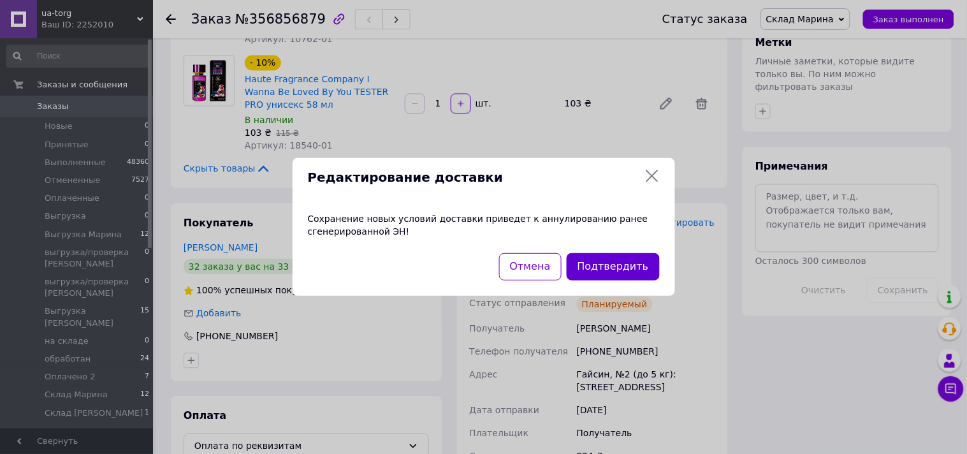
click at [636, 268] on button "Подтвердить" at bounding box center [613, 266] width 93 height 27
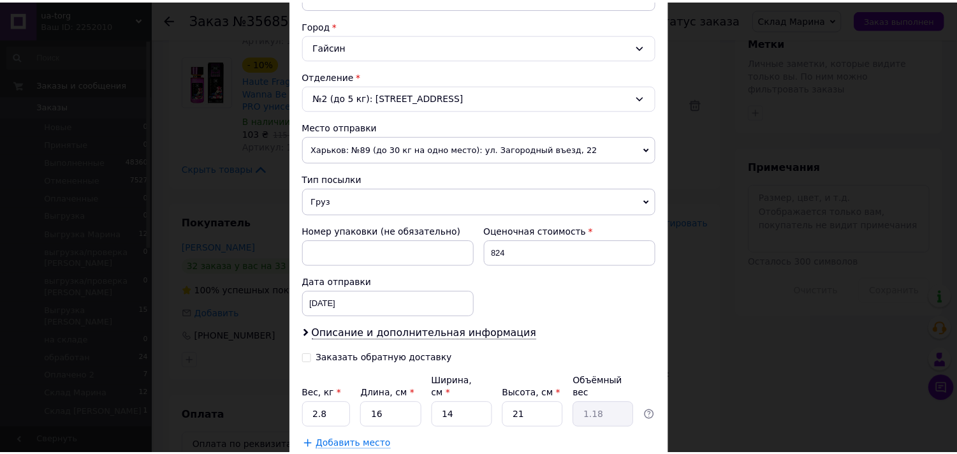
scroll to position [417, 0]
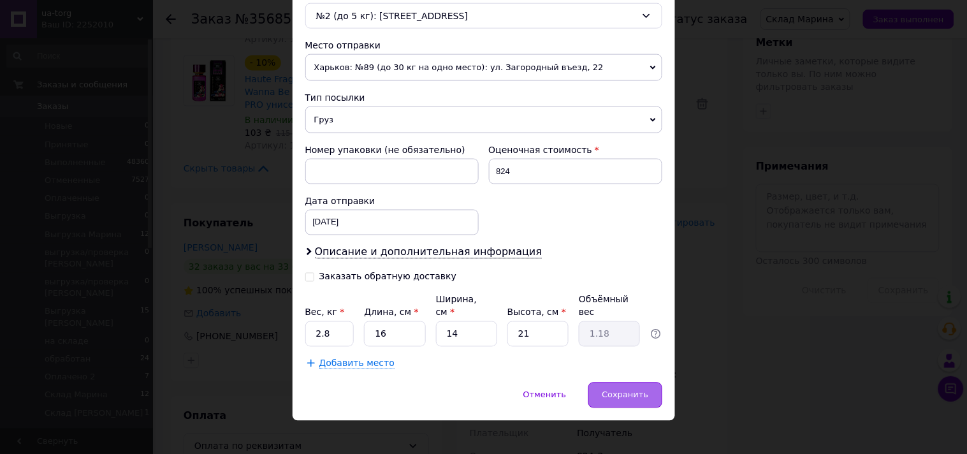
click at [636, 390] on span "Сохранить" at bounding box center [625, 395] width 47 height 10
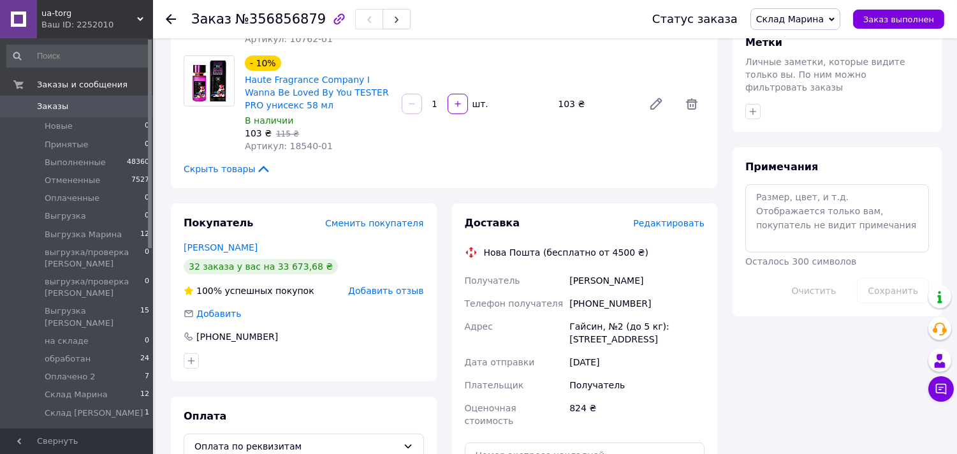
click at [70, 105] on span "Заказы" at bounding box center [77, 106] width 81 height 11
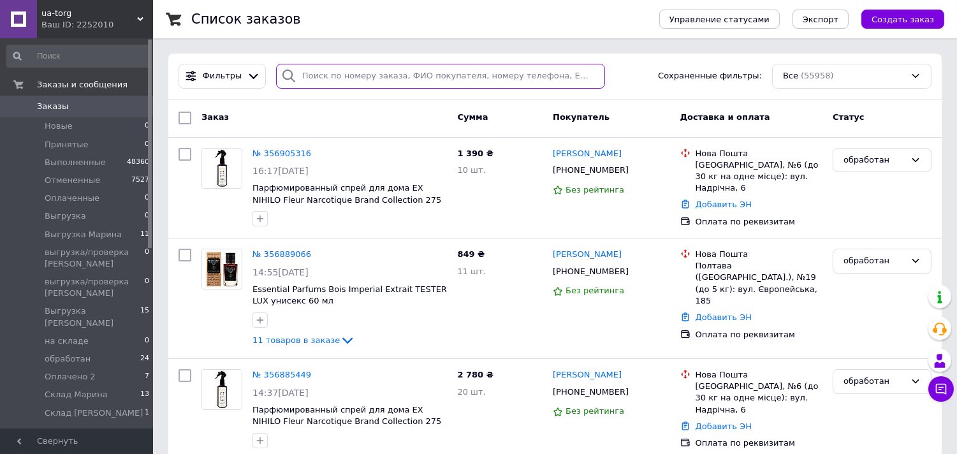
drag, startPoint x: 439, startPoint y: 78, endPoint x: 421, endPoint y: 59, distance: 25.3
click at [440, 78] on input "search" at bounding box center [440, 76] width 329 height 25
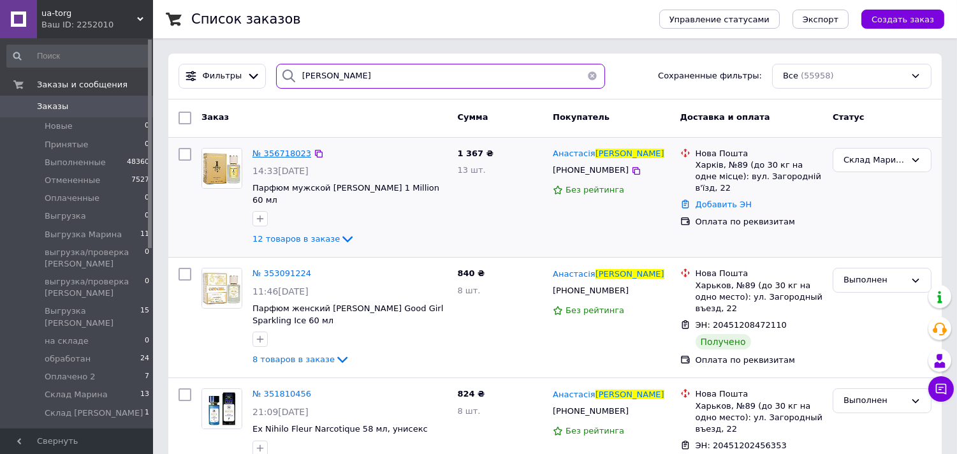
type input "абаньшина"
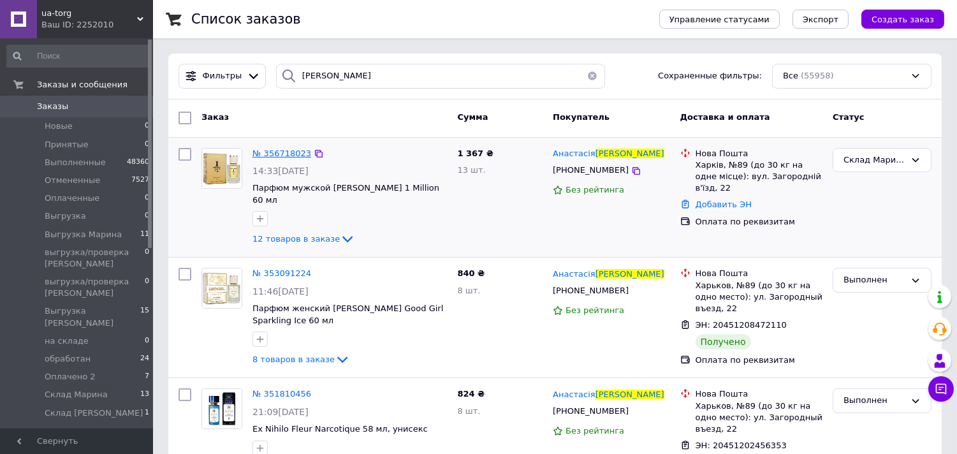
click at [278, 151] on span "№ 356718023" at bounding box center [281, 154] width 59 height 10
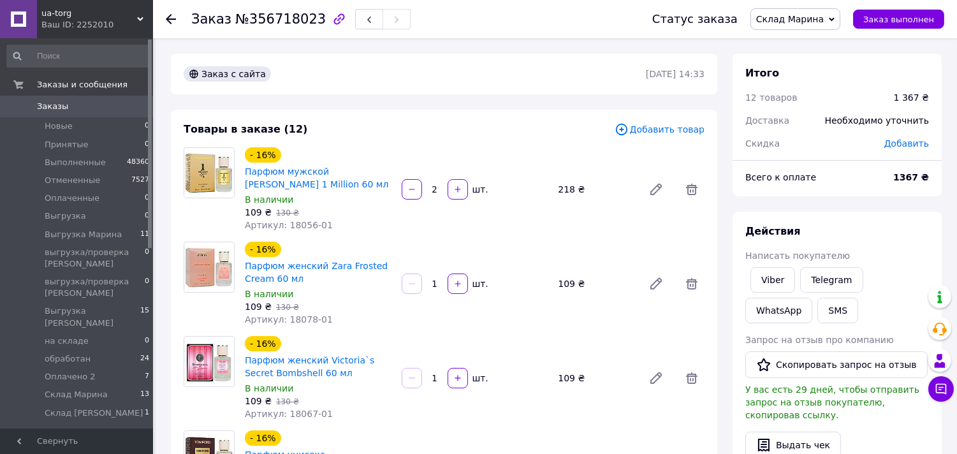
click at [823, 24] on span "Склад Марина" at bounding box center [790, 19] width 68 height 10
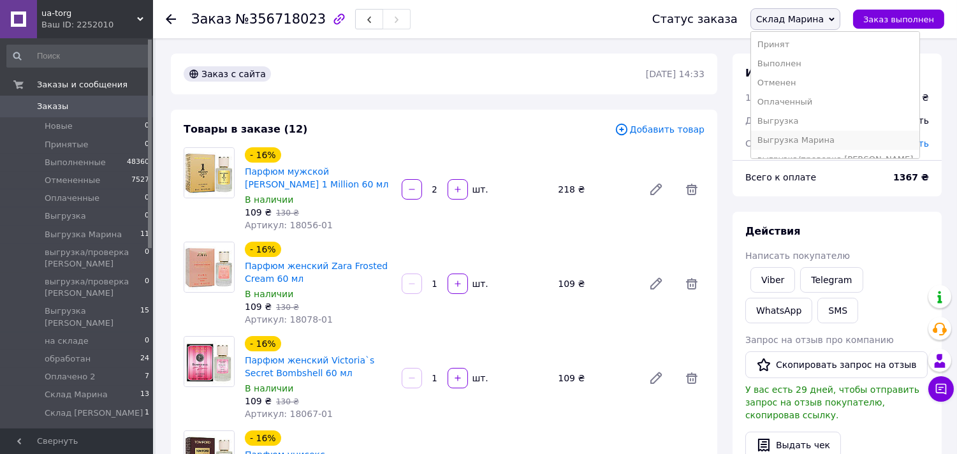
click at [815, 139] on li "Выгрузка Марина" at bounding box center [835, 140] width 168 height 19
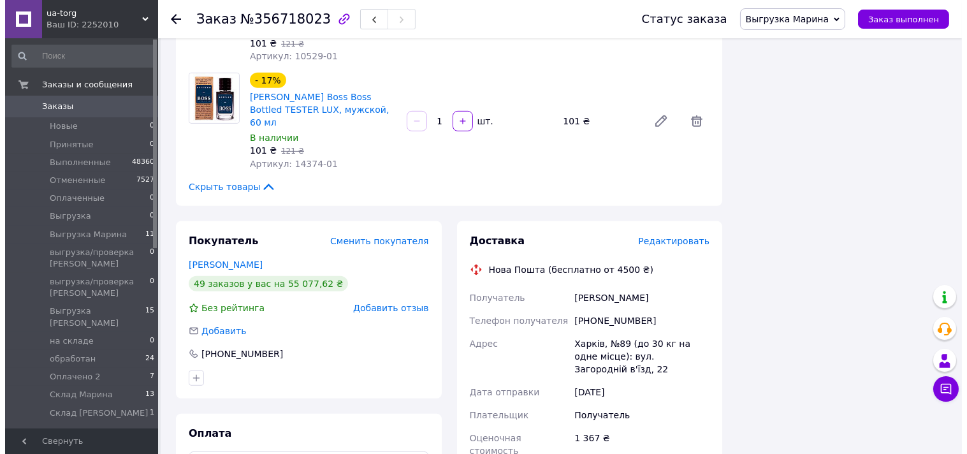
scroll to position [1150, 0]
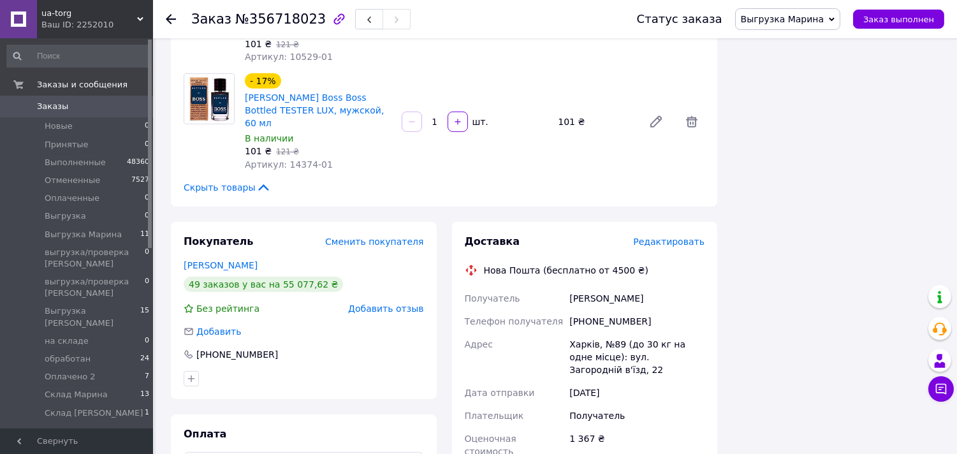
click at [676, 236] on span "Редактировать" at bounding box center [668, 241] width 71 height 10
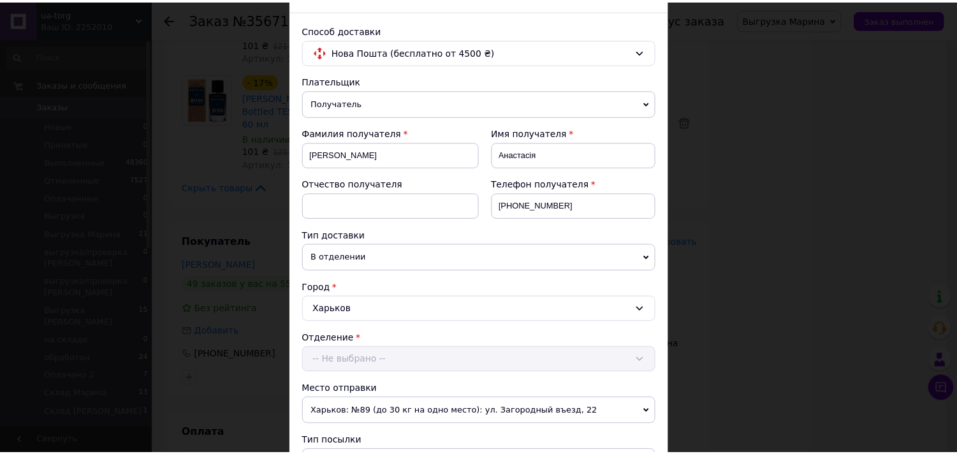
scroll to position [417, 0]
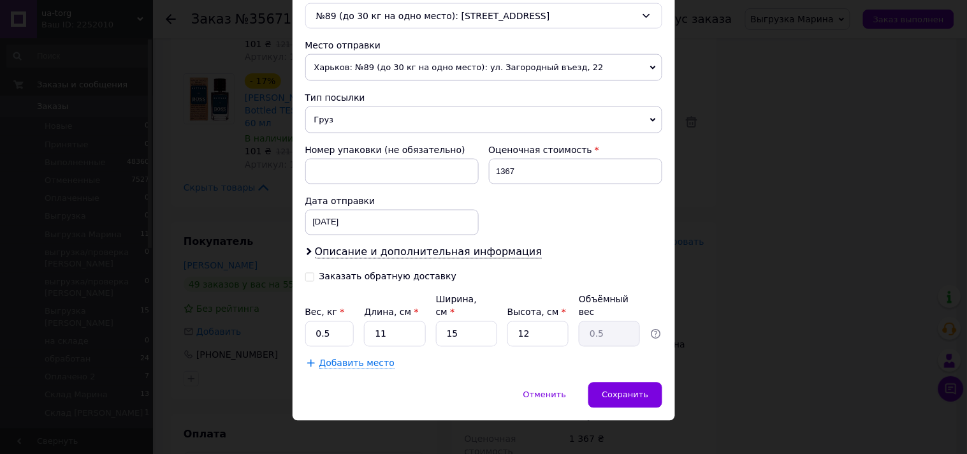
click at [342, 306] on div "Вес, кг *" at bounding box center [329, 312] width 49 height 13
click at [332, 321] on input "0.5" at bounding box center [329, 333] width 49 height 25
click at [333, 321] on input "0.5" at bounding box center [329, 333] width 49 height 25
type input "2.8"
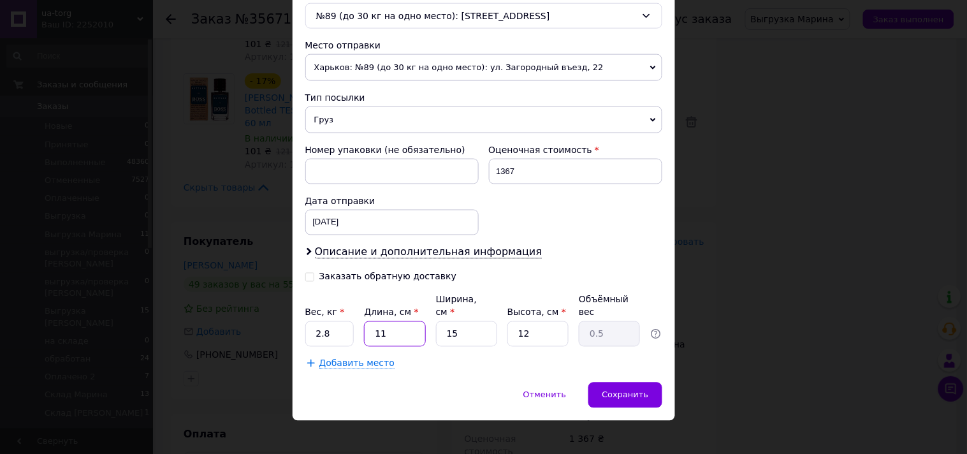
click at [406, 326] on input "11" at bounding box center [394, 333] width 61 height 25
type input "1"
type input "0.1"
type input "16"
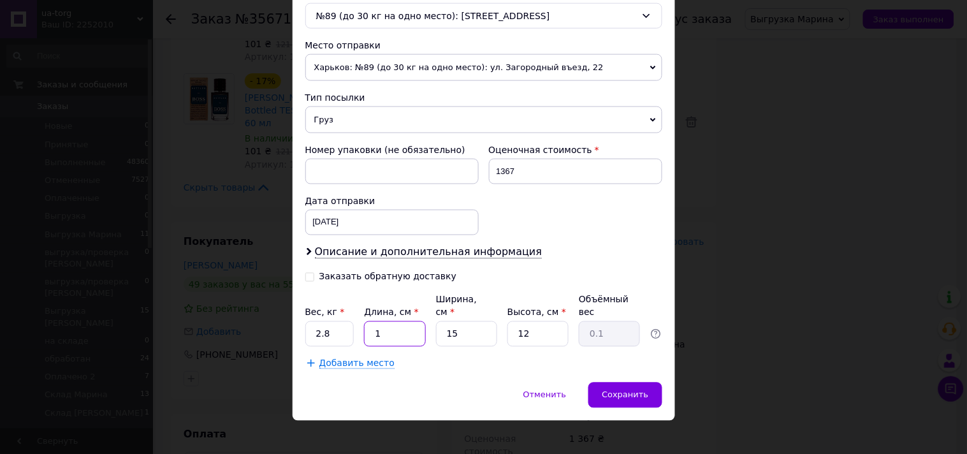
type input "0.72"
type input "16"
click at [472, 321] on input "15" at bounding box center [466, 333] width 61 height 25
type input "1"
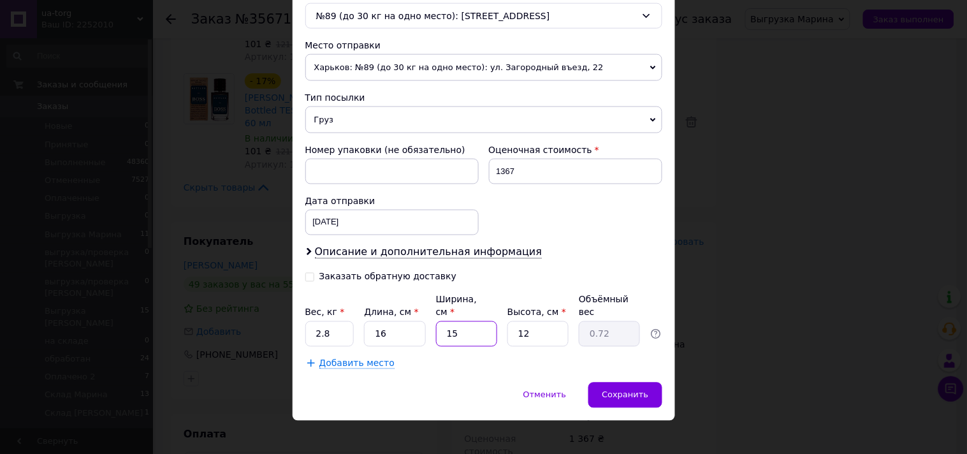
type input "0.1"
type input "14"
type input "0.67"
type input "14"
click at [549, 321] on input "12" at bounding box center [537, 333] width 61 height 25
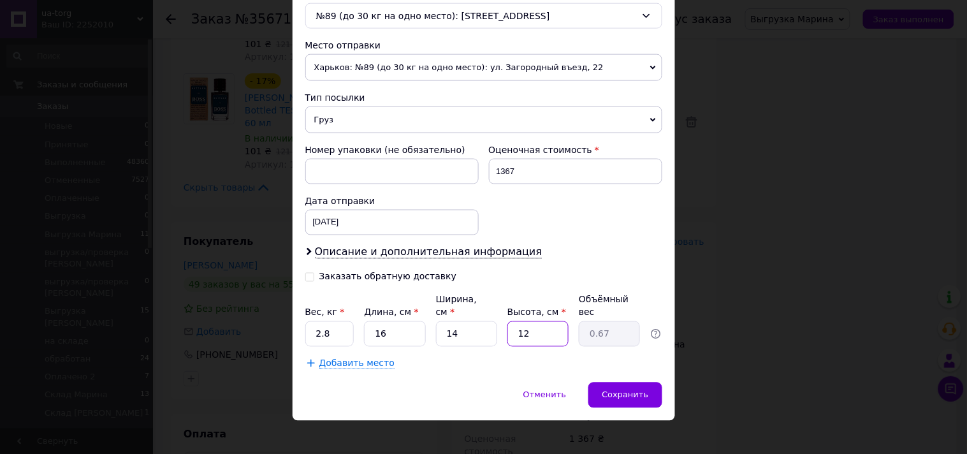
click at [549, 321] on input "12" at bounding box center [537, 333] width 61 height 25
type input "2"
type input "0.11"
type input "21"
type input "1.18"
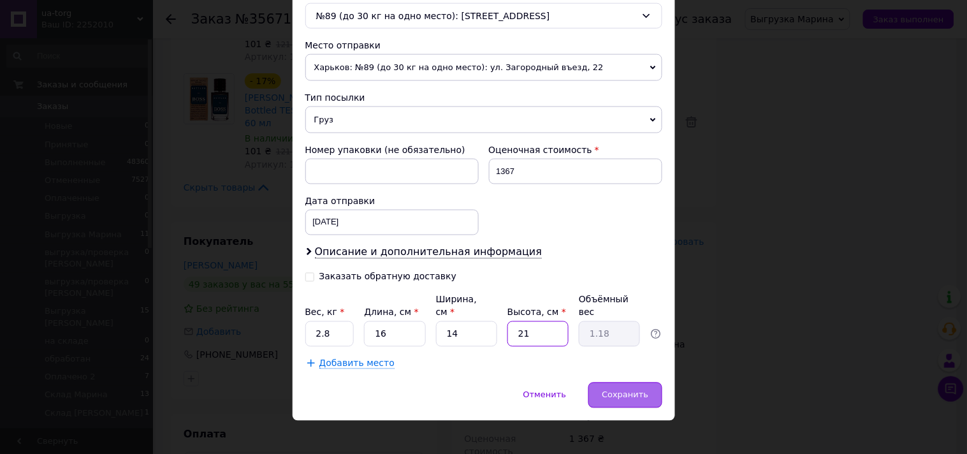
type input "21"
click at [637, 390] on span "Сохранить" at bounding box center [625, 395] width 47 height 10
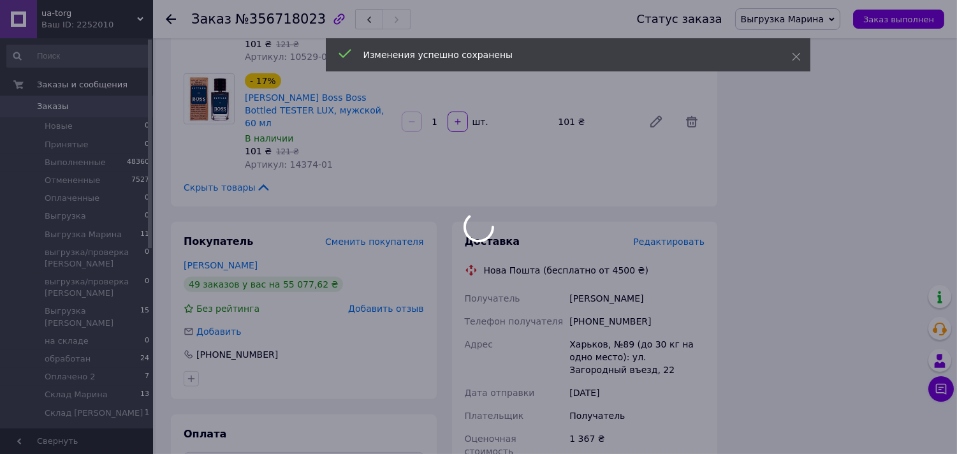
scroll to position [1292, 0]
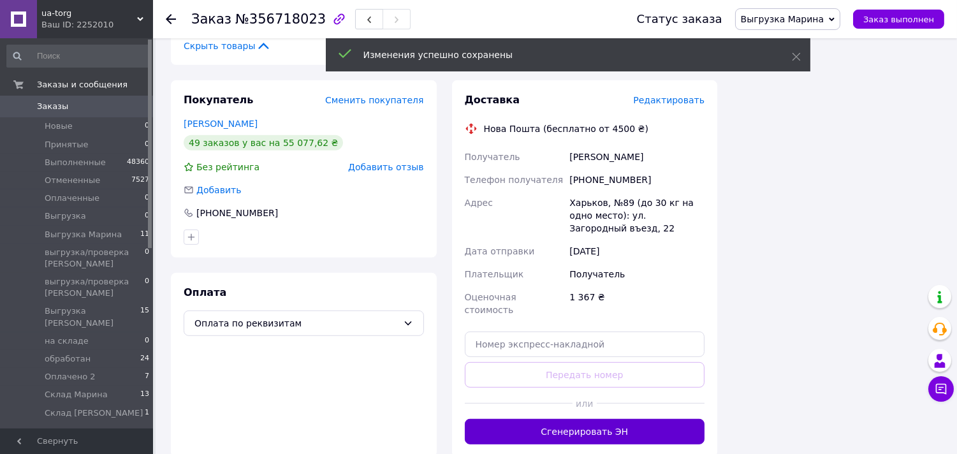
click at [606, 419] on button "Сгенерировать ЭН" at bounding box center [585, 431] width 240 height 25
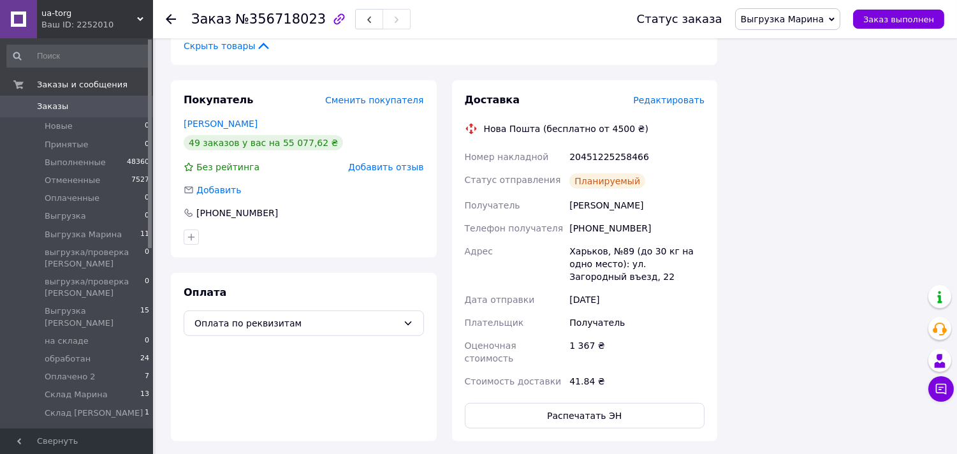
click at [67, 110] on span "Заказы" at bounding box center [77, 106] width 81 height 11
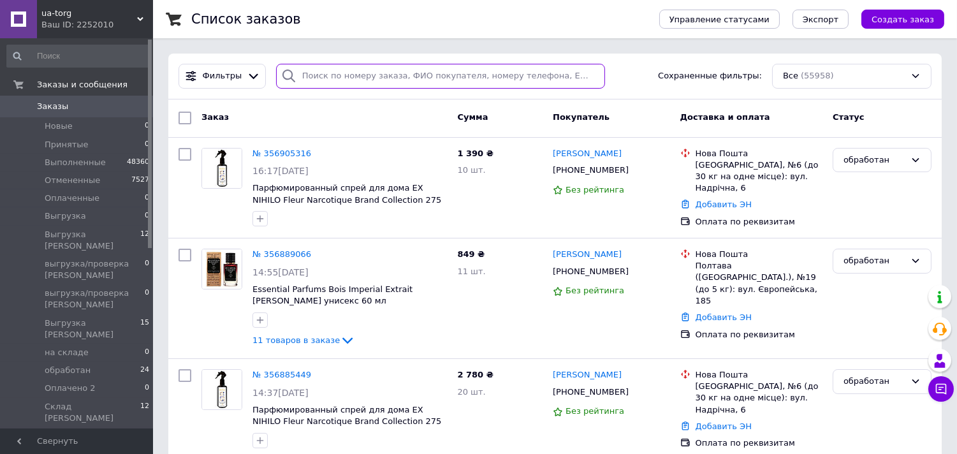
click at [348, 61] on div "Фильтры Сохраненные фильтры: Все (55958)" at bounding box center [554, 77] width 773 height 46
paste input "356618484"
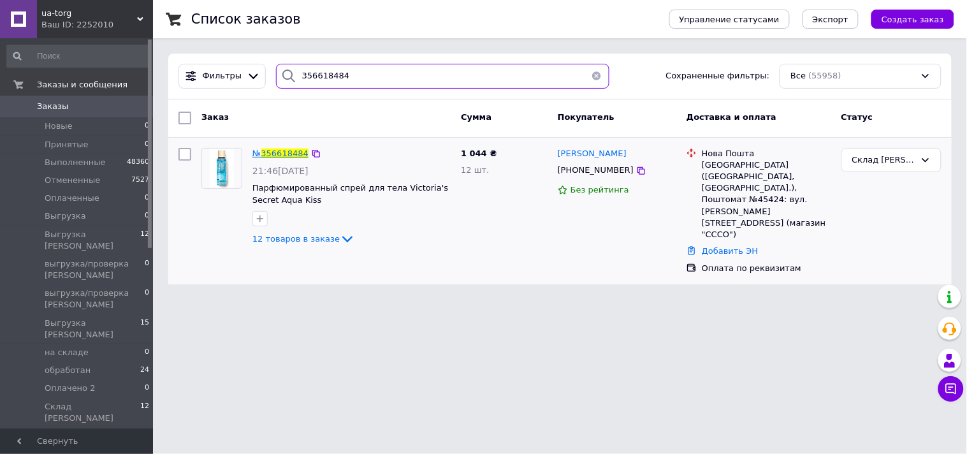
type input "356618484"
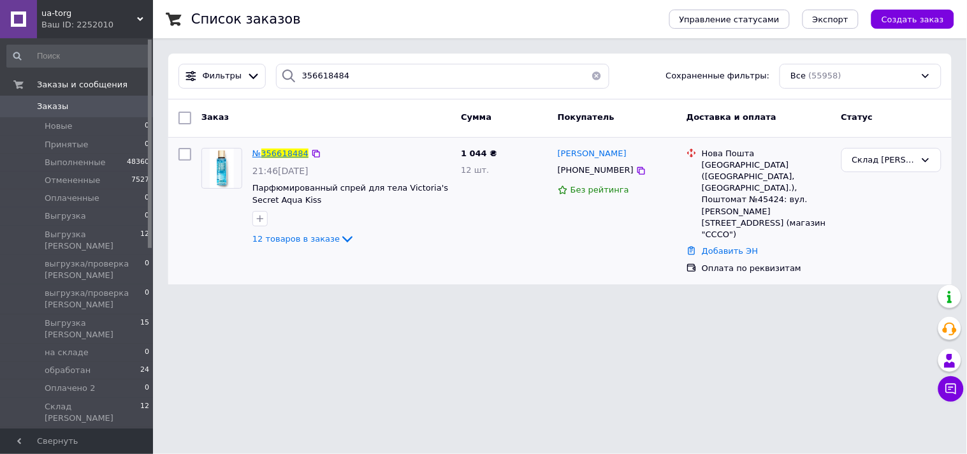
click at [270, 154] on span "356618484" at bounding box center [284, 154] width 47 height 10
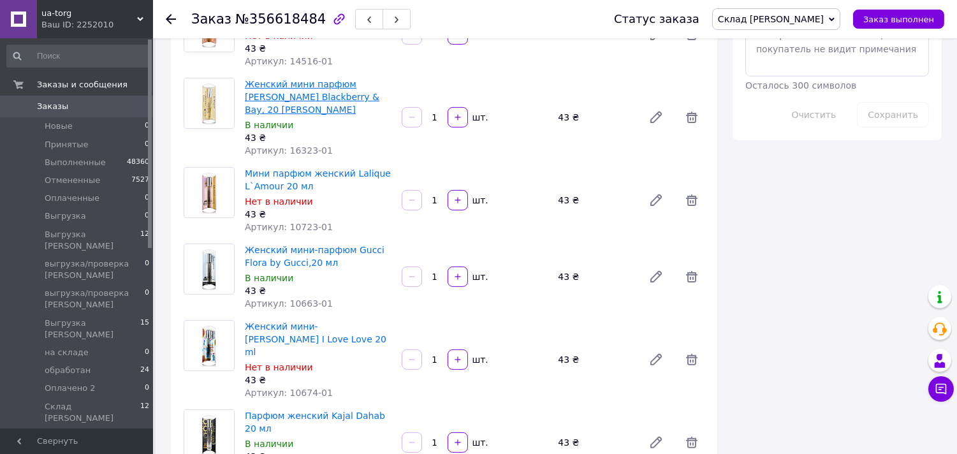
scroll to position [708, 0]
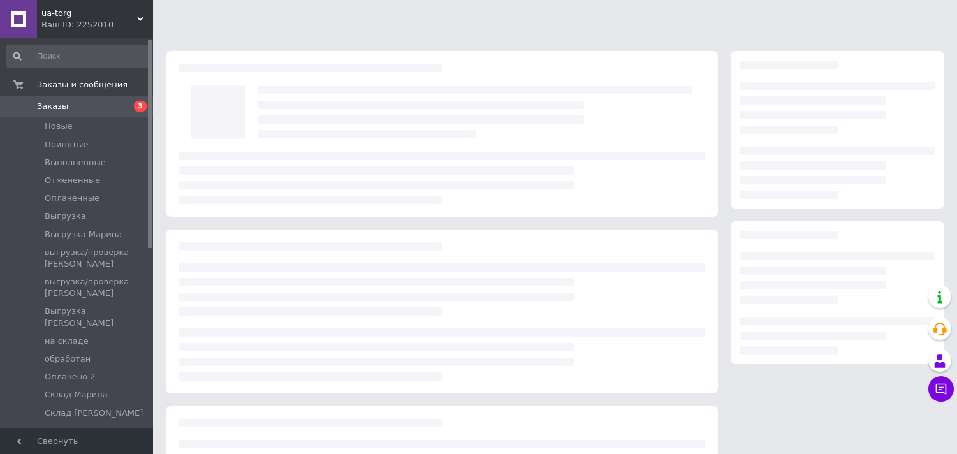
scroll to position [129, 0]
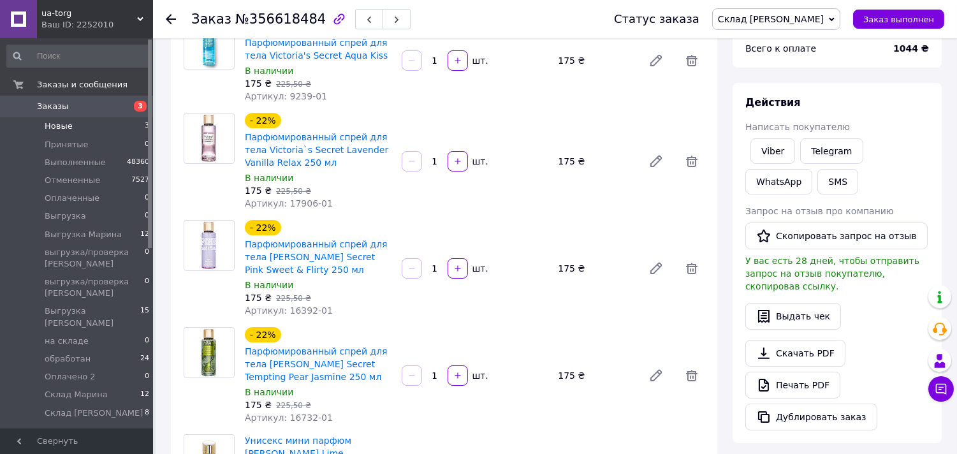
click at [93, 126] on li "Новые 3" at bounding box center [78, 126] width 157 height 18
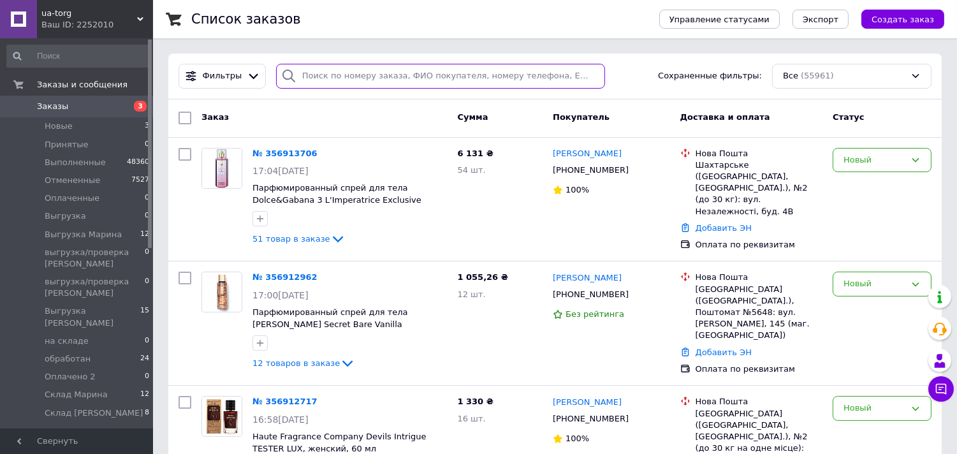
click at [319, 72] on input "search" at bounding box center [440, 76] width 329 height 25
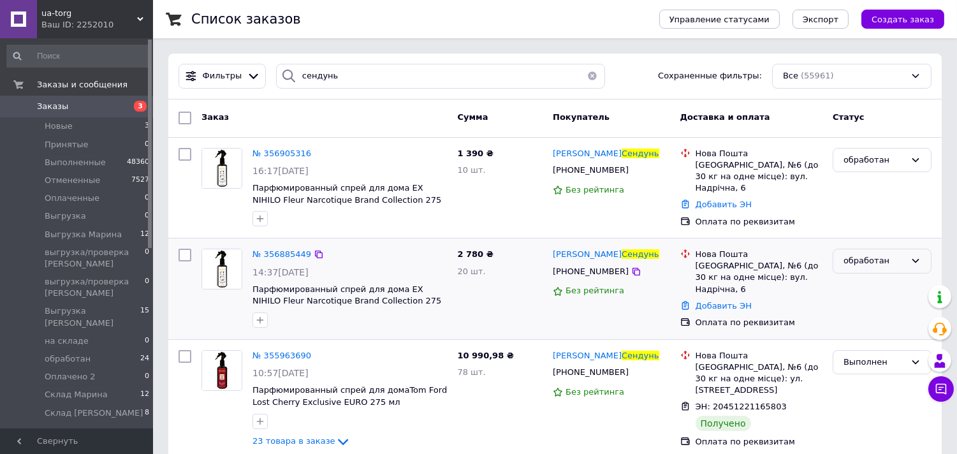
click at [886, 260] on div "обработан" at bounding box center [874, 260] width 62 height 13
click at [869, 375] on li "Оплачено 2" at bounding box center [882, 387] width 98 height 24
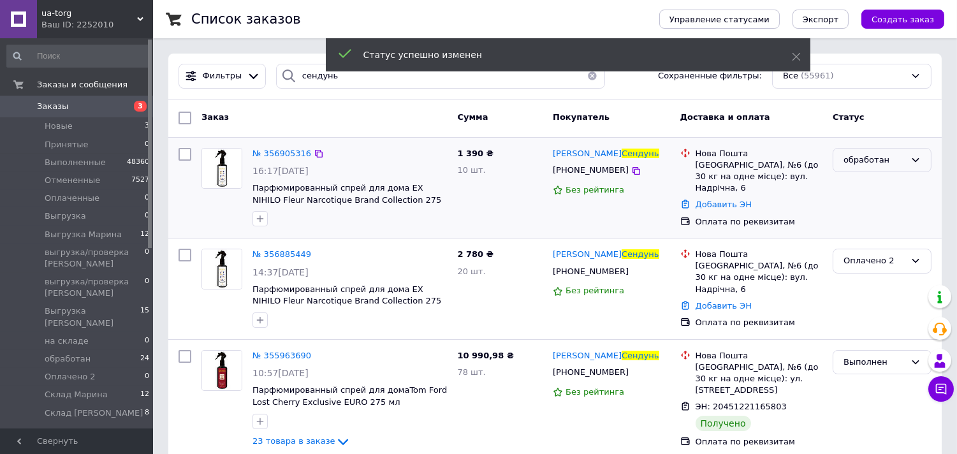
click at [878, 163] on div "обработан" at bounding box center [874, 160] width 62 height 13
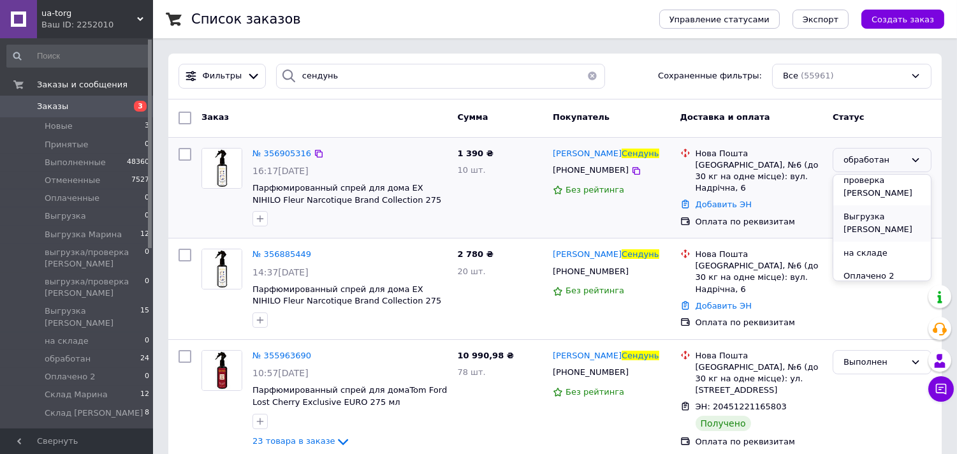
scroll to position [224, 0]
click at [888, 263] on li "Оплачено 2" at bounding box center [882, 275] width 98 height 24
click at [631, 170] on icon at bounding box center [636, 171] width 10 height 10
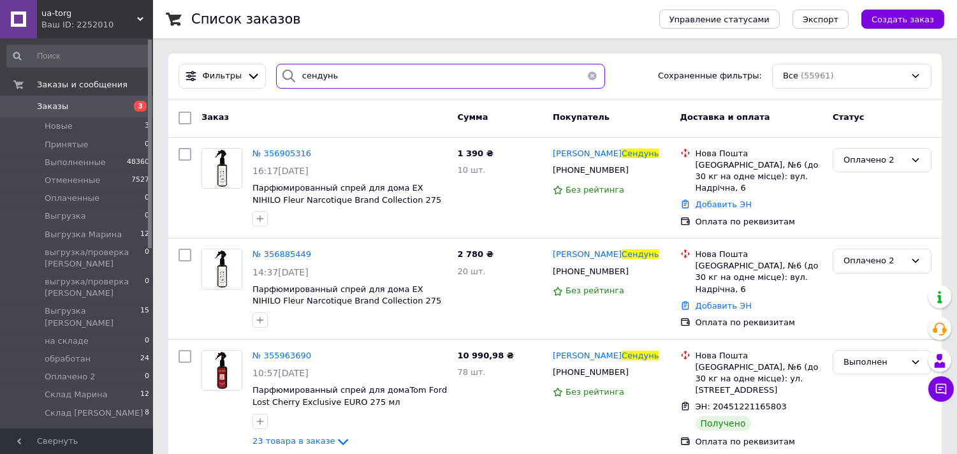
click at [335, 76] on input "сендунь" at bounding box center [440, 76] width 329 height 25
type input "с"
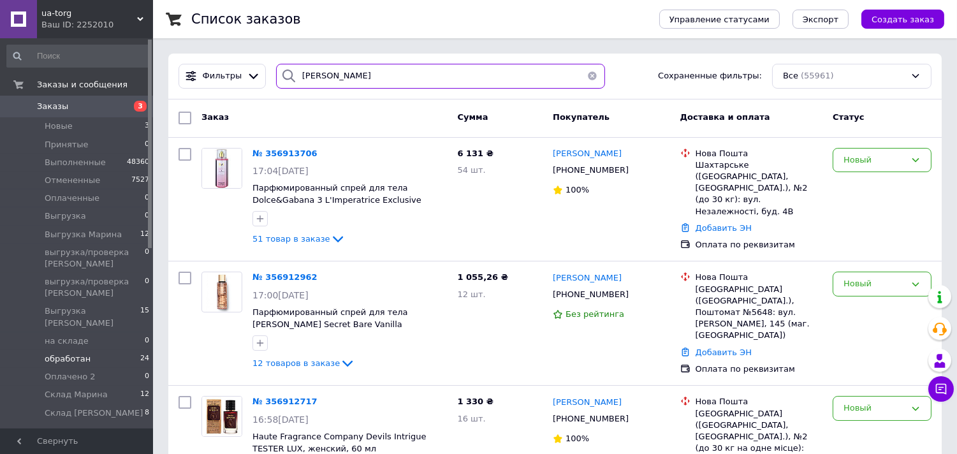
type input "[PERSON_NAME]"
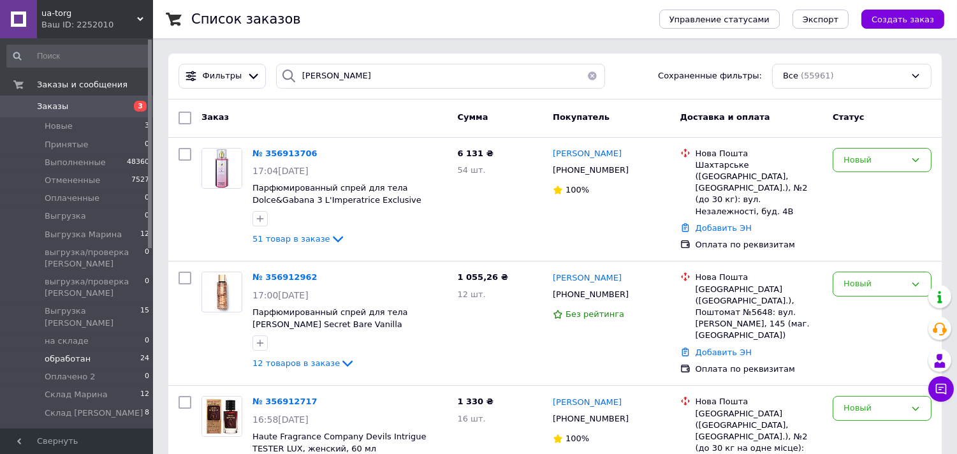
click at [72, 353] on span "обработан" at bounding box center [68, 358] width 46 height 11
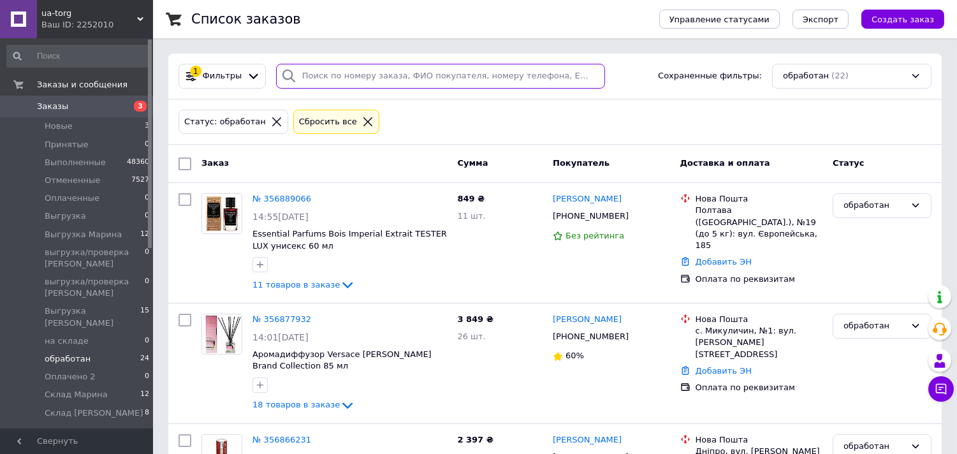
click at [370, 80] on input "search" at bounding box center [440, 76] width 329 height 25
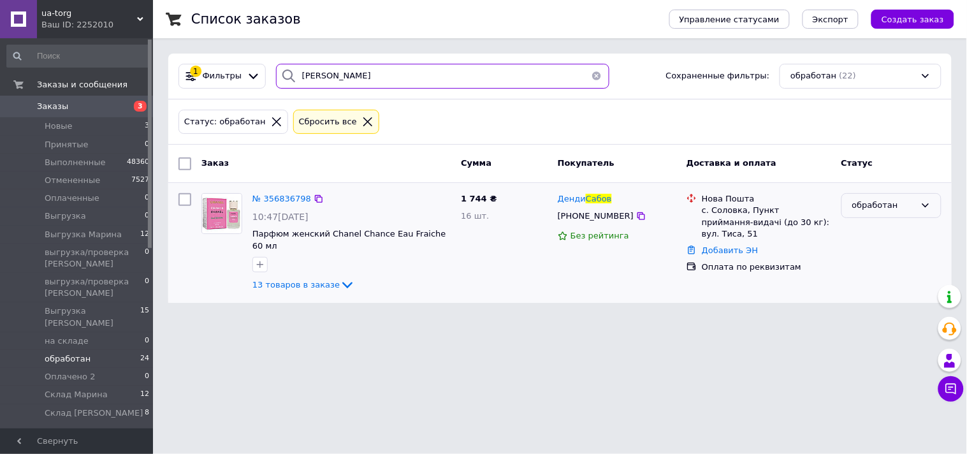
type input "[PERSON_NAME]"
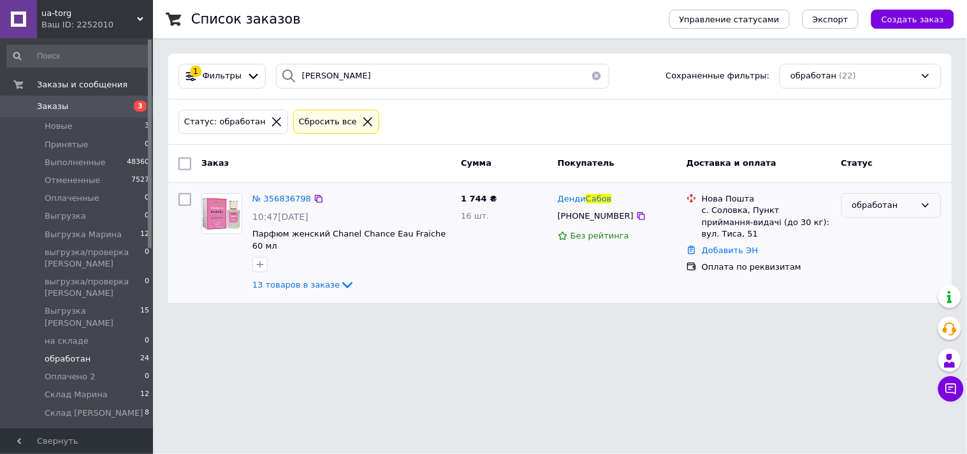
click at [883, 208] on div "обработан" at bounding box center [883, 205] width 63 height 13
click at [883, 301] on li "Оплаченный" at bounding box center [891, 302] width 99 height 24
click at [635, 219] on div at bounding box center [641, 216] width 13 height 13
click at [284, 201] on span "№ 356836798" at bounding box center [281, 199] width 59 height 10
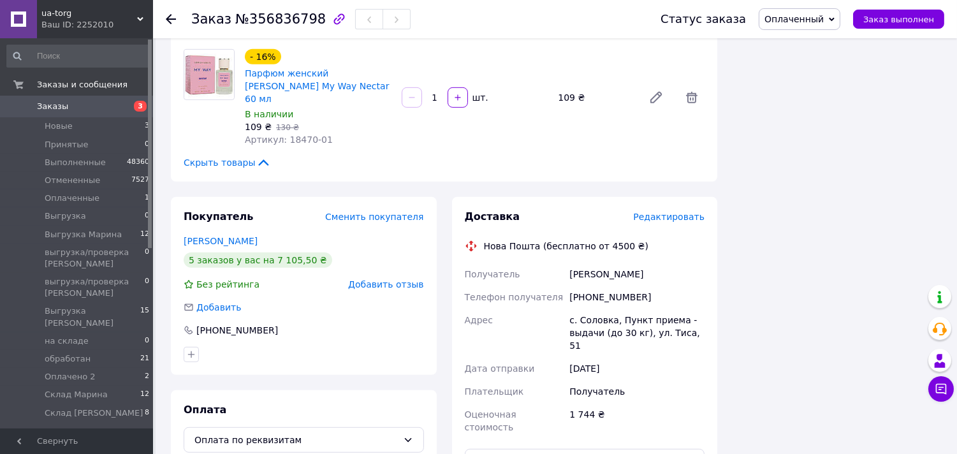
scroll to position [1346, 0]
drag, startPoint x: 588, startPoint y: 168, endPoint x: 648, endPoint y: 173, distance: 59.4
click at [648, 286] on div "[PHONE_NUMBER]" at bounding box center [637, 297] width 140 height 23
copy div "992196284"
click at [92, 107] on span "Заказы" at bounding box center [77, 106] width 81 height 11
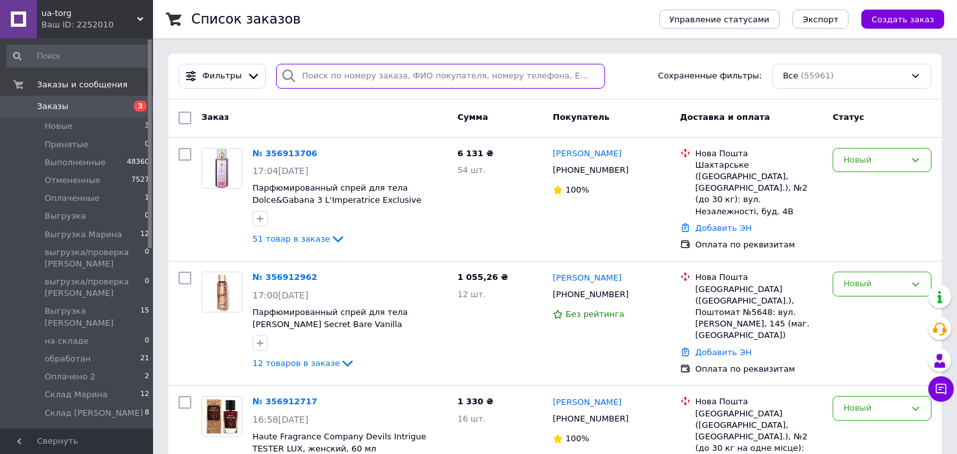
click at [400, 78] on input "search" at bounding box center [440, 76] width 329 height 25
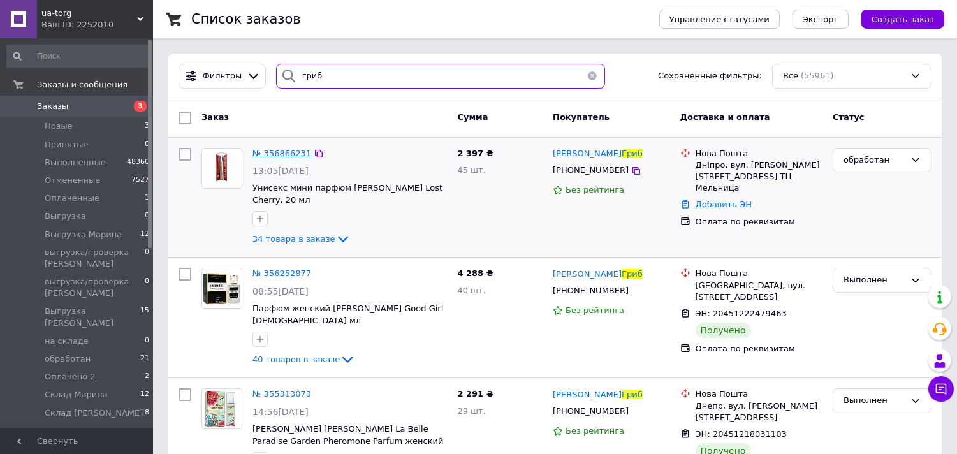
type input "гриб"
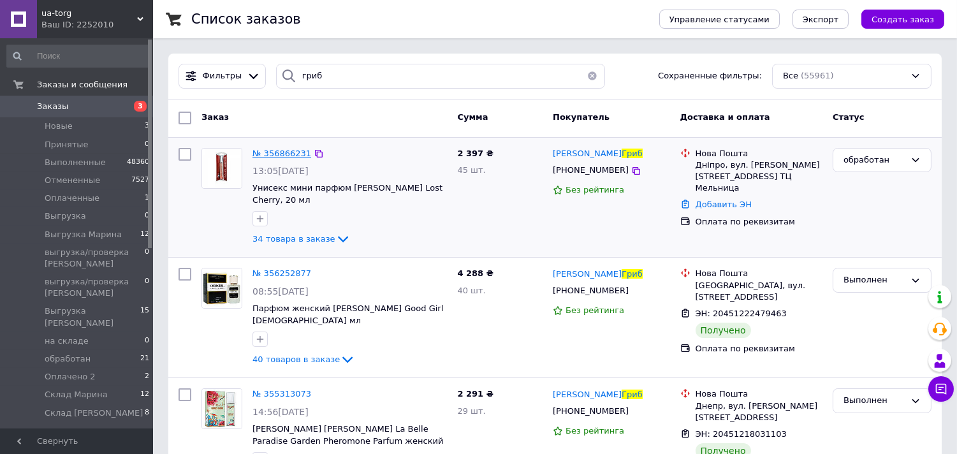
click at [286, 153] on span "№ 356866231" at bounding box center [281, 154] width 59 height 10
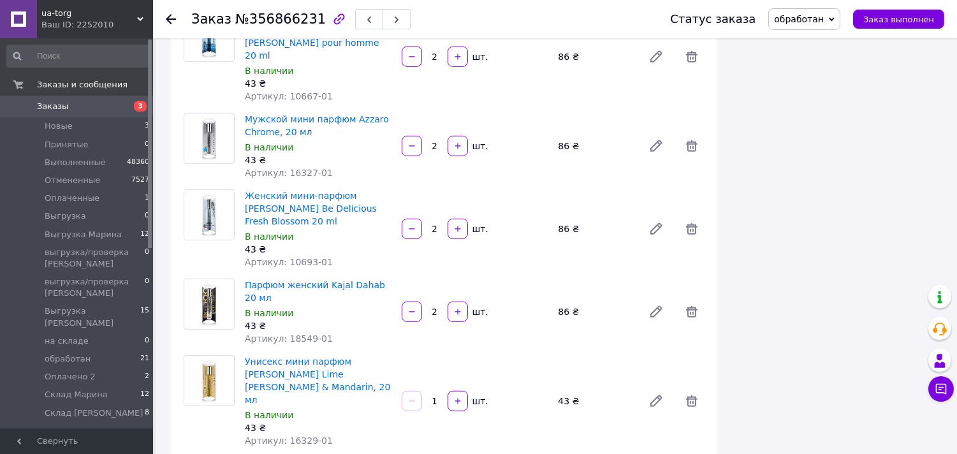
scroll to position [1275, 0]
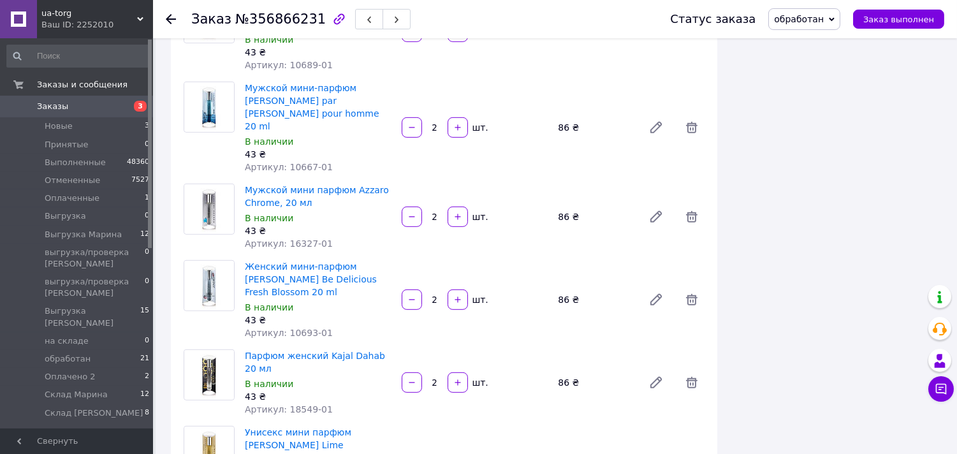
click at [811, 17] on span "обработан" at bounding box center [799, 19] width 50 height 10
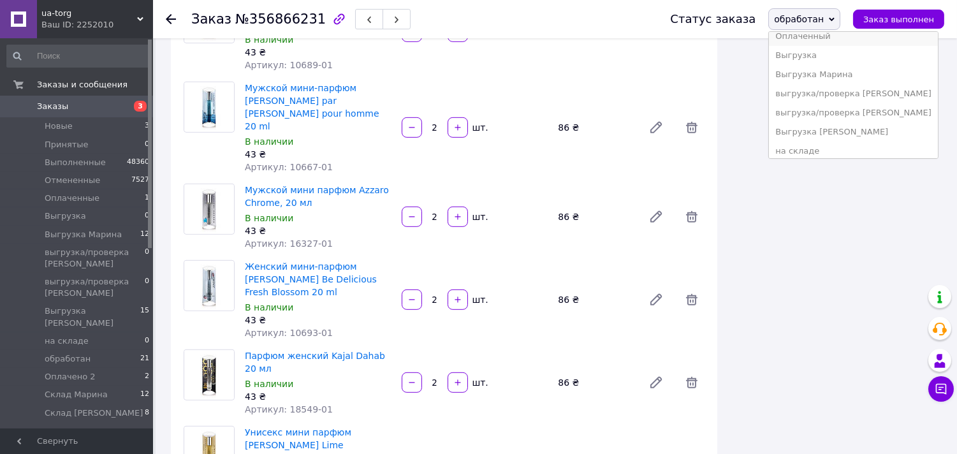
scroll to position [129, 0]
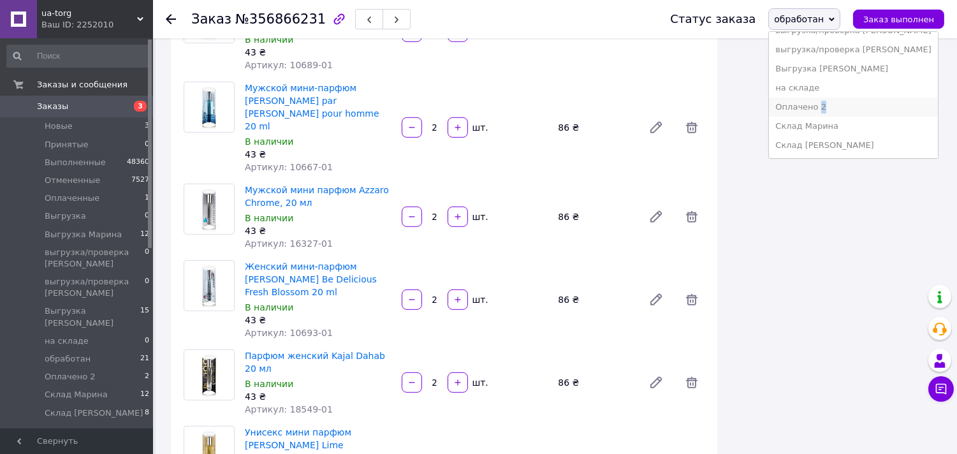
click at [833, 107] on li "Оплачено 2" at bounding box center [853, 107] width 168 height 19
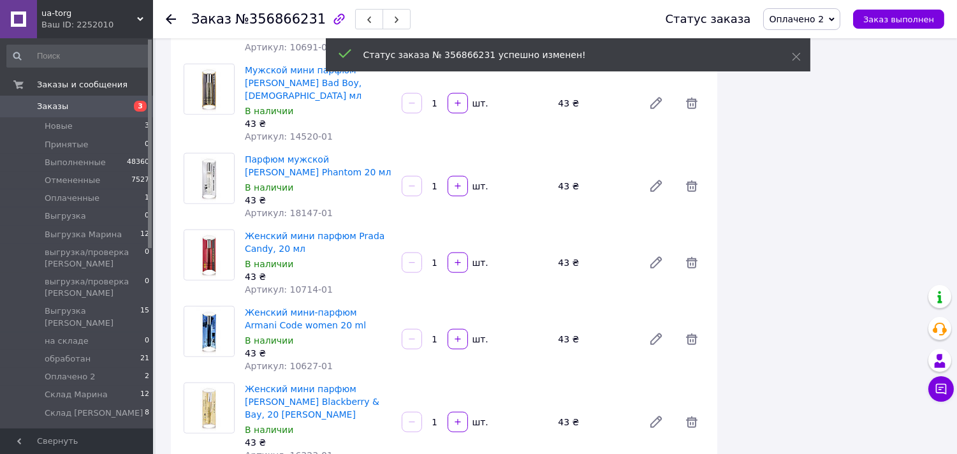
scroll to position [2833, 0]
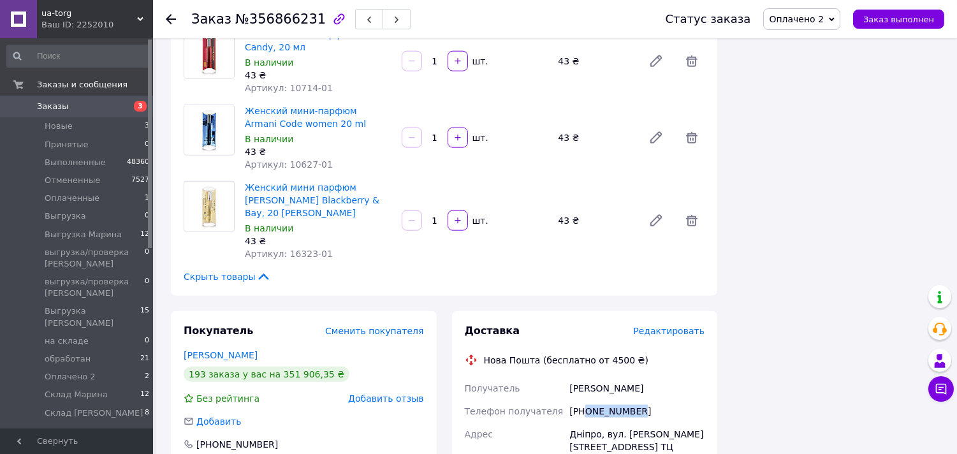
drag, startPoint x: 584, startPoint y: 206, endPoint x: 662, endPoint y: 203, distance: 77.2
click at [662, 400] on div "[PHONE_NUMBER]" at bounding box center [637, 411] width 140 height 23
copy div "0982741917"
click at [110, 104] on span "Заказы" at bounding box center [77, 106] width 81 height 11
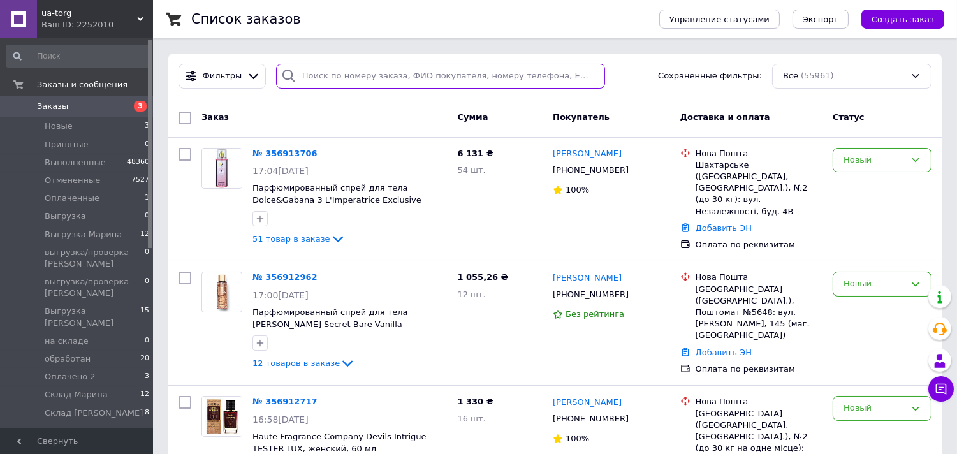
click at [322, 86] on input "search" at bounding box center [440, 76] width 329 height 25
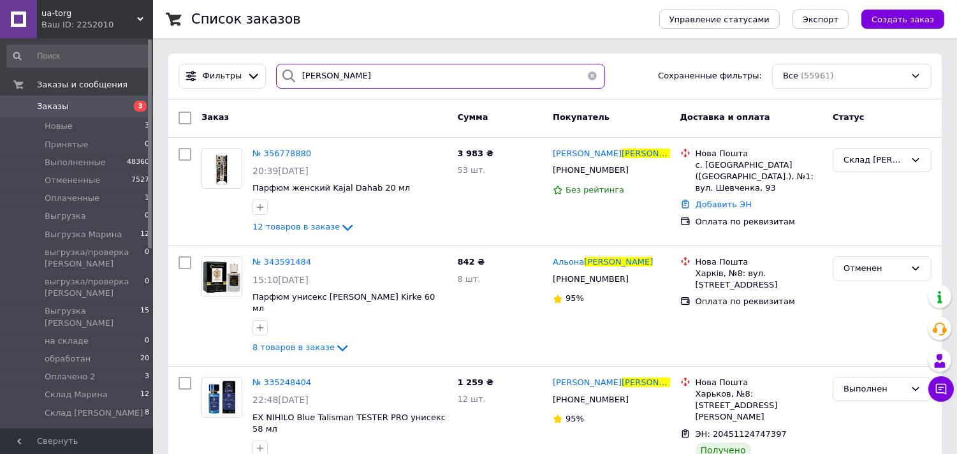
click at [317, 81] on input "[PERSON_NAME]" at bounding box center [440, 76] width 329 height 25
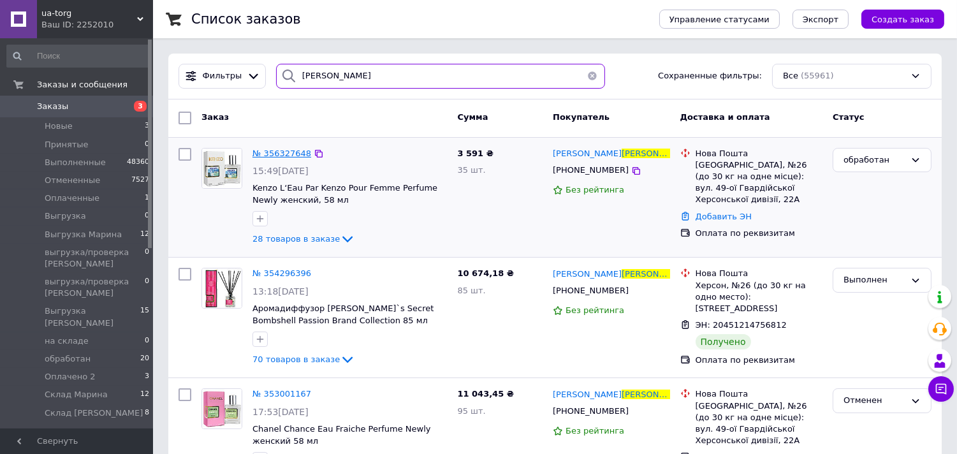
type input "[PERSON_NAME]"
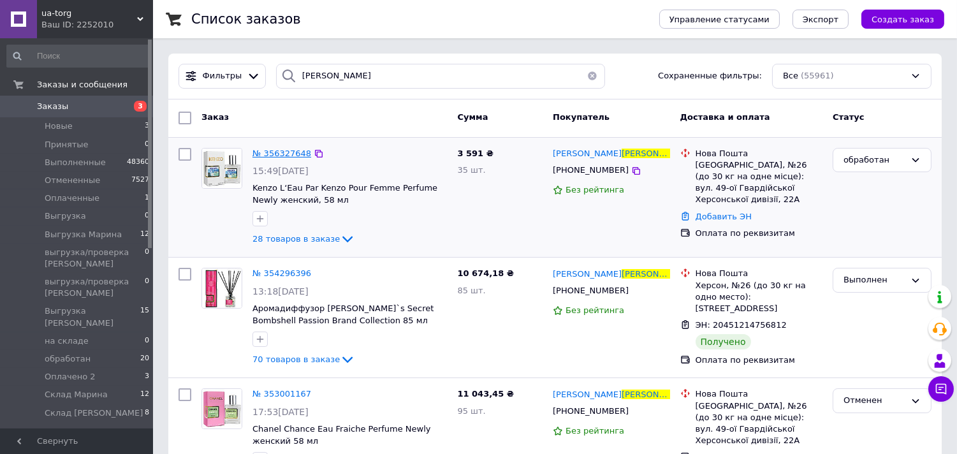
click at [291, 153] on span "№ 356327648" at bounding box center [281, 154] width 59 height 10
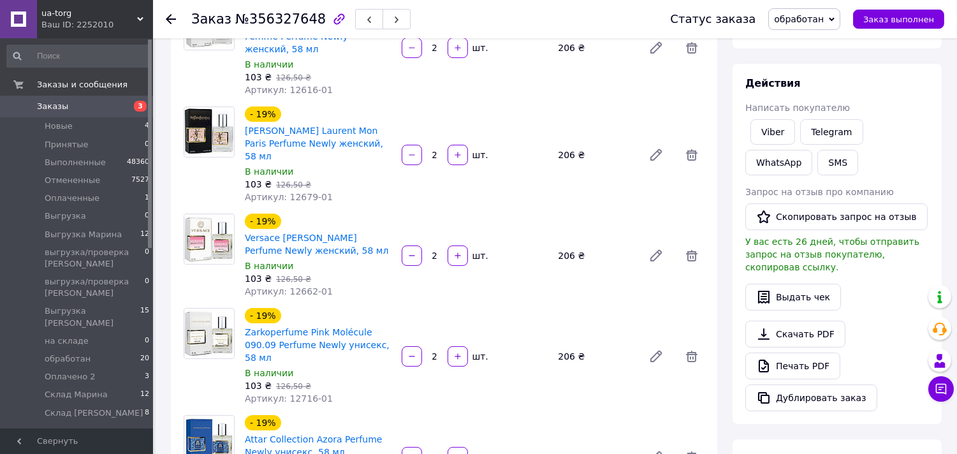
scroll to position [425, 0]
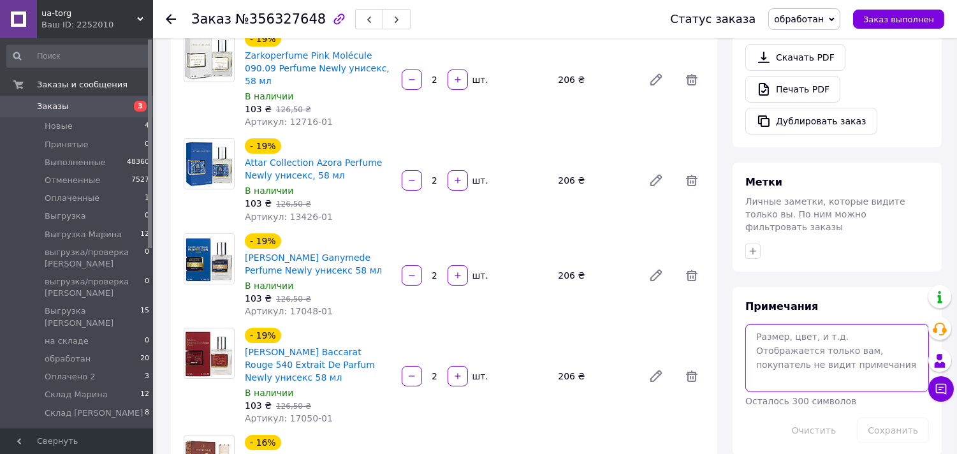
click at [809, 330] on textarea at bounding box center [837, 358] width 184 height 68
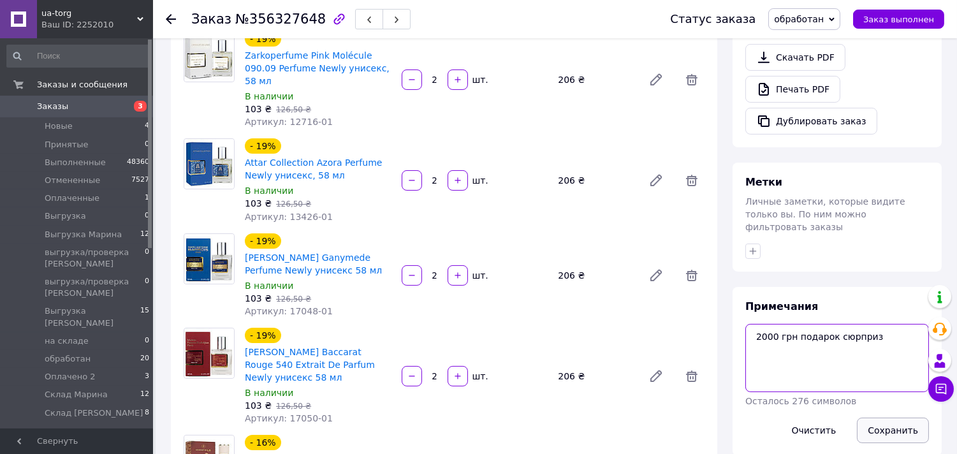
type textarea "2000 грн подарок сюрприз"
click at [887, 417] on button "Сохранить" at bounding box center [893, 429] width 72 height 25
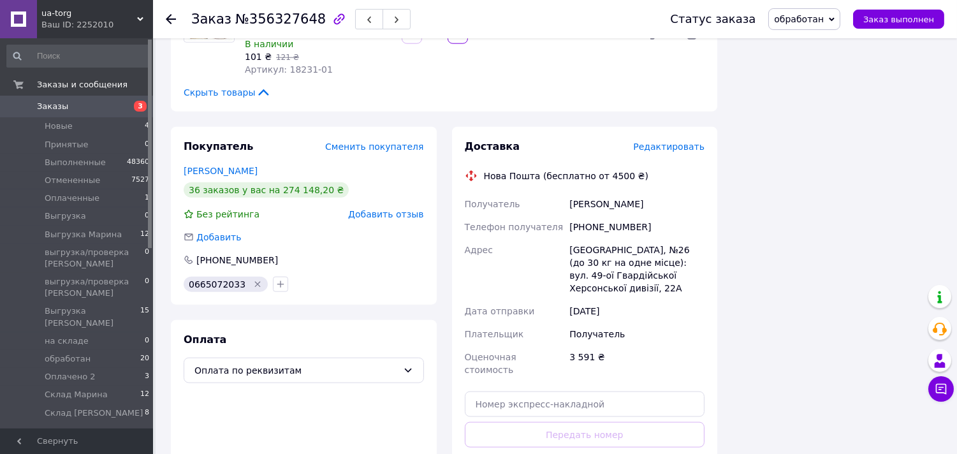
scroll to position [2762, 0]
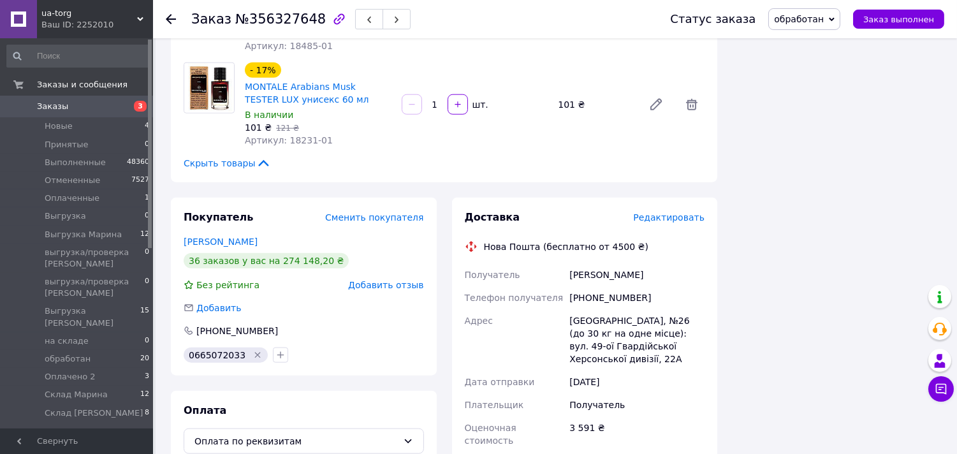
click at [824, 24] on span "обработан" at bounding box center [799, 19] width 50 height 10
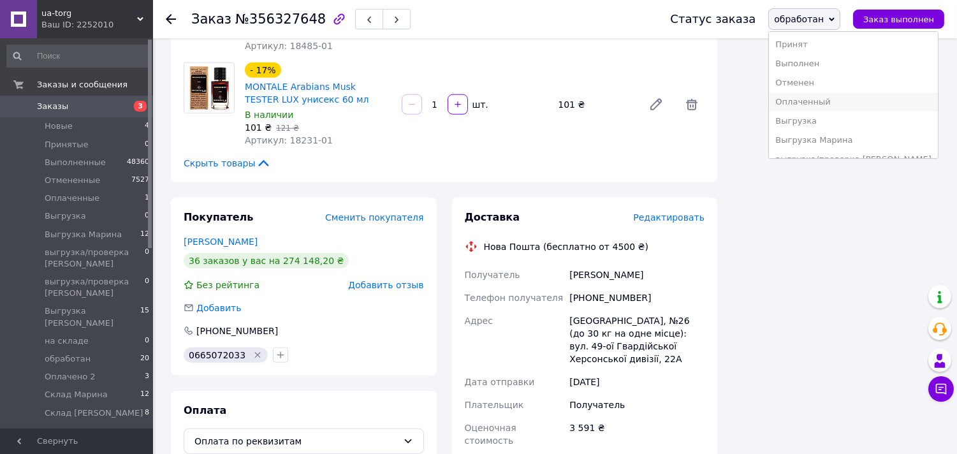
click at [836, 104] on li "Оплаченный" at bounding box center [853, 101] width 168 height 19
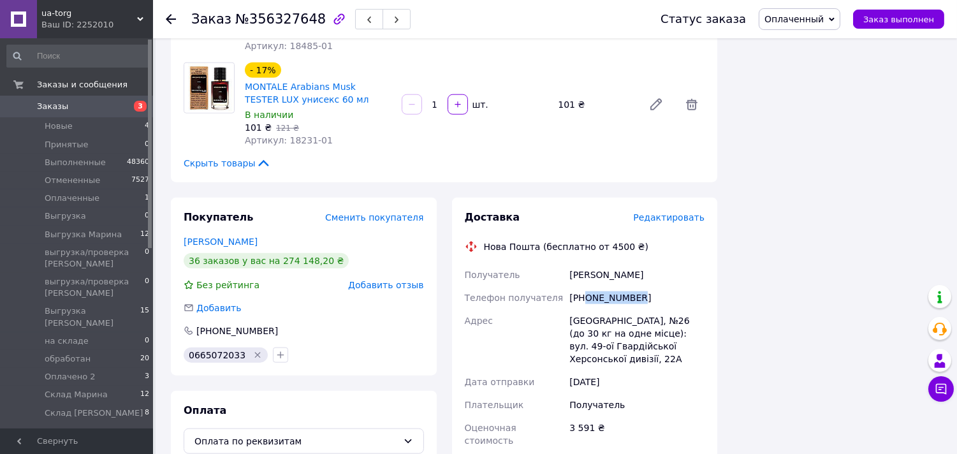
drag, startPoint x: 593, startPoint y: 209, endPoint x: 644, endPoint y: 201, distance: 51.6
click at [644, 286] on div "[PHONE_NUMBER]" at bounding box center [637, 297] width 140 height 23
copy div "0666856769"
click at [99, 128] on li "Новые 4" at bounding box center [78, 126] width 157 height 18
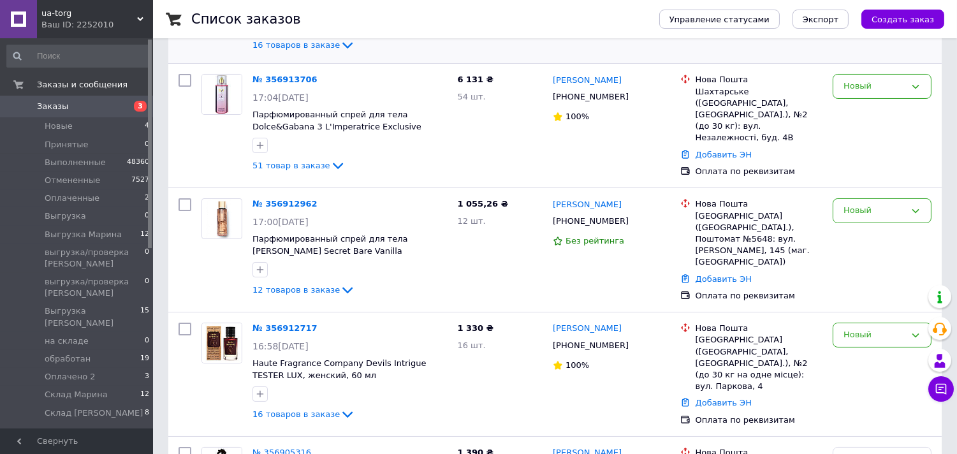
scroll to position [212, 0]
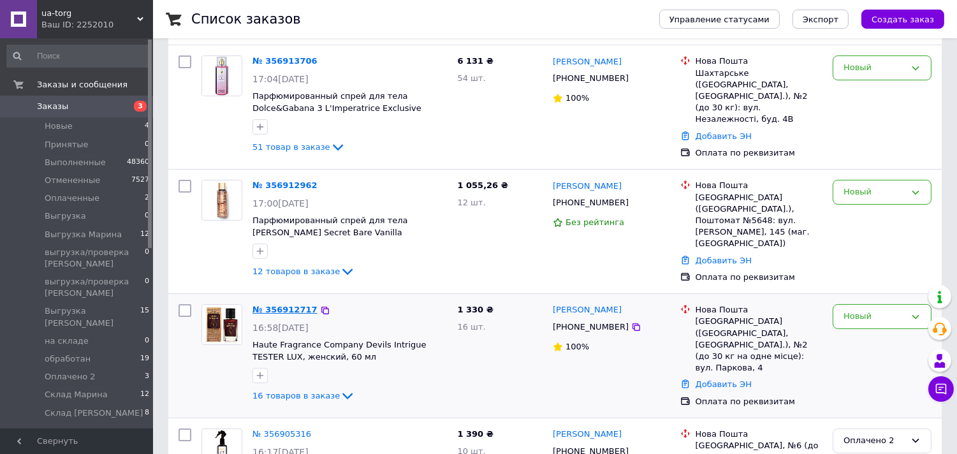
click at [294, 305] on link "№ 356912717" at bounding box center [284, 310] width 65 height 10
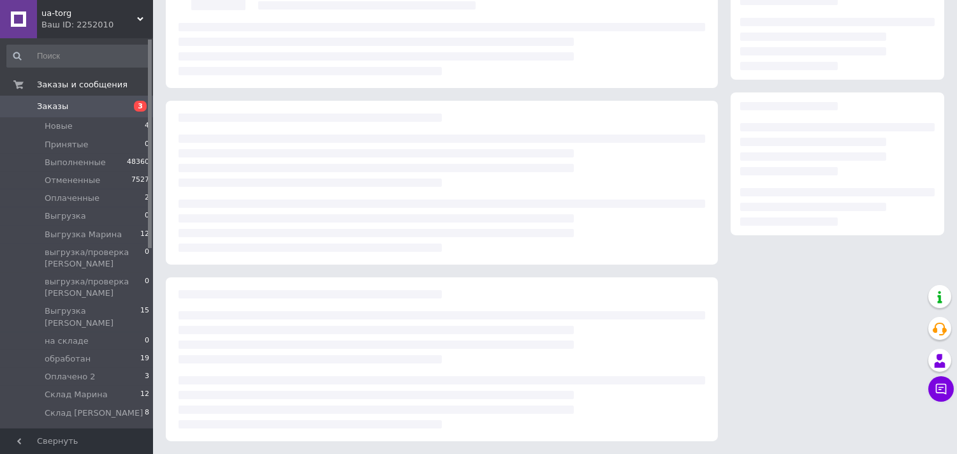
scroll to position [212, 0]
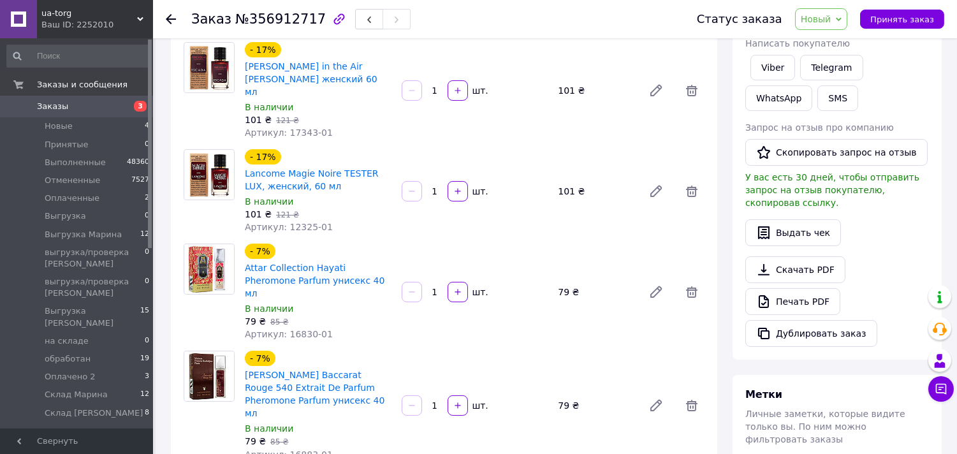
click at [831, 17] on span "Новый" at bounding box center [816, 19] width 31 height 10
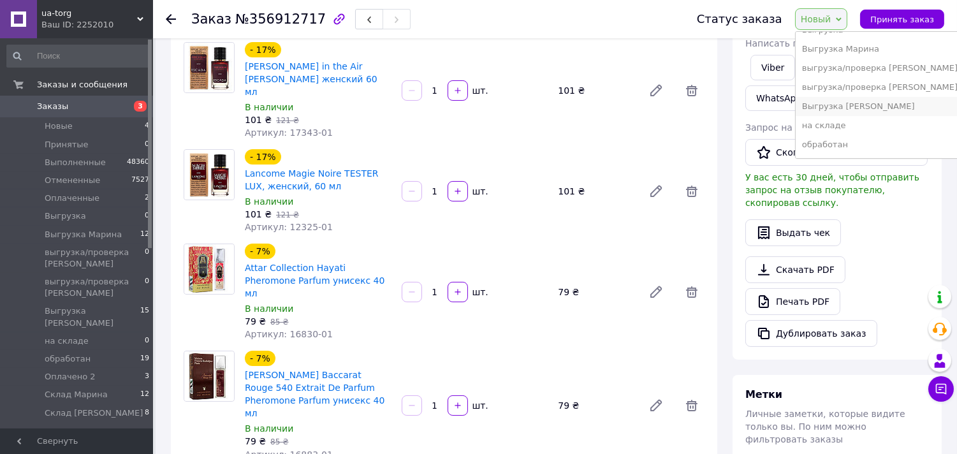
scroll to position [148, 0]
click at [853, 91] on li "обработан" at bounding box center [879, 87] width 168 height 19
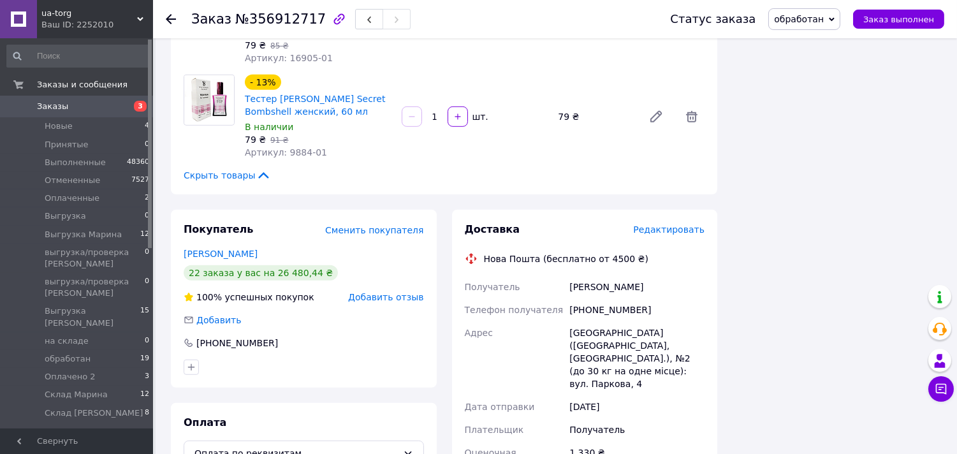
scroll to position [1629, 0]
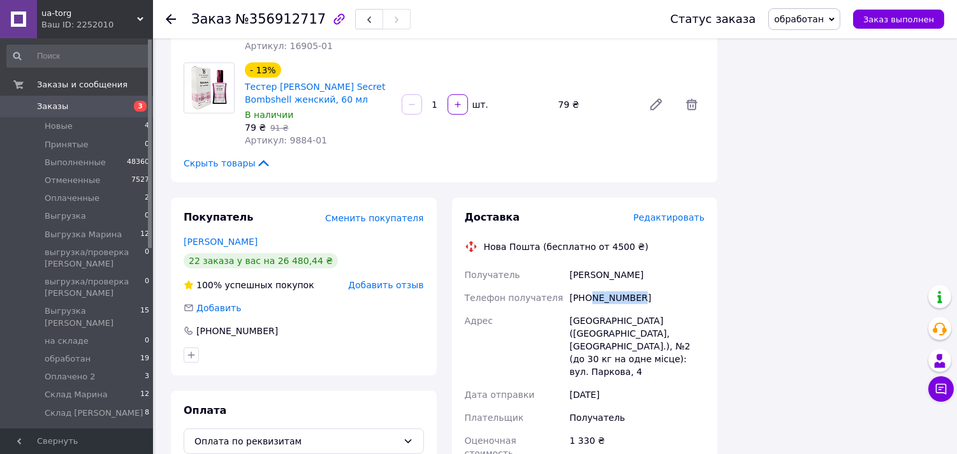
drag, startPoint x: 588, startPoint y: 206, endPoint x: 646, endPoint y: 207, distance: 58.7
click at [646, 286] on div "[PHONE_NUMBER]" at bounding box center [637, 297] width 140 height 23
copy div "965884252"
click at [270, 18] on span "№356912717" at bounding box center [280, 18] width 91 height 15
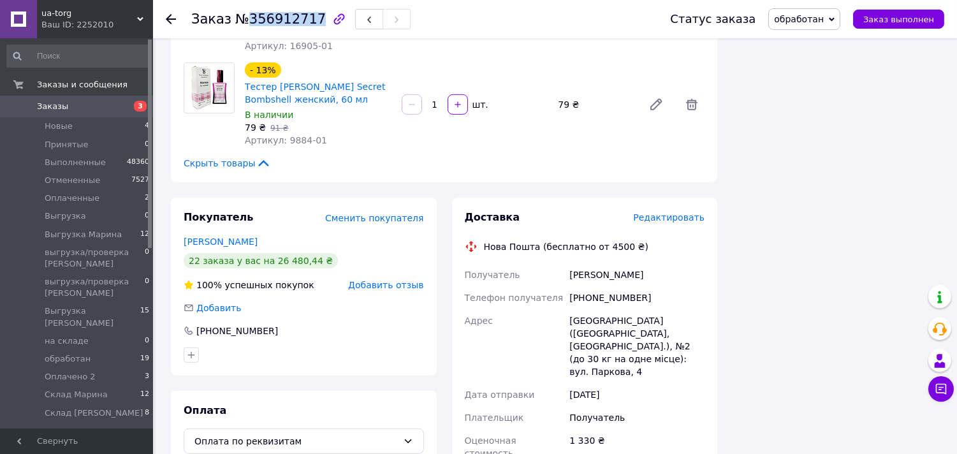
copy span "356912717"
click at [96, 129] on li "Новые 4" at bounding box center [78, 126] width 157 height 18
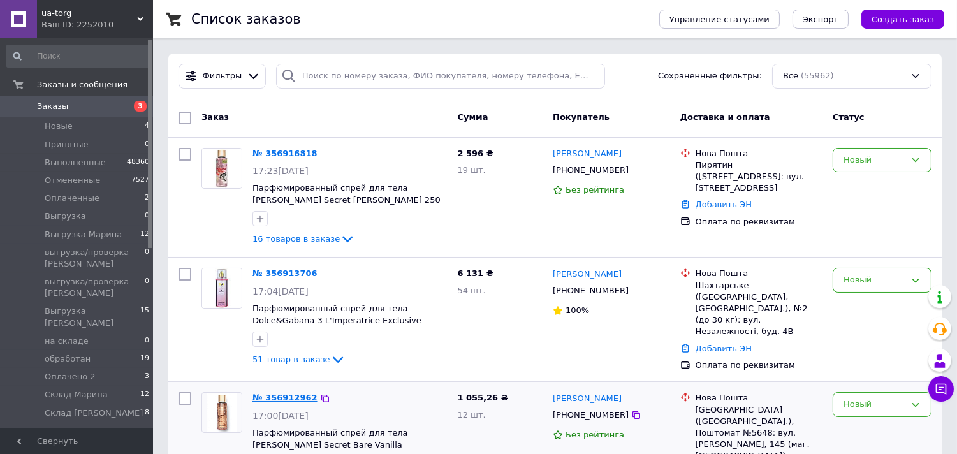
click at [291, 393] on link "№ 356912962" at bounding box center [284, 398] width 65 height 10
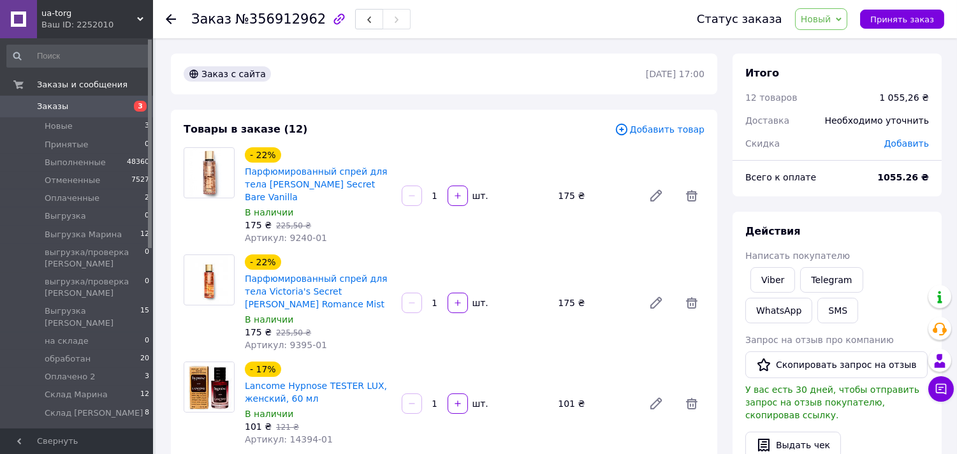
click at [845, 22] on div "Новый Принят Выполнен Отменен Оплаченный Выгрузка Выгрузка [PERSON_NAME] выгруз…" at bounding box center [821, 19] width 53 height 22
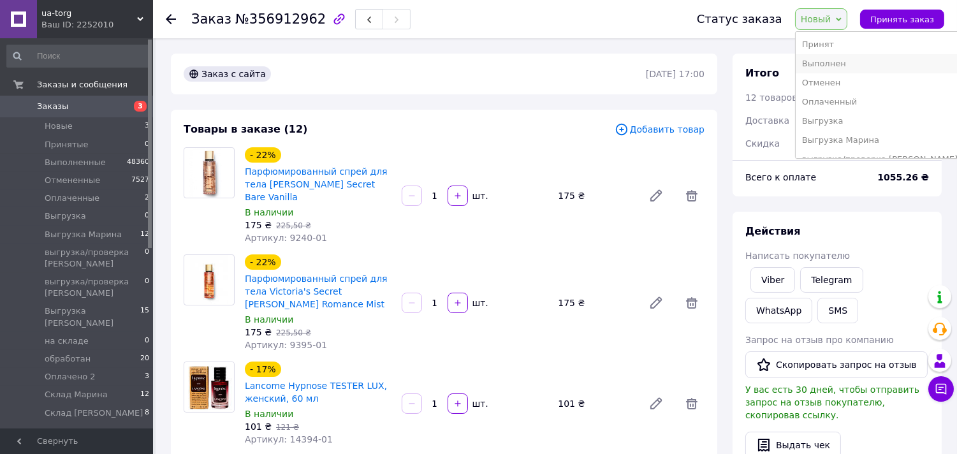
scroll to position [142, 0]
click at [848, 96] on li "обработан" at bounding box center [879, 94] width 168 height 19
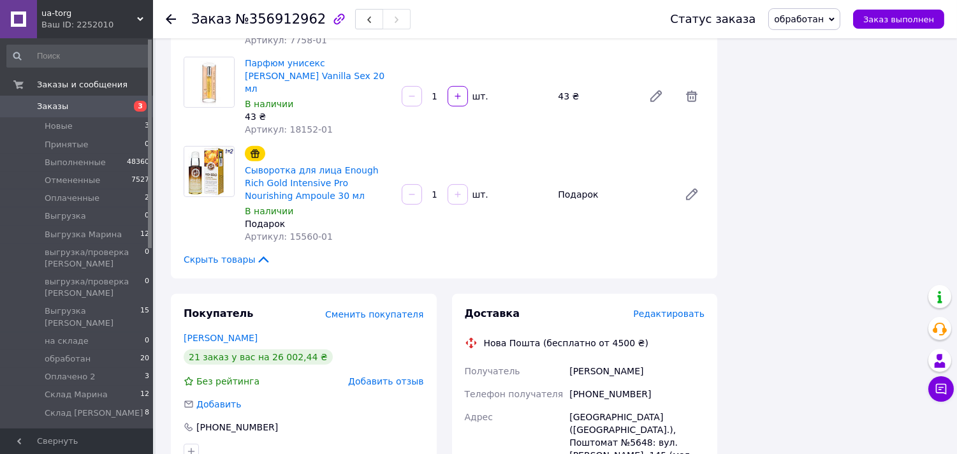
scroll to position [1133, 0]
drag, startPoint x: 590, startPoint y: 289, endPoint x: 660, endPoint y: 287, distance: 70.8
click at [660, 381] on div "[PHONE_NUMBER]" at bounding box center [637, 392] width 140 height 23
copy div "958519189"
click at [291, 19] on span "№356912962" at bounding box center [280, 18] width 91 height 15
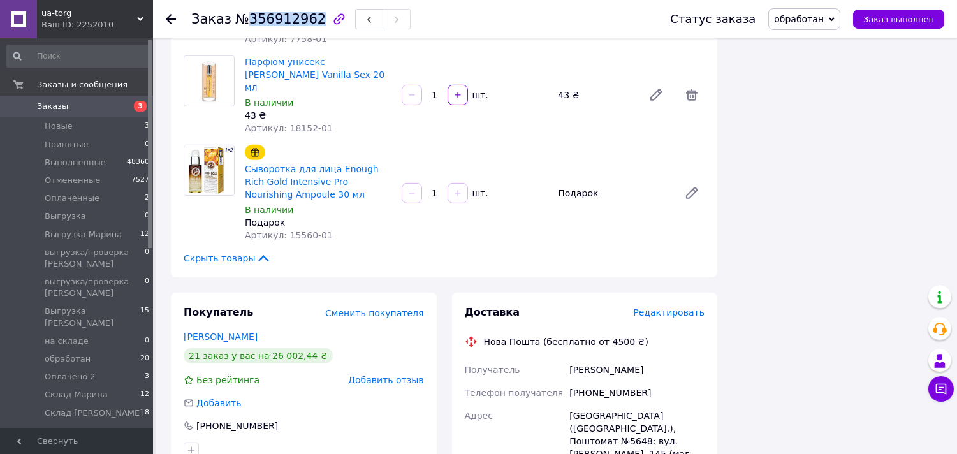
click at [291, 19] on span "№356912962" at bounding box center [280, 18] width 91 height 15
copy span "356912962"
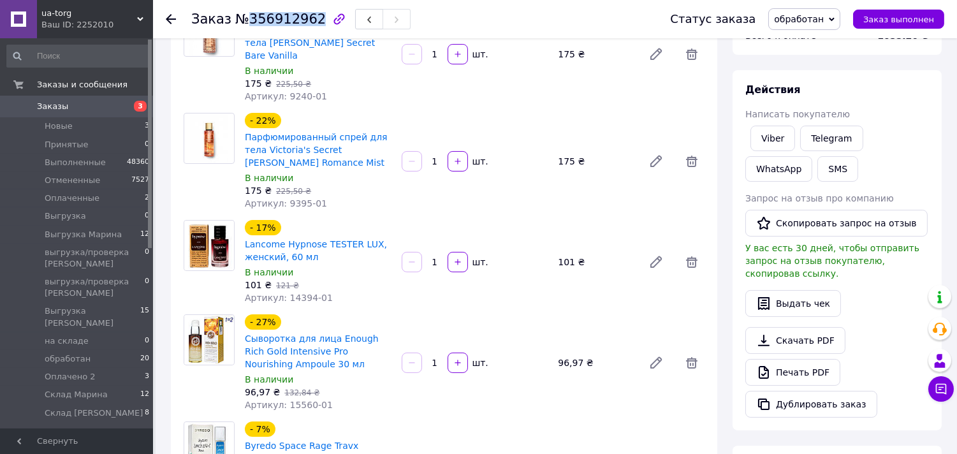
scroll to position [0, 0]
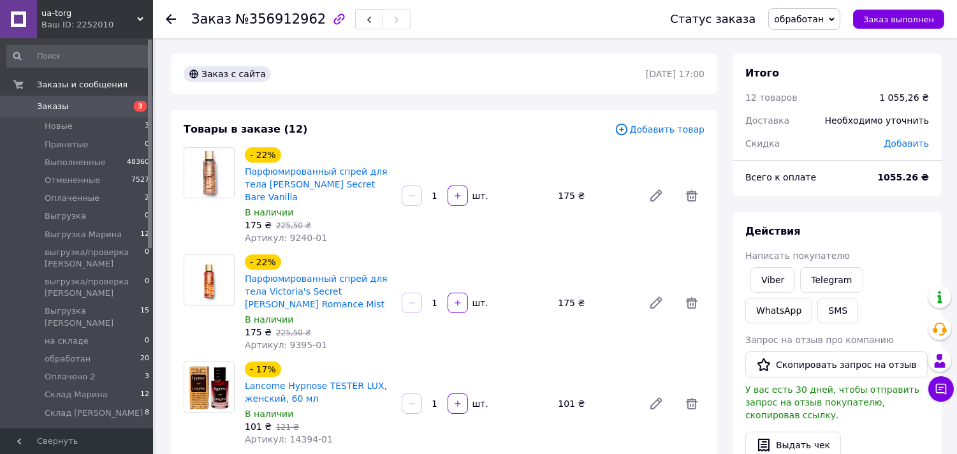
click at [893, 185] on div "1055.26 ₴" at bounding box center [902, 177] width 67 height 28
click at [894, 185] on div "1055.26 ₴" at bounding box center [902, 177] width 67 height 28
copy b "1055.26"
click at [96, 131] on li "Новые 3" at bounding box center [78, 126] width 157 height 18
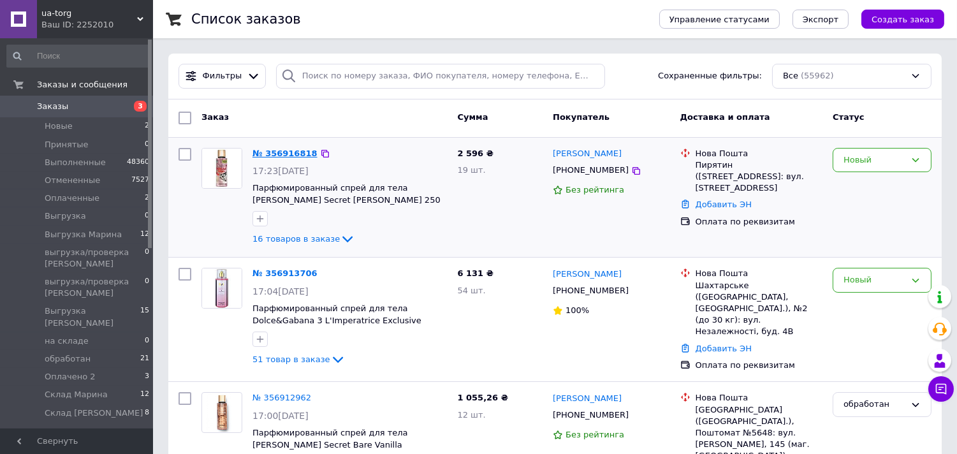
click at [291, 150] on link "№ 356916818" at bounding box center [284, 154] width 65 height 10
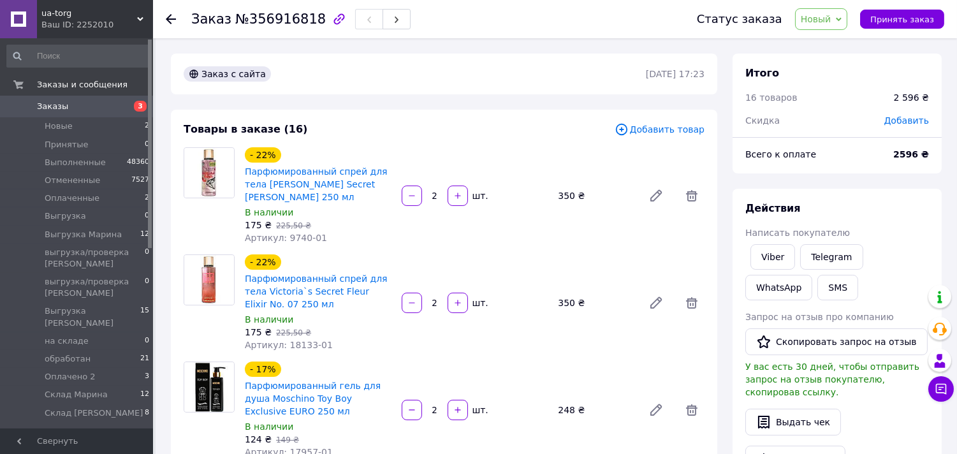
click at [831, 19] on span "Новый" at bounding box center [816, 19] width 31 height 10
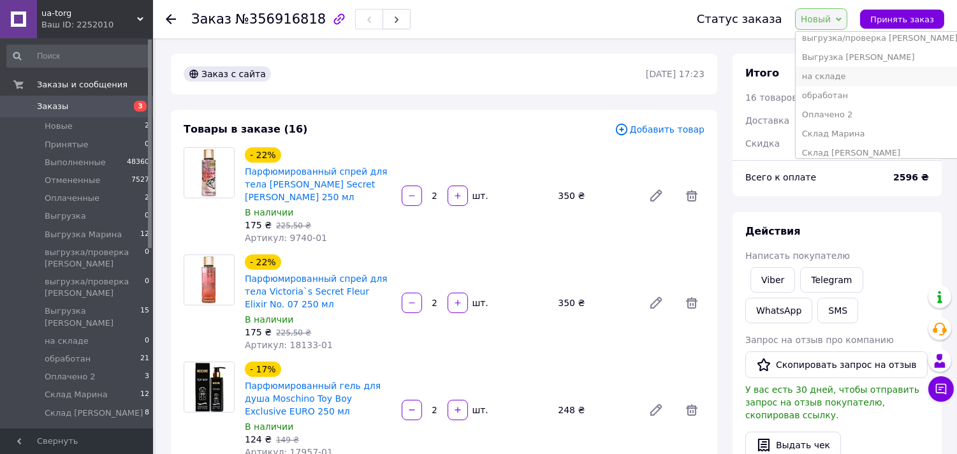
scroll to position [148, 0]
click at [855, 82] on li "обработан" at bounding box center [879, 87] width 168 height 19
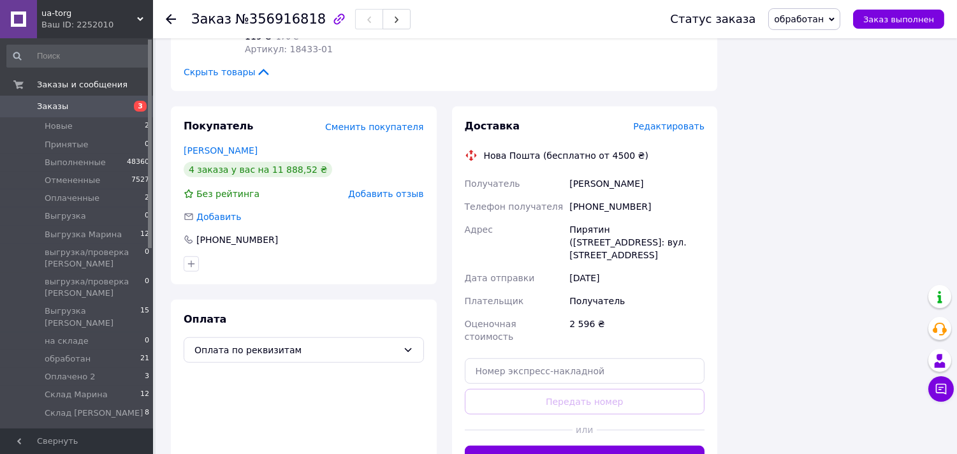
scroll to position [1841, 0]
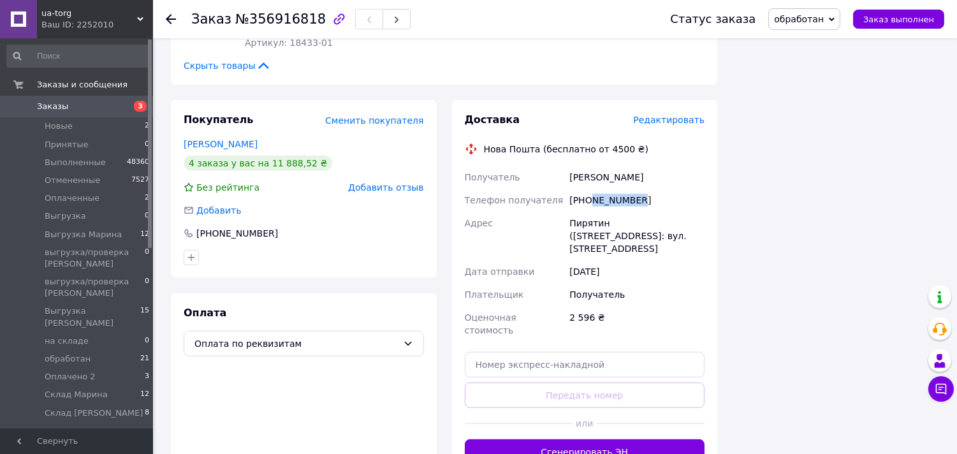
drag, startPoint x: 594, startPoint y: 157, endPoint x: 676, endPoint y: 163, distance: 81.7
click at [676, 189] on div "[PHONE_NUMBER]" at bounding box center [637, 200] width 140 height 23
copy div "957712046"
click at [269, 20] on span "№356916818" at bounding box center [280, 18] width 91 height 15
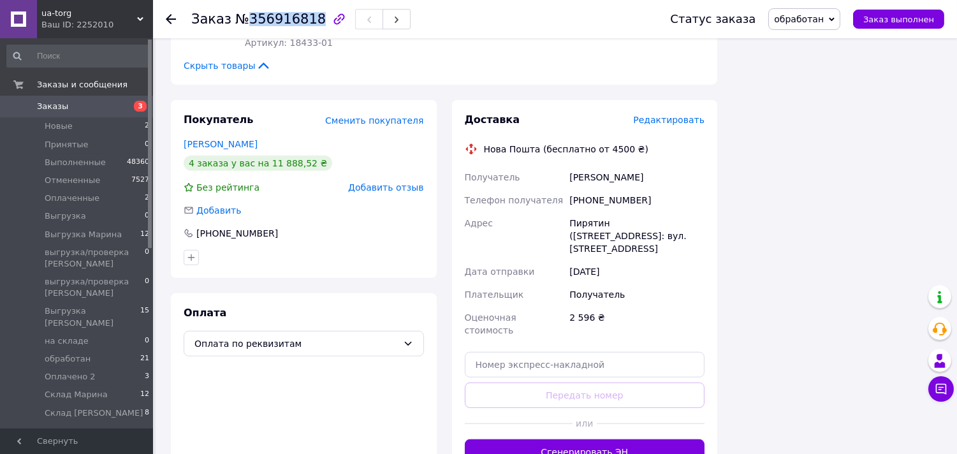
copy span "356916818"
click at [115, 128] on li "Новые 2" at bounding box center [78, 126] width 157 height 18
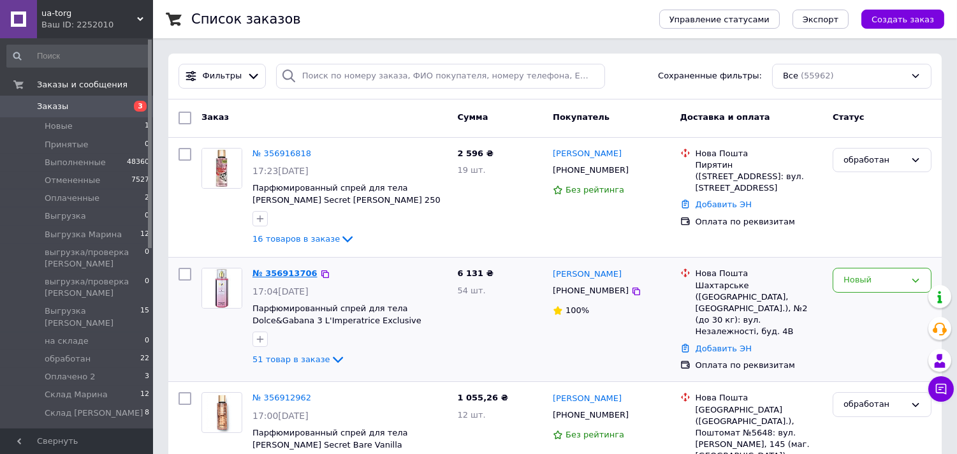
click at [284, 275] on link "№ 356913706" at bounding box center [284, 273] width 65 height 10
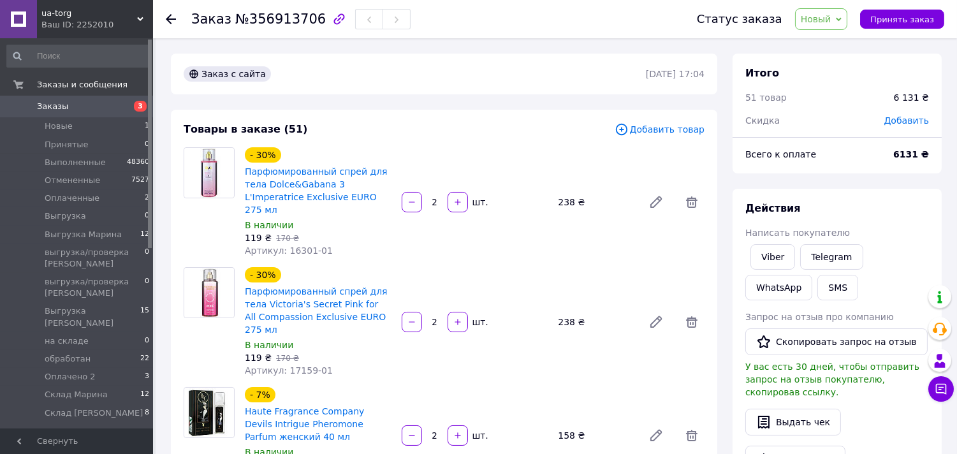
click at [831, 24] on span "Новый" at bounding box center [816, 19] width 31 height 10
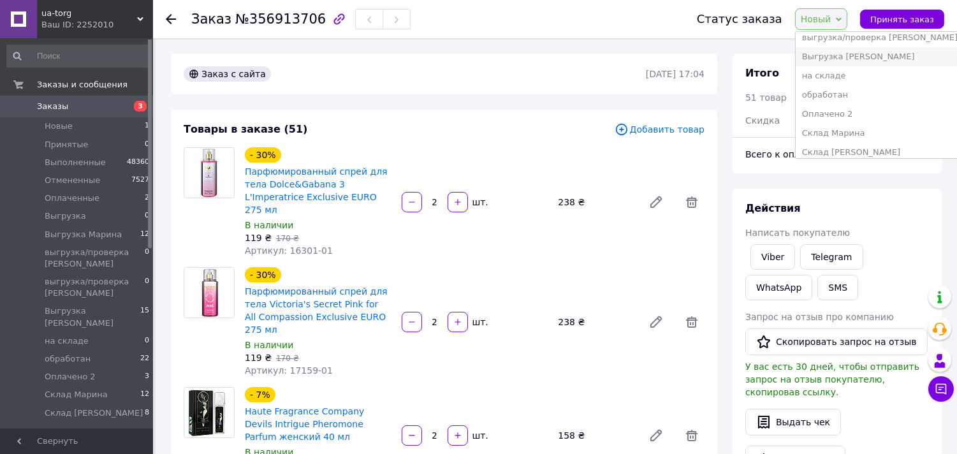
scroll to position [142, 0]
click at [851, 94] on li "обработан" at bounding box center [879, 94] width 168 height 19
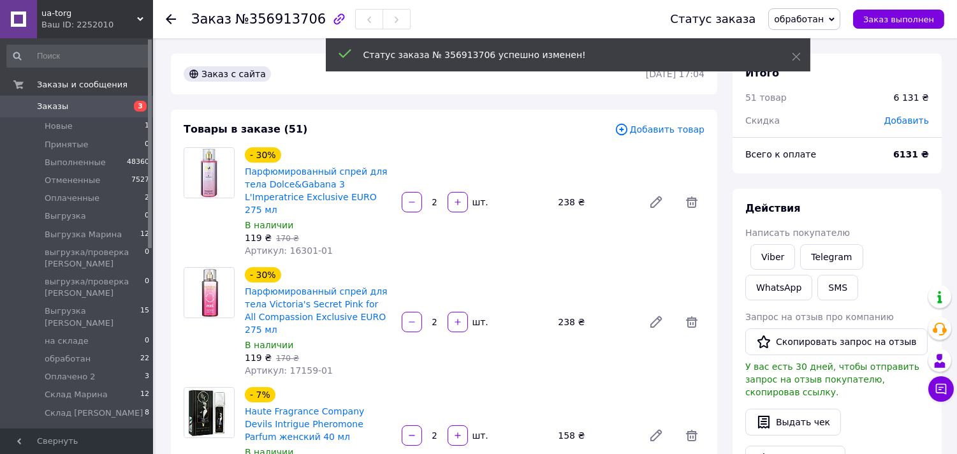
click at [903, 116] on span "Добавить" at bounding box center [906, 120] width 45 height 10
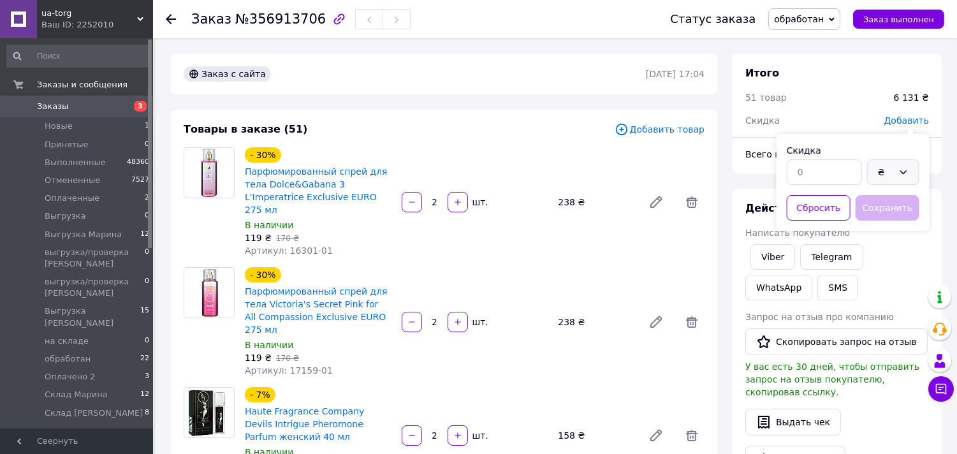
click at [894, 173] on div "₴" at bounding box center [893, 171] width 52 height 25
click at [882, 226] on li "%" at bounding box center [892, 224] width 51 height 24
click at [832, 172] on input "text" at bounding box center [824, 171] width 75 height 25
type input "1"
click at [900, 215] on button "Сохранить" at bounding box center [887, 207] width 64 height 25
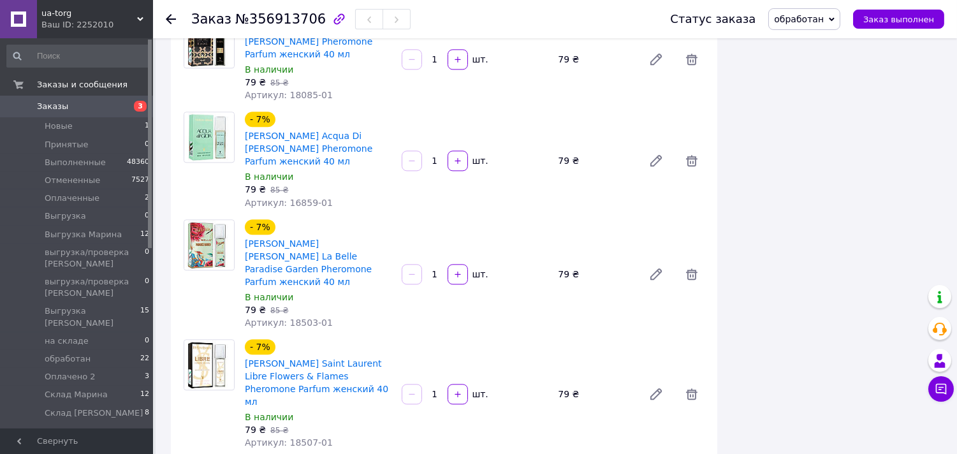
scroll to position [5382, 0]
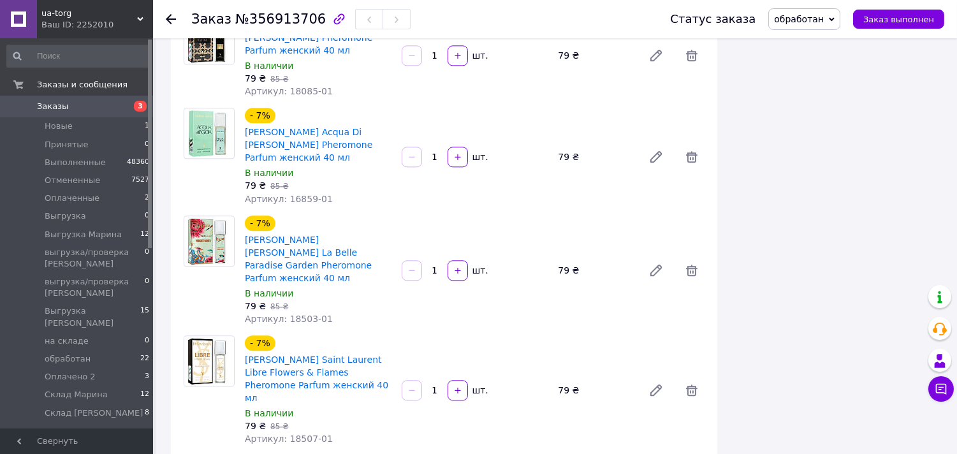
drag, startPoint x: 587, startPoint y: 342, endPoint x: 642, endPoint y: 337, distance: 55.7
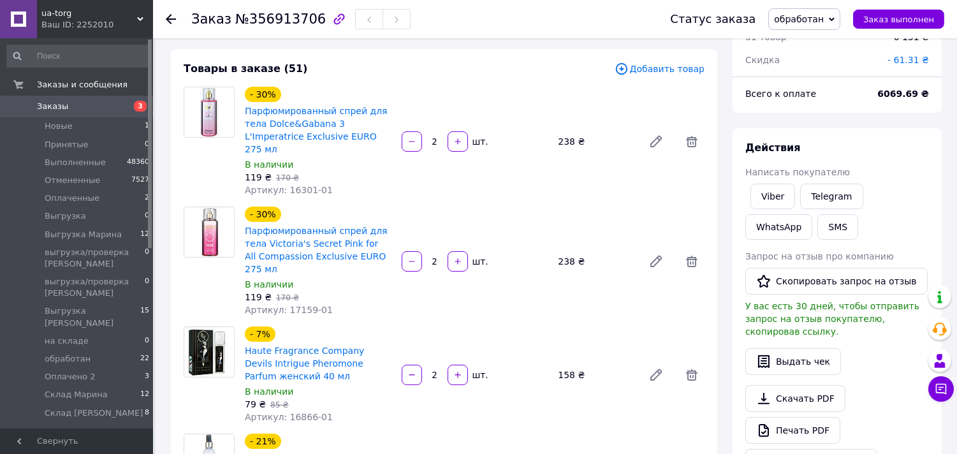
scroll to position [0, 0]
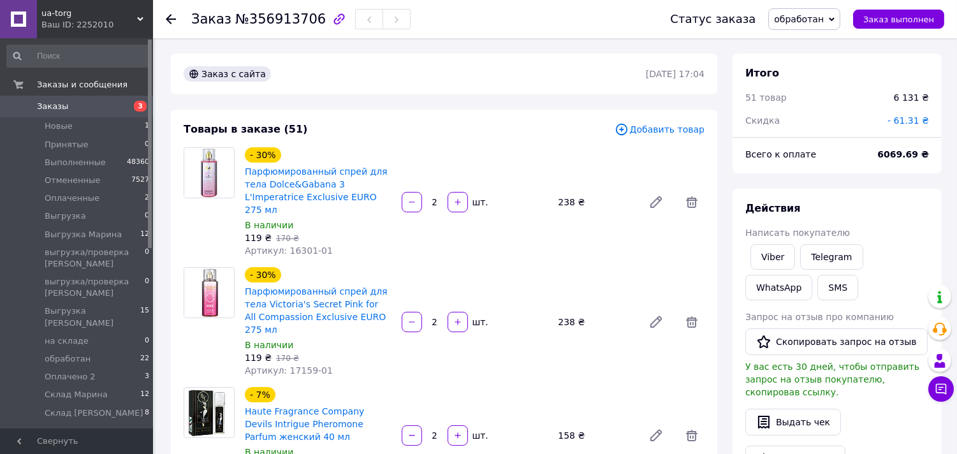
click at [263, 17] on span "№356913706" at bounding box center [280, 18] width 91 height 15
click at [913, 118] on span "- 61.31 ₴" at bounding box center [907, 120] width 41 height 10
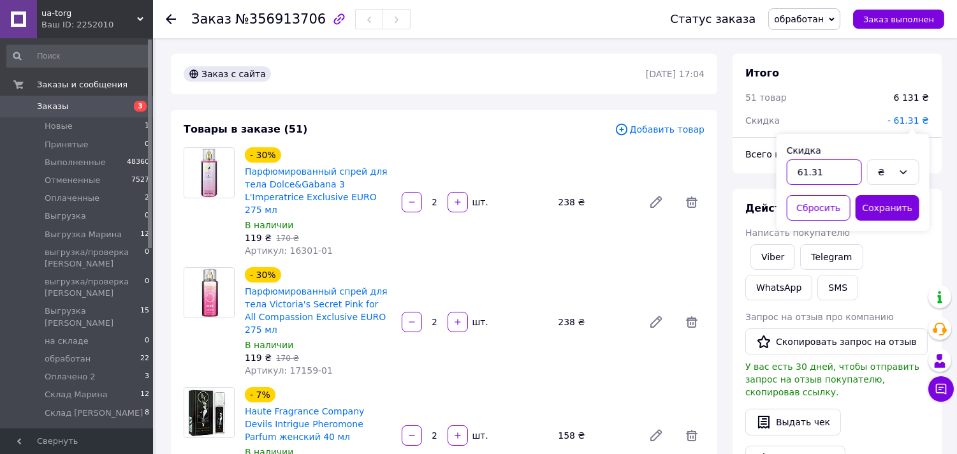
drag, startPoint x: 805, startPoint y: 174, endPoint x: 780, endPoint y: 173, distance: 24.9
click at [780, 173] on div "Скидка 61.31 ₴ Сбросить Сохранить" at bounding box center [852, 182] width 153 height 97
type input "180.31"
click at [880, 205] on button "Сохранить" at bounding box center [887, 207] width 64 height 25
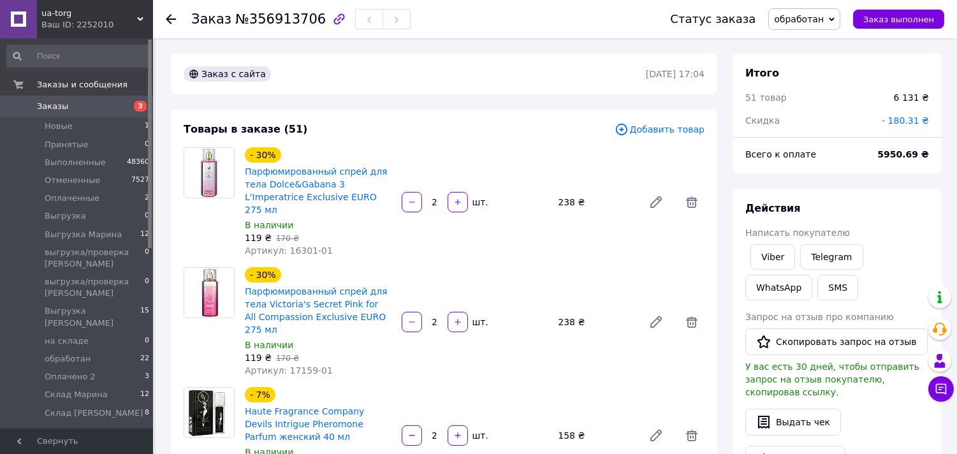
click at [906, 177] on div "Итого 51 товар 6 131 ₴ Скидка - 180.31 ₴ Всего к оплате 5950.69 ₴ Действия Напи…" at bounding box center [836, 456] width 209 height 804
click at [890, 156] on b "5950.69 ₴" at bounding box center [903, 154] width 52 height 10
click at [915, 183] on div "Итого 51 товар 6 131 ₴ Скидка - 180.31 ₴ Всего к оплате 5950.69 ₴ Действия Напи…" at bounding box center [836, 456] width 209 height 804
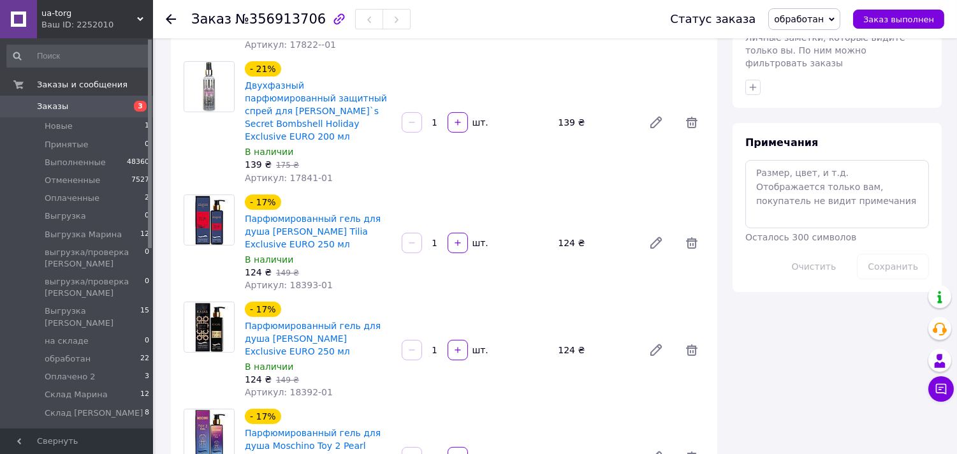
scroll to position [566, 0]
click at [845, 159] on textarea at bounding box center [837, 193] width 184 height 68
paste textarea "От 2000 грн (gift)Подарок сюрприз + От 4000 грн 11923 Лосьон зволожуючий для об…"
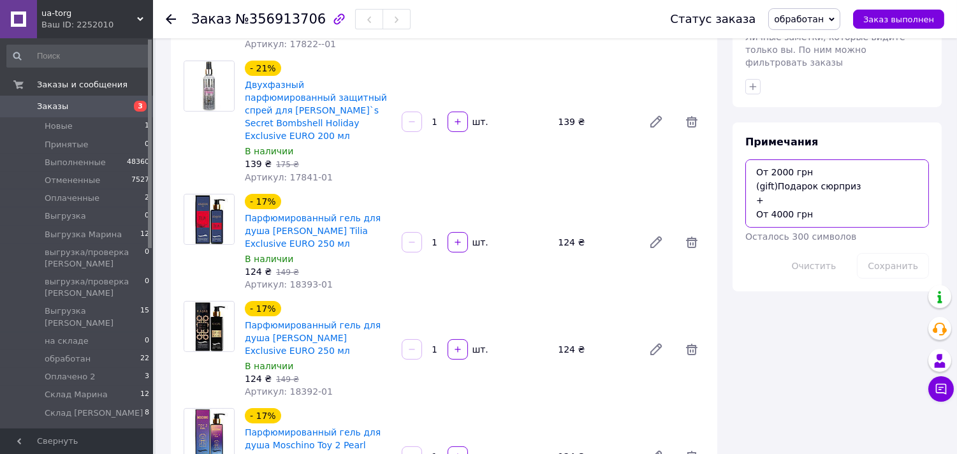
scroll to position [92, 0]
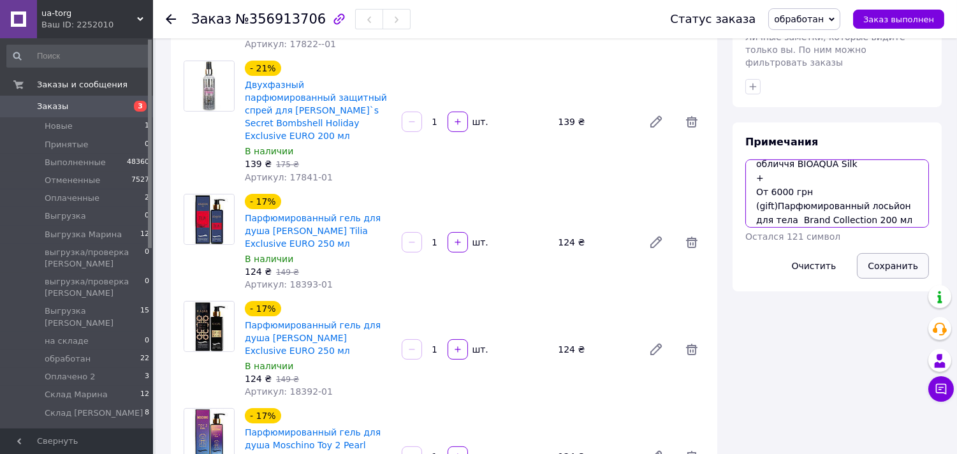
type textarea "От 2000 грн (gift)Подарок сюрприз + От 4000 грн 11923 Лосьон зволожуючий для об…"
click at [908, 253] on button "Сохранить" at bounding box center [893, 265] width 72 height 25
click at [900, 253] on button "Сохранить" at bounding box center [893, 265] width 72 height 25
click at [68, 122] on span "Новые" at bounding box center [59, 125] width 28 height 11
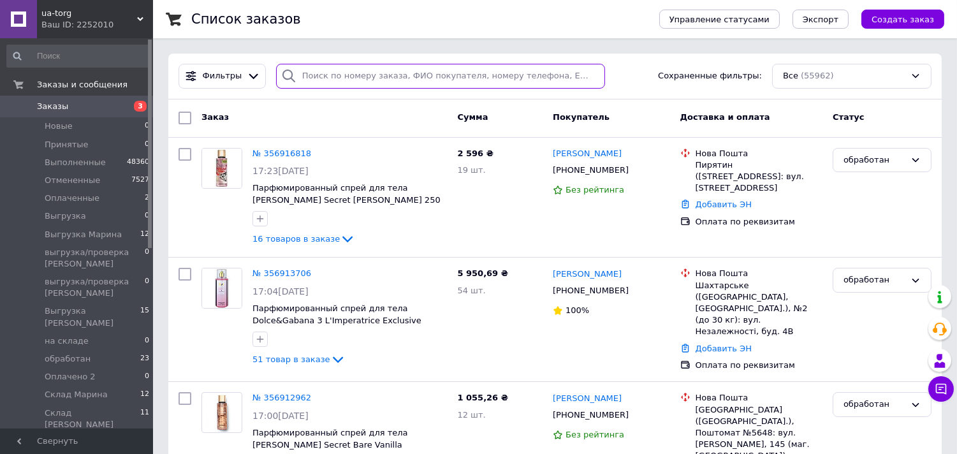
click at [334, 83] on input "search" at bounding box center [440, 76] width 329 height 25
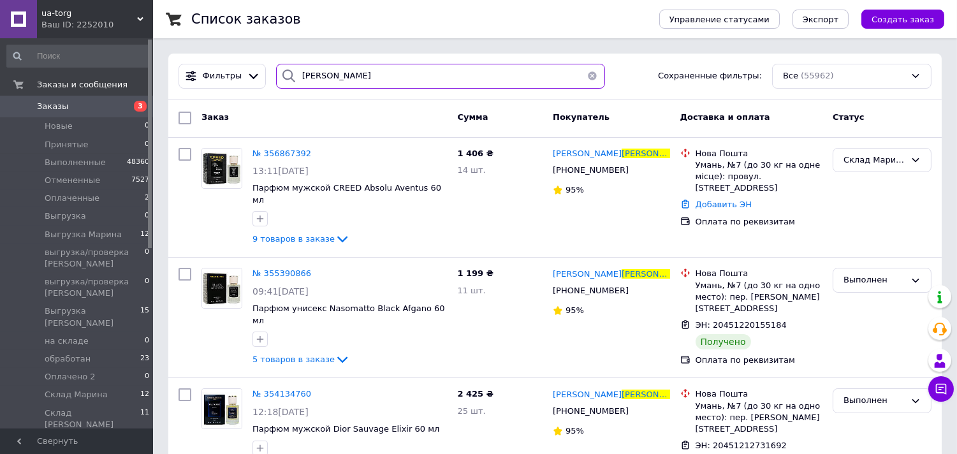
click at [308, 73] on input "[PERSON_NAME]" at bounding box center [440, 76] width 329 height 25
paste input "355831940"
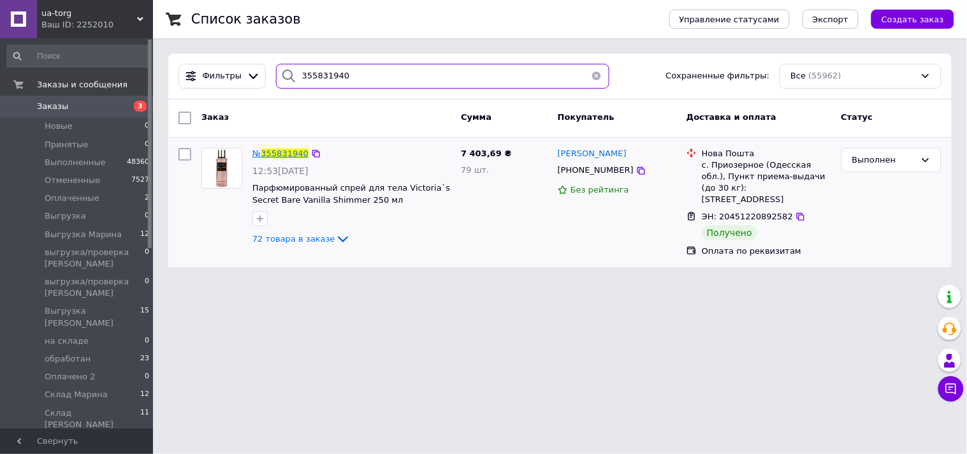
type input "355831940"
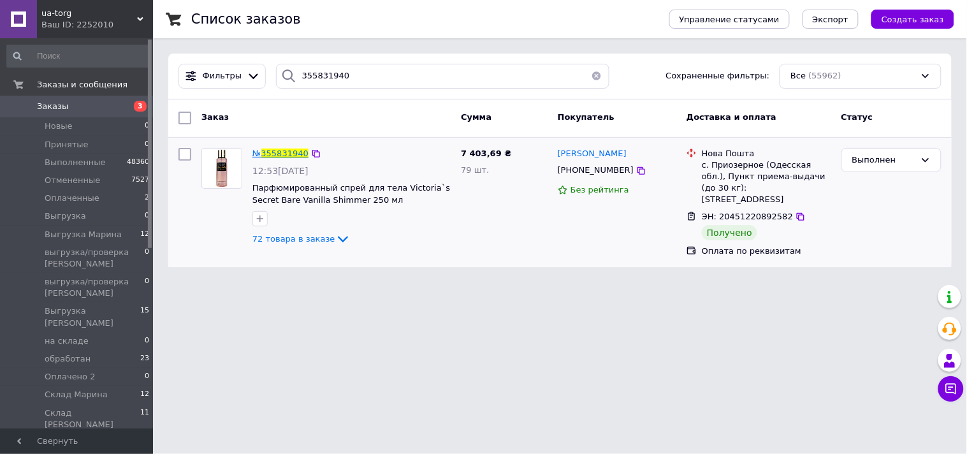
click at [297, 155] on span "355831940" at bounding box center [284, 154] width 47 height 10
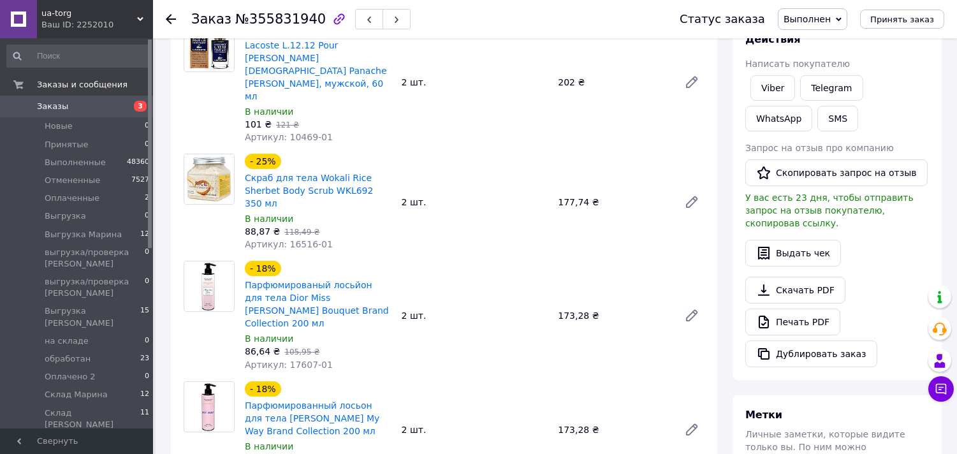
scroll to position [354, 0]
click at [786, 277] on link "Скачать PDF" at bounding box center [795, 289] width 100 height 27
click at [797, 276] on link "Скачать PDF" at bounding box center [795, 289] width 100 height 27
click at [73, 110] on span "Заказы" at bounding box center [77, 106] width 81 height 11
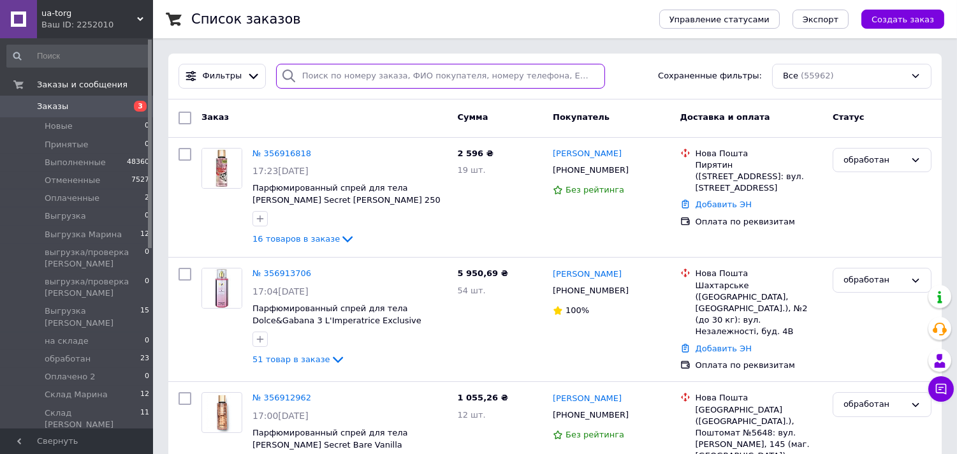
click at [340, 78] on input "search" at bounding box center [440, 76] width 329 height 25
paste input "356728792"
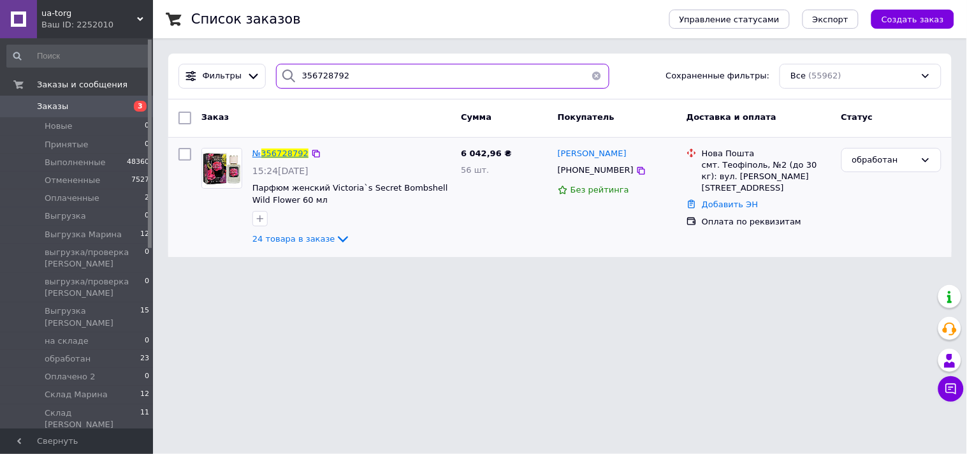
type input "356728792"
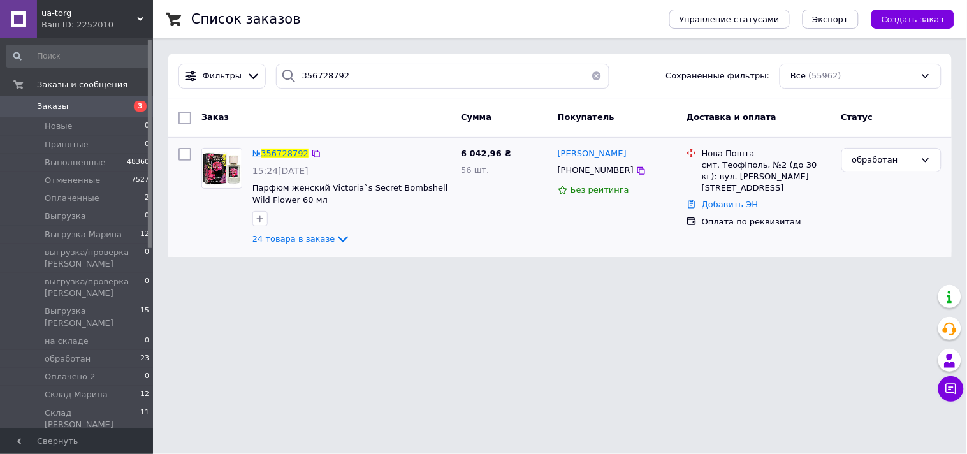
click at [294, 156] on span "356728792" at bounding box center [284, 154] width 47 height 10
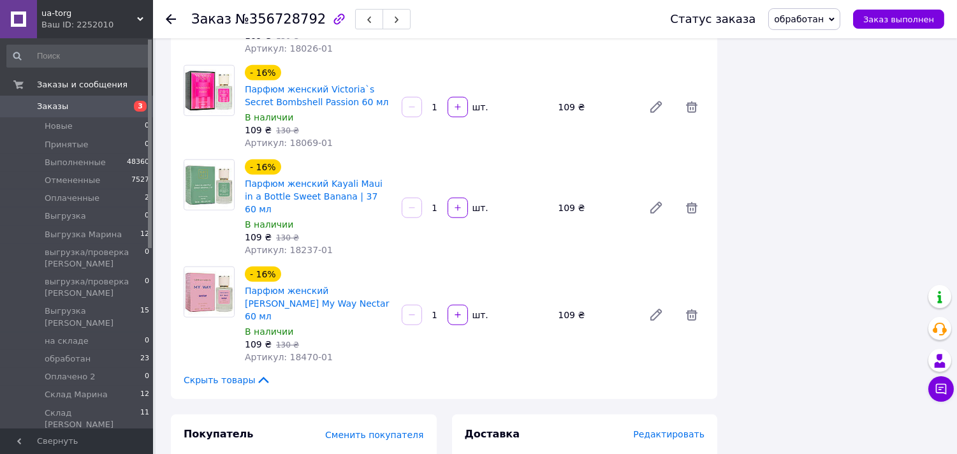
scroll to position [2543, 0]
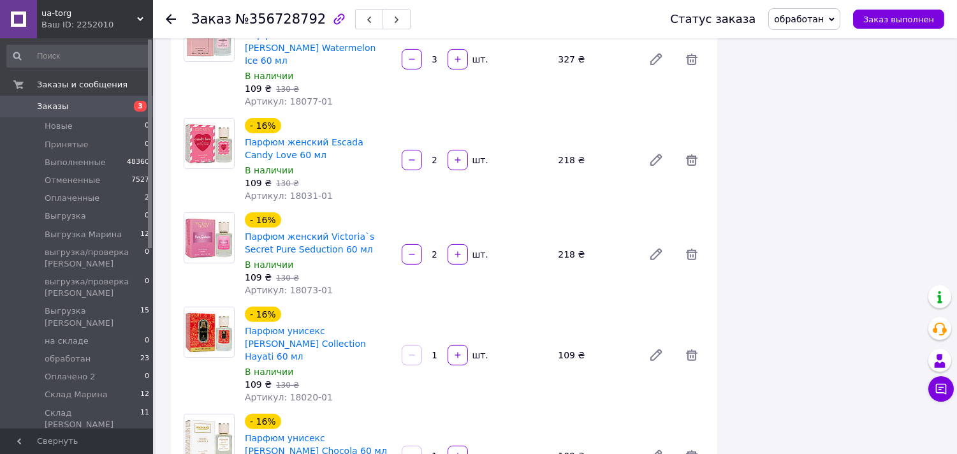
scroll to position [489, 0]
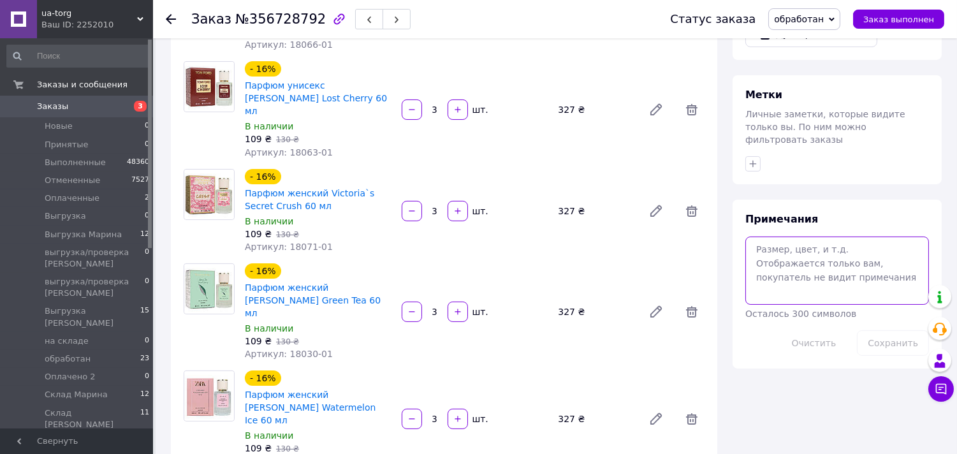
click at [838, 257] on textarea at bounding box center [837, 270] width 184 height 68
paste textarea "От 2000 грн (gift)Подарок сюрприз + От 4000 грн 11923 Лосьон зволожуючий для об…"
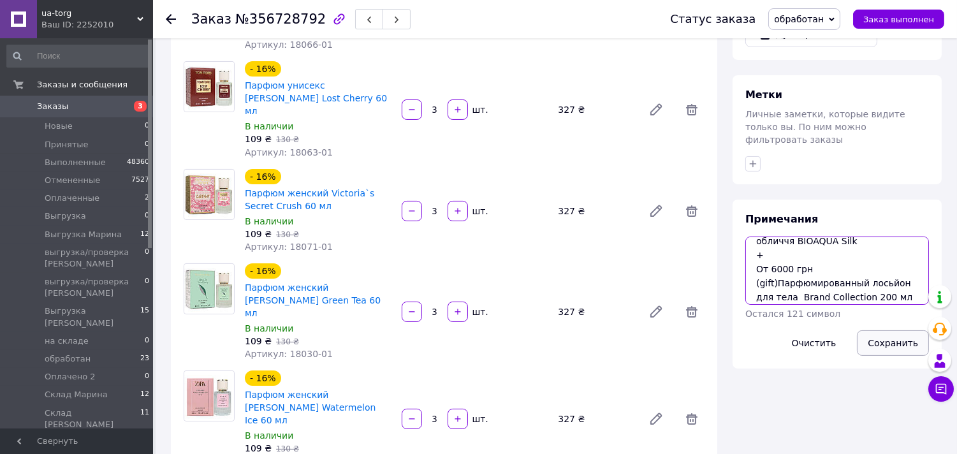
type textarea "От 2000 грн (gift)Подарок сюрприз + От 4000 грн 11923 Лосьон зволожуючий для об…"
click at [894, 330] on button "Сохранить" at bounding box center [893, 342] width 72 height 25
click at [897, 330] on button "Сохранить" at bounding box center [893, 342] width 72 height 25
click at [804, 20] on span "обработан" at bounding box center [799, 19] width 50 height 10
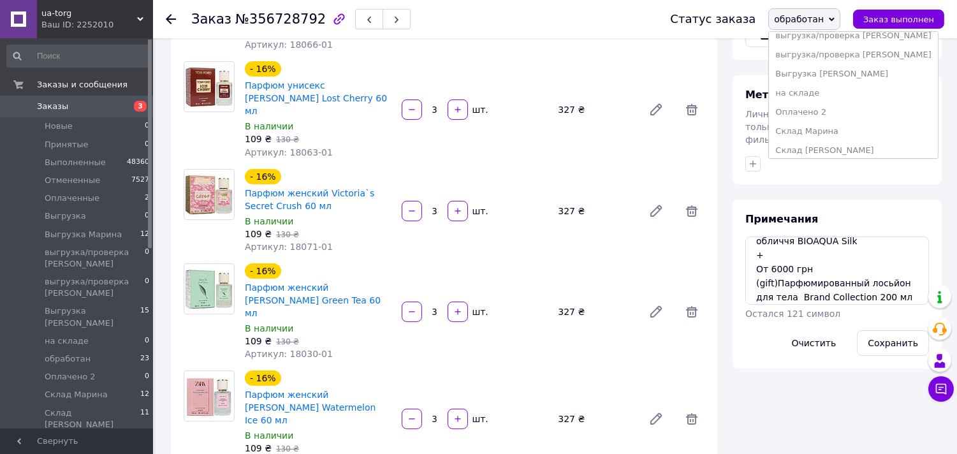
scroll to position [129, 0]
click at [831, 103] on li "Оплачено 2" at bounding box center [853, 107] width 168 height 19
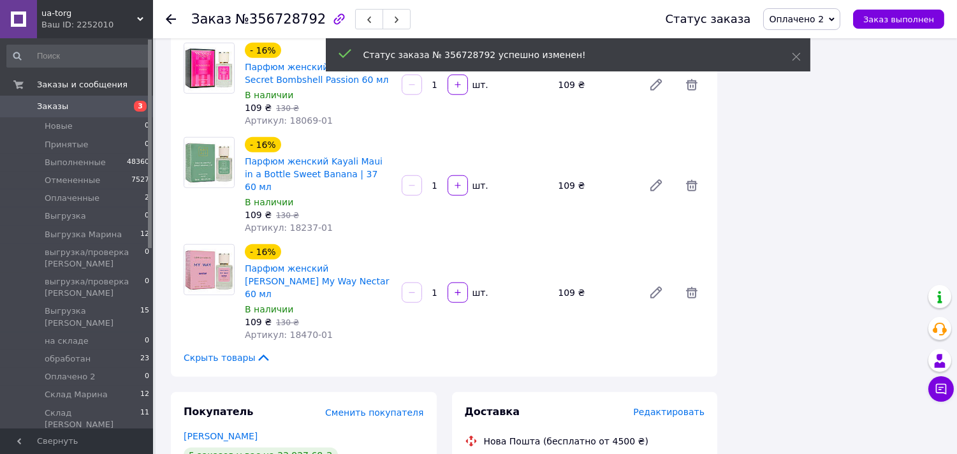
scroll to position [2233, 0]
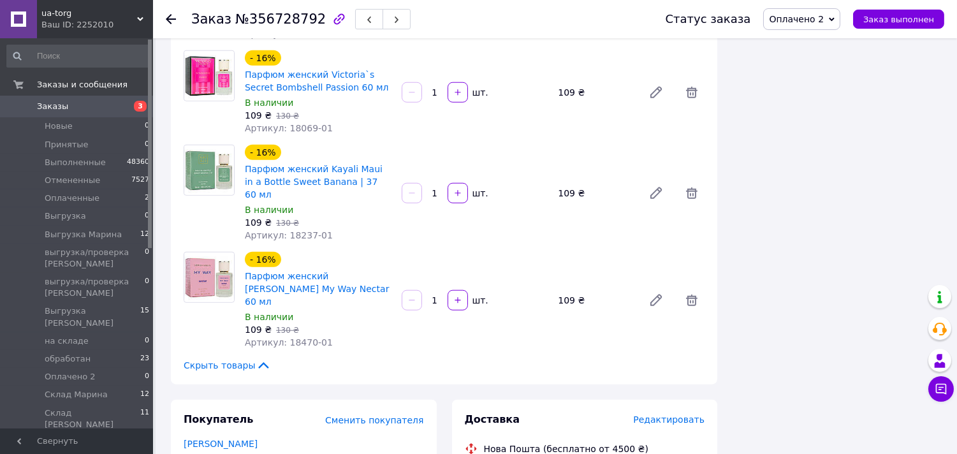
drag, startPoint x: 586, startPoint y: 344, endPoint x: 665, endPoint y: 328, distance: 80.8
drag, startPoint x: 590, startPoint y: 345, endPoint x: 653, endPoint y: 330, distance: 64.9
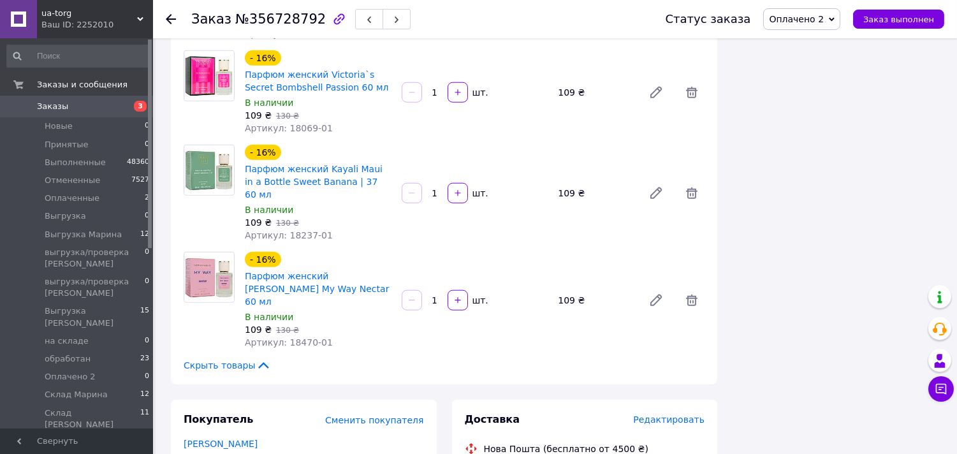
click at [78, 98] on link "Заказы 3" at bounding box center [78, 107] width 157 height 22
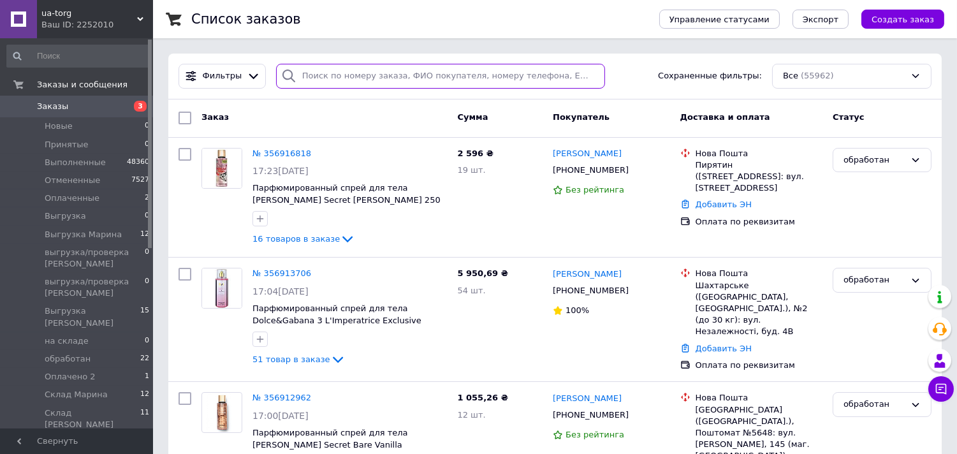
click at [383, 75] on input "search" at bounding box center [440, 76] width 329 height 25
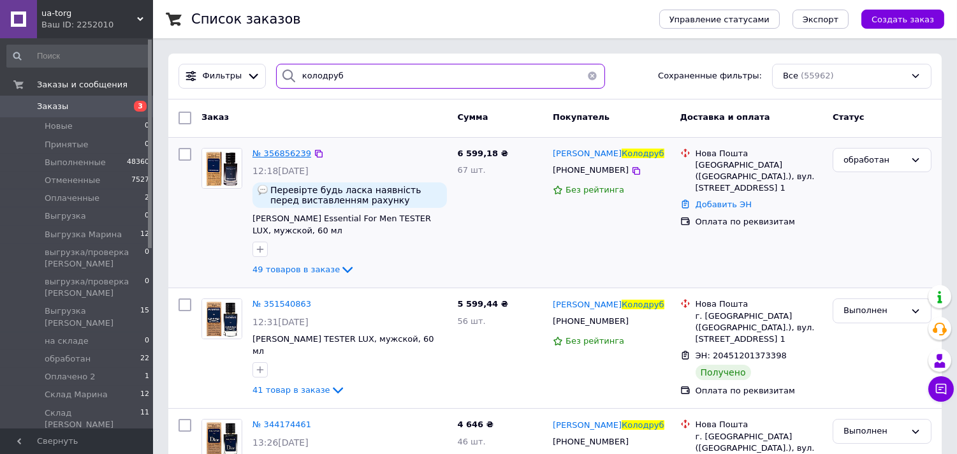
type input "колодруб"
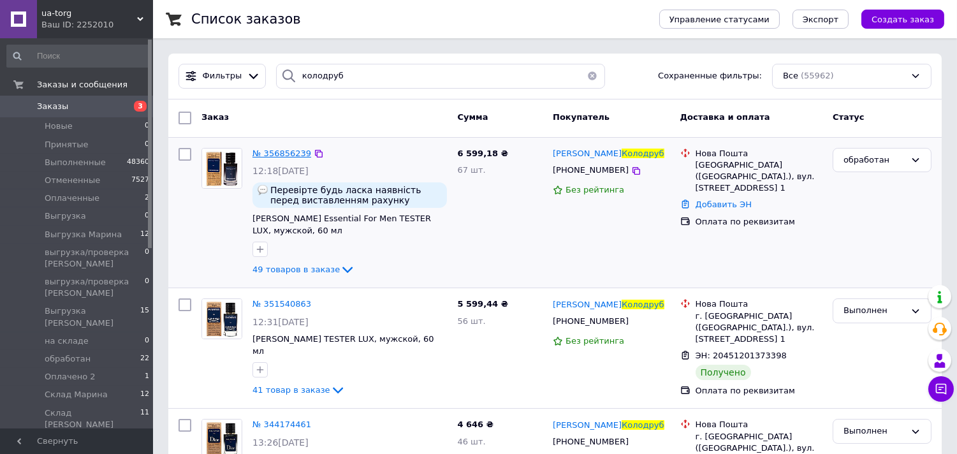
click at [291, 155] on span "№ 356856239" at bounding box center [281, 154] width 59 height 10
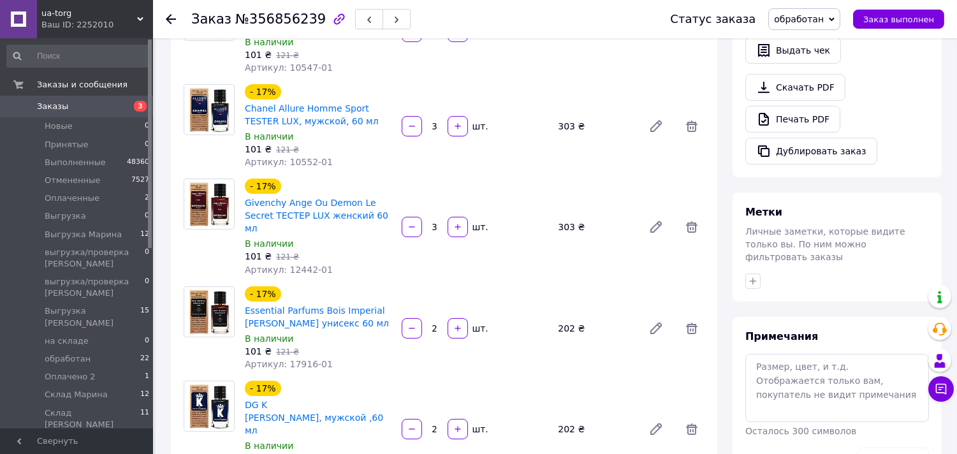
scroll to position [495, 0]
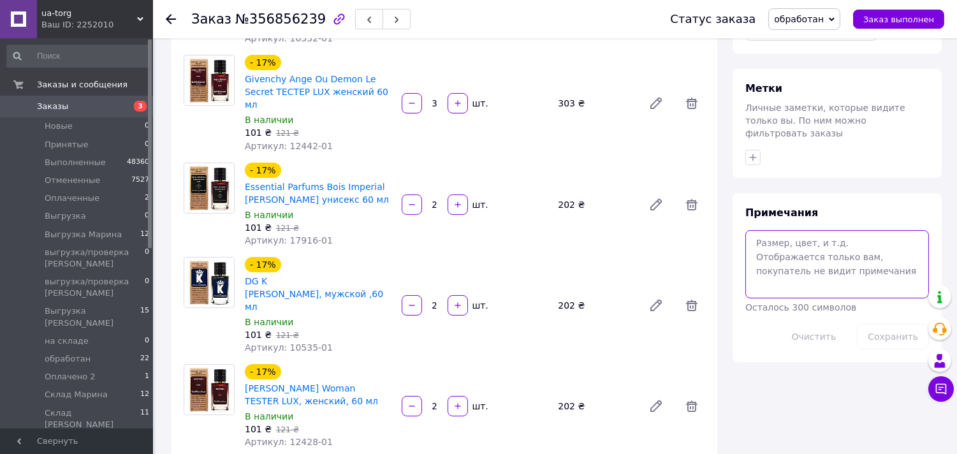
click at [840, 245] on textarea at bounding box center [837, 264] width 184 height 68
paste textarea "От 2000 грн (gift)Подарок сюрприз + От 4000 грн 11923 Лосьон зволожуючий для об…"
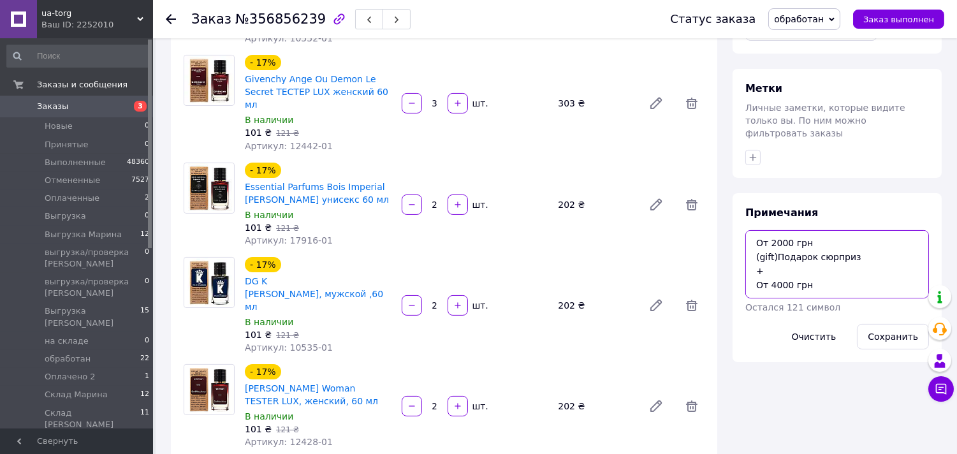
scroll to position [92, 0]
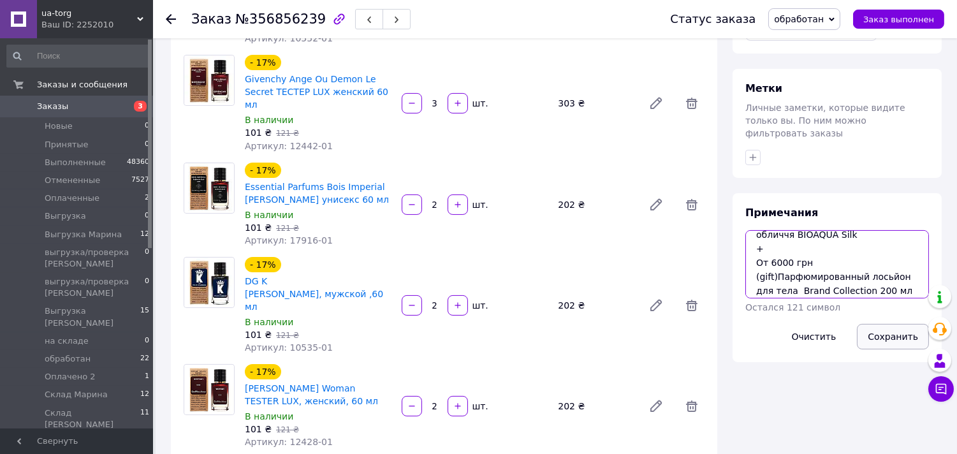
type textarea "От 2000 грн (gift)Подарок сюрприз + От 4000 грн 11923 Лосьон зволожуючий для об…"
click at [906, 324] on button "Сохранить" at bounding box center [893, 336] width 72 height 25
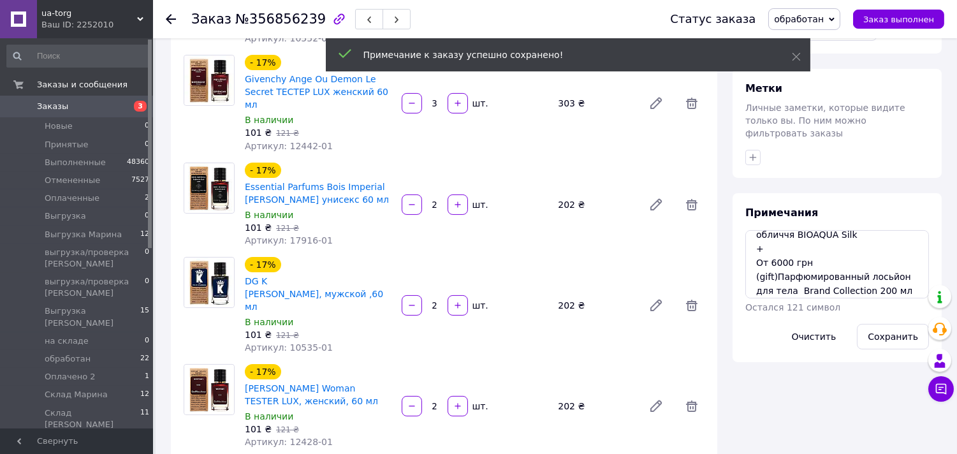
click at [804, 18] on span "обработан" at bounding box center [799, 19] width 50 height 10
click at [832, 99] on li "Оплаченный" at bounding box center [853, 101] width 168 height 19
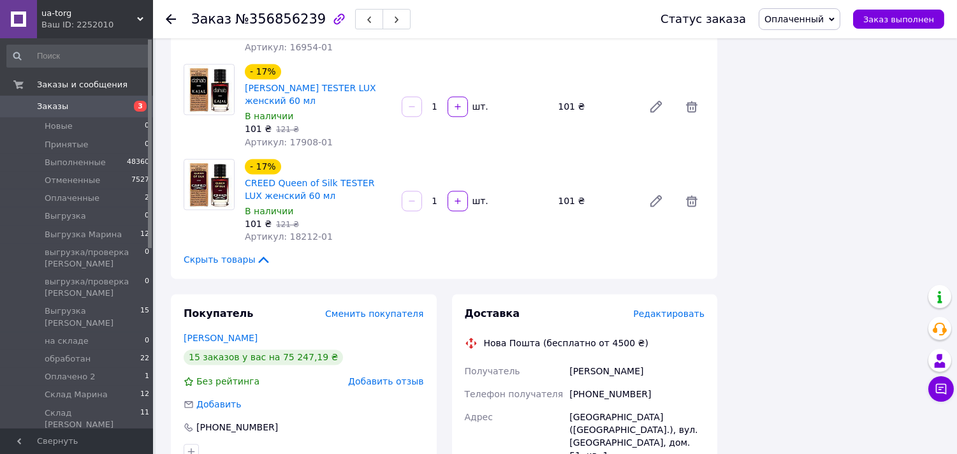
scroll to position [4745, 0]
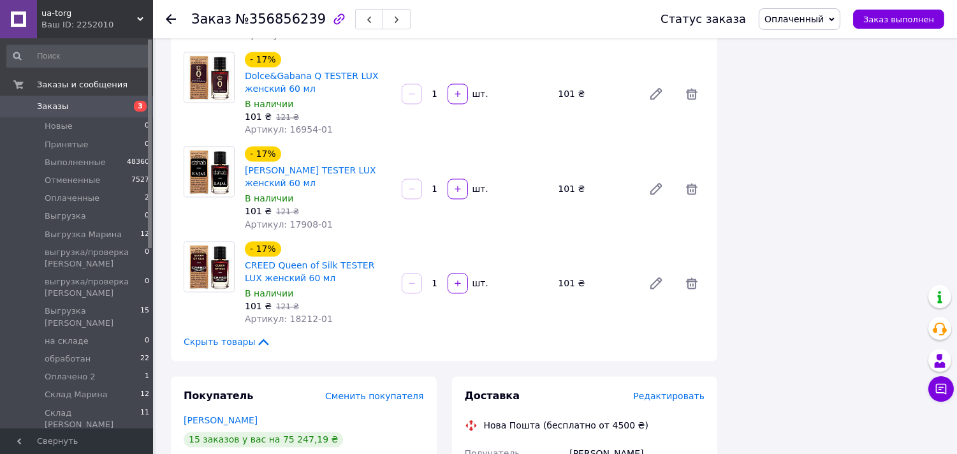
drag, startPoint x: 586, startPoint y: 205, endPoint x: 667, endPoint y: 195, distance: 80.9
click at [77, 350] on li "обработан 22" at bounding box center [78, 359] width 157 height 18
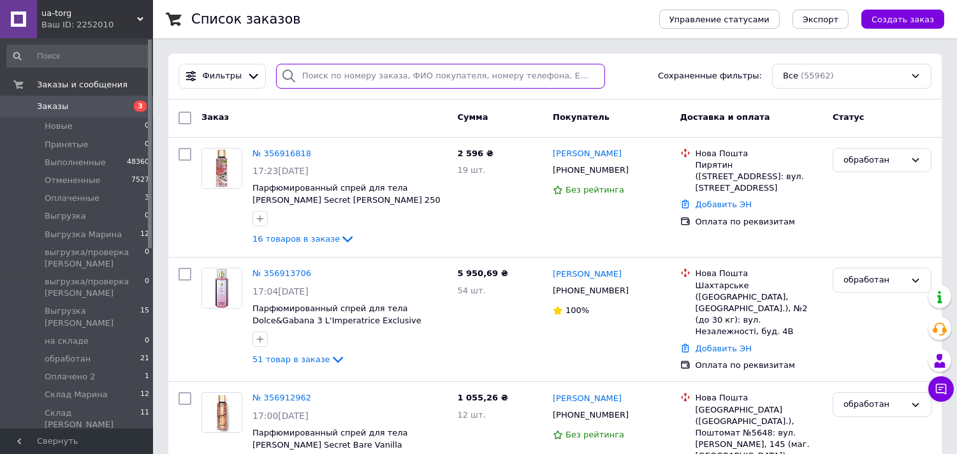
click at [393, 79] on input "search" at bounding box center [440, 76] width 329 height 25
paste input "356756451"
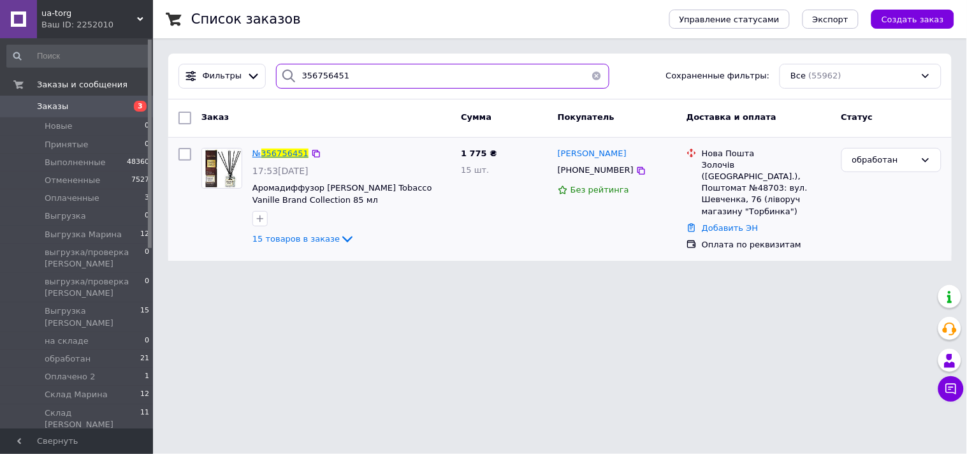
type input "356756451"
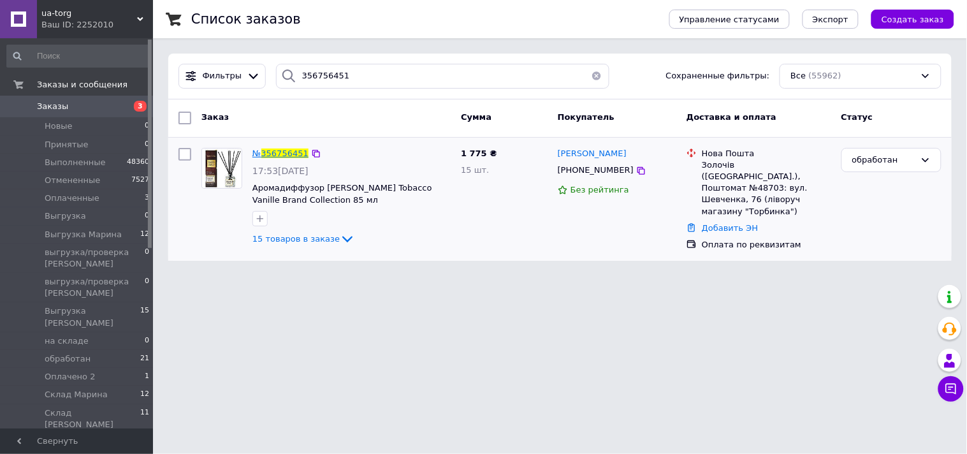
click at [288, 149] on span "356756451" at bounding box center [284, 154] width 47 height 10
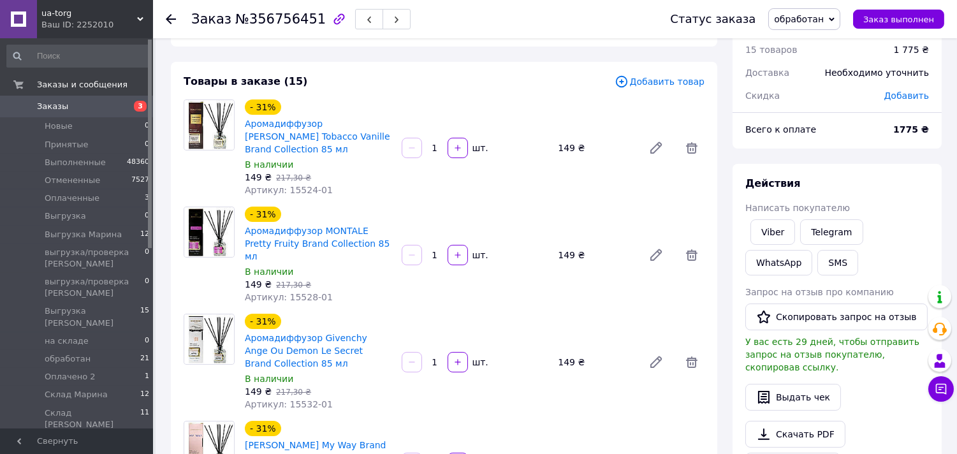
scroll to position [71, 0]
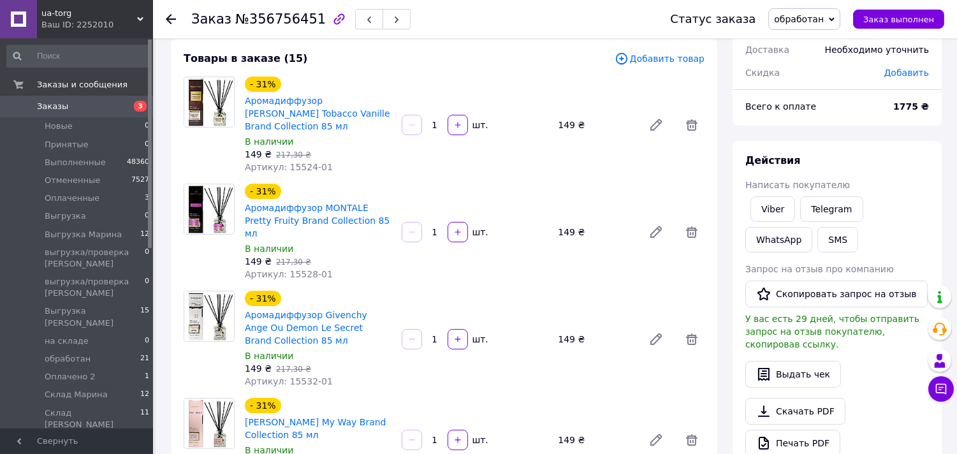
click at [806, 19] on span "обработан" at bounding box center [799, 19] width 50 height 10
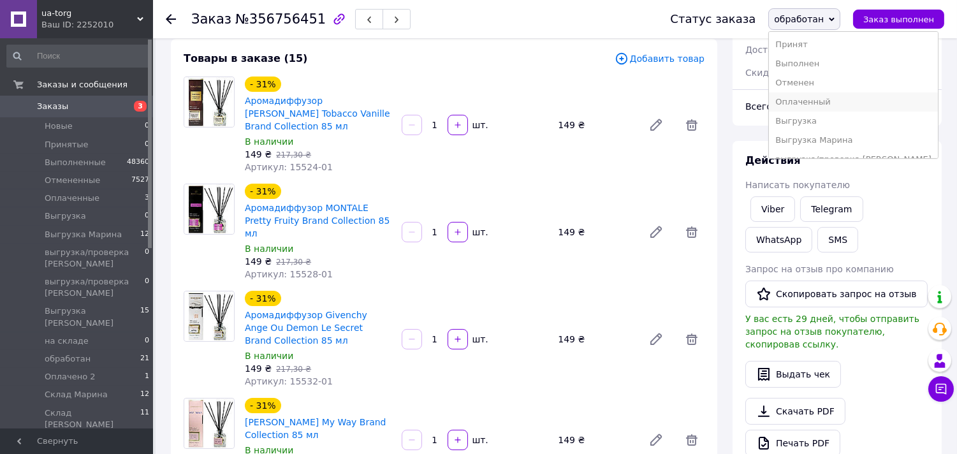
click at [827, 102] on li "Оплаченный" at bounding box center [853, 101] width 168 height 19
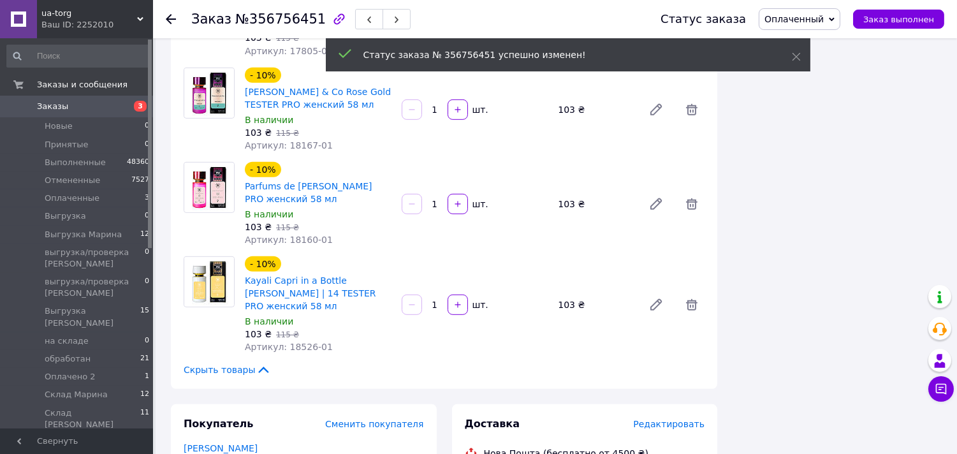
scroll to position [1558, 0]
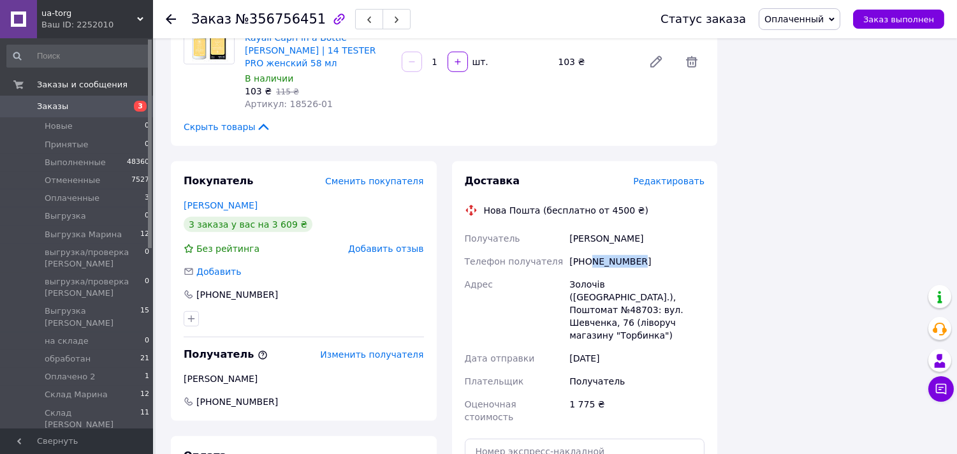
drag, startPoint x: 589, startPoint y: 166, endPoint x: 646, endPoint y: 167, distance: 57.4
click at [646, 250] on div "[PHONE_NUMBER]" at bounding box center [637, 261] width 140 height 23
click at [91, 350] on li "обработан 21" at bounding box center [78, 359] width 157 height 18
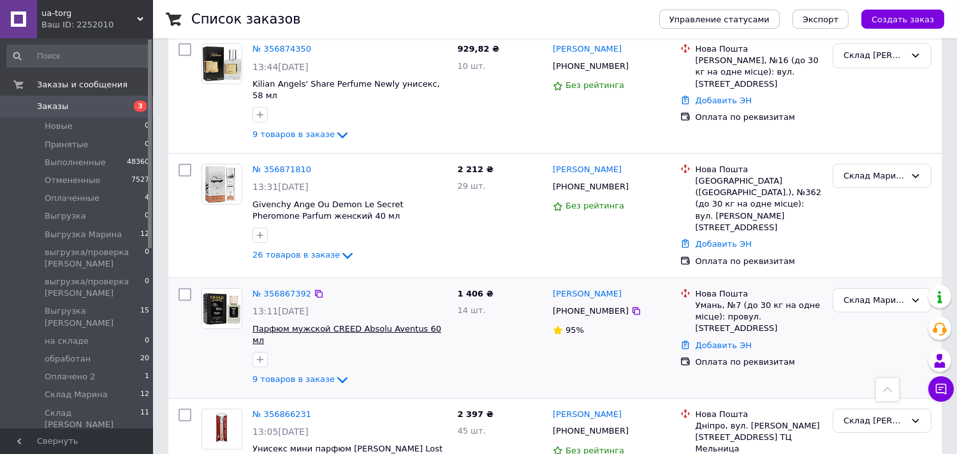
scroll to position [1062, 0]
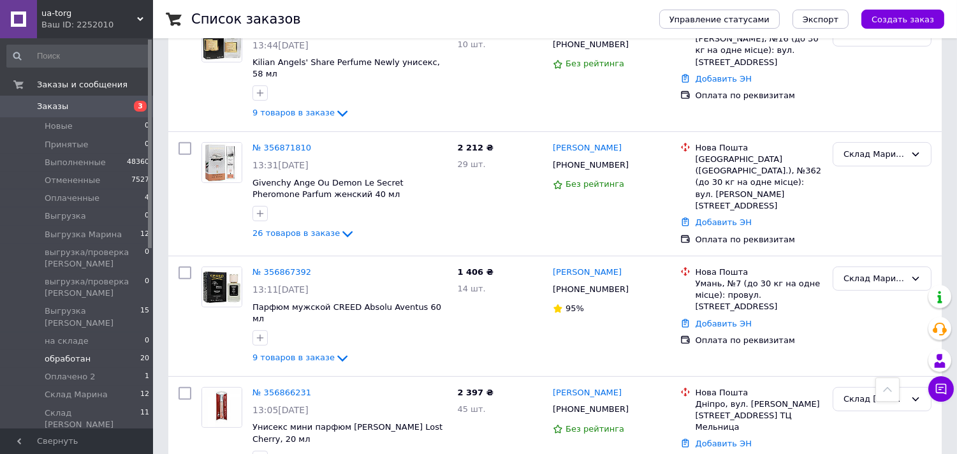
click at [91, 350] on li "обработан 20" at bounding box center [78, 359] width 157 height 18
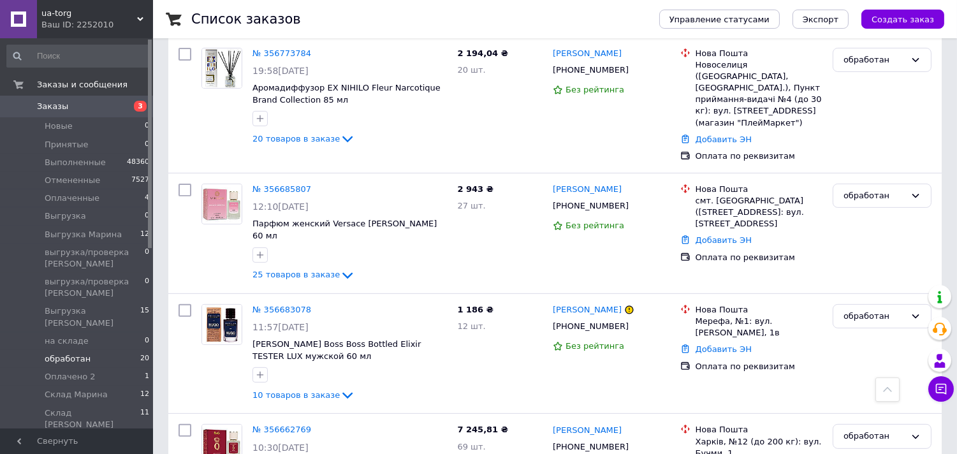
scroll to position [991, 0]
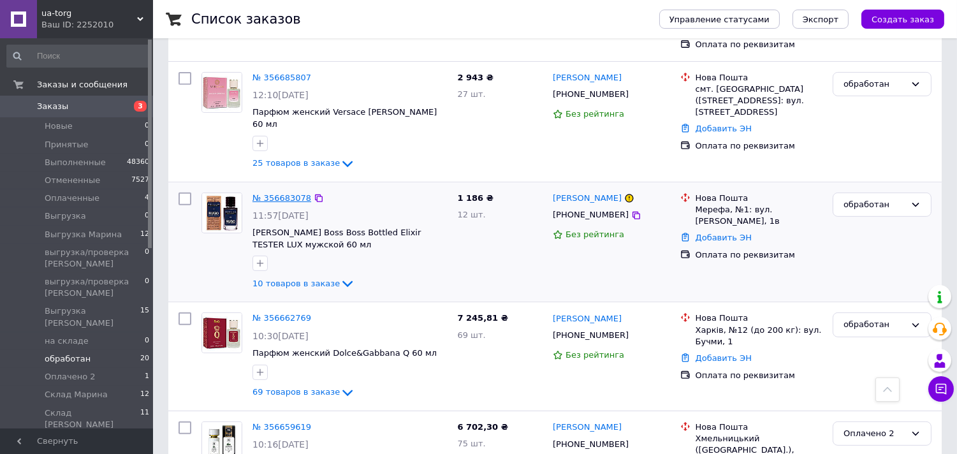
click at [280, 193] on link "№ 356683078" at bounding box center [281, 198] width 59 height 10
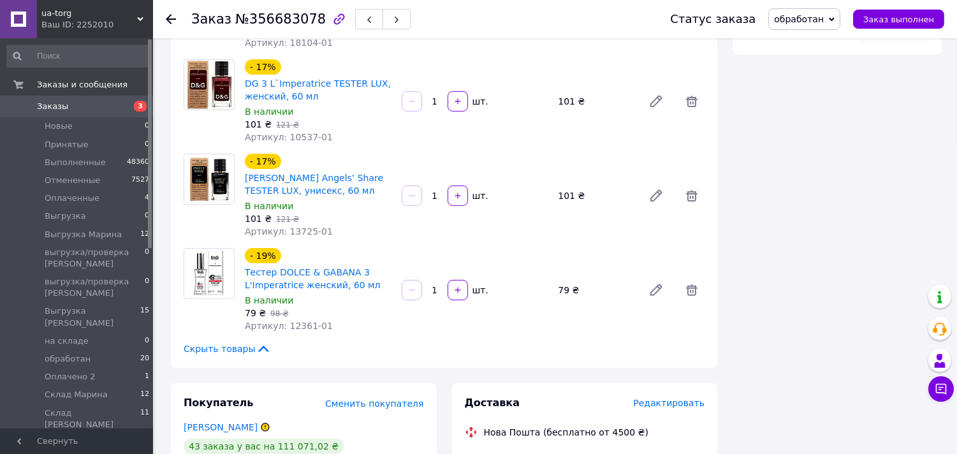
scroll to position [1062, 0]
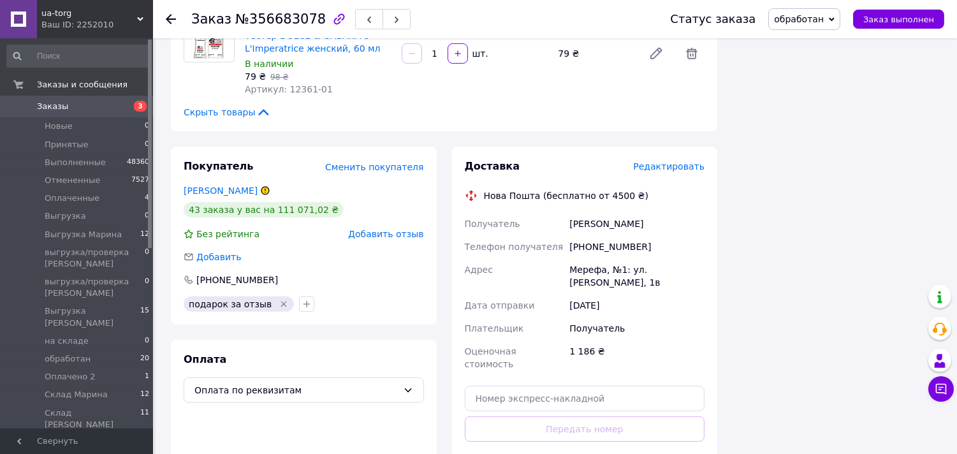
click at [285, 21] on span "№356683078" at bounding box center [280, 18] width 91 height 15
click at [89, 106] on span "Заказы" at bounding box center [77, 106] width 81 height 11
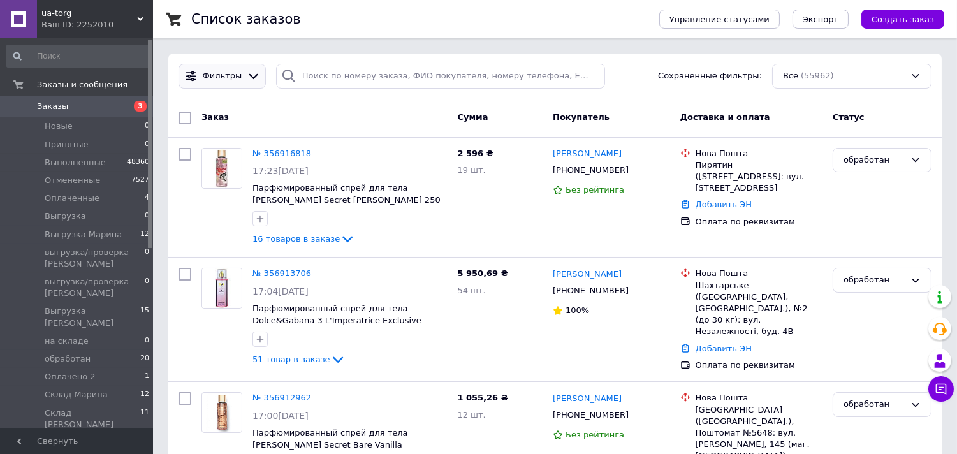
click at [236, 71] on span "Фильтры" at bounding box center [223, 76] width 40 height 12
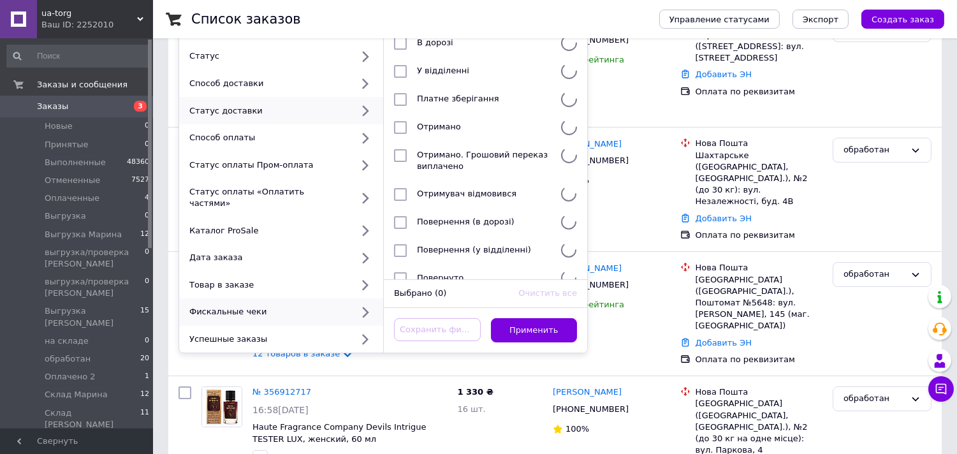
scroll to position [142, 0]
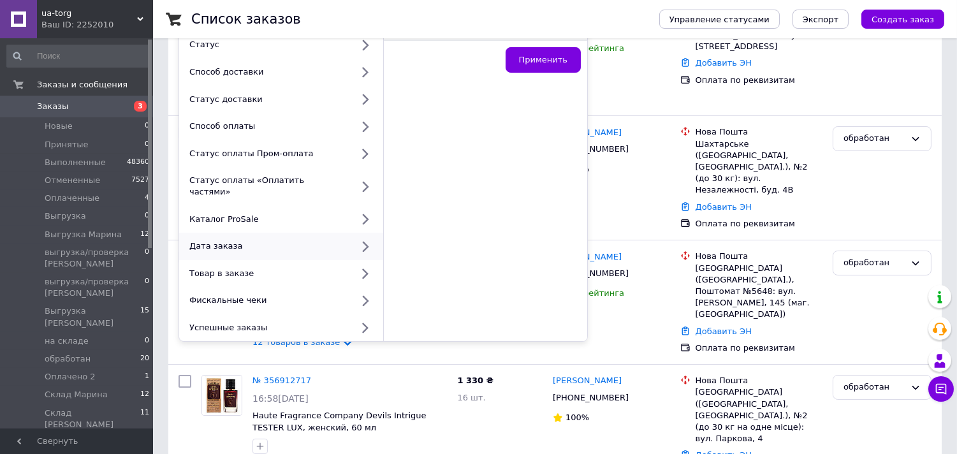
click at [245, 240] on div "Дата заказа" at bounding box center [268, 245] width 168 height 11
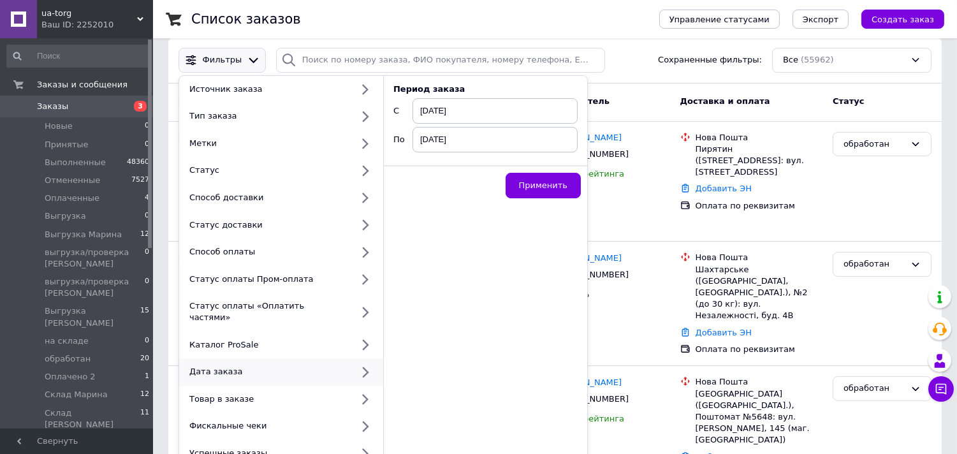
scroll to position [0, 0]
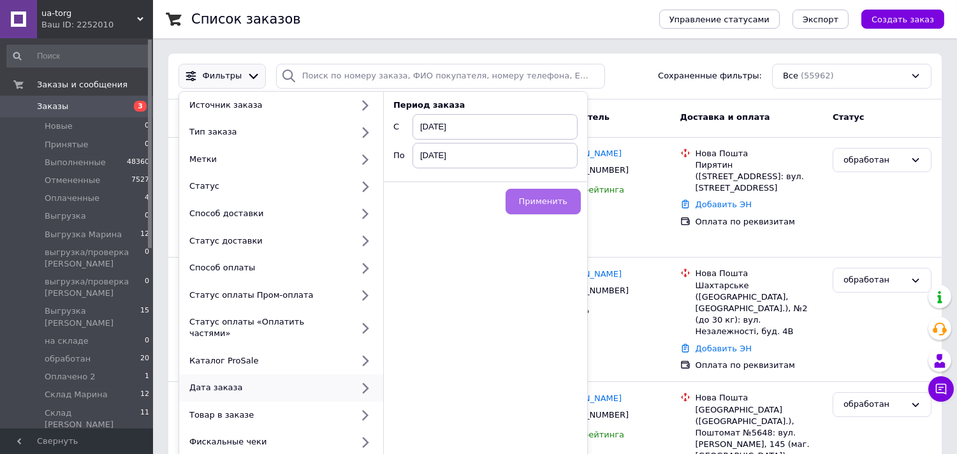
click at [542, 194] on button "Применить" at bounding box center [542, 201] width 75 height 25
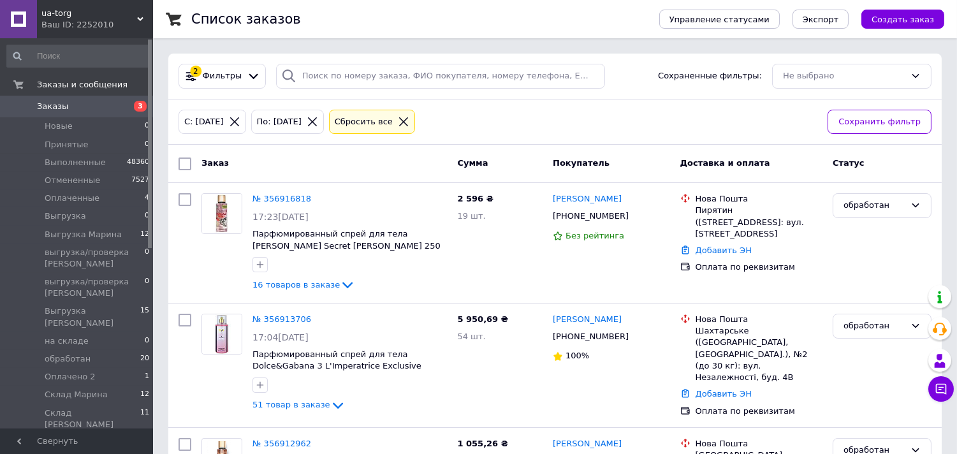
click at [183, 166] on input "checkbox" at bounding box center [184, 163] width 13 height 13
checkbox input "true"
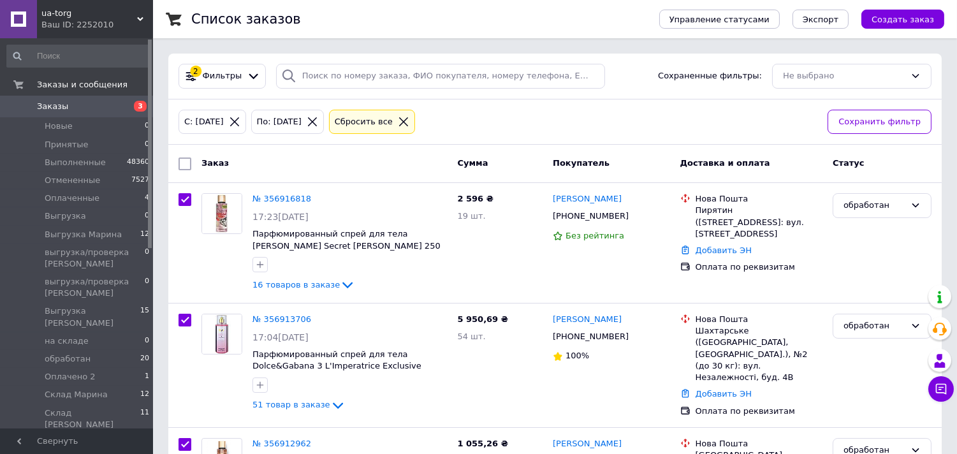
checkbox input "true"
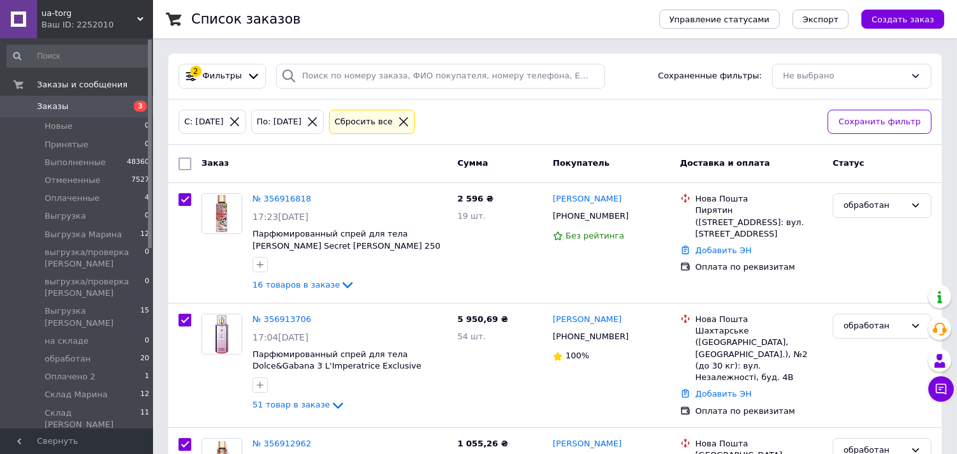
checkbox input "true"
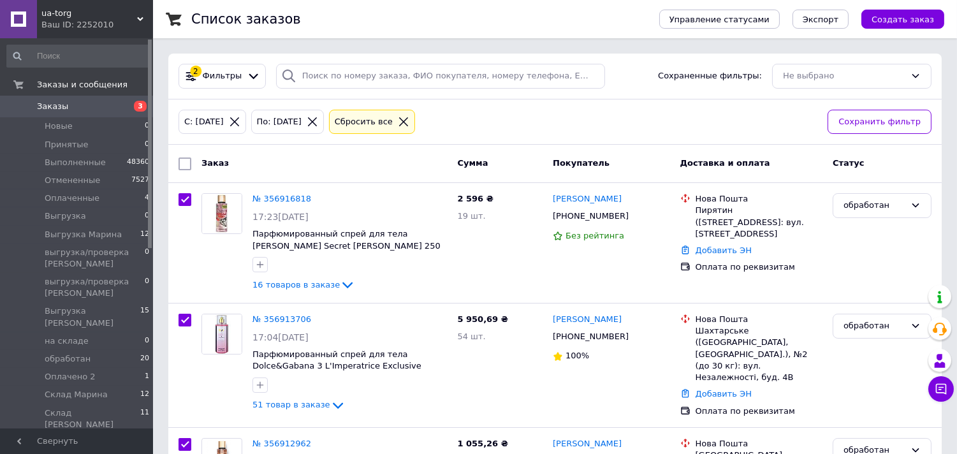
checkbox input "true"
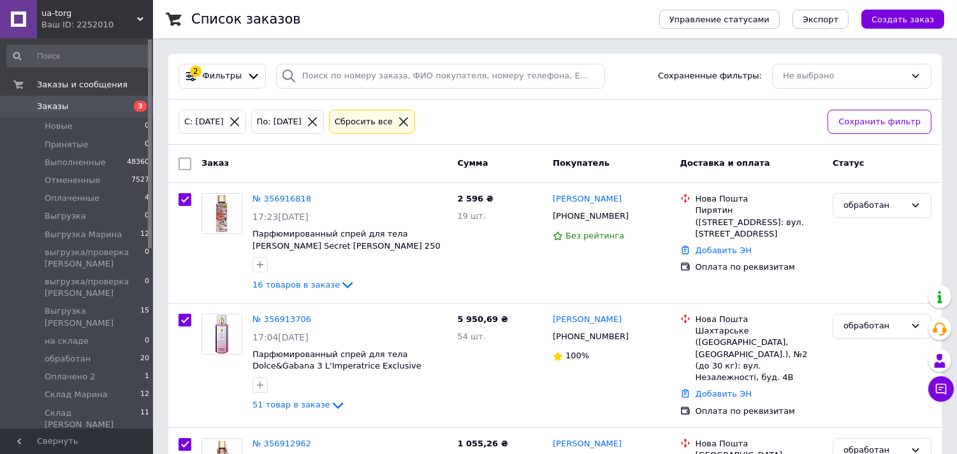
checkbox input "true"
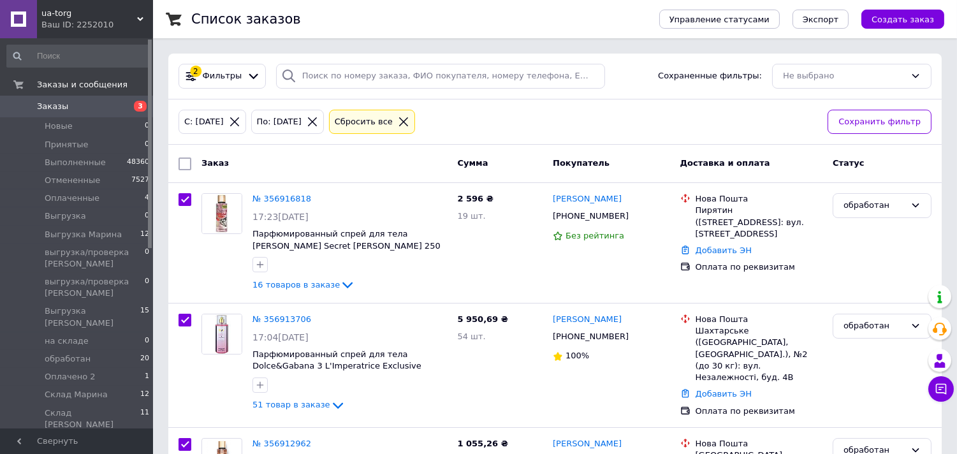
checkbox input "true"
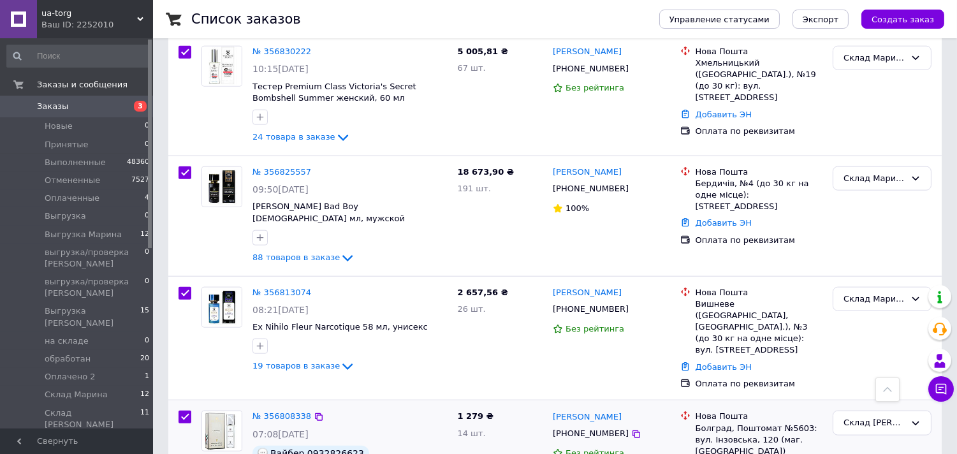
scroll to position [2635, 0]
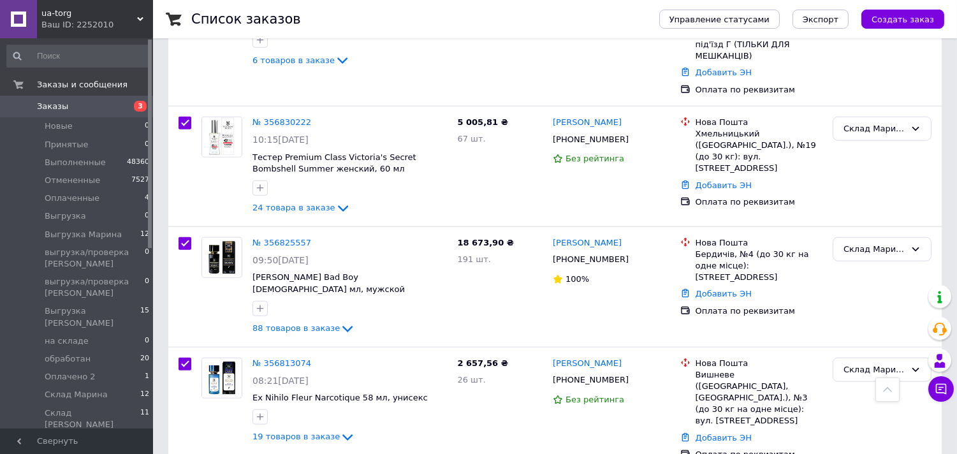
click at [103, 107] on span "Заказы" at bounding box center [77, 106] width 81 height 11
